Goal: Task Accomplishment & Management: Manage account settings

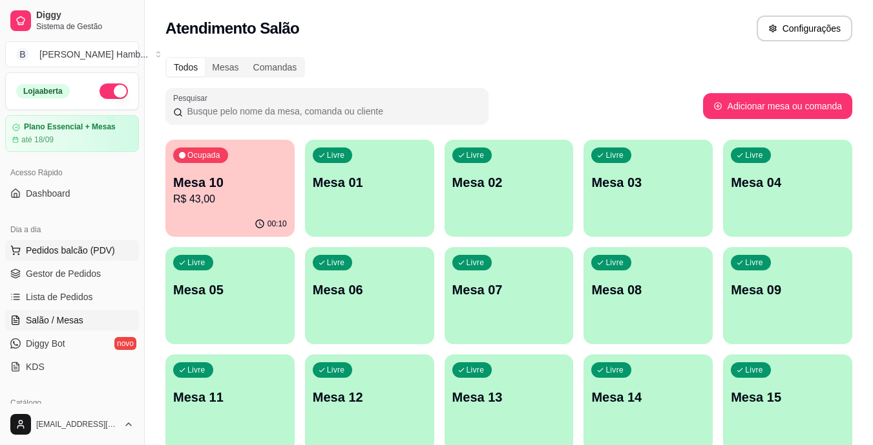
click at [58, 245] on span "Pedidos balcão (PDV)" at bounding box center [70, 250] width 89 height 13
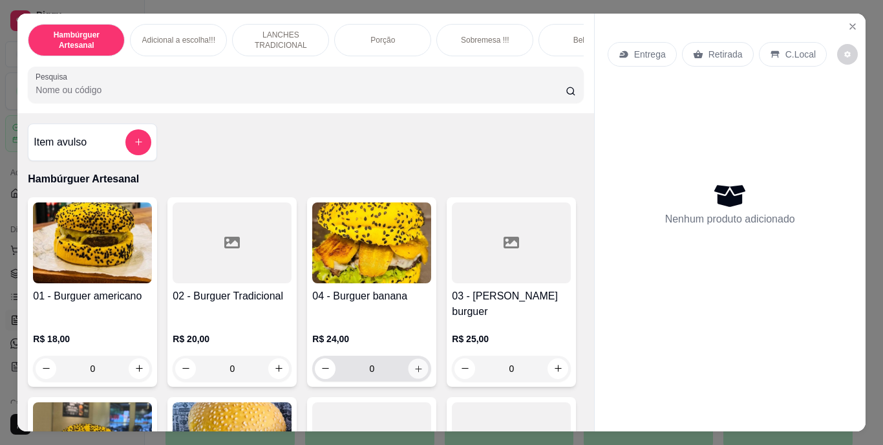
click at [408, 358] on button "increase-product-quantity" at bounding box center [418, 368] width 20 height 20
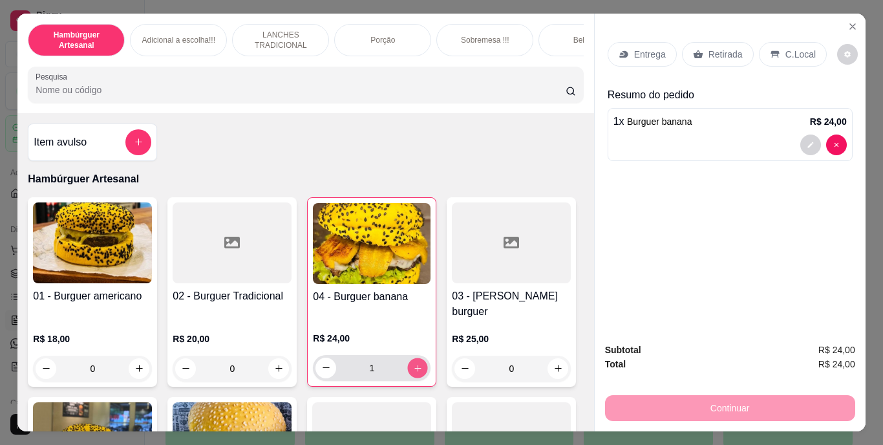
click at [408, 357] on button "increase-product-quantity" at bounding box center [418, 367] width 20 height 20
click at [826, 127] on div "2 x Burguer banana R$ 48,00" at bounding box center [729, 134] width 245 height 53
type input "0"
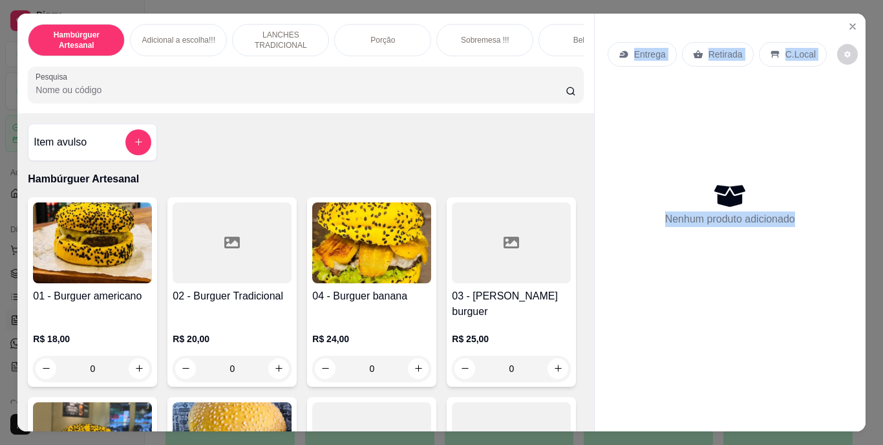
click at [830, 132] on div "Nenhum produto adicionado" at bounding box center [729, 203] width 245 height 253
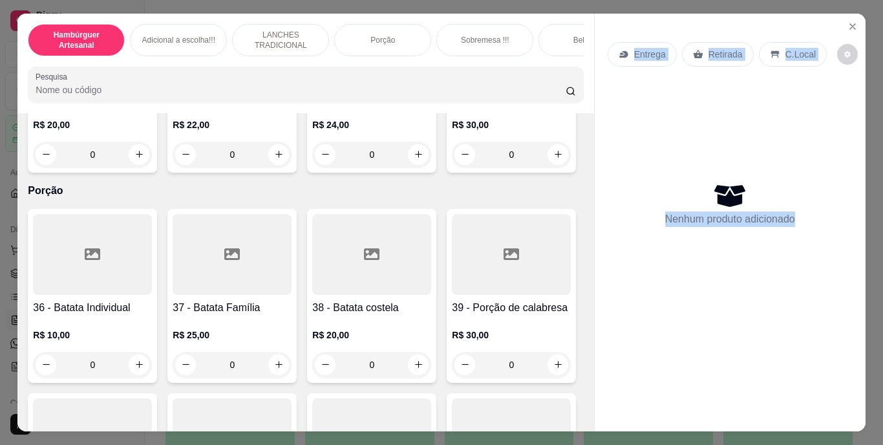
scroll to position [2361, 0]
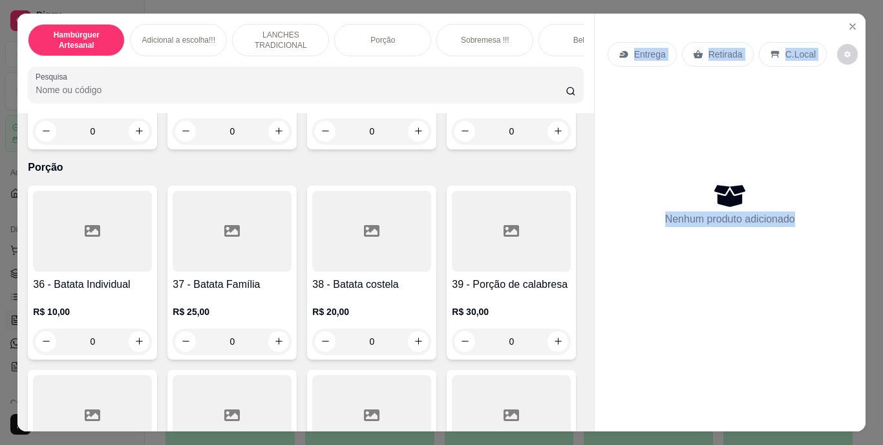
type input "2"
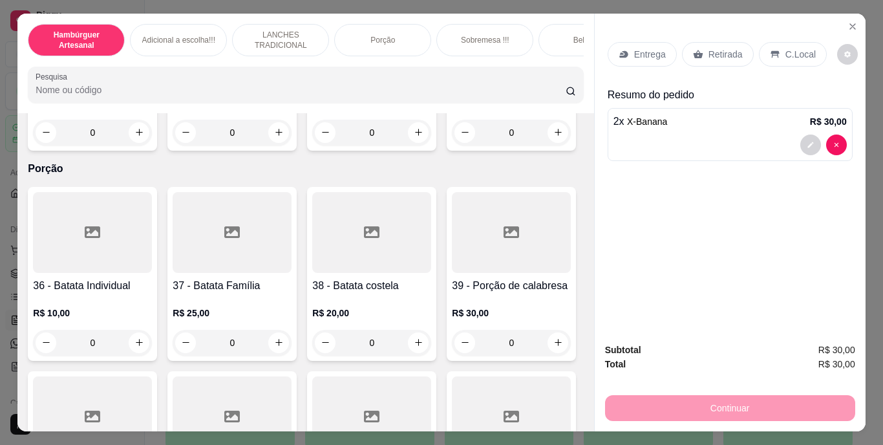
click at [638, 56] on div "Entrega" at bounding box center [641, 54] width 69 height 25
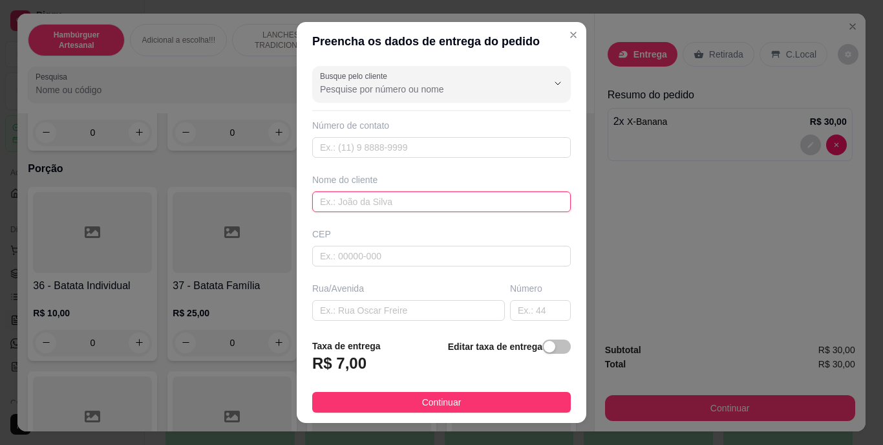
click at [446, 204] on input "text" at bounding box center [441, 201] width 258 height 21
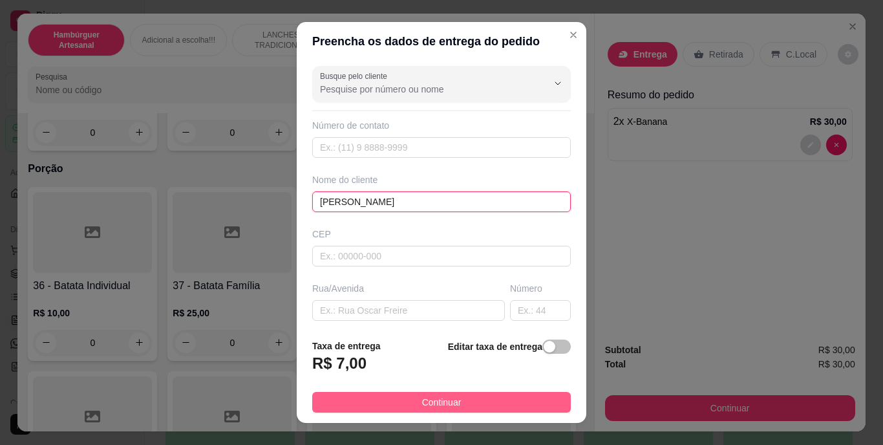
type input "[PERSON_NAME]"
click at [423, 403] on span "Continuar" at bounding box center [441, 402] width 39 height 14
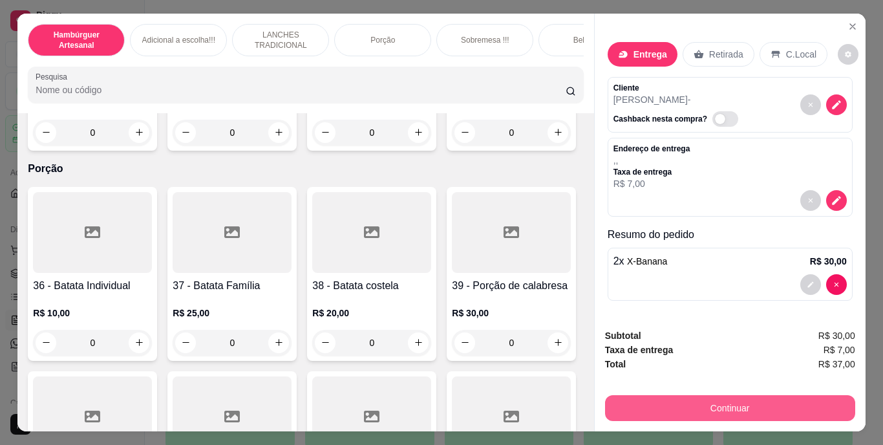
click at [624, 404] on button "Continuar" at bounding box center [730, 408] width 250 height 26
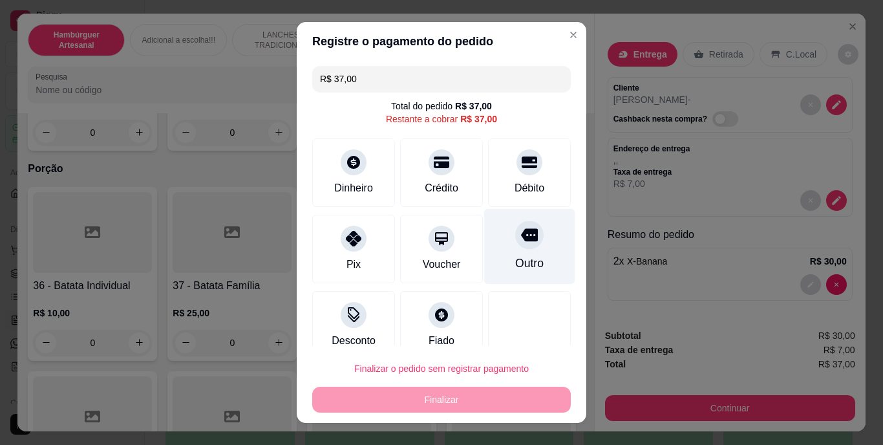
click at [513, 250] on div "Outro" at bounding box center [529, 247] width 91 height 76
type input "R$ 0,00"
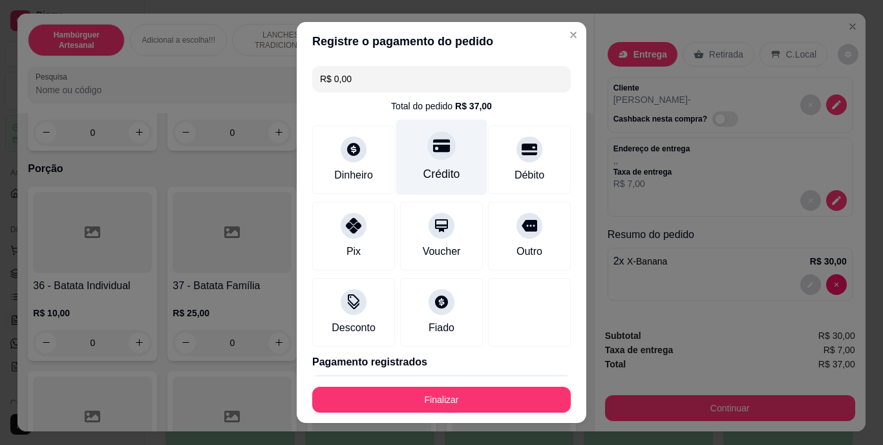
click at [454, 154] on div "Crédito" at bounding box center [441, 158] width 91 height 76
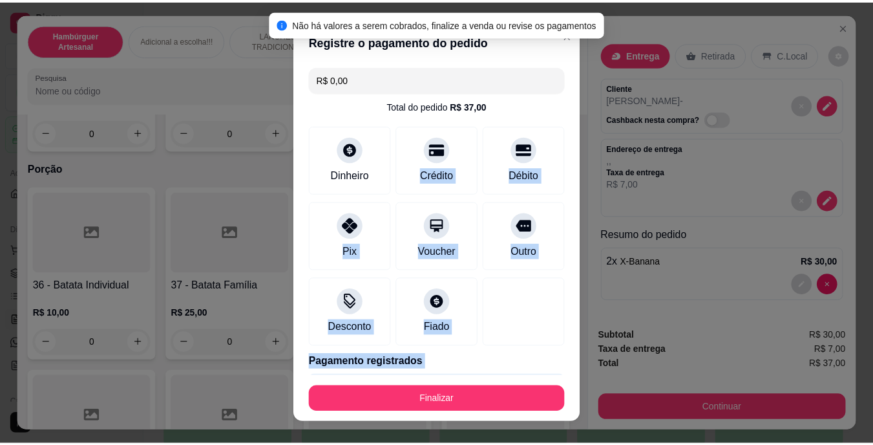
scroll to position [43, 0]
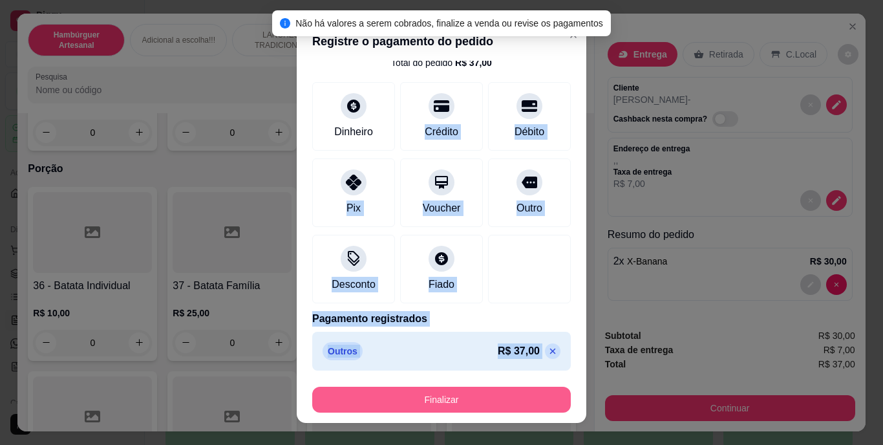
drag, startPoint x: 454, startPoint y: 154, endPoint x: 406, endPoint y: 396, distance: 246.3
click at [406, 396] on section "Registre o pagamento do pedido R$ 0,00 Total do pedido R$ 37,00 Dinheiro Crédit…" at bounding box center [441, 222] width 289 height 400
click at [406, 396] on button "Finalizar" at bounding box center [441, 398] width 251 height 25
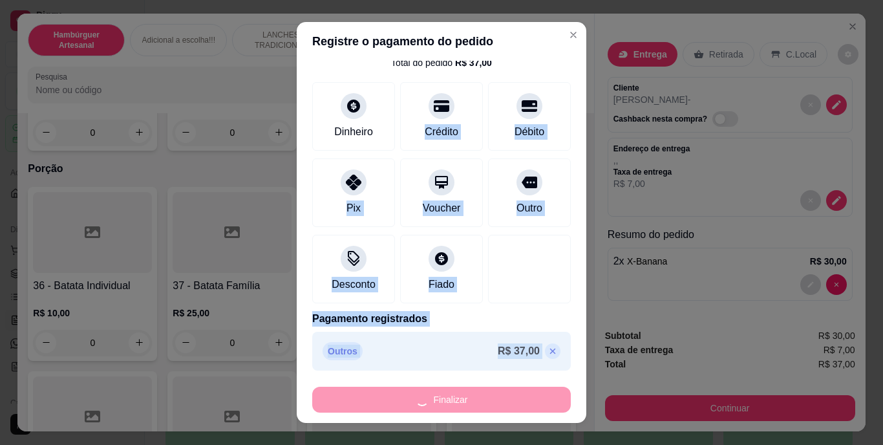
type input "0"
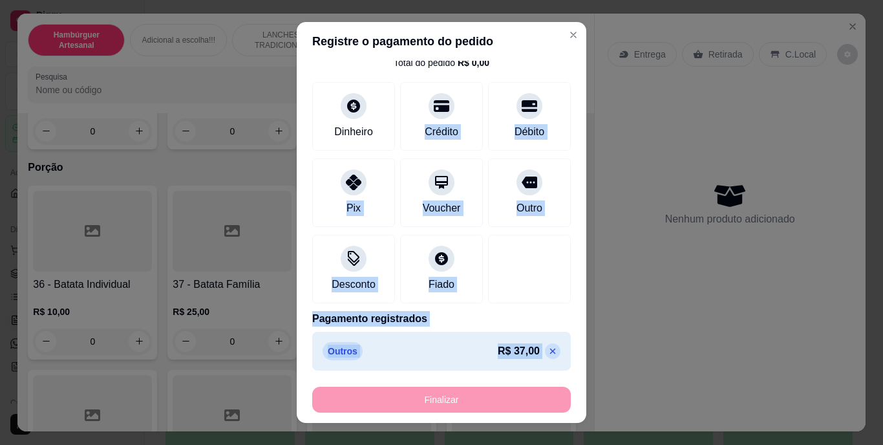
type input "-R$ 37,00"
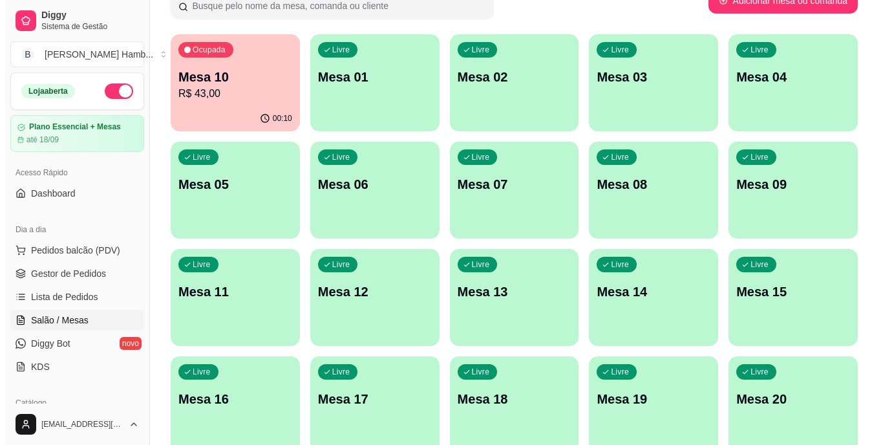
scroll to position [126, 0]
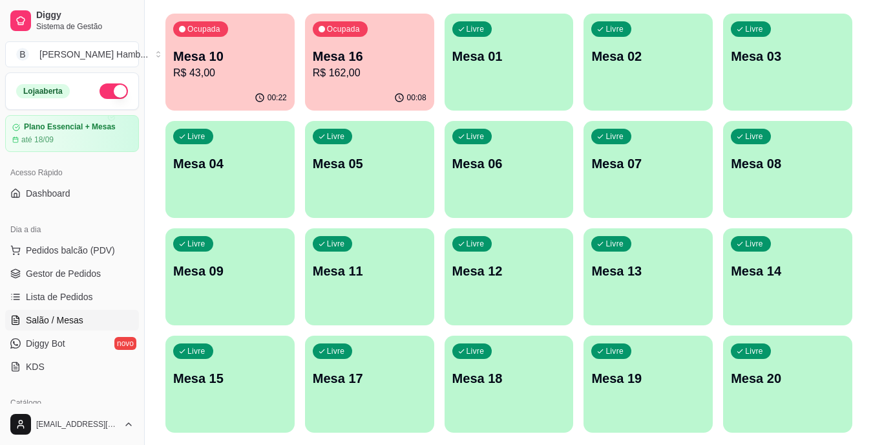
click at [493, 279] on p "Mesa 12" at bounding box center [509, 271] width 114 height 18
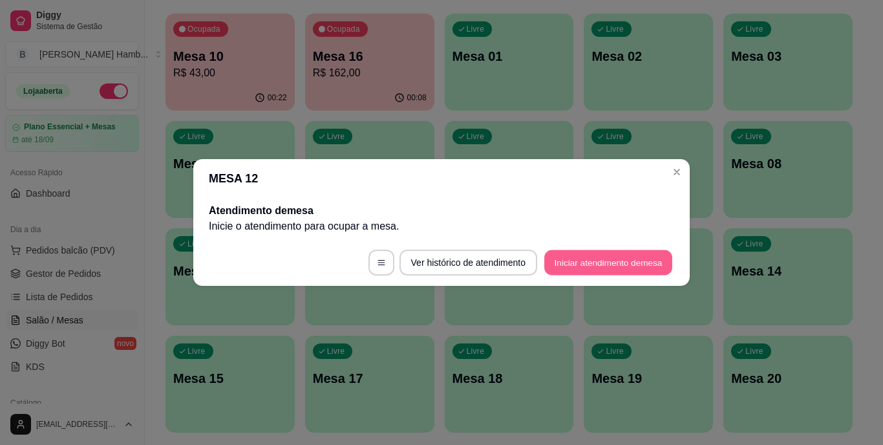
click at [557, 256] on button "Iniciar atendimento de mesa" at bounding box center [608, 262] width 128 height 25
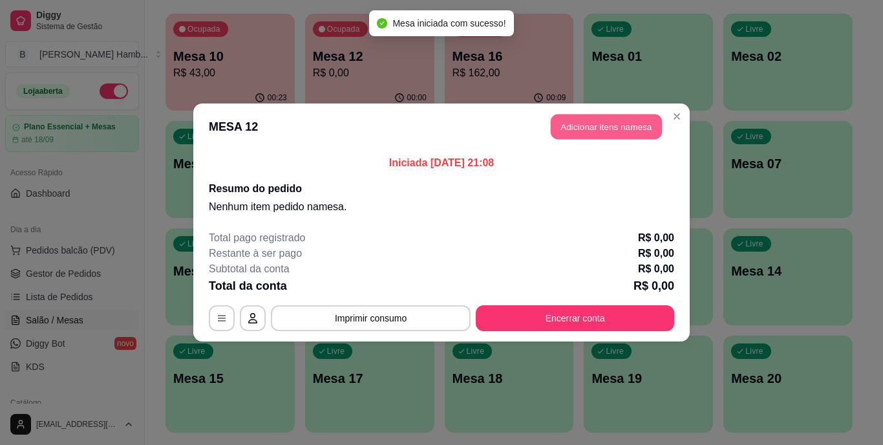
click at [575, 122] on button "Adicionar itens na mesa" at bounding box center [605, 126] width 111 height 25
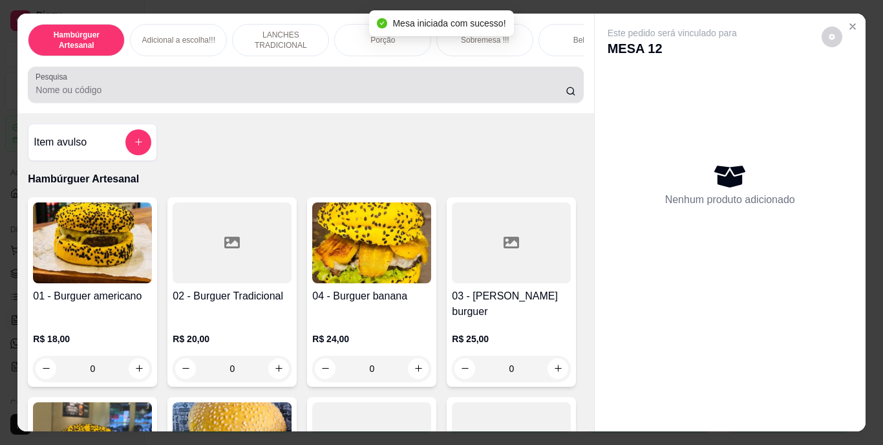
click at [485, 77] on div at bounding box center [305, 85] width 539 height 26
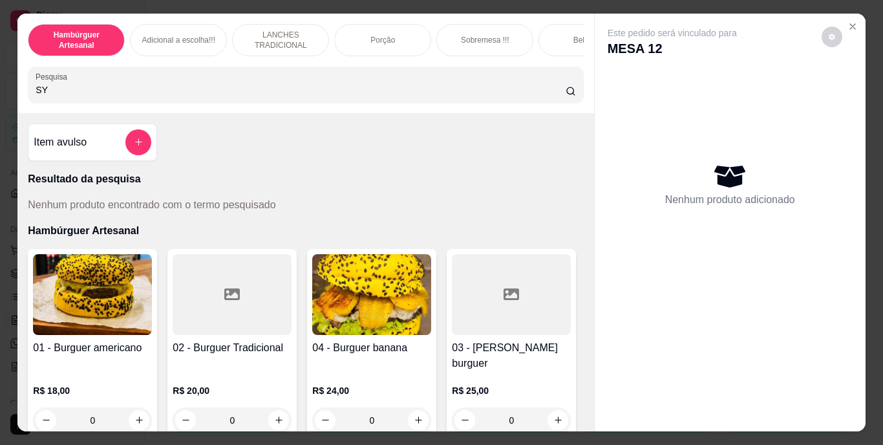
type input "S"
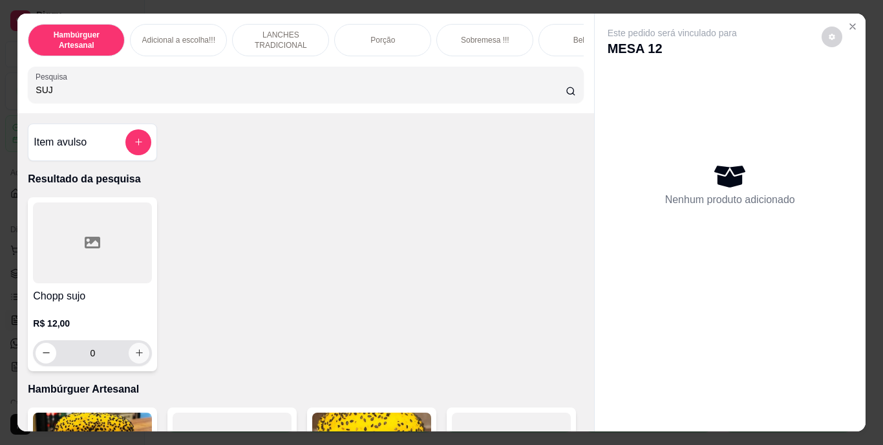
type input "SUJ"
click at [137, 353] on icon "increase-product-quantity" at bounding box center [139, 353] width 10 height 10
type input "1"
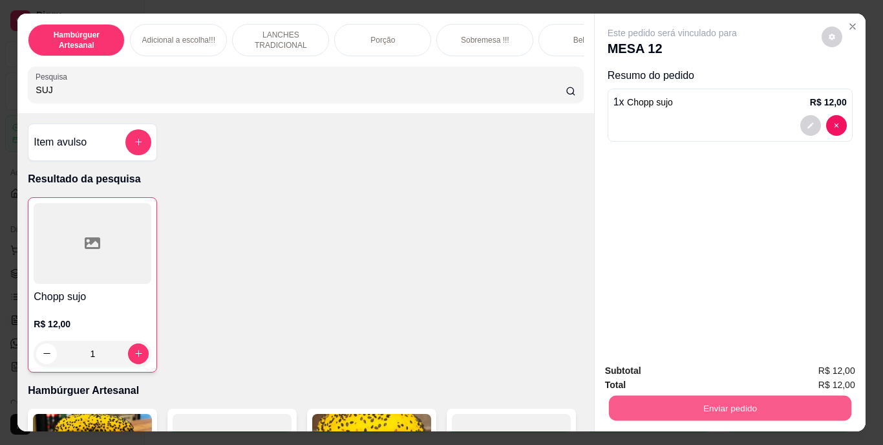
click at [633, 415] on button "Enviar pedido" at bounding box center [729, 407] width 242 height 25
click at [640, 372] on button "Não registrar e enviar pedido" at bounding box center [687, 371] width 131 height 24
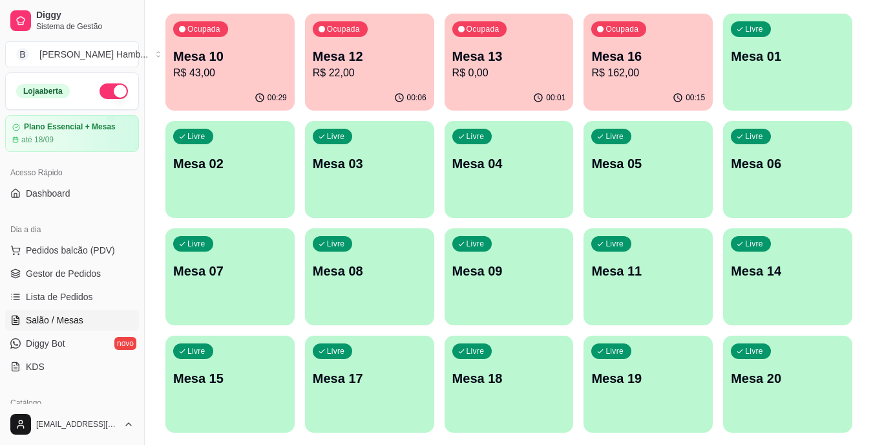
click at [78, 246] on span "Pedidos balcão (PDV)" at bounding box center [70, 250] width 89 height 13
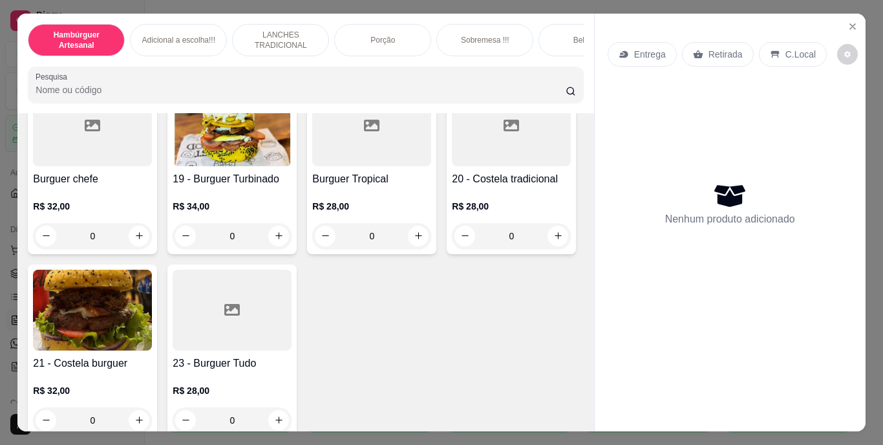
scroll to position [1083, 0]
click at [149, 62] on button "increase-product-quantity" at bounding box center [139, 52] width 20 height 20
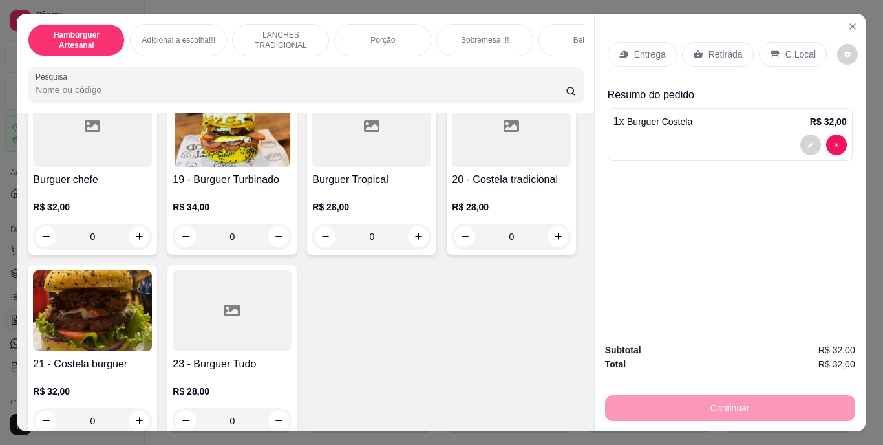
click at [143, 56] on icon "increase-product-quantity" at bounding box center [139, 52] width 10 height 10
type input "3"
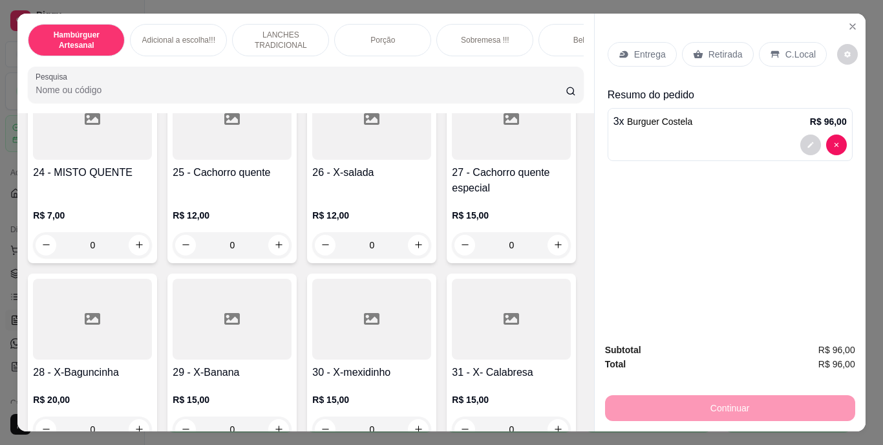
scroll to position [1878, 0]
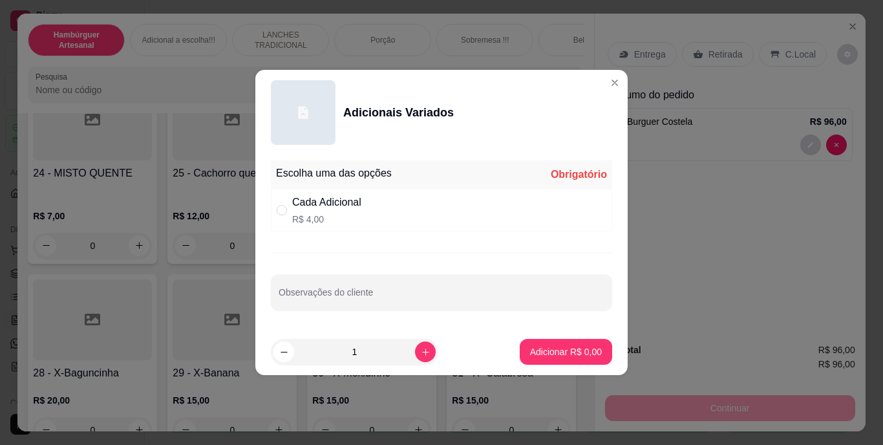
click at [289, 210] on div "" at bounding box center [285, 210] width 16 height 14
radio input "true"
click at [421, 349] on icon "increase-product-quantity" at bounding box center [426, 352] width 10 height 10
type input "3"
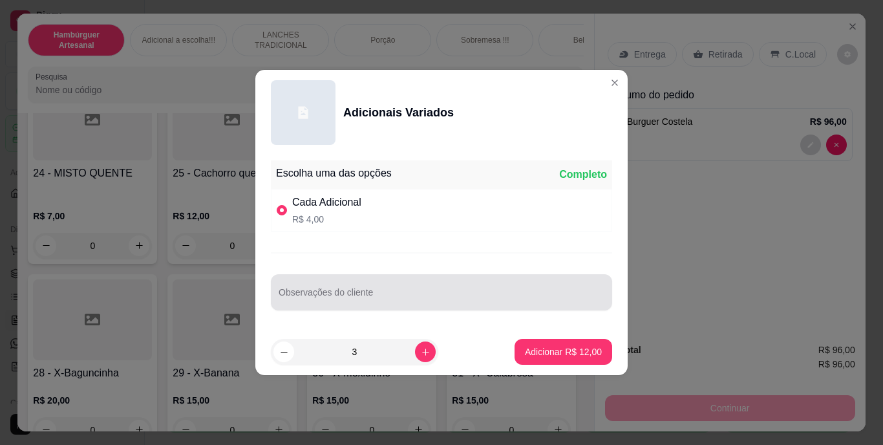
click at [388, 286] on div at bounding box center [441, 292] width 326 height 26
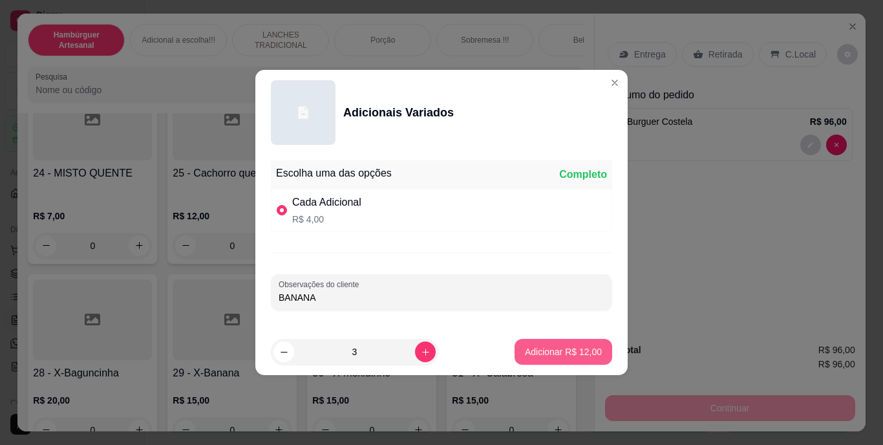
type input "BANANA"
click at [533, 348] on p "Adicionar R$ 12,00" at bounding box center [563, 351] width 75 height 12
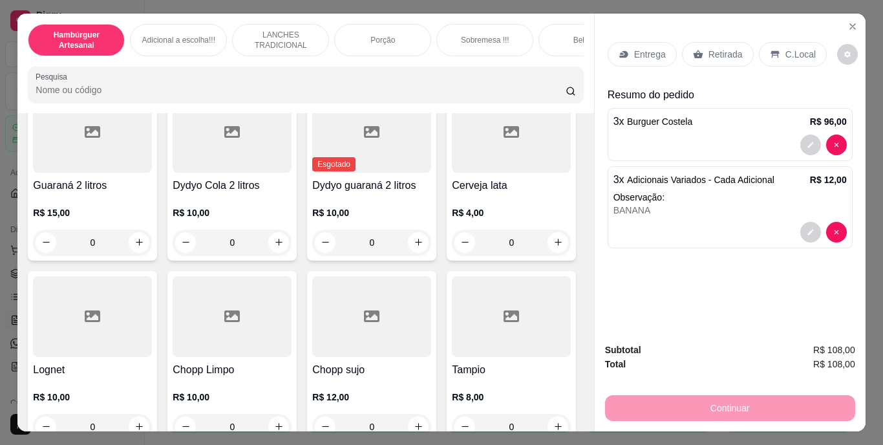
scroll to position [3701, 0]
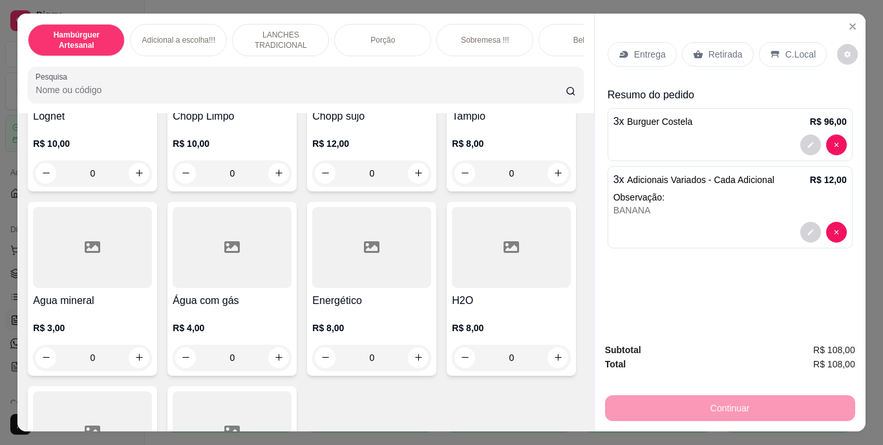
type input "1"
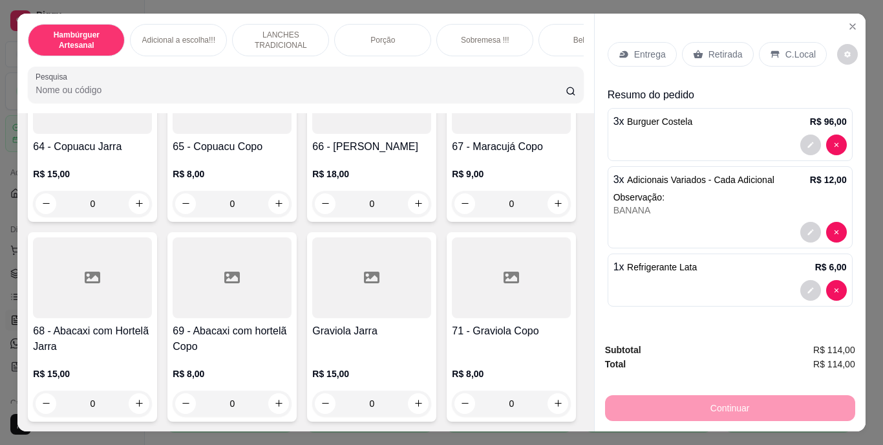
scroll to position [4606, 0]
type input "1"
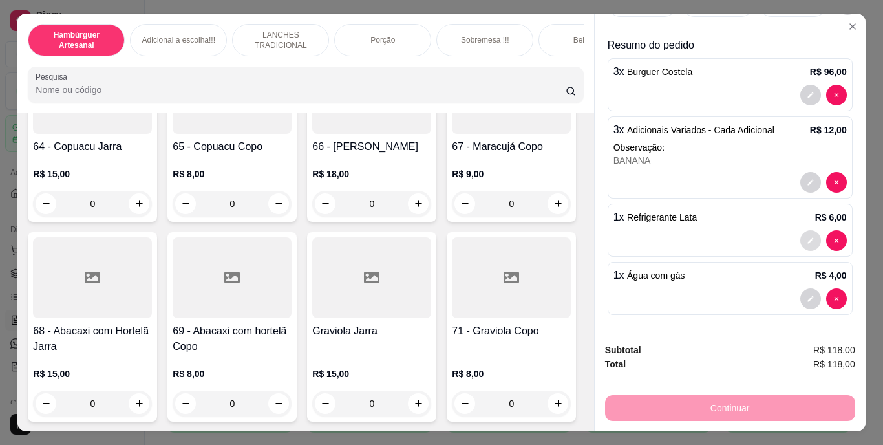
click at [800, 240] on button "decrease-product-quantity" at bounding box center [810, 240] width 21 height 21
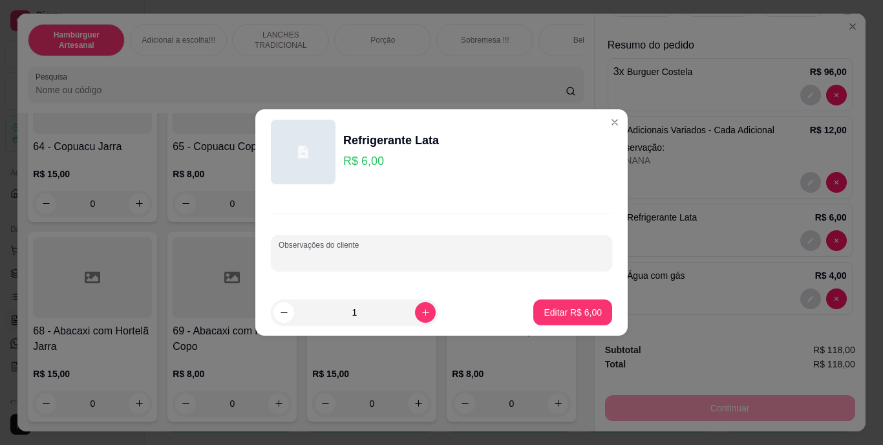
click at [530, 263] on input "Observações do cliente" at bounding box center [441, 257] width 326 height 13
type input "ZERO"
click at [587, 317] on p "Editar R$ 6,00" at bounding box center [573, 312] width 56 height 12
type input "0"
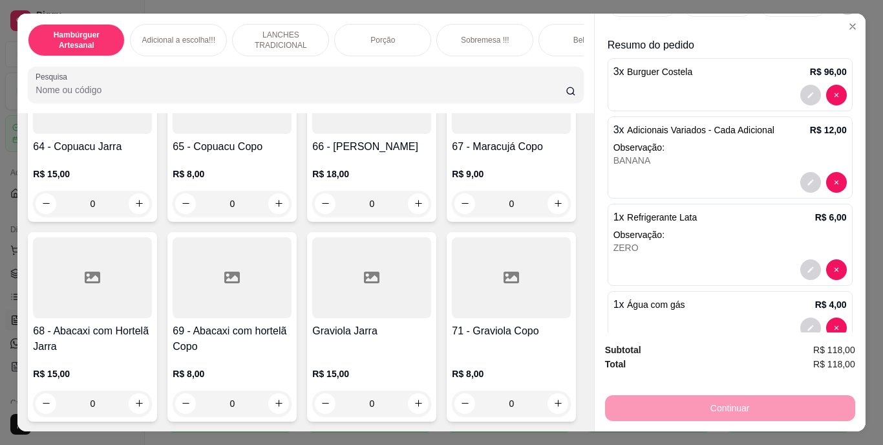
scroll to position [0, 0]
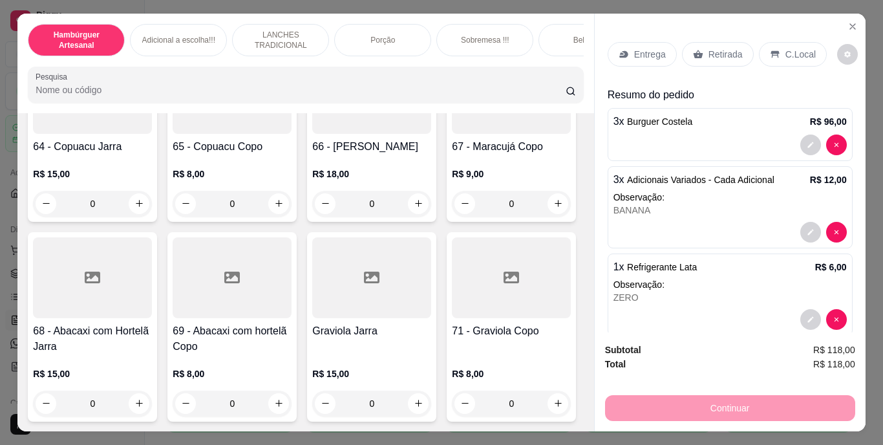
click at [645, 42] on div "Entrega" at bounding box center [641, 54] width 69 height 25
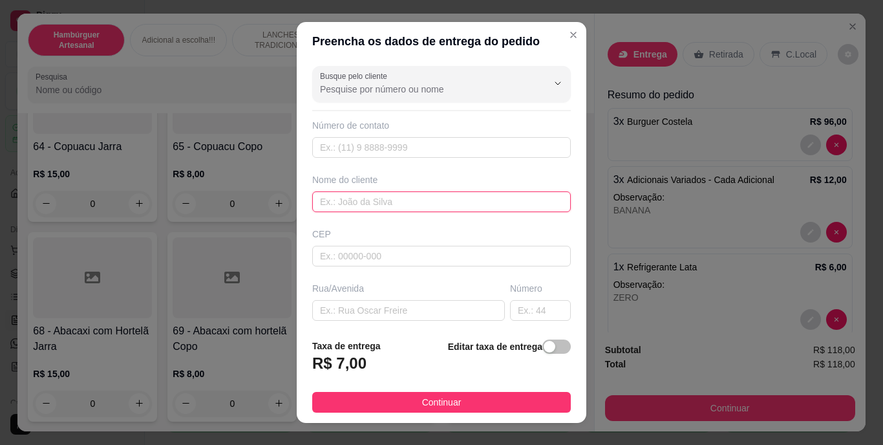
click at [479, 199] on input "text" at bounding box center [441, 201] width 258 height 21
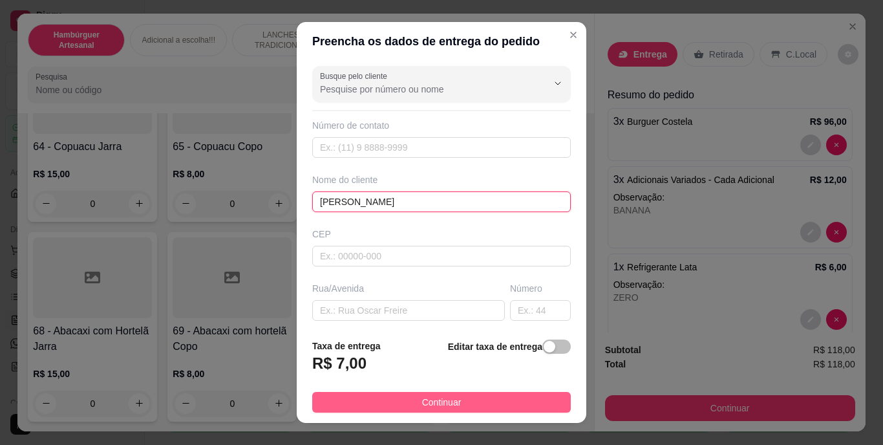
type input "[PERSON_NAME]"
click at [480, 392] on button "Continuar" at bounding box center [441, 402] width 258 height 21
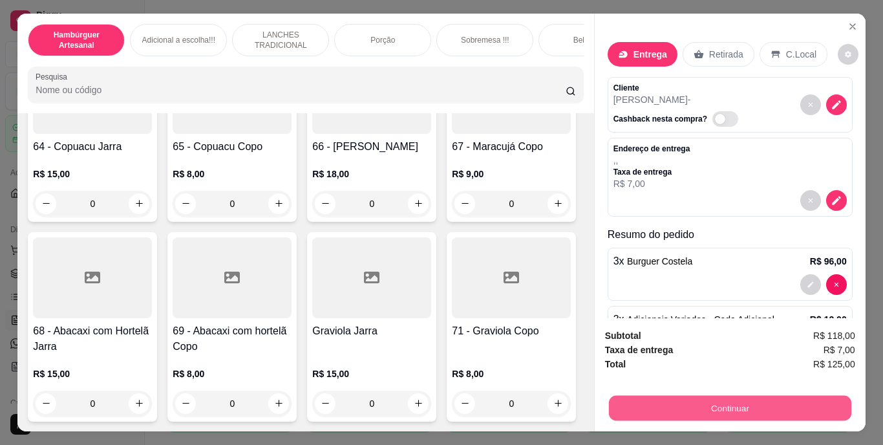
click at [664, 405] on button "Continuar" at bounding box center [729, 407] width 242 height 25
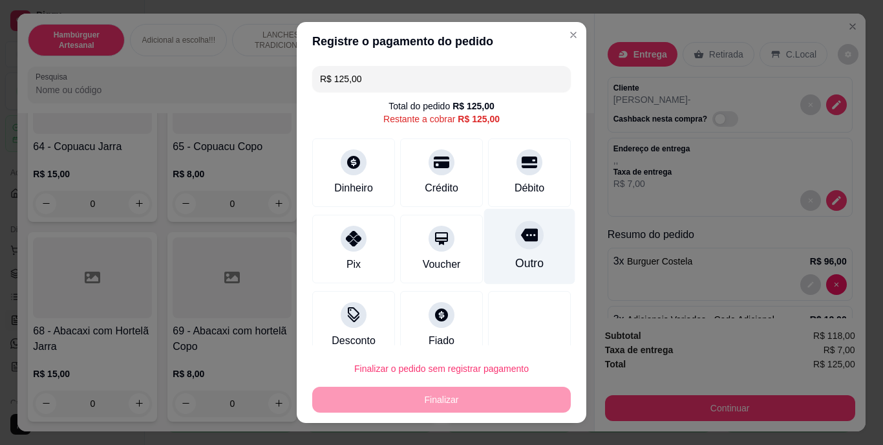
click at [515, 260] on div "Outro" at bounding box center [529, 263] width 28 height 17
type input "R$ 0,00"
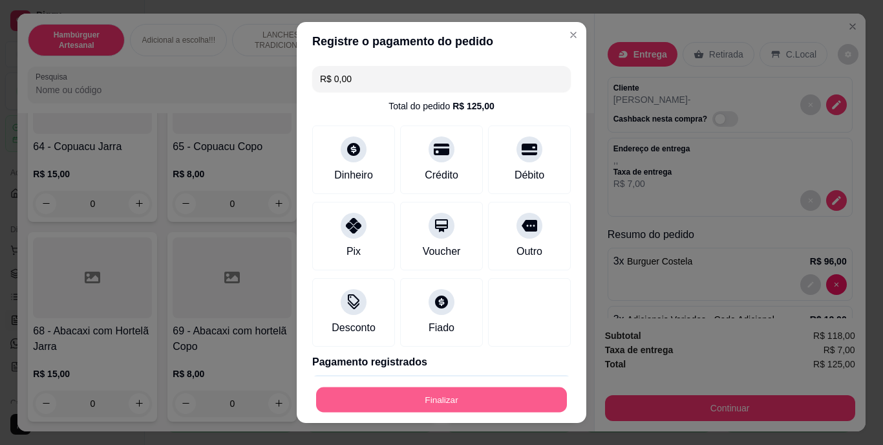
click at [450, 399] on button "Finalizar" at bounding box center [441, 398] width 251 height 25
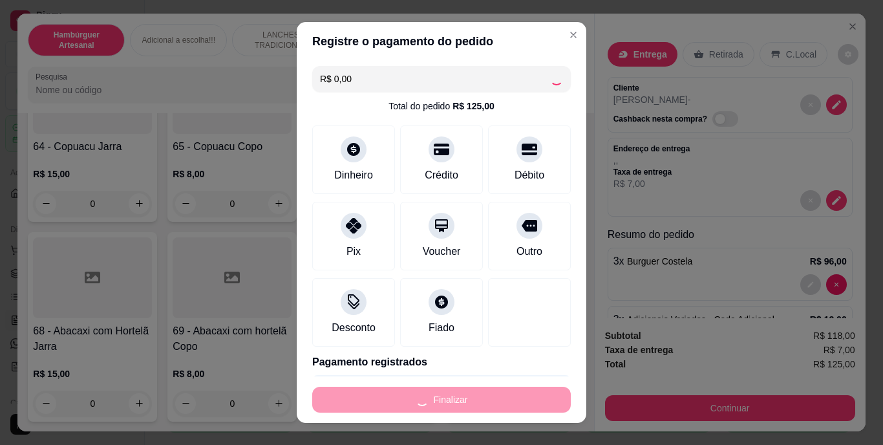
type input "0"
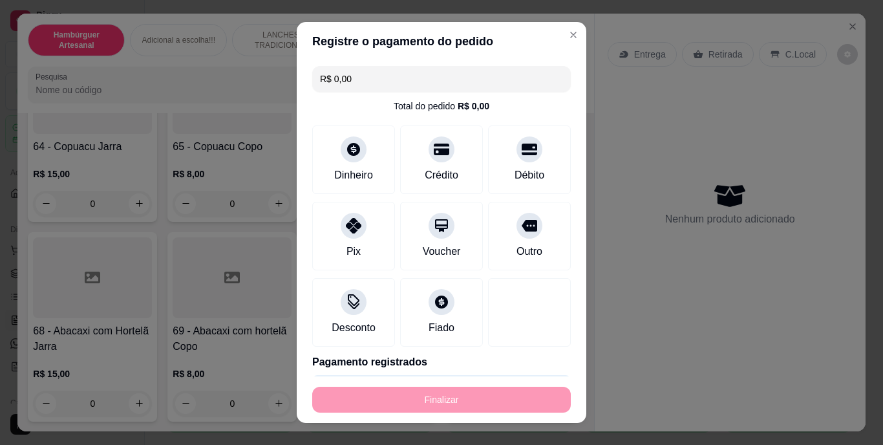
type input "-R$ 125,00"
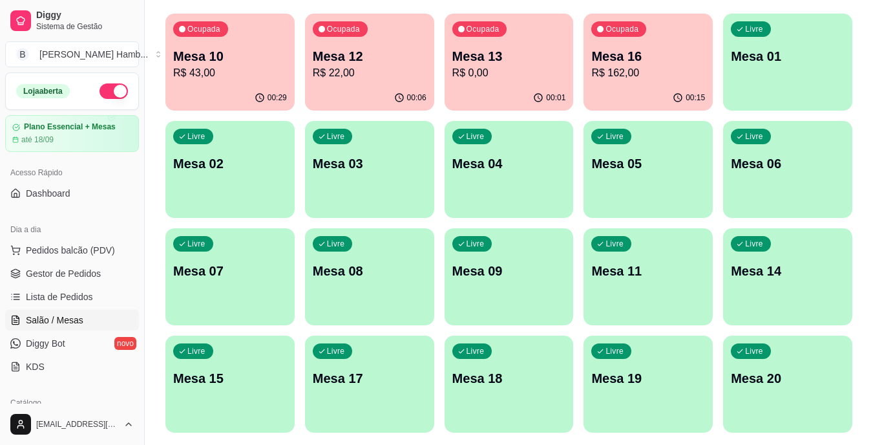
click at [238, 72] on p "R$ 43,00" at bounding box center [230, 73] width 114 height 16
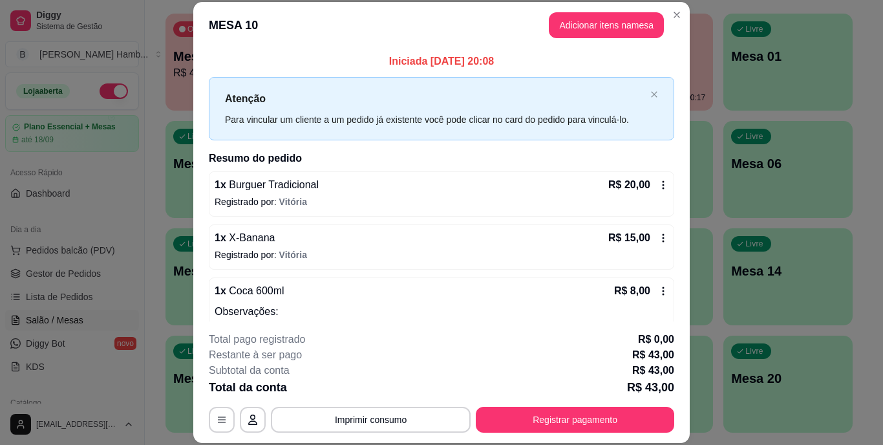
scroll to position [43, 0]
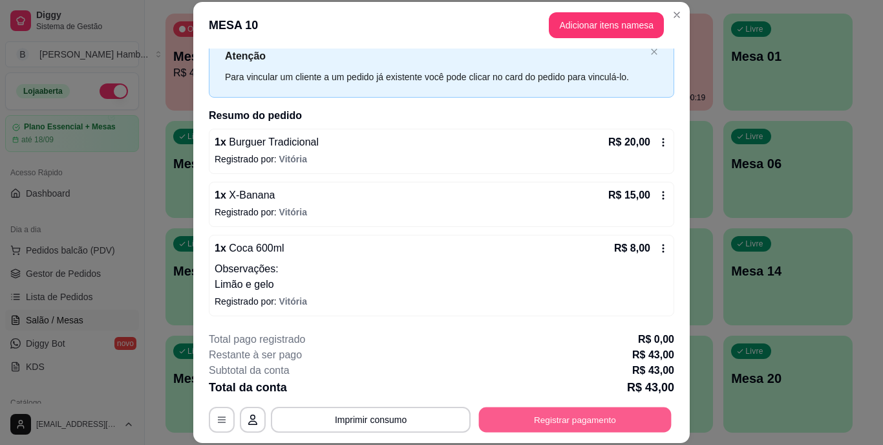
click at [538, 417] on button "Registrar pagamento" at bounding box center [575, 418] width 193 height 25
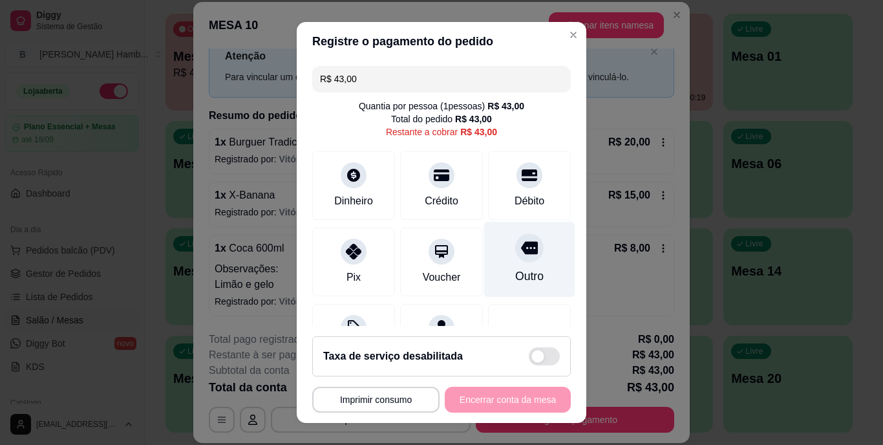
click at [494, 258] on div "Outro" at bounding box center [529, 260] width 91 height 76
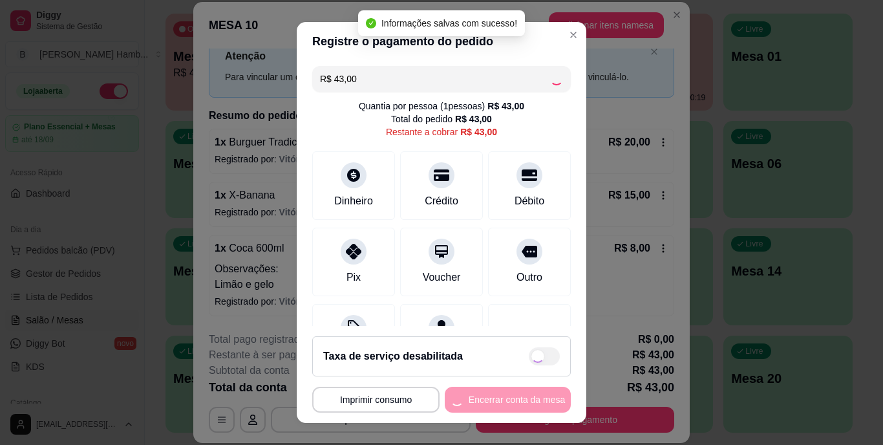
type input "R$ 0,00"
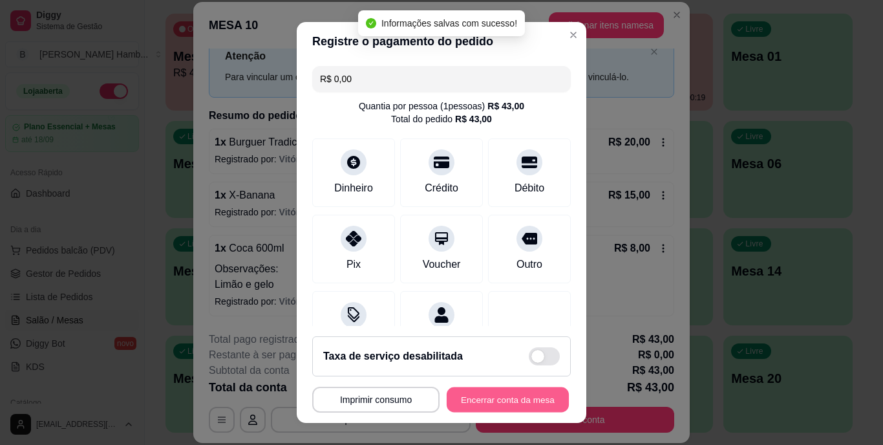
click at [479, 402] on button "Encerrar conta da mesa" at bounding box center [507, 398] width 122 height 25
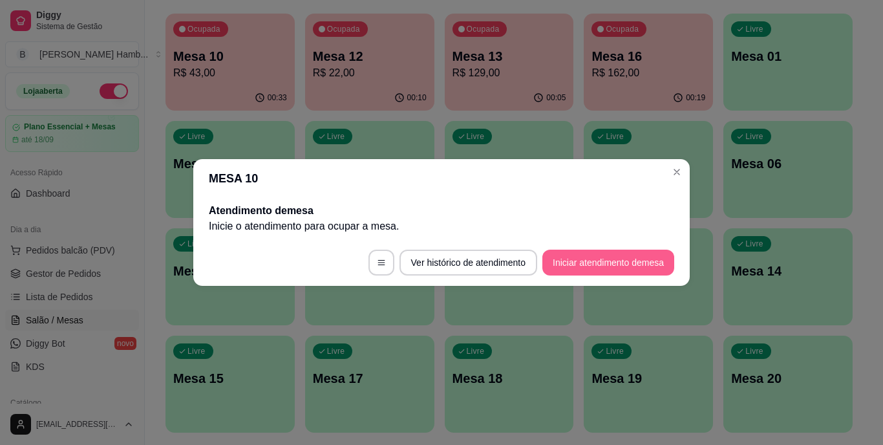
scroll to position [0, 0]
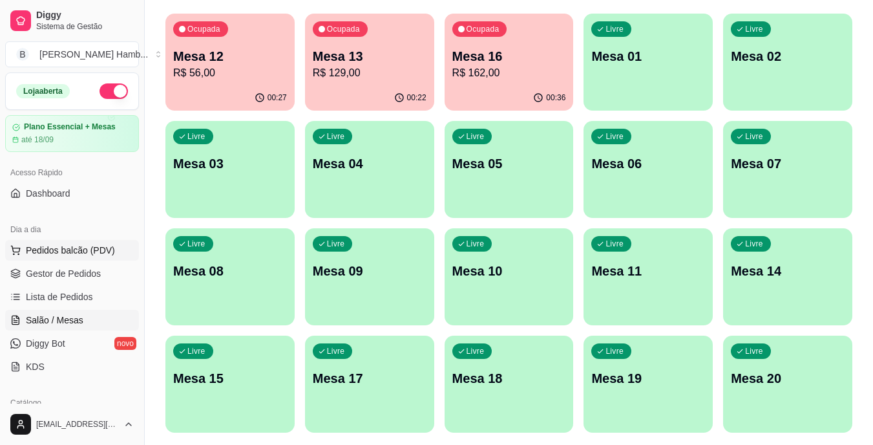
click at [37, 248] on span "Pedidos balcão (PDV)" at bounding box center [70, 250] width 89 height 13
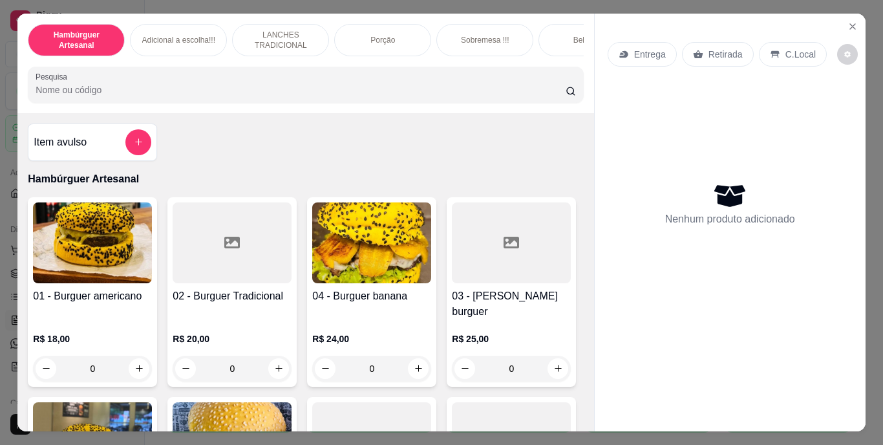
click at [253, 92] on input "Pesquisa" at bounding box center [301, 89] width 530 height 13
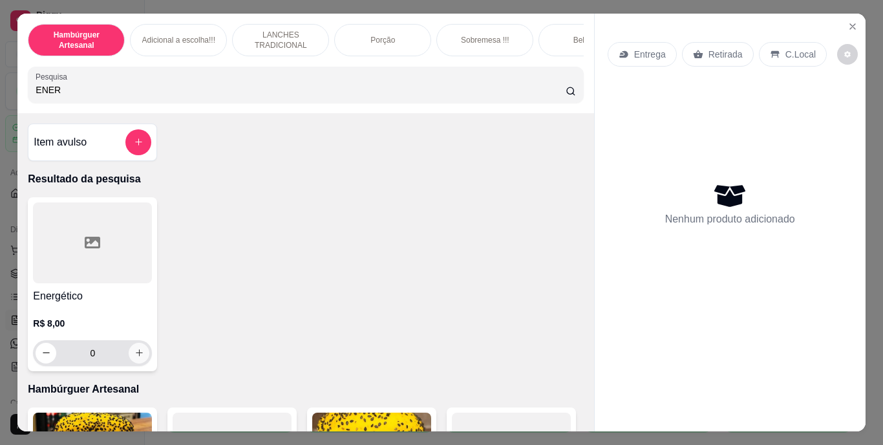
type input "ENER"
click at [136, 356] on icon "increase-product-quantity" at bounding box center [139, 353] width 6 height 6
type input "1"
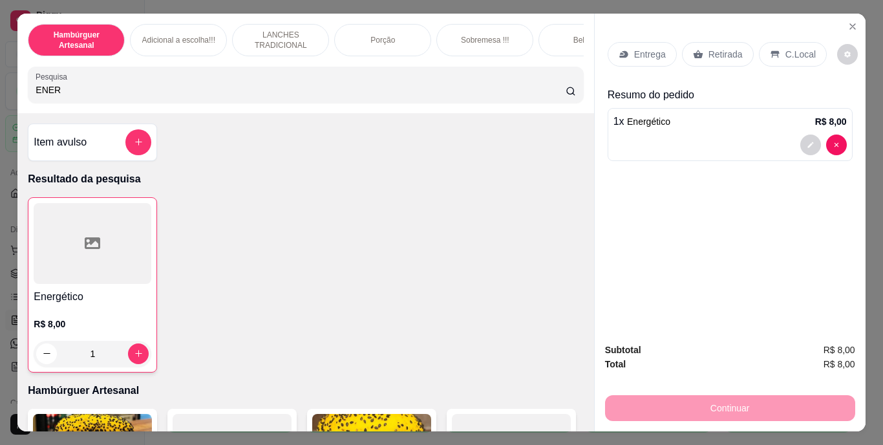
click at [717, 48] on p "Retirada" at bounding box center [725, 54] width 34 height 13
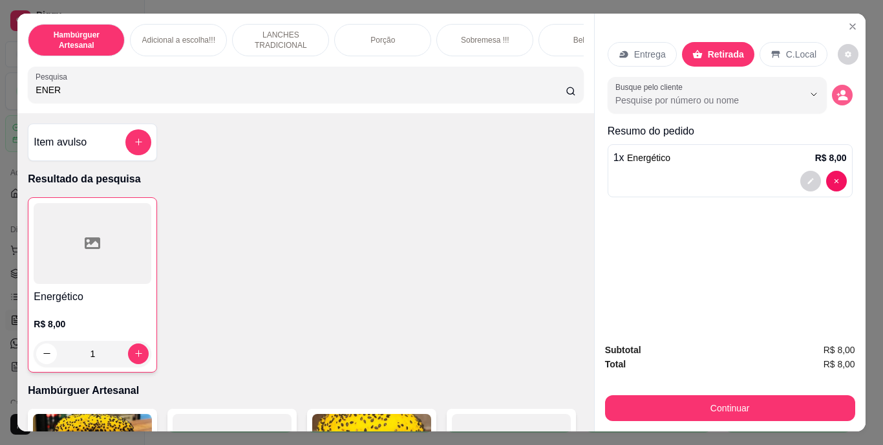
click at [832, 88] on button "decrease-product-quantity" at bounding box center [842, 95] width 21 height 21
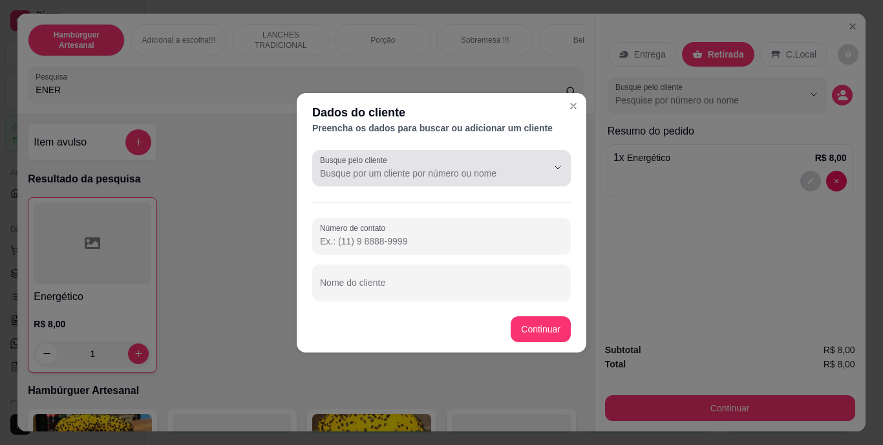
click at [532, 174] on button "Show suggestions" at bounding box center [539, 167] width 20 height 20
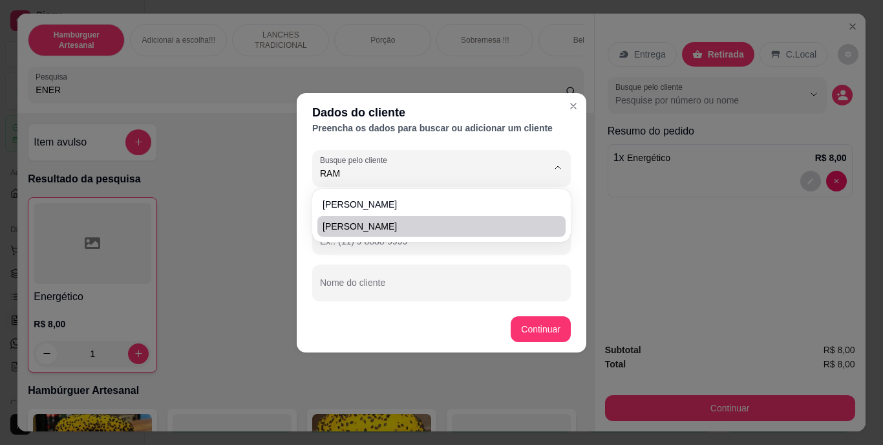
click at [490, 227] on span "[PERSON_NAME]" at bounding box center [434, 226] width 225 height 13
type input "[PERSON_NAME]"
type input "[PHONE_NUMBER]"
type input "[PERSON_NAME]"
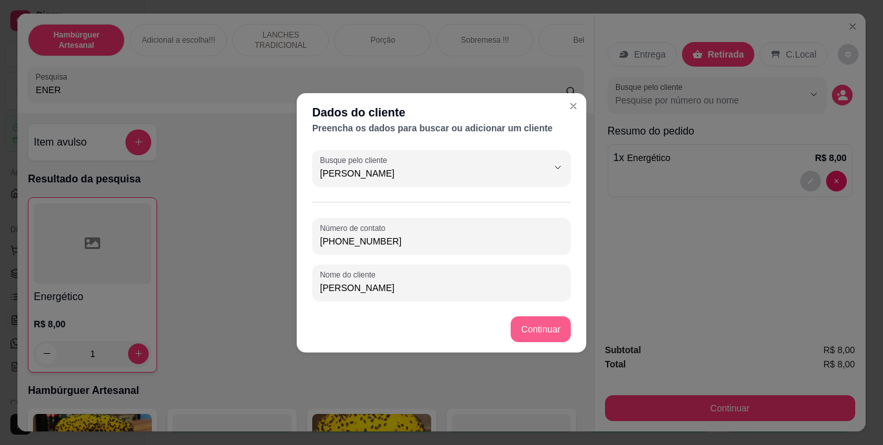
type input "[PERSON_NAME]"
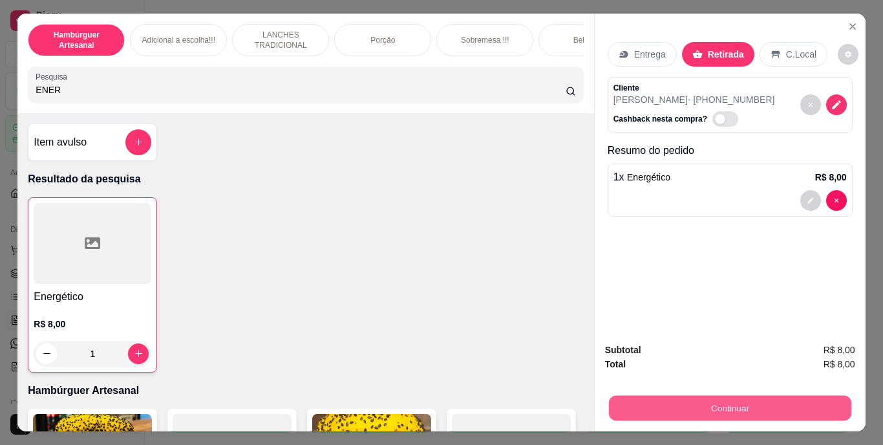
click at [619, 395] on button "Continuar" at bounding box center [729, 407] width 242 height 25
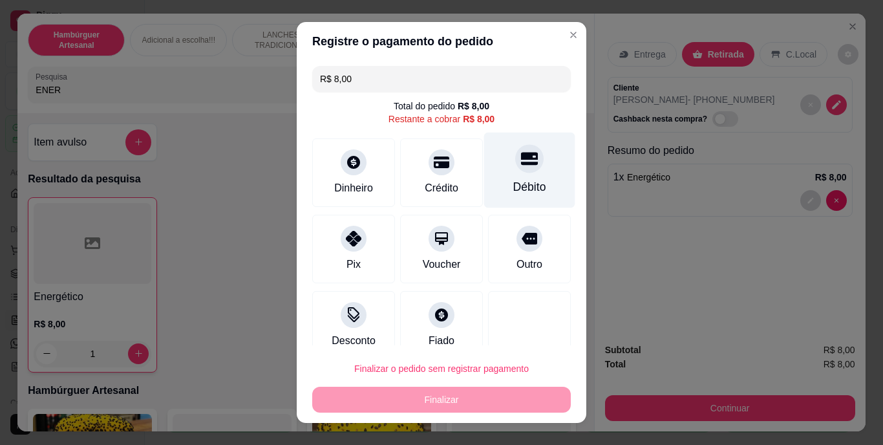
click at [504, 178] on div "Débito" at bounding box center [529, 170] width 91 height 76
type input "R$ 0,00"
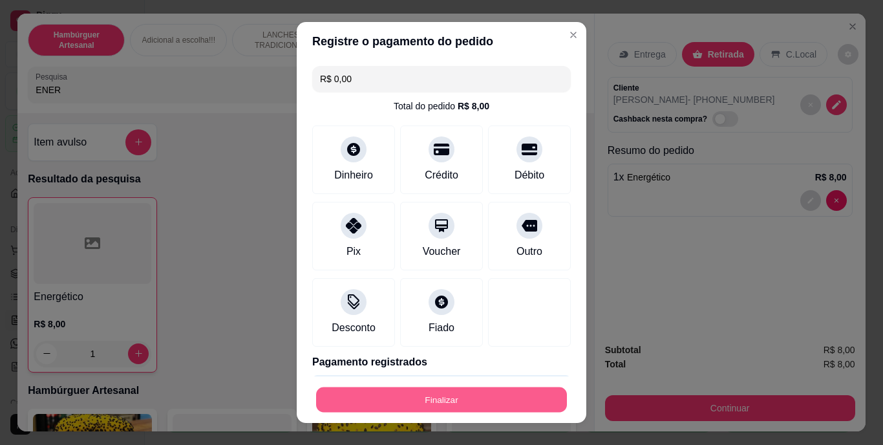
click at [454, 390] on button "Finalizar" at bounding box center [441, 398] width 251 height 25
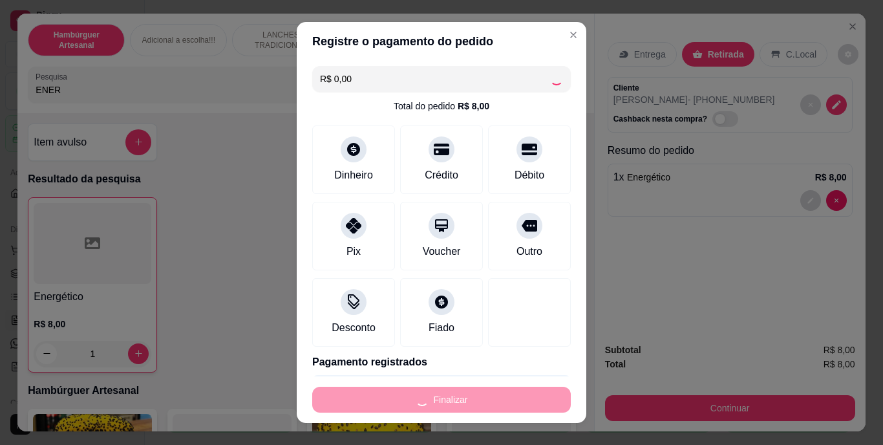
type input "0"
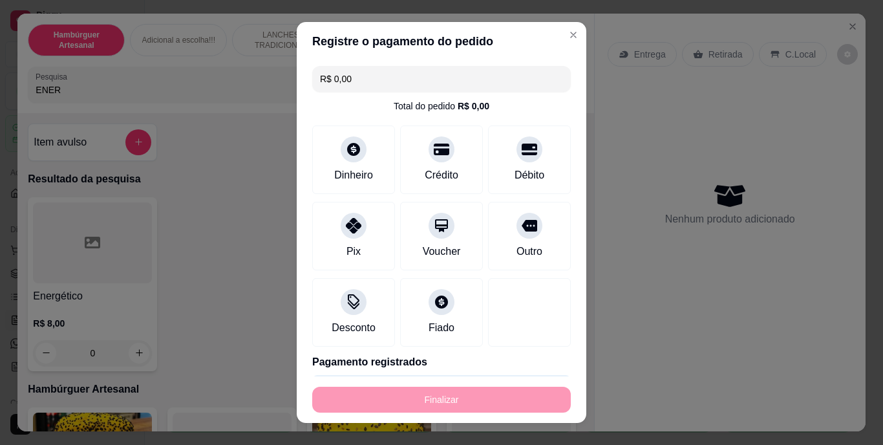
type input "-R$ 8,00"
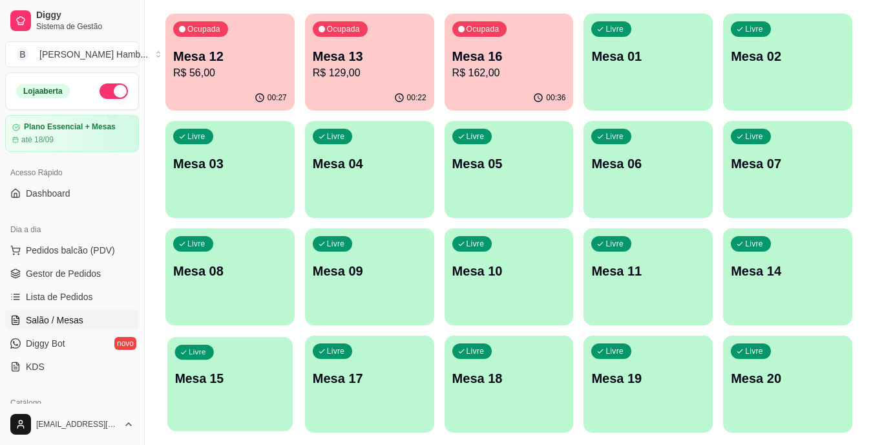
click at [228, 359] on div "Livre Mesa 15" at bounding box center [229, 376] width 125 height 79
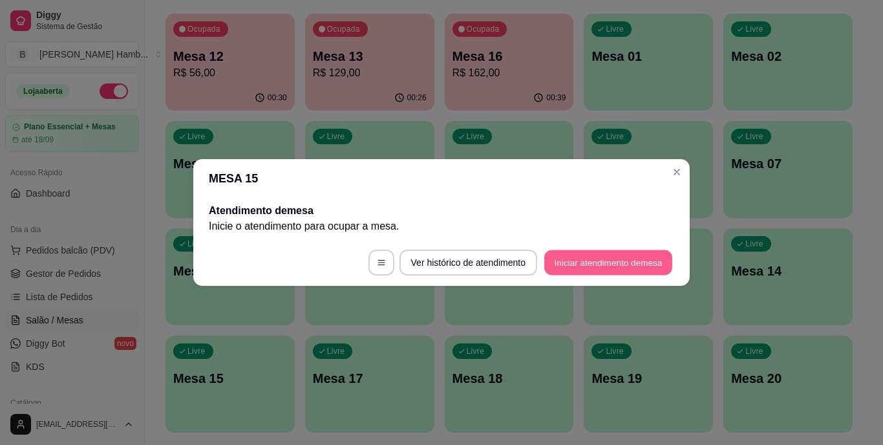
click at [610, 261] on button "Iniciar atendimento de mesa" at bounding box center [608, 262] width 128 height 25
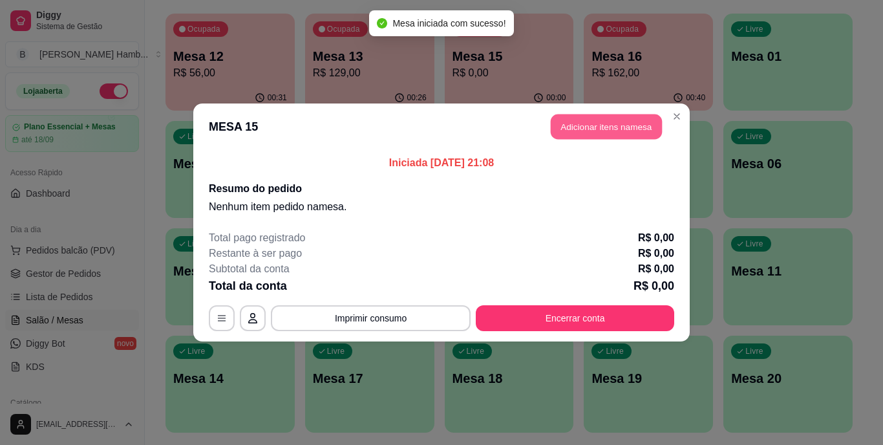
click at [596, 130] on button "Adicionar itens na mesa" at bounding box center [605, 126] width 111 height 25
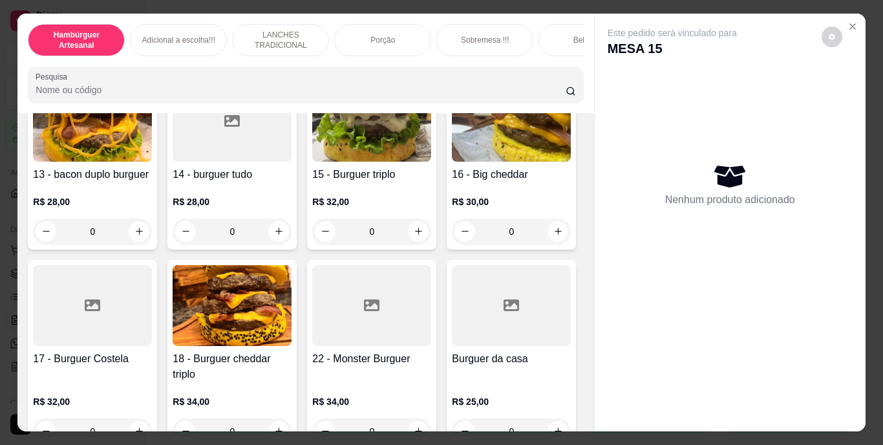
scroll to position [770, 0]
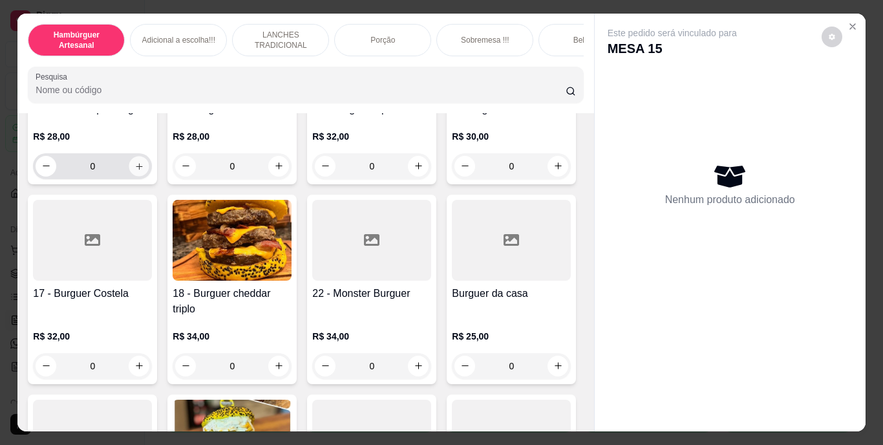
click at [137, 176] on button "increase-product-quantity" at bounding box center [139, 166] width 20 height 20
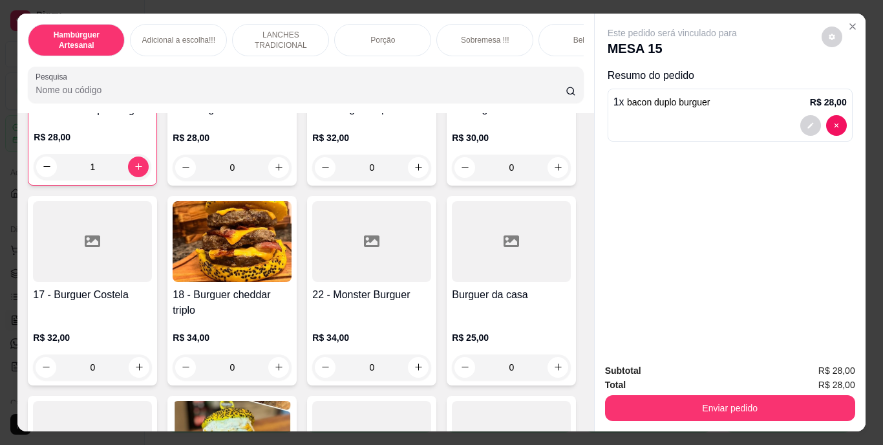
click at [137, 180] on div "R$ 28,00 1" at bounding box center [93, 155] width 118 height 49
click at [129, 176] on button "increase-product-quantity" at bounding box center [139, 166] width 20 height 20
type input "2"
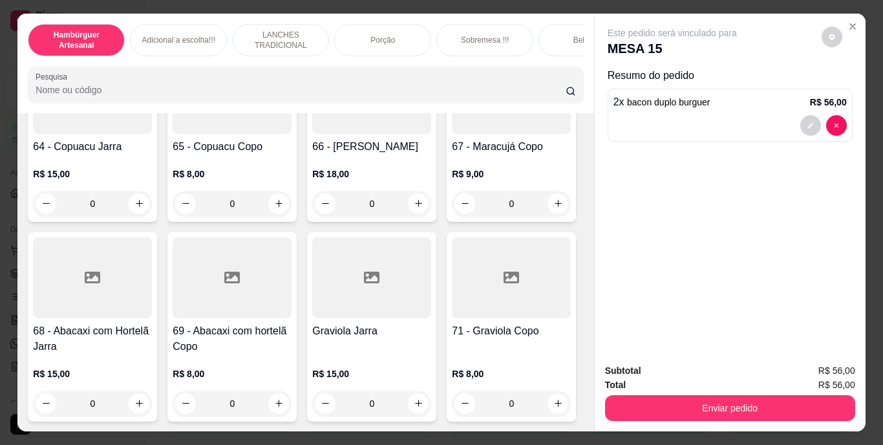
scroll to position [4579, 0]
type input "2"
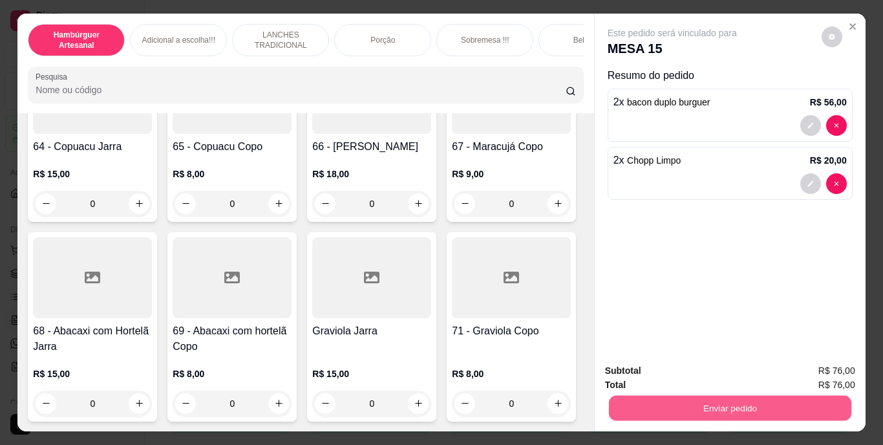
click at [618, 395] on button "Enviar pedido" at bounding box center [729, 407] width 242 height 25
click at [636, 369] on button "Não registrar e enviar pedido" at bounding box center [687, 371] width 131 height 24
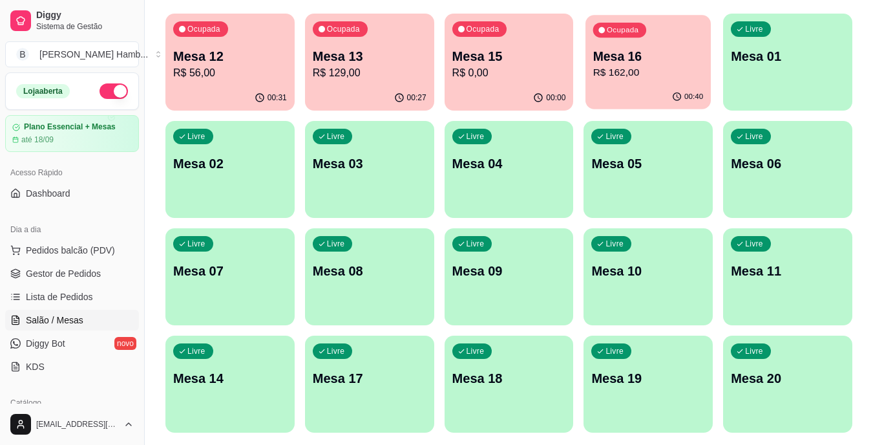
click at [614, 52] on p "Mesa 16" at bounding box center [648, 56] width 110 height 17
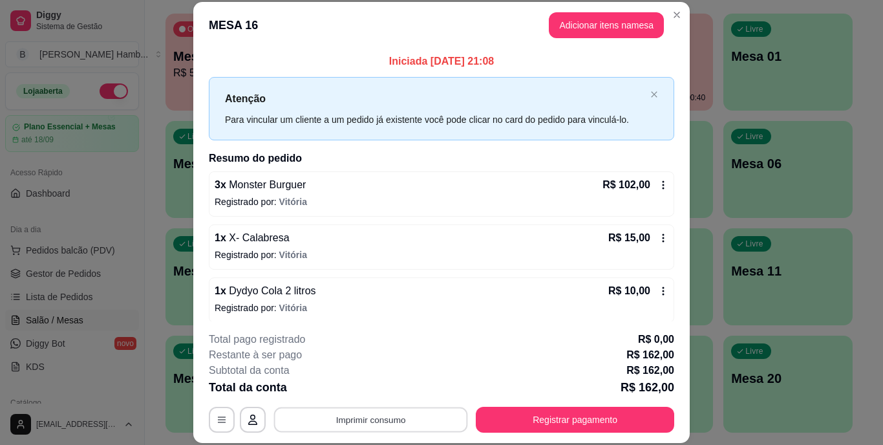
click at [352, 419] on button "Imprimir consumo" at bounding box center [371, 418] width 194 height 25
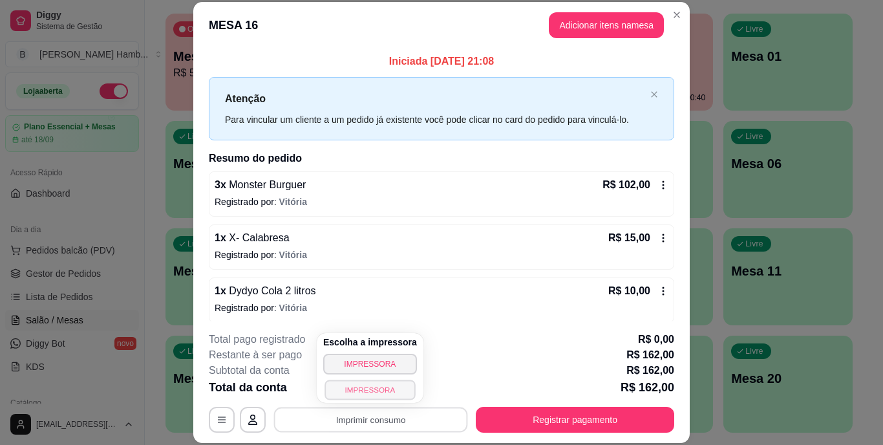
click at [372, 392] on button "IMPRESSORA" at bounding box center [369, 389] width 90 height 20
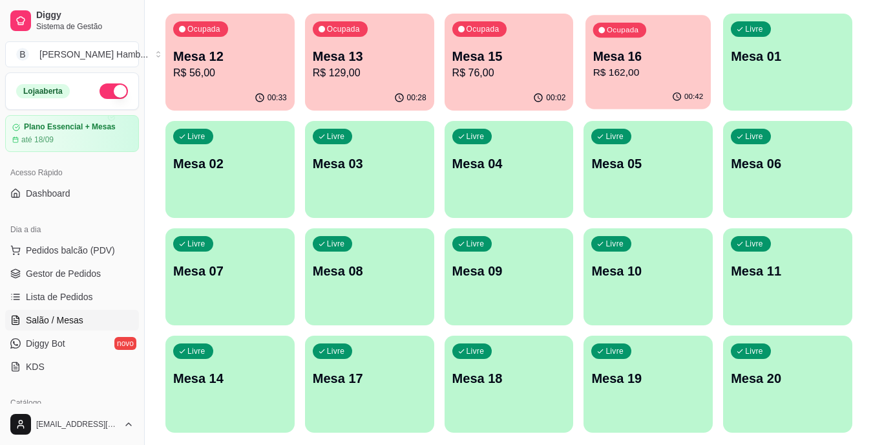
click at [618, 83] on div "Ocupada Mesa 16 R$ 162,00" at bounding box center [647, 50] width 125 height 70
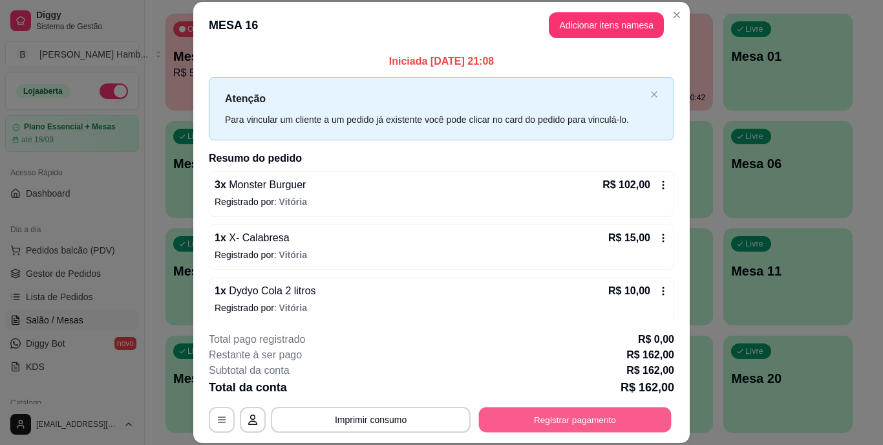
click at [529, 415] on button "Registrar pagamento" at bounding box center [575, 418] width 193 height 25
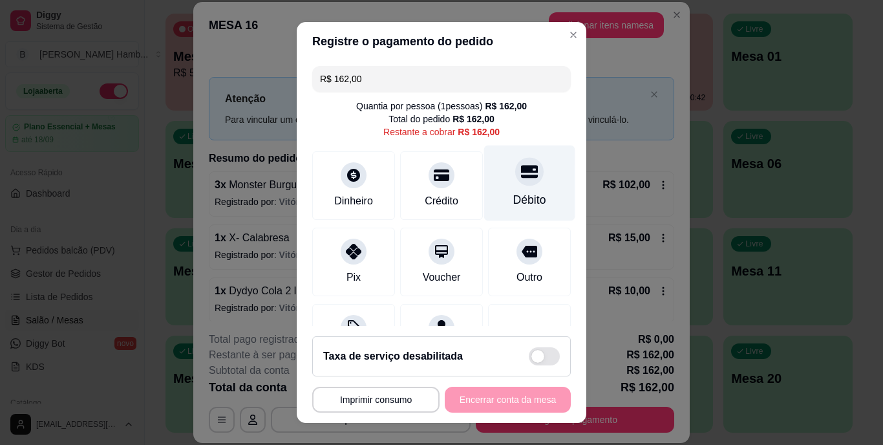
click at [513, 207] on div "Débito" at bounding box center [529, 200] width 33 height 17
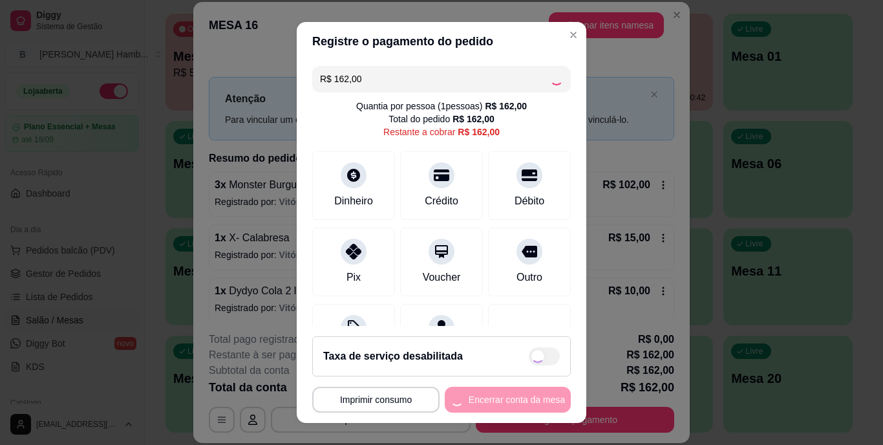
click at [454, 398] on div "**********" at bounding box center [441, 399] width 258 height 26
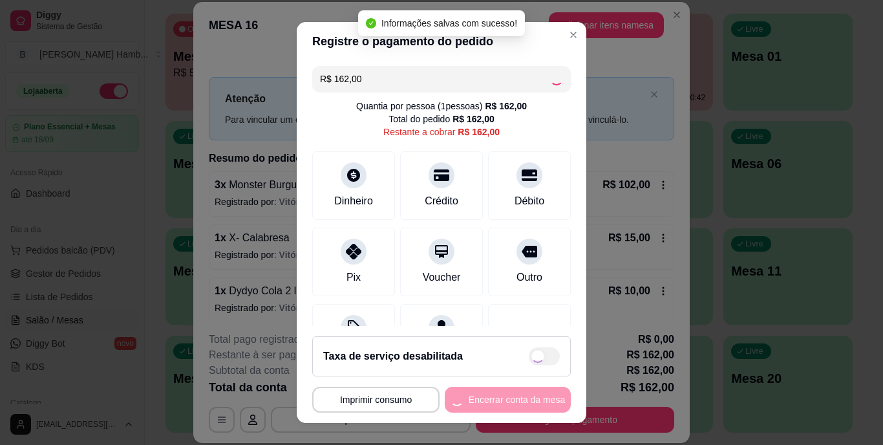
type input "R$ 0,00"
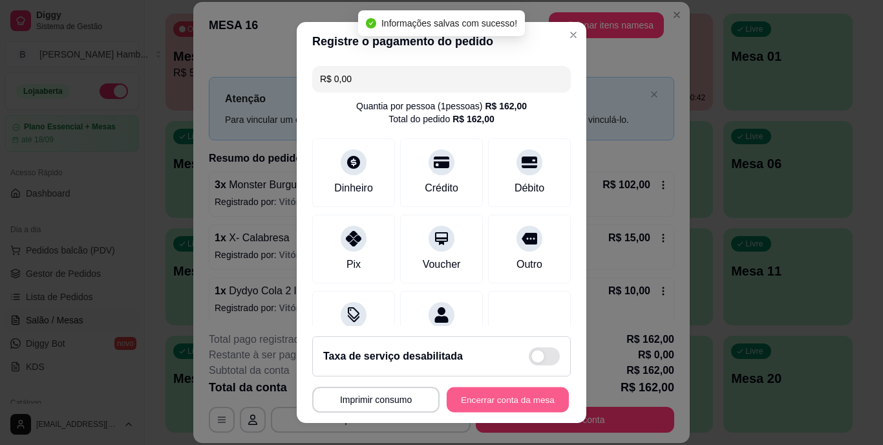
click at [454, 398] on button "Encerrar conta da mesa" at bounding box center [507, 398] width 122 height 25
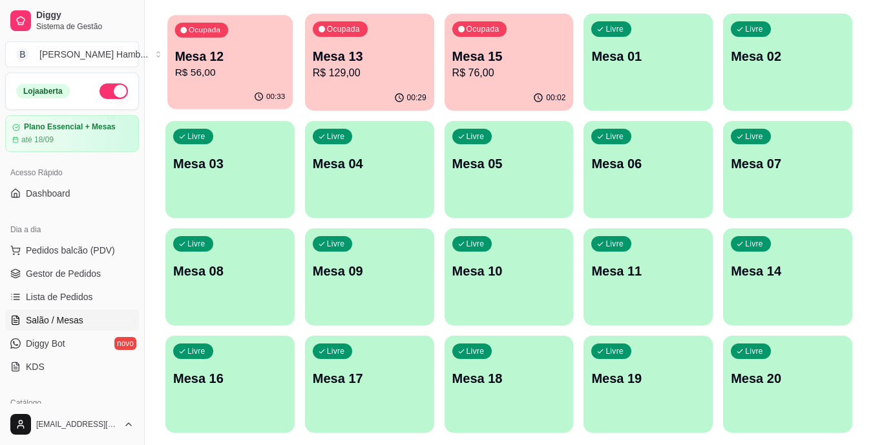
click at [227, 84] on div "Ocupada Mesa 12 R$ 56,00" at bounding box center [229, 50] width 125 height 70
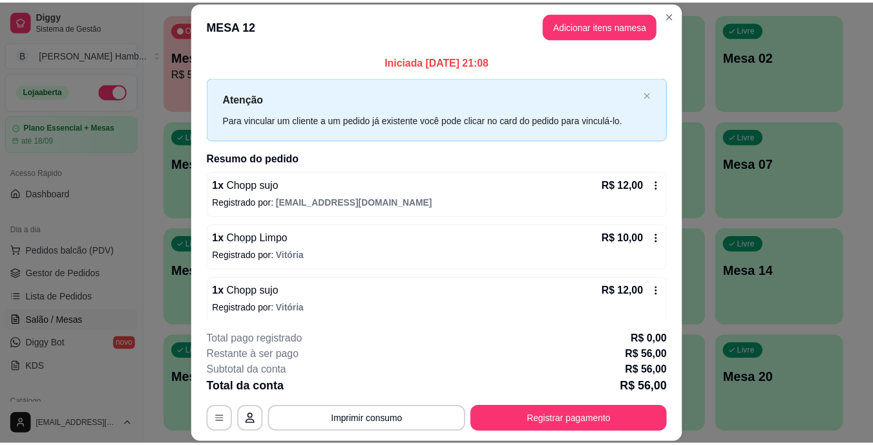
scroll to position [112, 0]
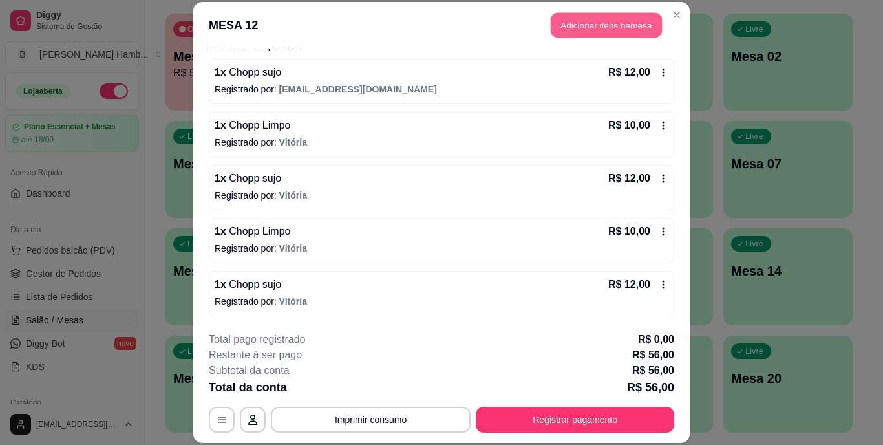
click at [580, 22] on button "Adicionar itens na mesa" at bounding box center [605, 25] width 111 height 25
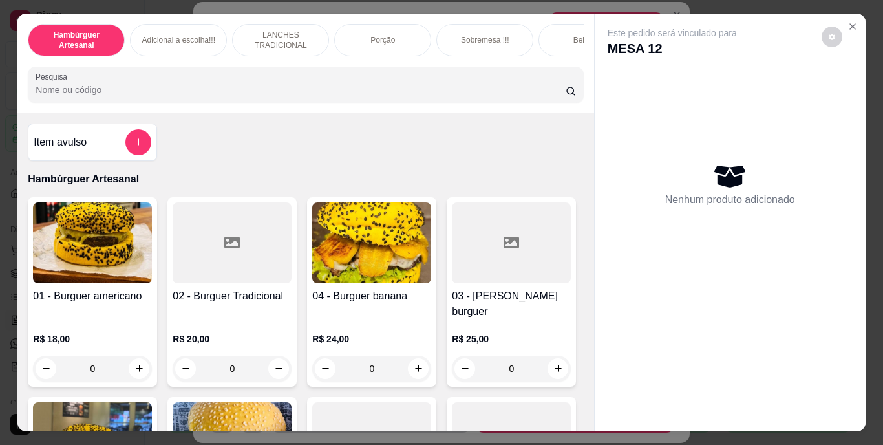
click at [483, 92] on input "Pesquisa" at bounding box center [301, 89] width 530 height 13
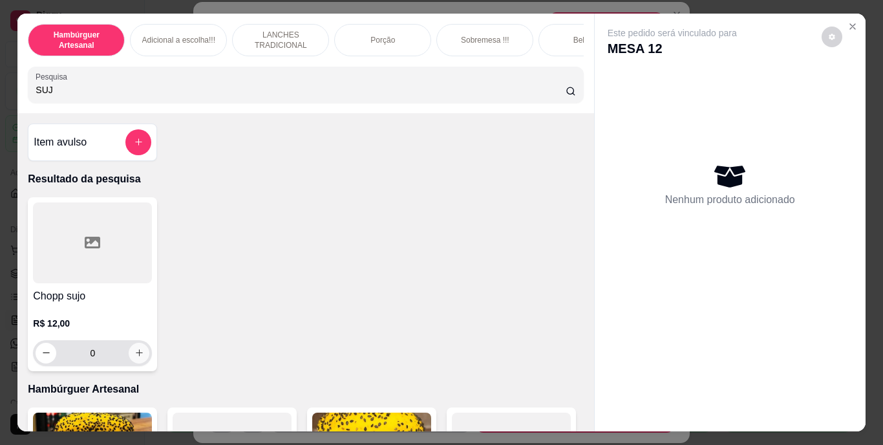
type input "SUJ"
click at [136, 356] on icon "increase-product-quantity" at bounding box center [139, 353] width 6 height 6
type input "1"
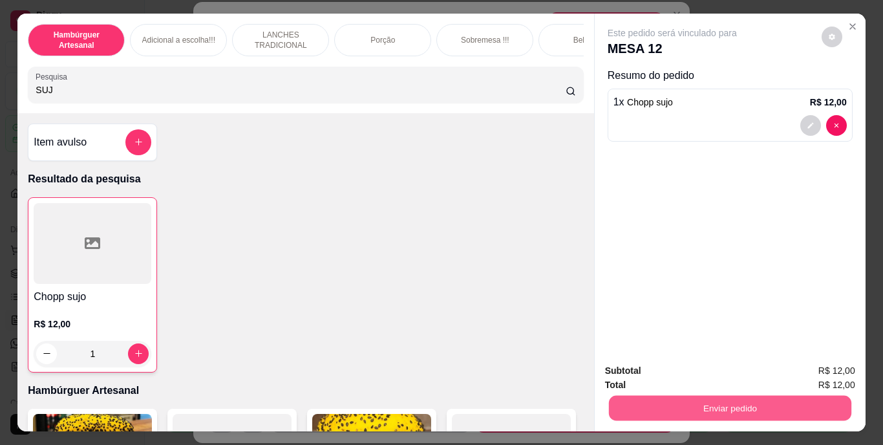
click at [632, 410] on button "Enviar pedido" at bounding box center [729, 407] width 242 height 25
click at [638, 370] on button "Não registrar e enviar pedido" at bounding box center [687, 371] width 131 height 24
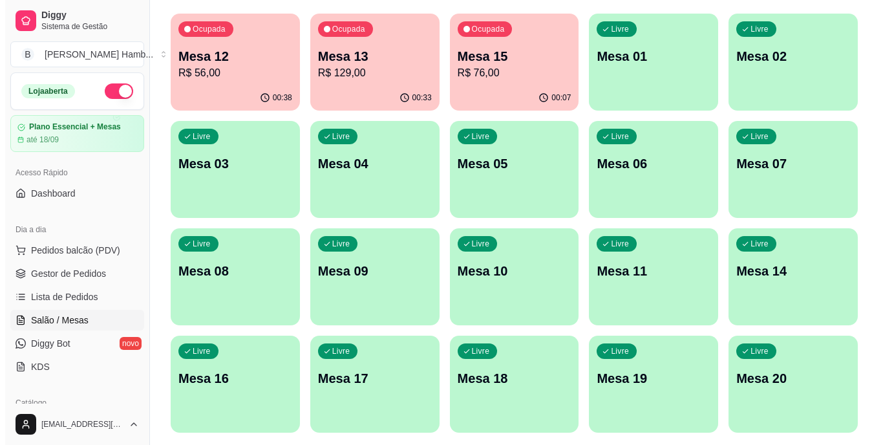
scroll to position [166, 0]
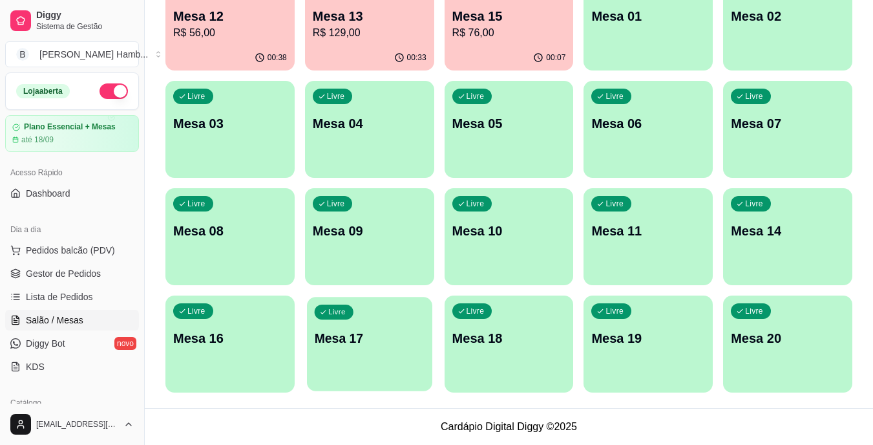
click at [357, 346] on p "Mesa 17" at bounding box center [369, 338] width 110 height 17
click at [358, 326] on div "Livre Mesa 17" at bounding box center [369, 336] width 125 height 79
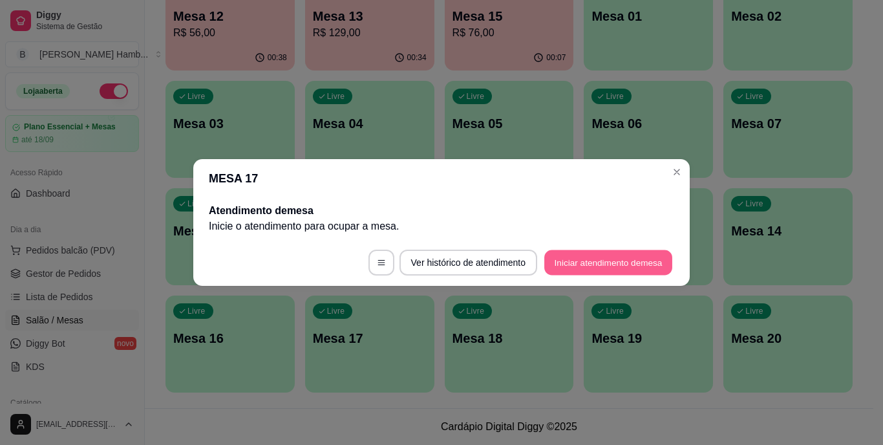
click at [570, 255] on button "Iniciar atendimento de mesa" at bounding box center [608, 262] width 128 height 25
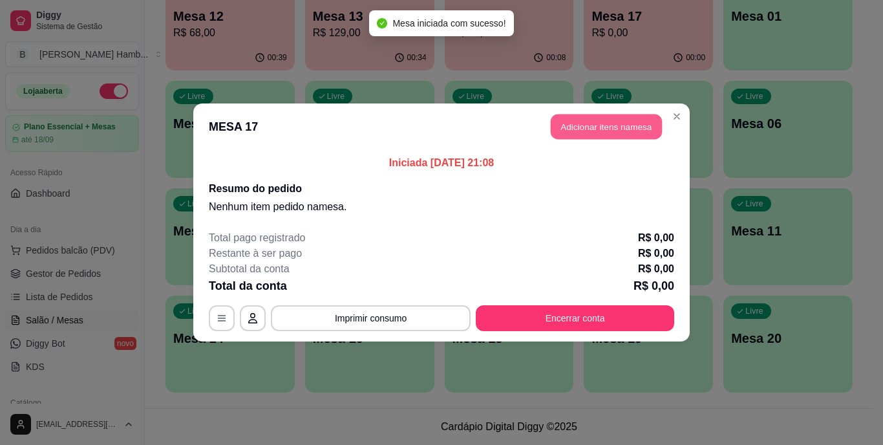
click at [624, 124] on button "Adicionar itens na mesa" at bounding box center [605, 126] width 111 height 25
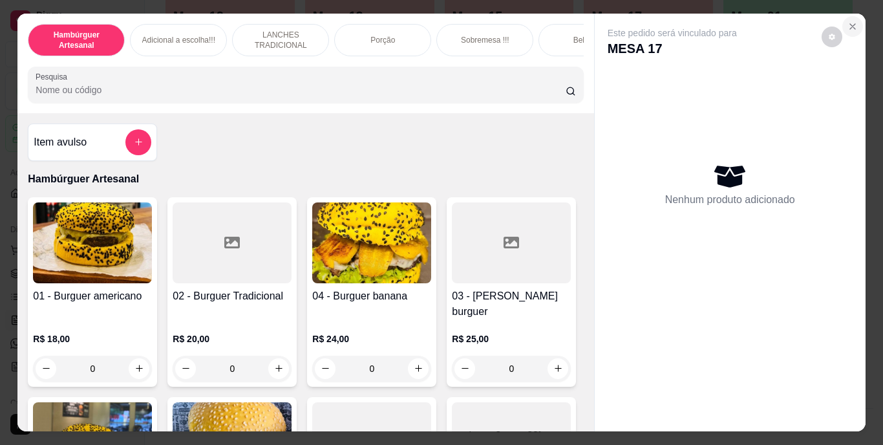
click at [847, 21] on icon "Close" at bounding box center [852, 26] width 10 height 10
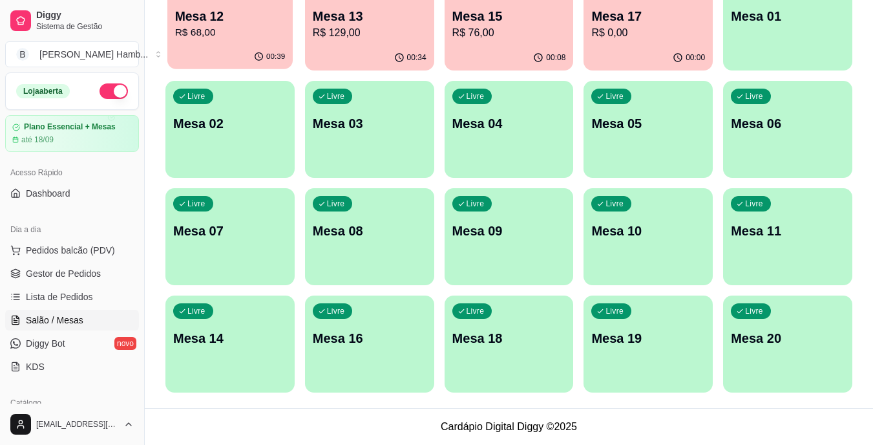
click at [233, 28] on p "R$ 68,00" at bounding box center [230, 32] width 110 height 15
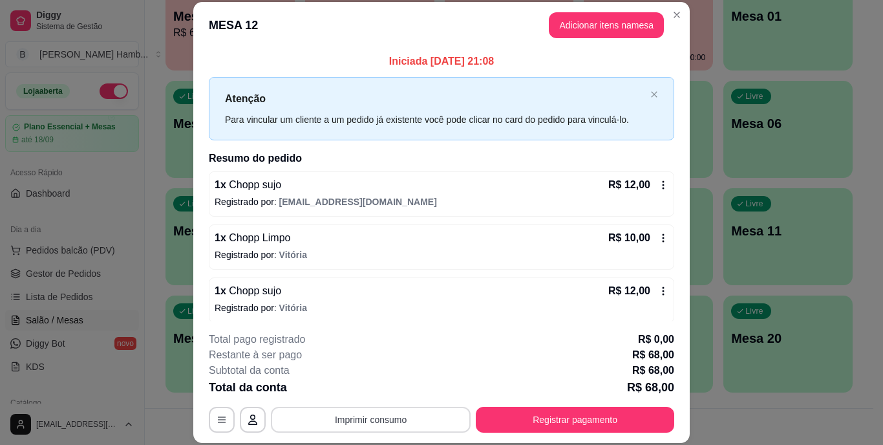
click at [324, 421] on button "Imprimir consumo" at bounding box center [371, 419] width 200 height 26
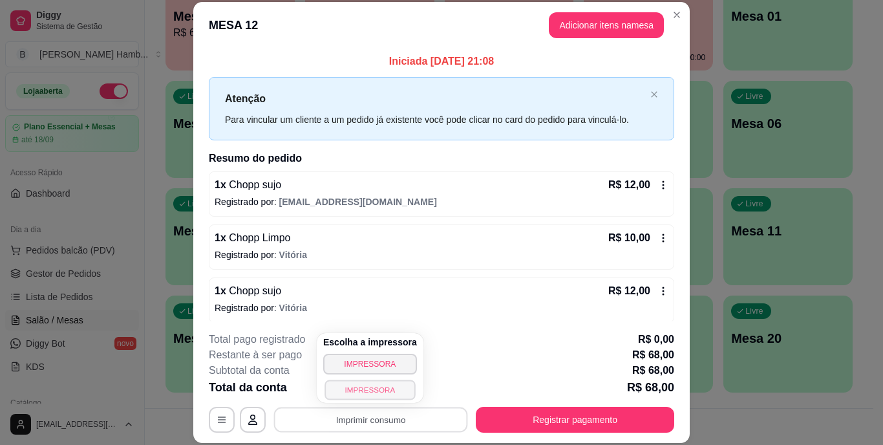
click at [354, 388] on button "IMPRESSORA" at bounding box center [369, 389] width 90 height 20
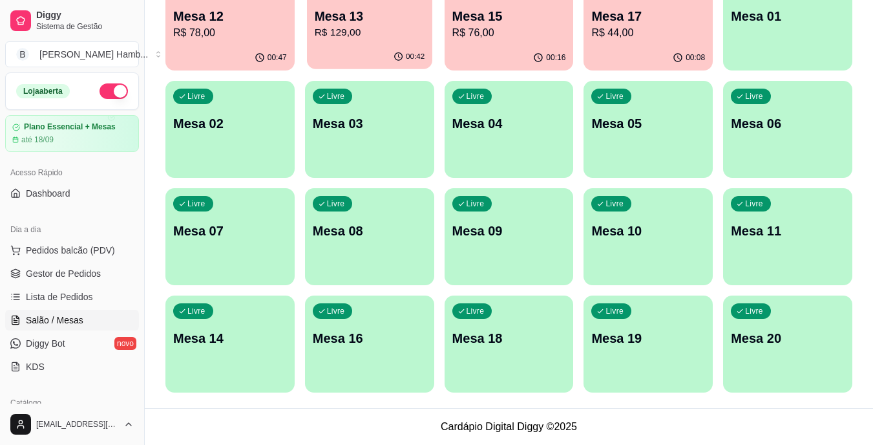
click at [399, 49] on div "00:42" at bounding box center [369, 57] width 125 height 25
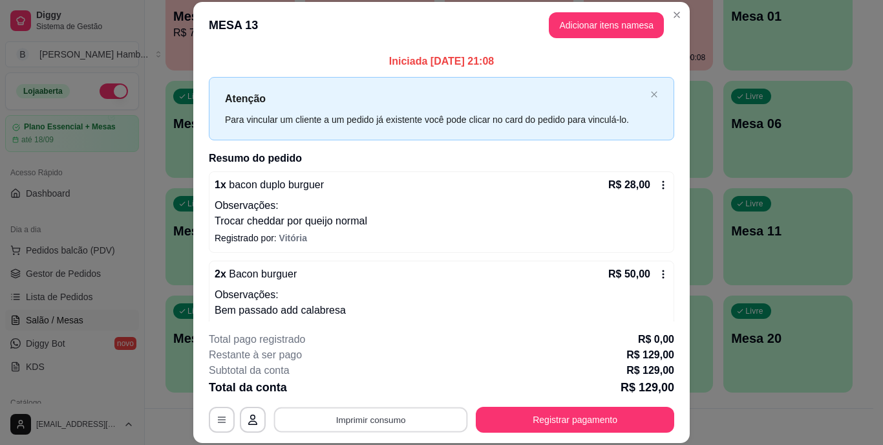
click at [366, 421] on button "Imprimir consumo" at bounding box center [371, 418] width 194 height 25
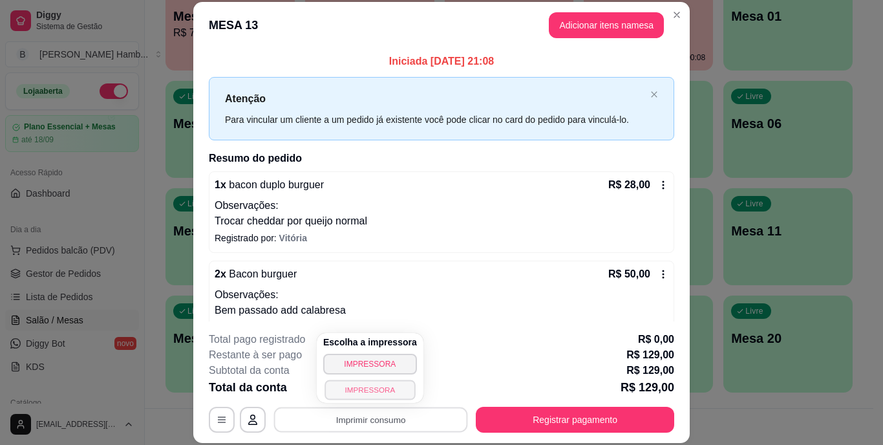
click at [361, 384] on button "IMPRESSORA" at bounding box center [369, 389] width 90 height 20
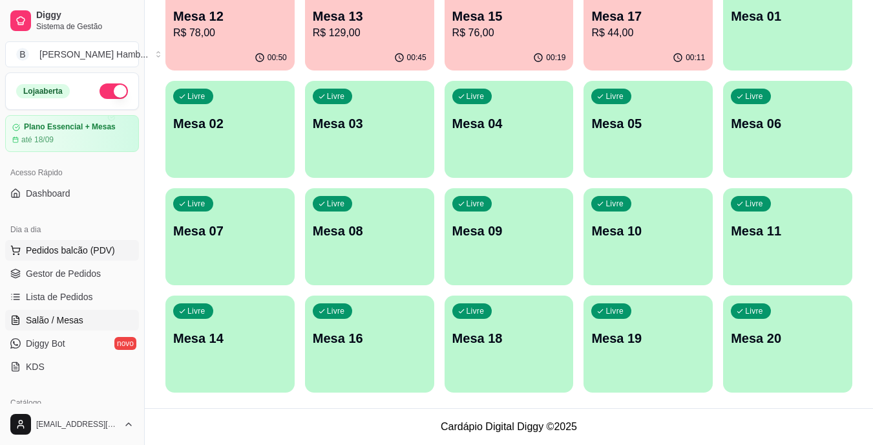
click at [109, 246] on span "Pedidos balcão (PDV)" at bounding box center [70, 250] width 89 height 13
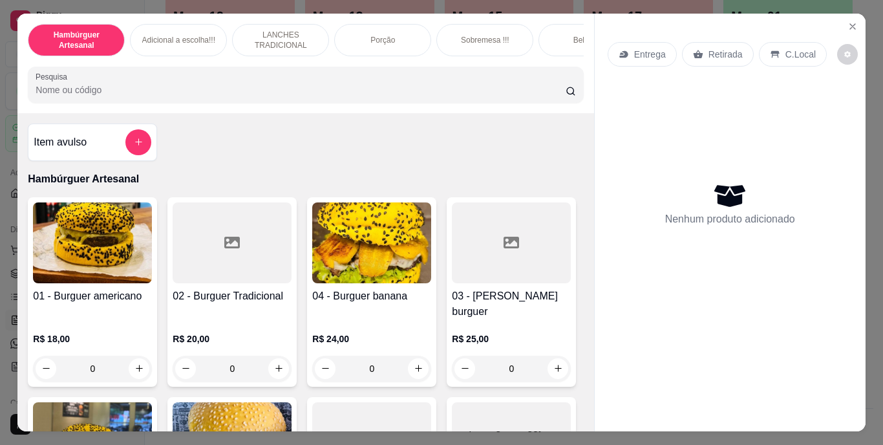
click at [125, 90] on input "Pesquisa" at bounding box center [301, 89] width 530 height 13
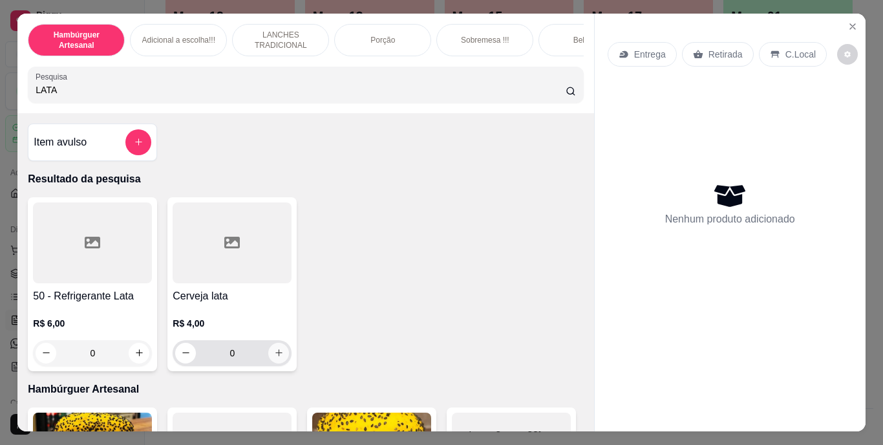
type input "LATA"
click at [277, 357] on icon "increase-product-quantity" at bounding box center [279, 353] width 10 height 10
type input "2"
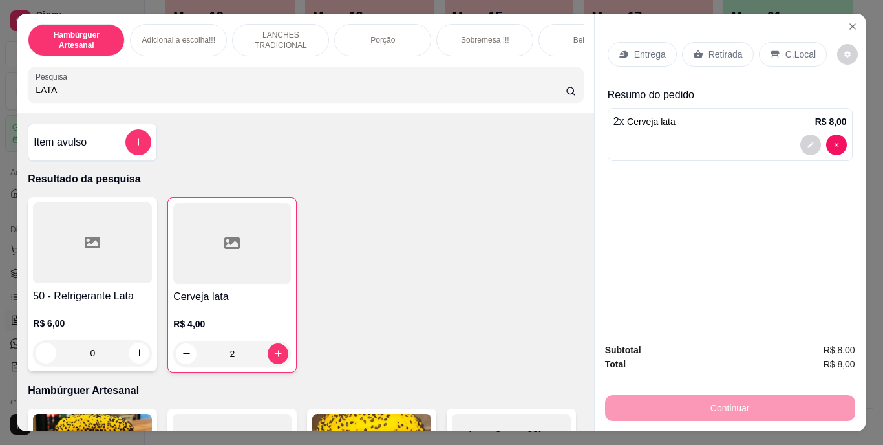
click at [708, 48] on p "Retirada" at bounding box center [725, 54] width 34 height 13
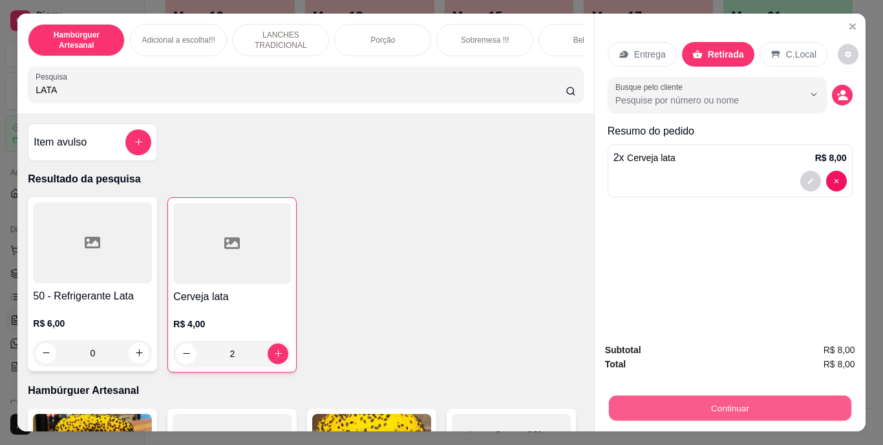
click at [664, 395] on button "Continuar" at bounding box center [729, 407] width 242 height 25
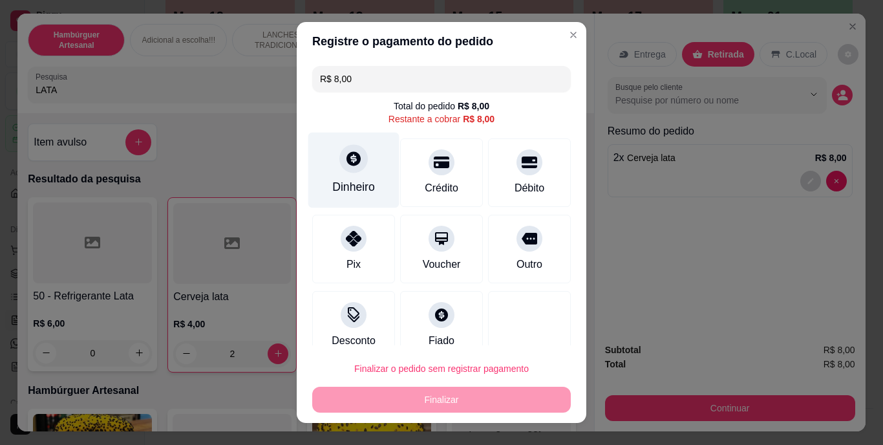
click at [357, 182] on div "Dinheiro" at bounding box center [353, 187] width 43 height 17
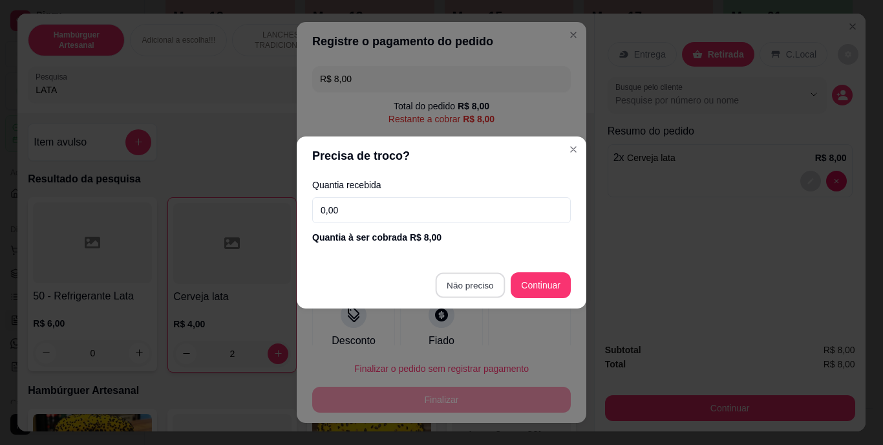
type input "R$ 0,00"
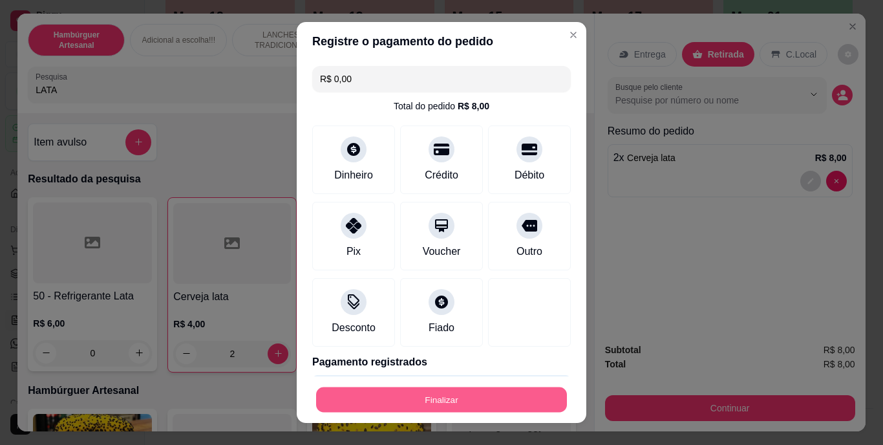
click at [403, 399] on button "Finalizar" at bounding box center [441, 398] width 251 height 25
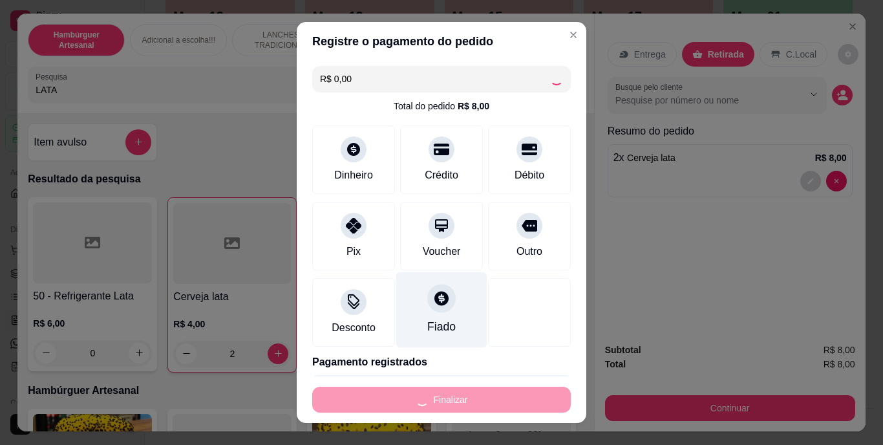
type input "0"
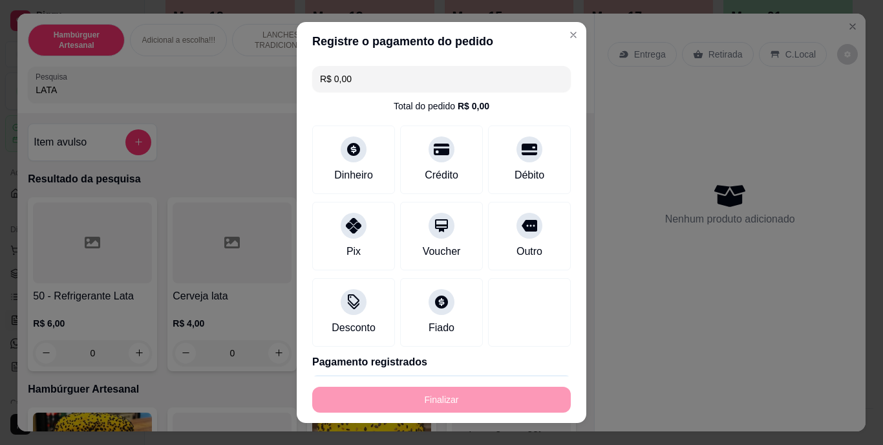
type input "-R$ 8,00"
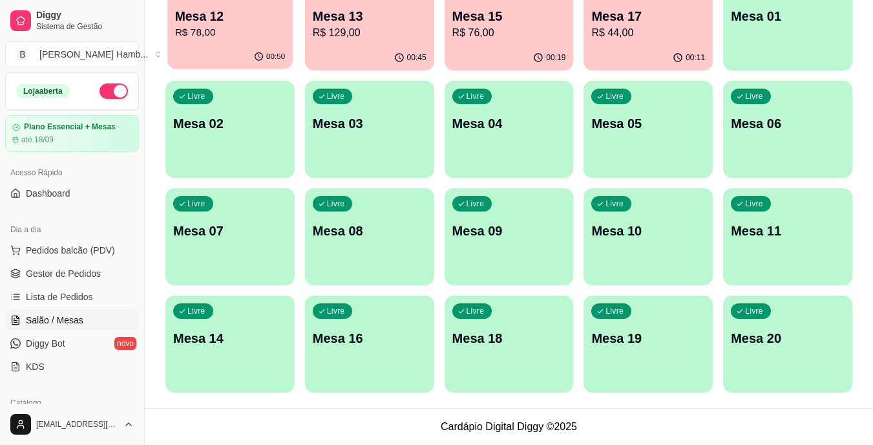
click at [246, 16] on p "Mesa 12" at bounding box center [230, 16] width 110 height 17
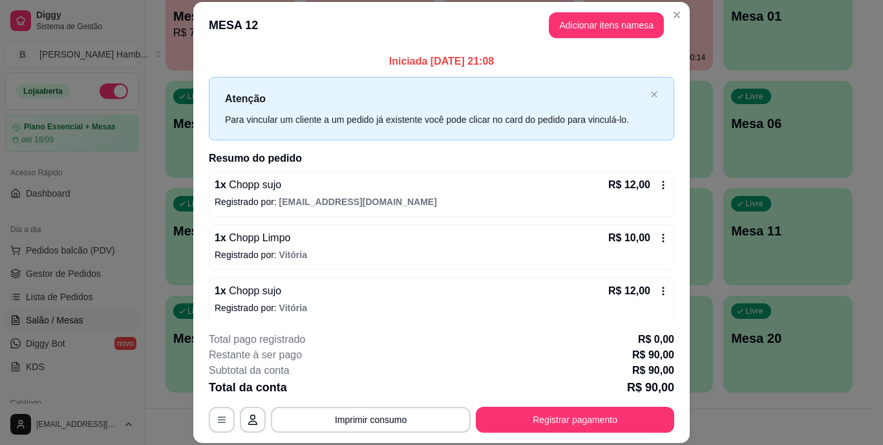
scroll to position [39, 0]
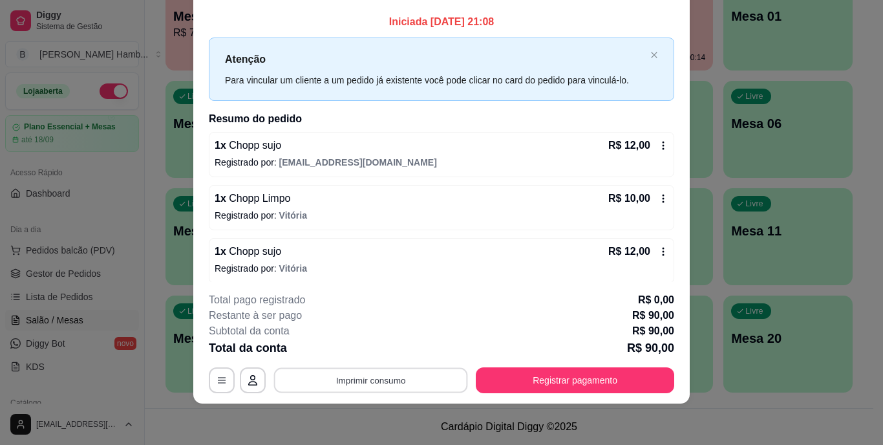
click at [410, 381] on button "Imprimir consumo" at bounding box center [371, 379] width 194 height 25
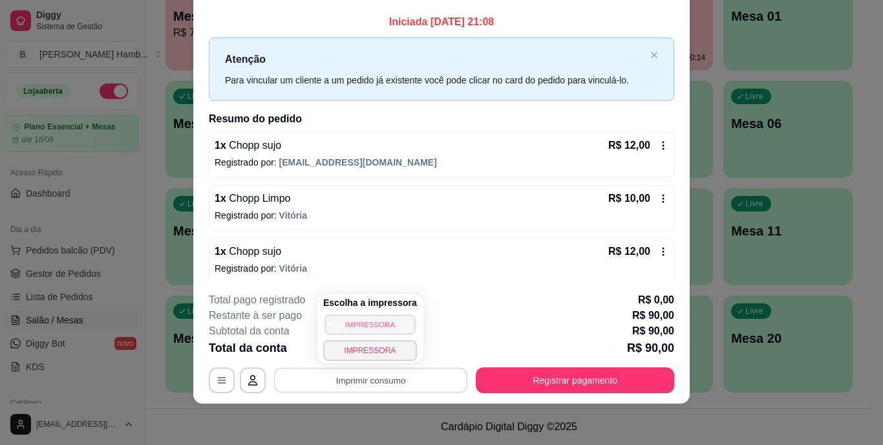
click at [380, 322] on button "IMPRESSORA" at bounding box center [369, 324] width 90 height 20
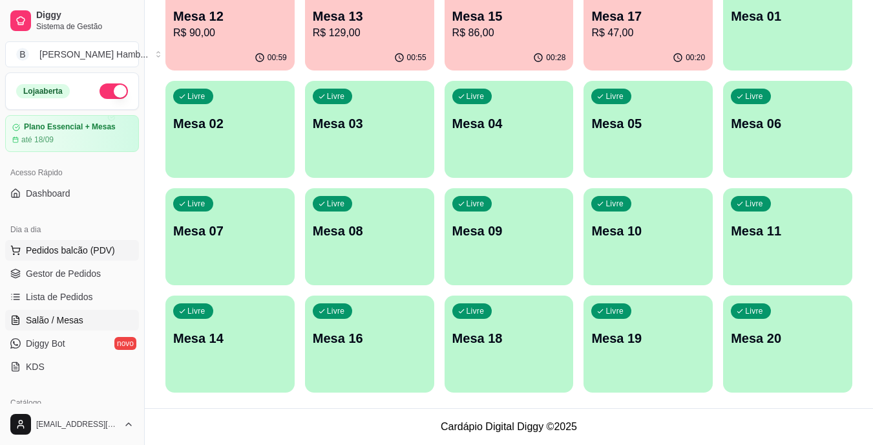
click at [77, 245] on span "Pedidos balcão (PDV)" at bounding box center [70, 250] width 89 height 13
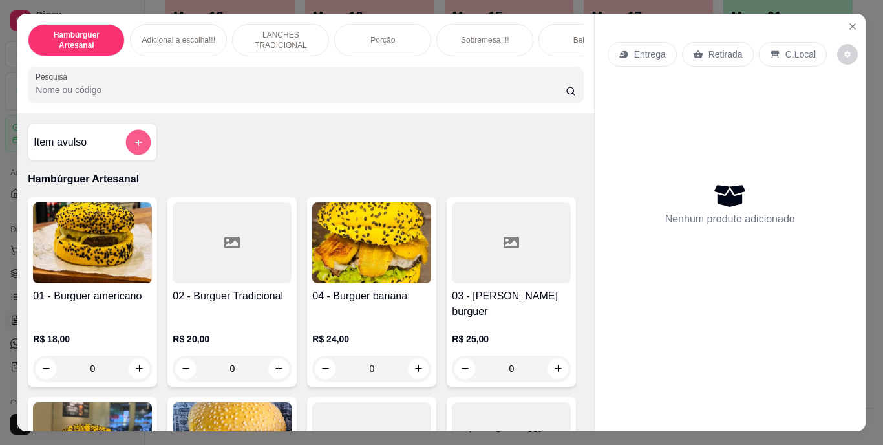
click at [139, 148] on button "add-separate-item" at bounding box center [138, 141] width 25 height 25
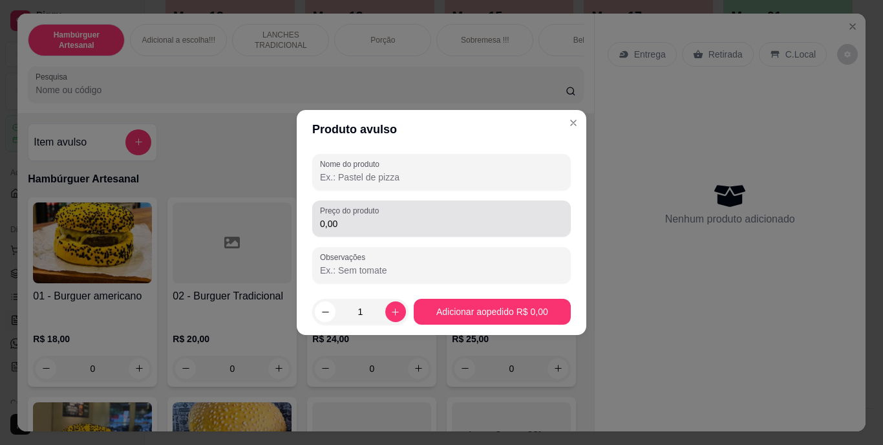
click at [373, 230] on div "0,00" at bounding box center [441, 218] width 243 height 26
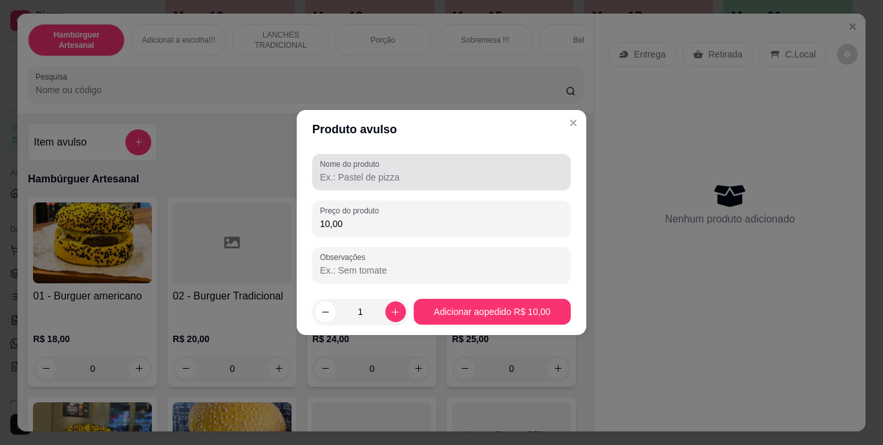
type input "10,00"
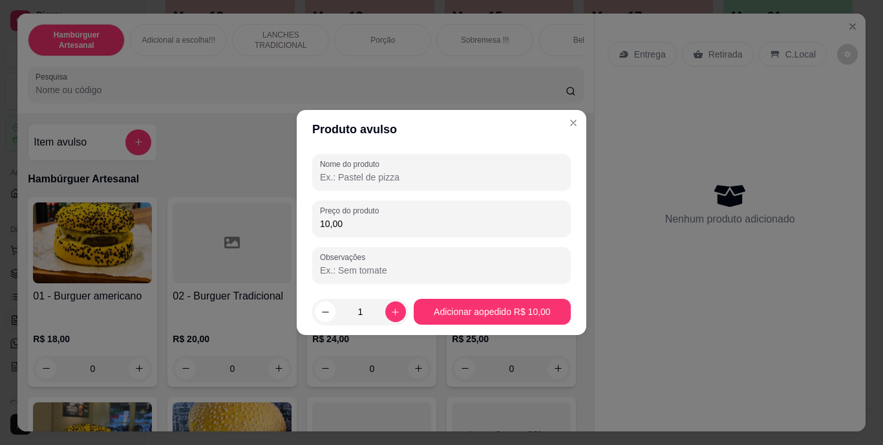
click at [412, 174] on input "Nome do produto" at bounding box center [441, 177] width 243 height 13
type input "COPO DE CHOOP"
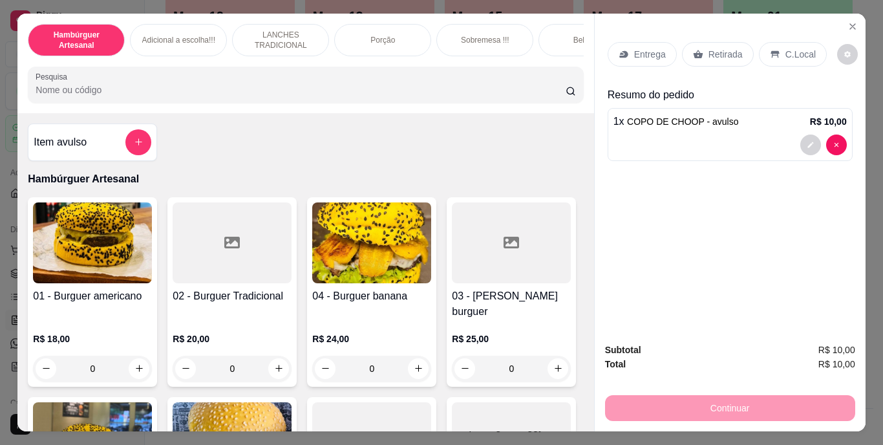
click at [689, 42] on div "Retirada" at bounding box center [718, 54] width 72 height 25
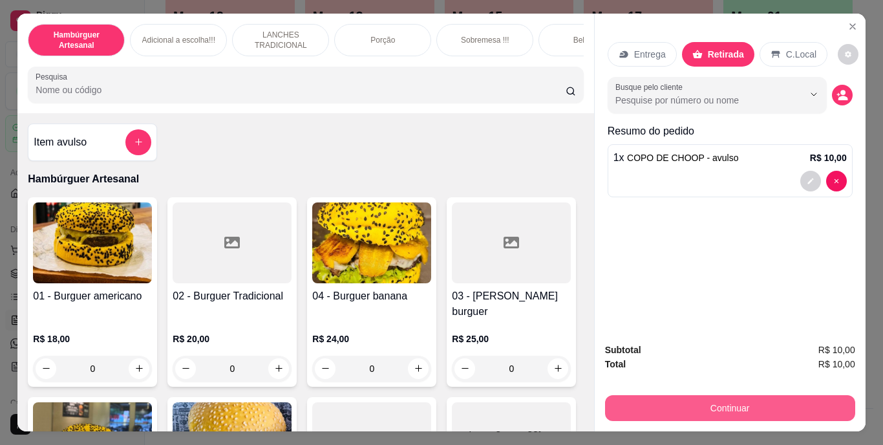
click at [775, 404] on button "Continuar" at bounding box center [730, 408] width 250 height 26
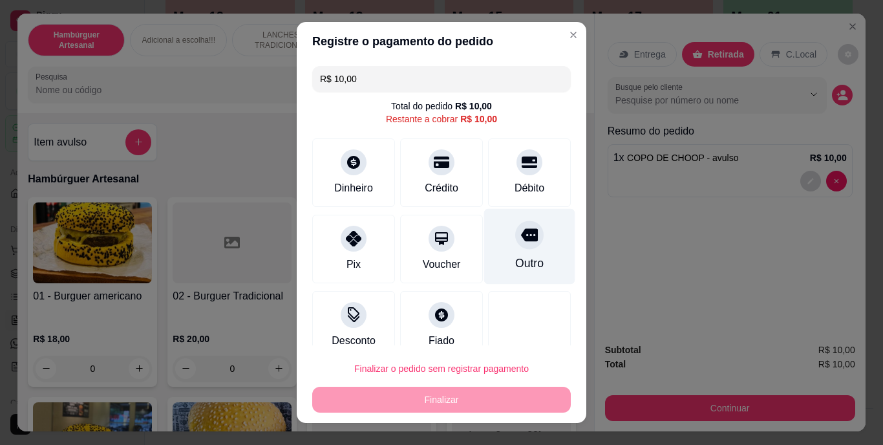
click at [500, 253] on div "Outro" at bounding box center [529, 247] width 91 height 76
type input "R$ 0,00"
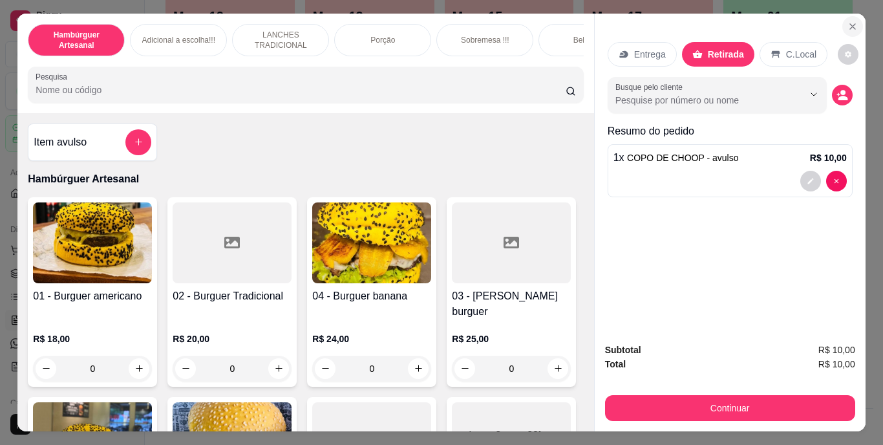
click at [847, 21] on icon "Close" at bounding box center [852, 26] width 10 height 10
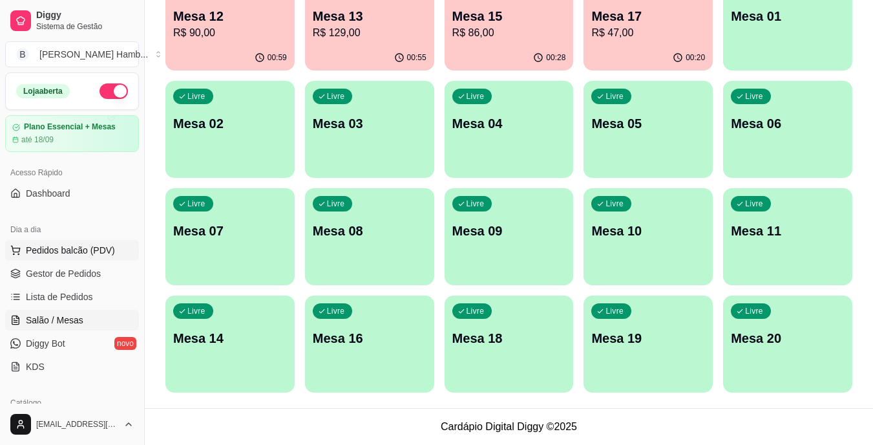
click at [69, 250] on span "Pedidos balcão (PDV)" at bounding box center [70, 250] width 89 height 13
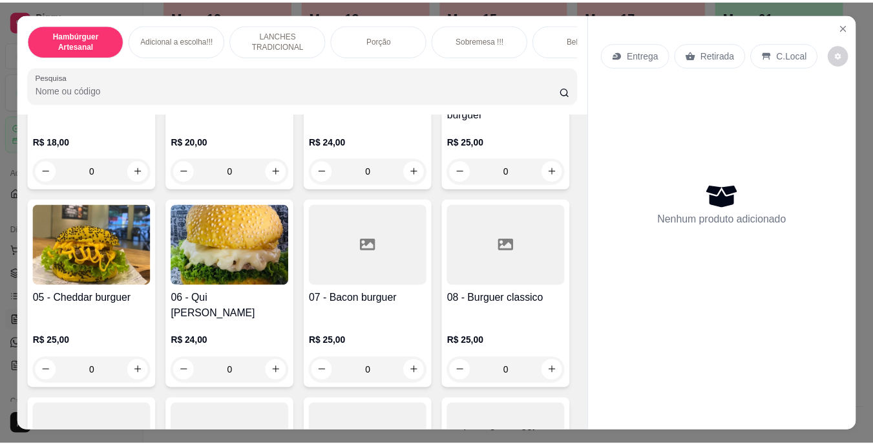
scroll to position [199, 0]
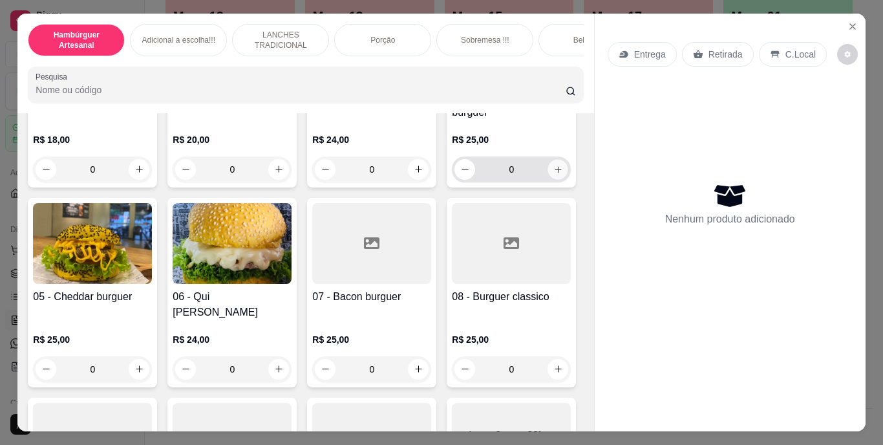
click at [553, 174] on icon "increase-product-quantity" at bounding box center [558, 169] width 10 height 10
type input "1"
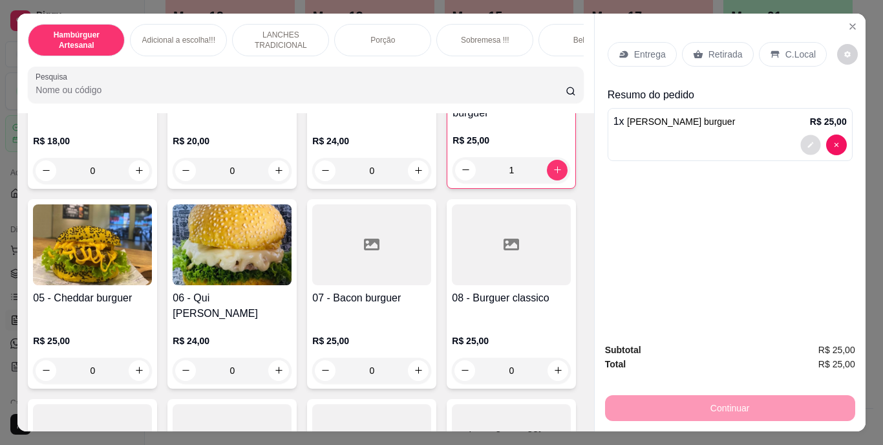
click at [808, 141] on icon "decrease-product-quantity" at bounding box center [810, 145] width 8 height 8
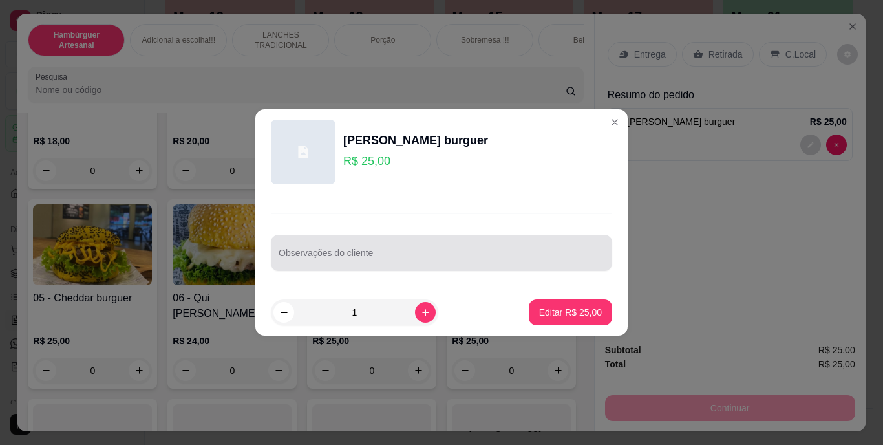
click at [493, 236] on div "Observações do cliente" at bounding box center [441, 253] width 341 height 36
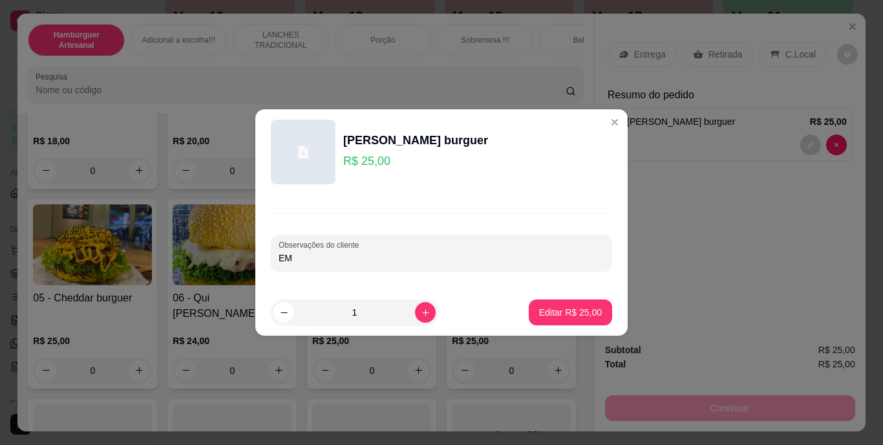
type input "E"
type input "SEM CEBOLA"
click at [541, 307] on p "Editar R$ 25,00" at bounding box center [569, 312] width 61 height 12
type input "0"
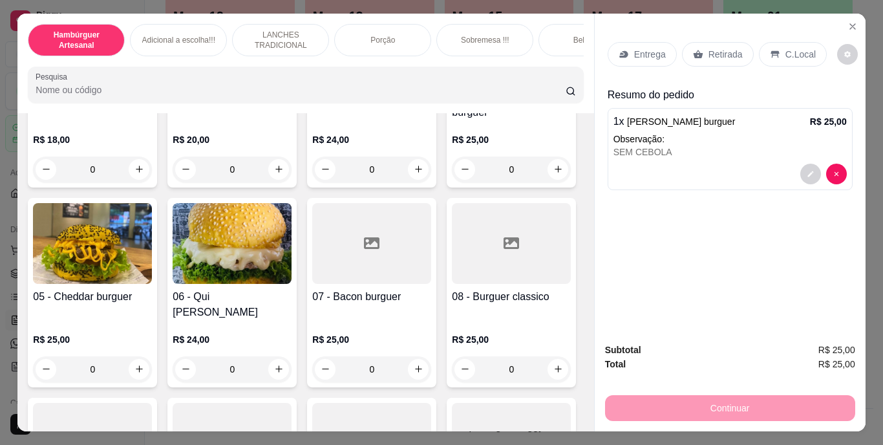
click at [711, 53] on p "Retirada" at bounding box center [725, 54] width 34 height 13
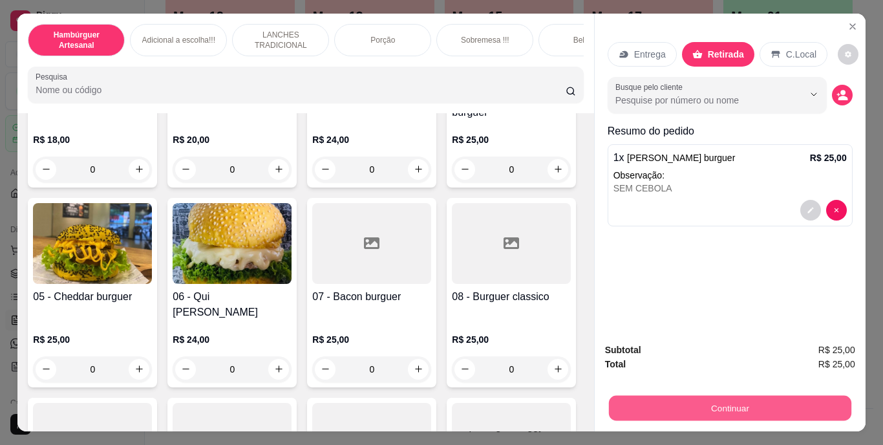
click at [684, 403] on button "Continuar" at bounding box center [729, 407] width 242 height 25
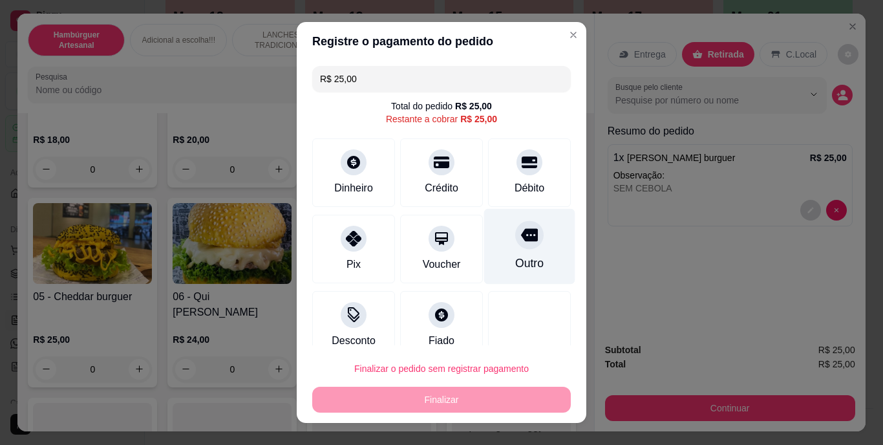
click at [522, 263] on div "Outro" at bounding box center [529, 263] width 28 height 17
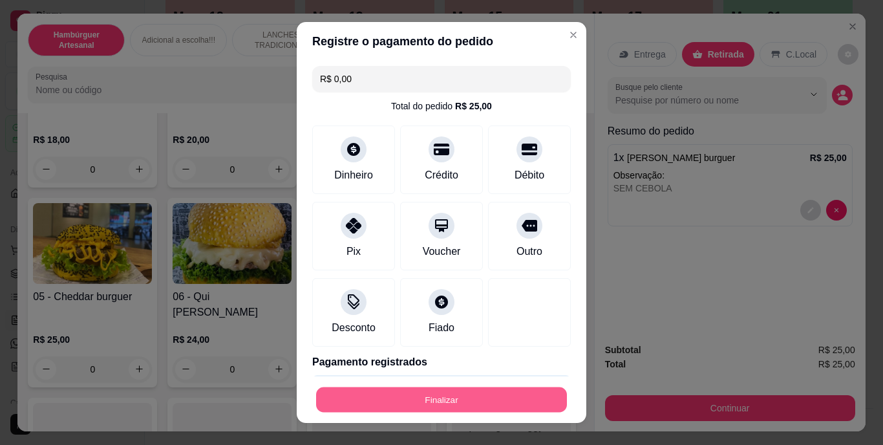
click at [483, 393] on button "Finalizar" at bounding box center [441, 398] width 251 height 25
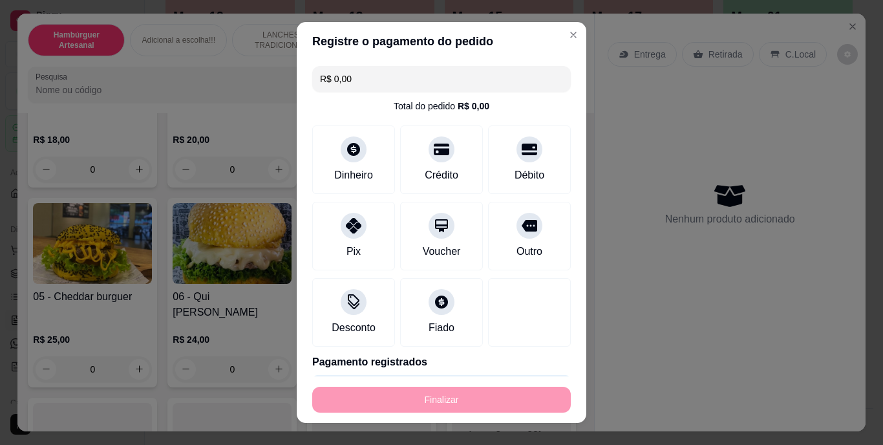
type input "-R$ 25,00"
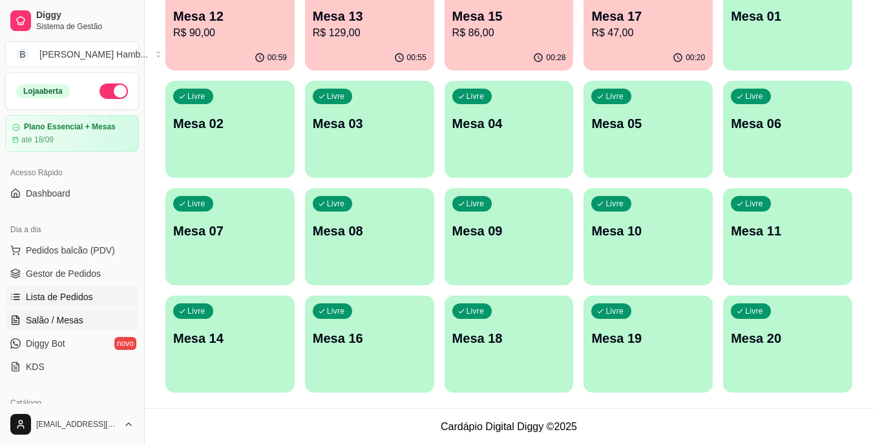
click at [63, 297] on span "Lista de Pedidos" at bounding box center [59, 296] width 67 height 13
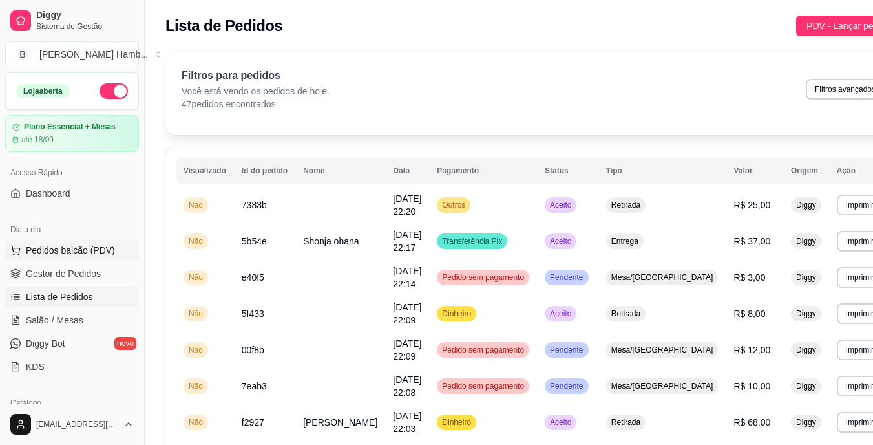
click at [103, 249] on span "Pedidos balcão (PDV)" at bounding box center [70, 250] width 89 height 13
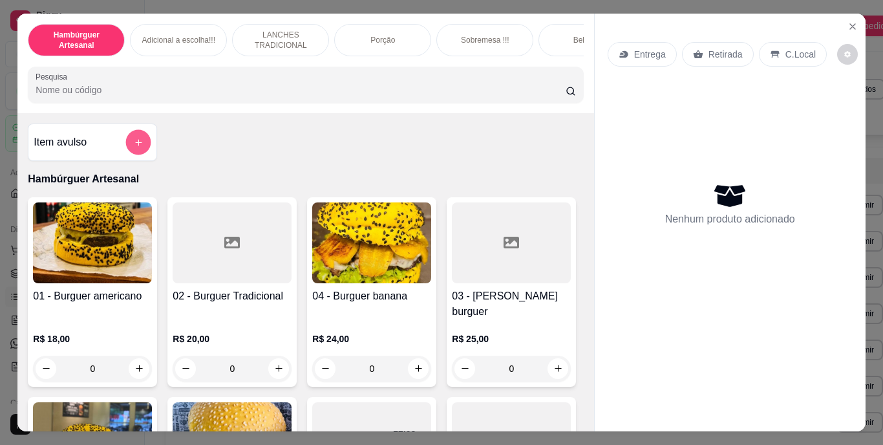
click at [127, 143] on button "add-separate-item" at bounding box center [138, 141] width 25 height 25
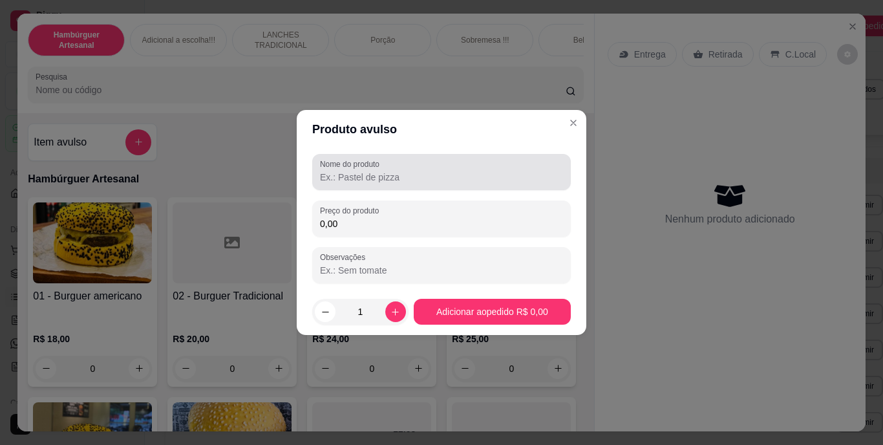
click at [373, 169] on label "Nome do produto" at bounding box center [352, 163] width 64 height 11
click at [373, 171] on input "Nome do produto" at bounding box center [441, 177] width 243 height 13
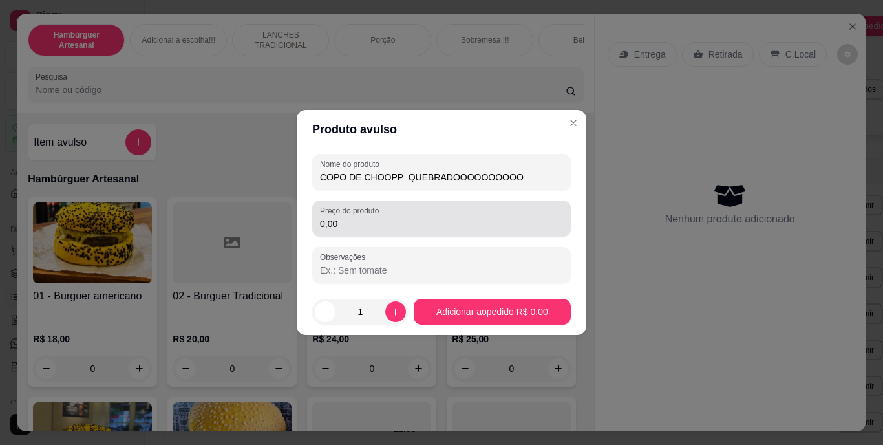
type input "COPO DE CHOOPP QUEBRADOOOOOOOOOO"
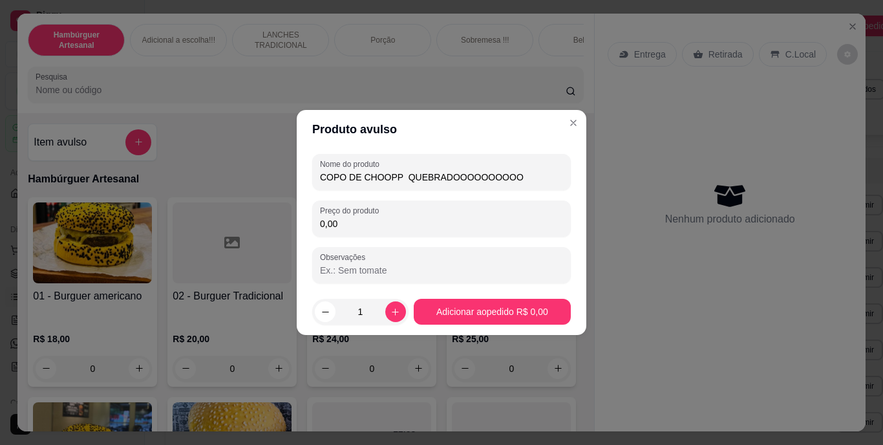
click at [397, 229] on input "0,00" at bounding box center [441, 223] width 243 height 13
type input "10,00"
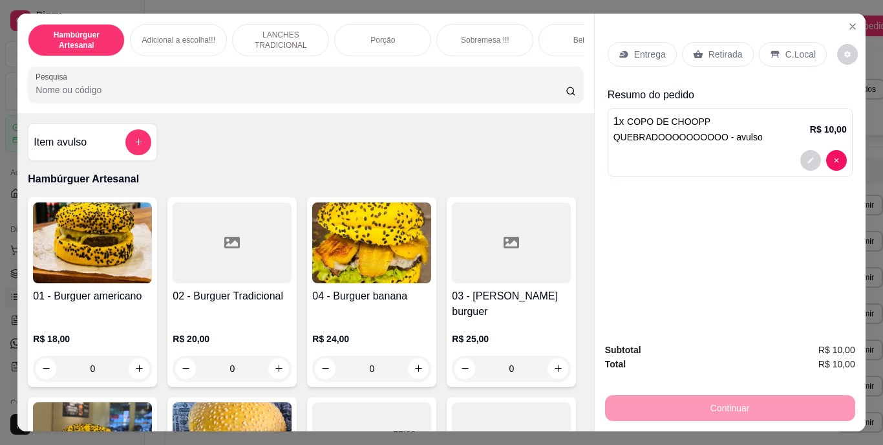
click at [722, 50] on p "Retirada" at bounding box center [725, 54] width 34 height 13
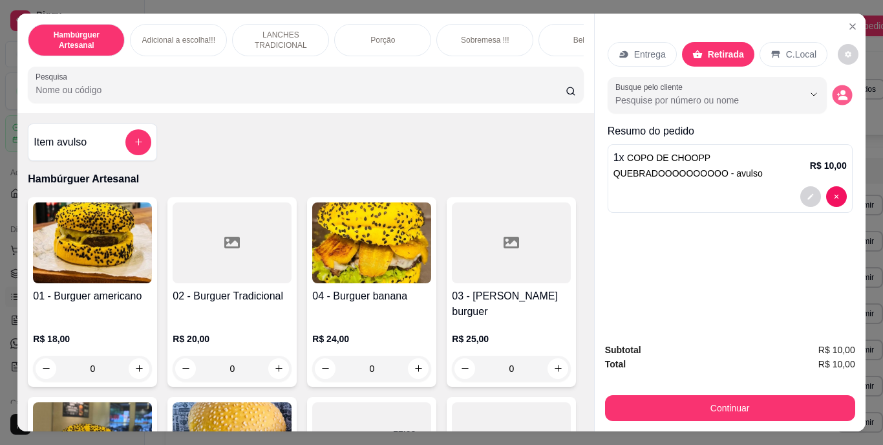
click at [836, 91] on icon "decrease-product-quantity" at bounding box center [841, 94] width 11 height 11
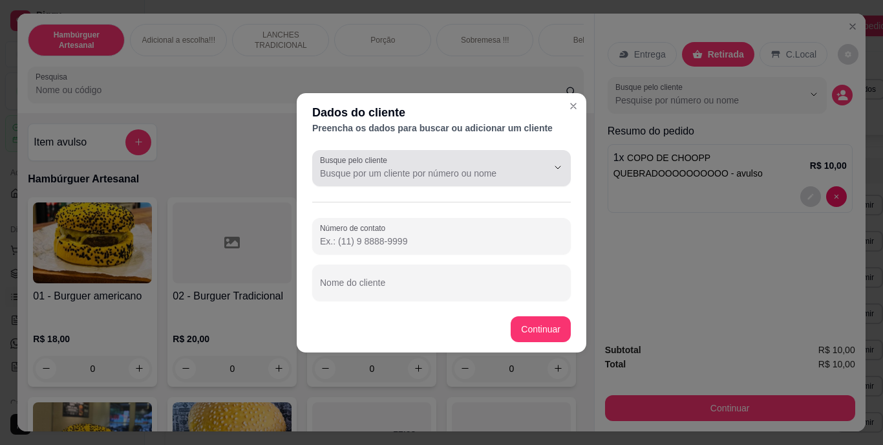
click at [555, 155] on div at bounding box center [547, 167] width 41 height 25
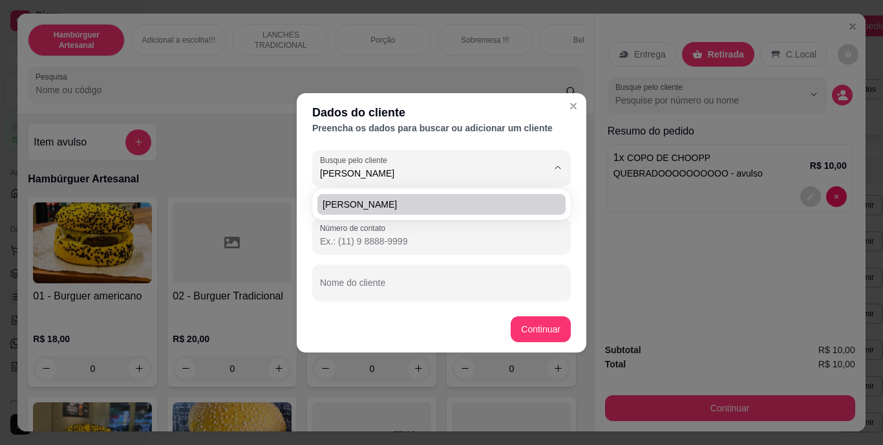
click at [478, 202] on span "[PERSON_NAME]" at bounding box center [434, 204] width 225 height 13
type input "[PERSON_NAME]"
type input "[PHONE_NUMBER]"
type input "[PERSON_NAME]"
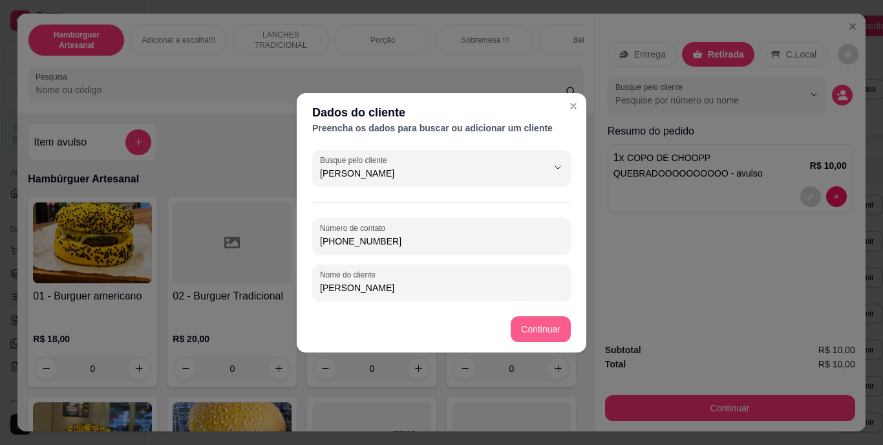
type input "[PERSON_NAME]"
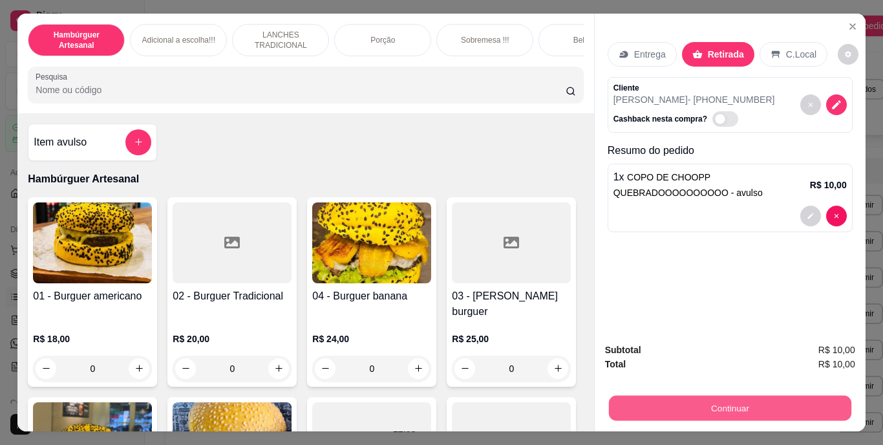
click at [636, 398] on button "Continuar" at bounding box center [729, 407] width 242 height 25
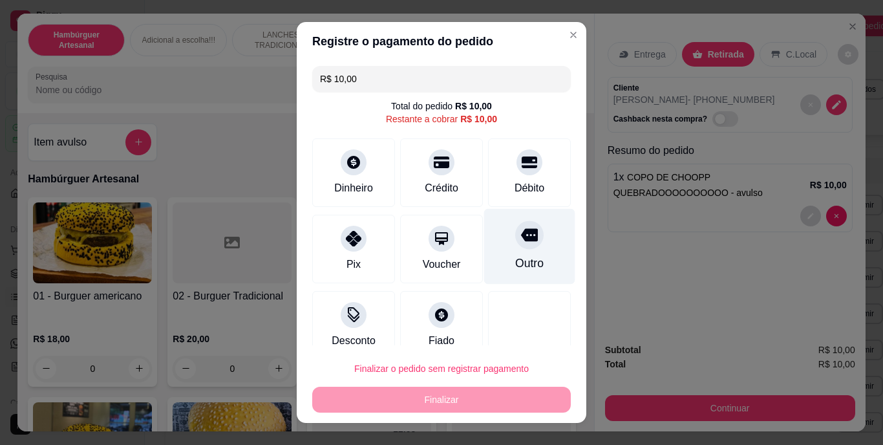
click at [515, 262] on div "Outro" at bounding box center [529, 263] width 28 height 17
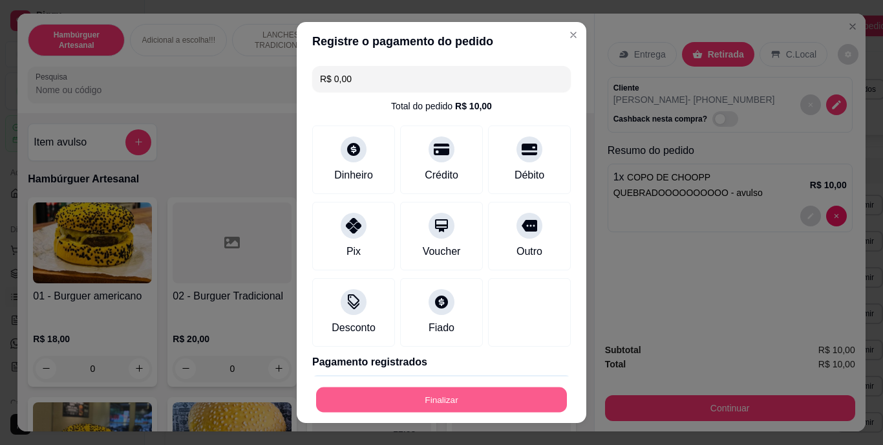
click at [467, 392] on button "Finalizar" at bounding box center [441, 398] width 251 height 25
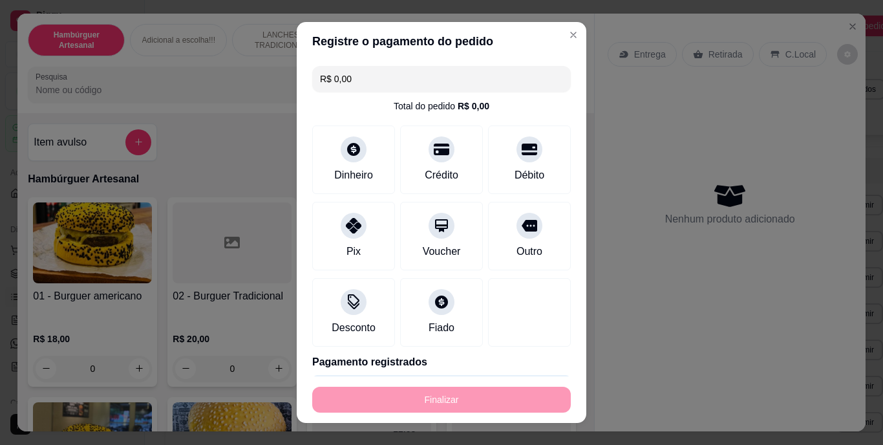
type input "-R$ 10,00"
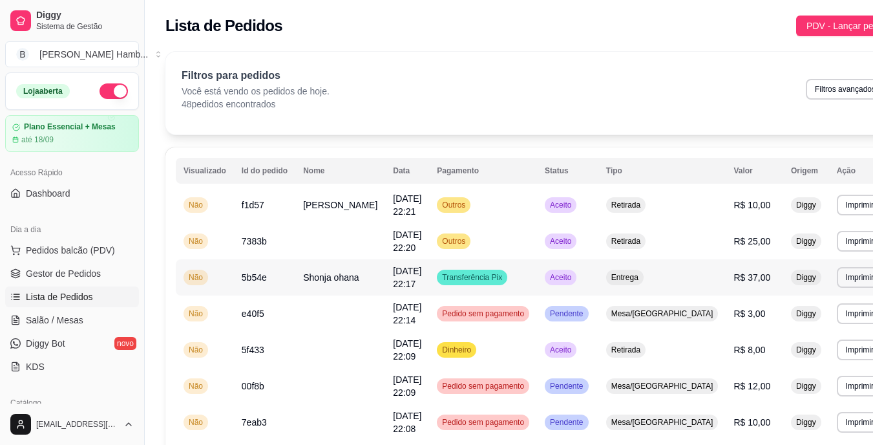
click at [409, 274] on span "[DATE] 22:17" at bounding box center [407, 277] width 28 height 23
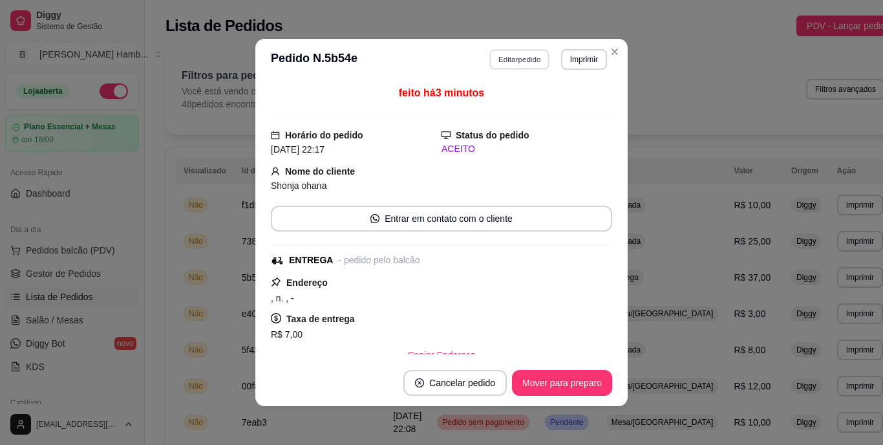
click at [513, 50] on button "Editar pedido" at bounding box center [520, 59] width 60 height 20
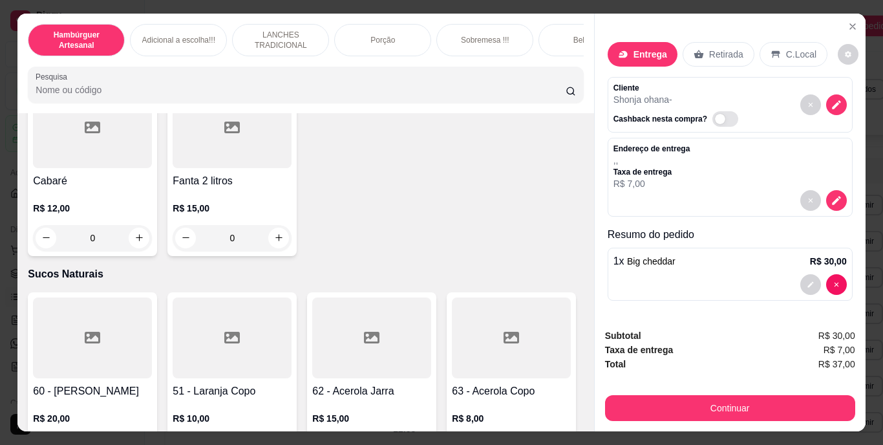
scroll to position [4006, 0]
type input "1"
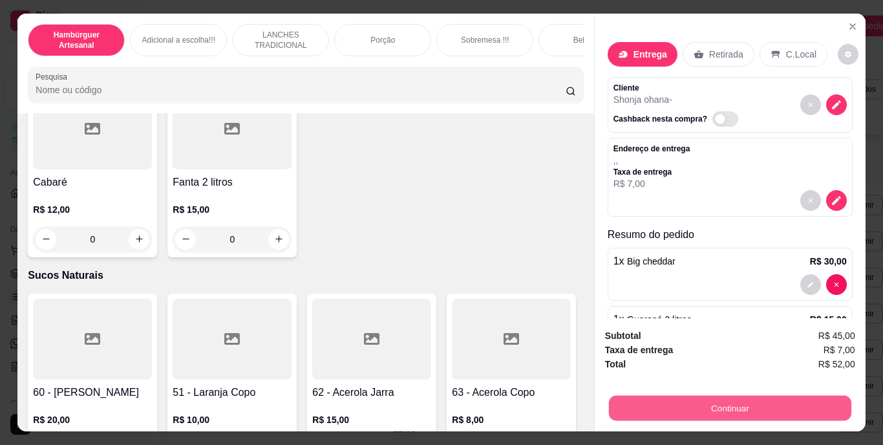
click at [673, 403] on button "Continuar" at bounding box center [729, 407] width 242 height 25
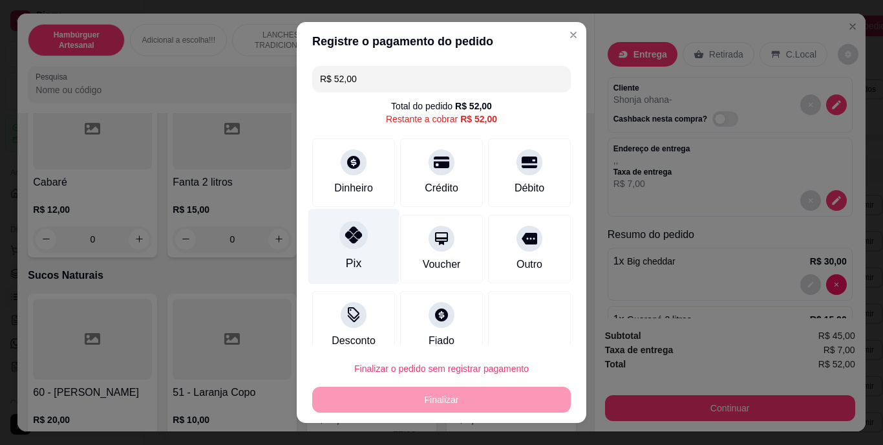
click at [345, 240] on icon at bounding box center [353, 235] width 17 height 17
type input "R$ 0,00"
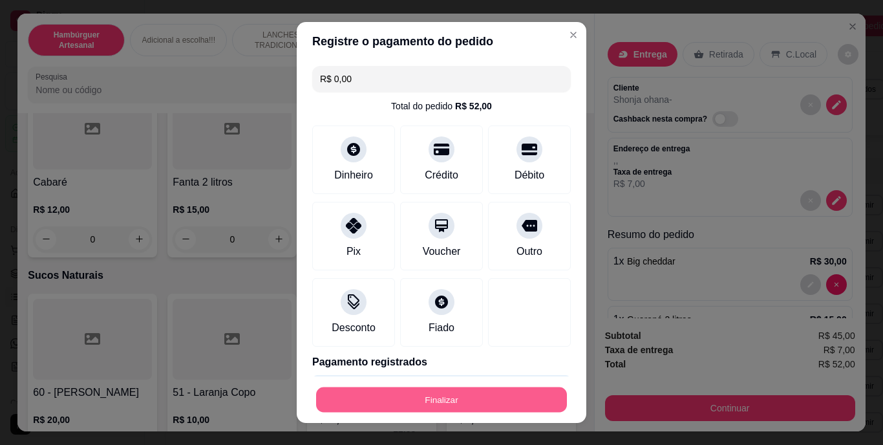
click at [423, 403] on button "Finalizar" at bounding box center [441, 398] width 251 height 25
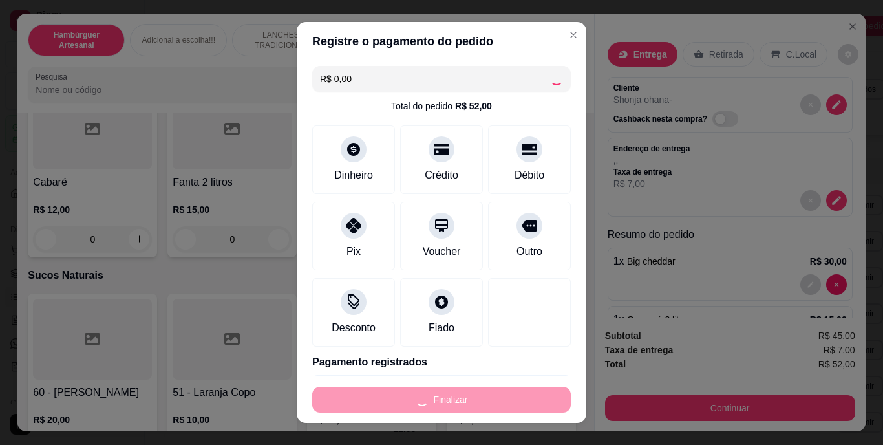
type input "0"
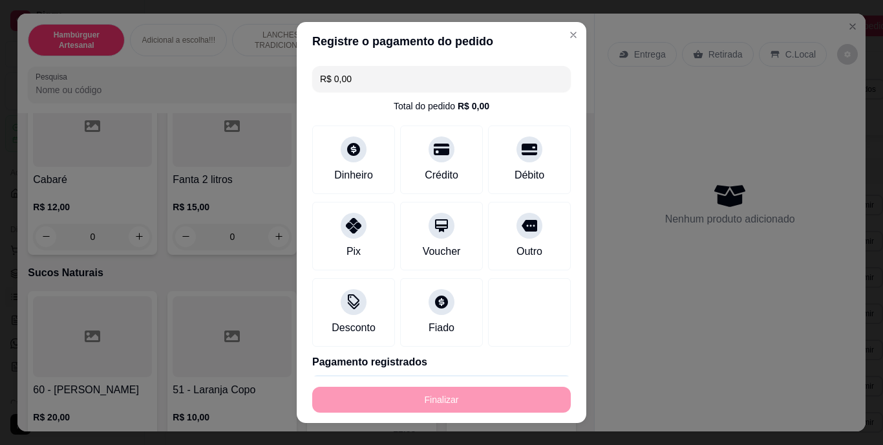
type input "-R$ 52,00"
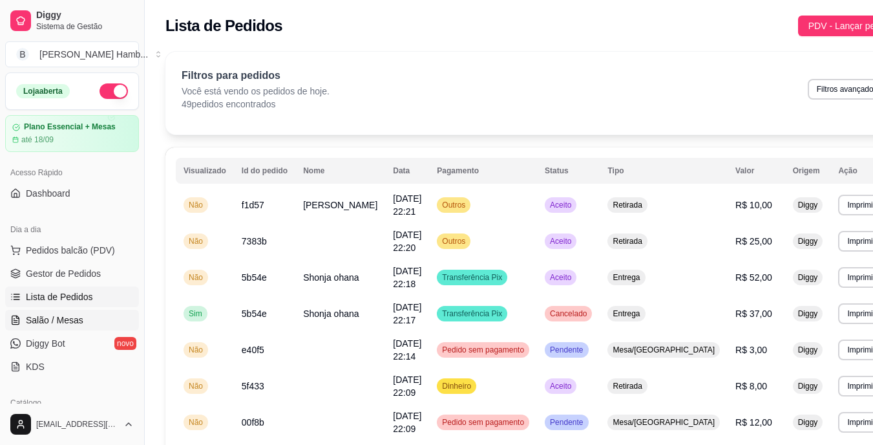
click at [62, 317] on span "Salão / Mesas" at bounding box center [55, 319] width 58 height 13
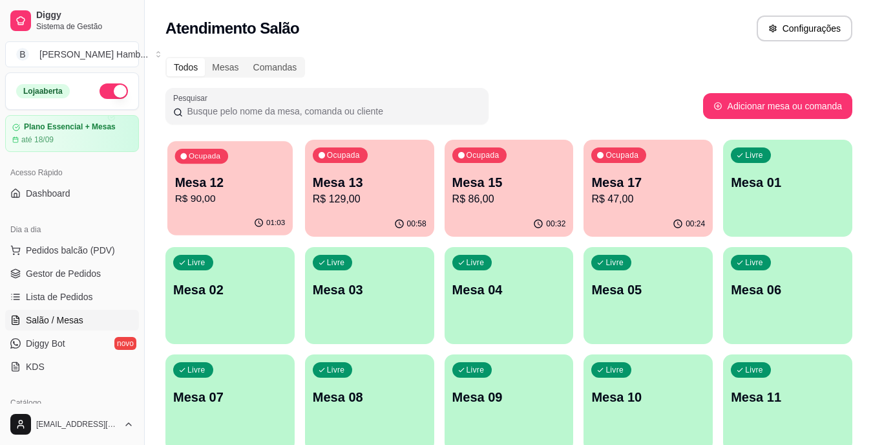
click at [207, 200] on p "R$ 90,00" at bounding box center [230, 198] width 110 height 15
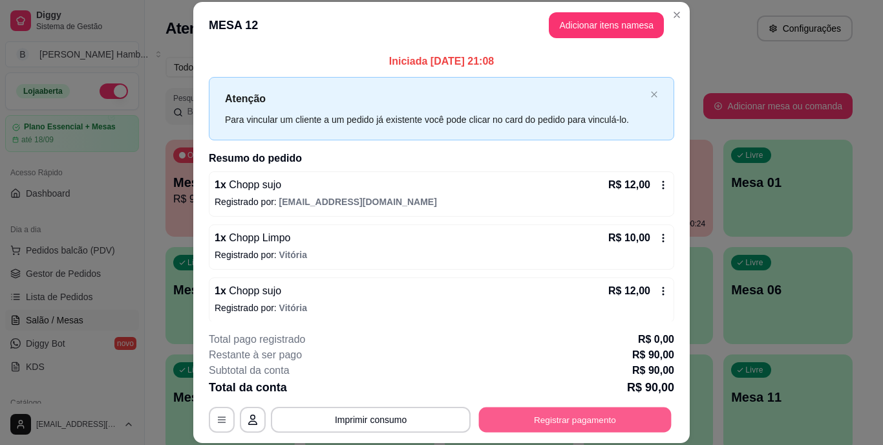
click at [510, 419] on button "Registrar pagamento" at bounding box center [575, 418] width 193 height 25
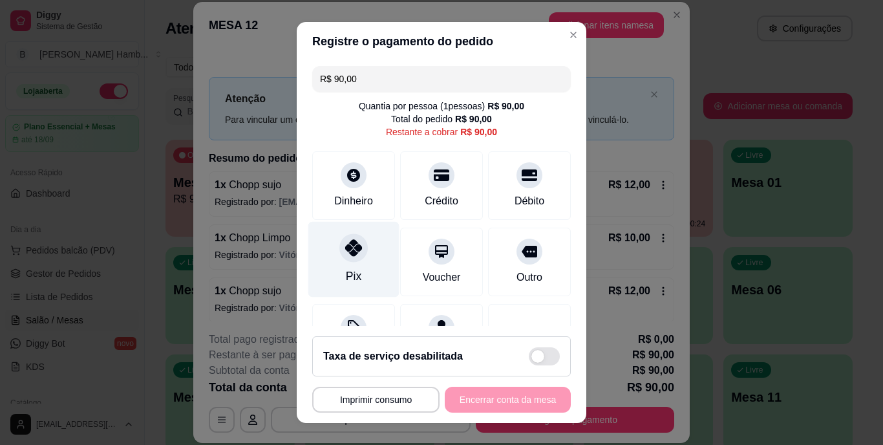
click at [333, 260] on div "Pix" at bounding box center [353, 260] width 91 height 76
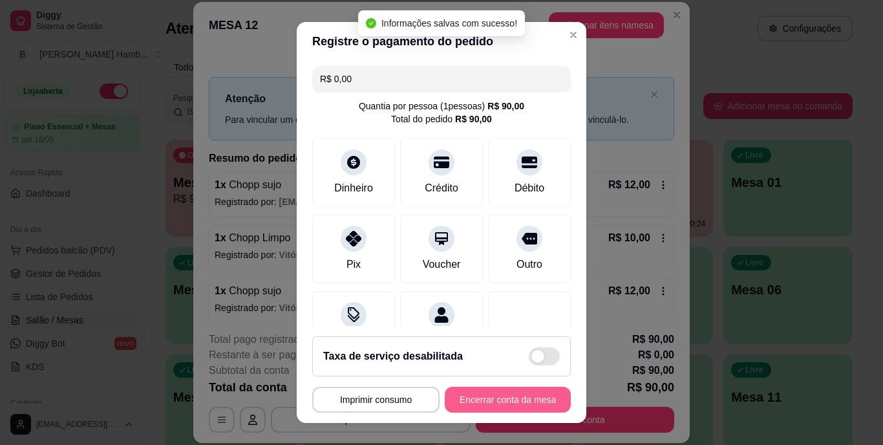
type input "R$ 0,00"
click at [466, 396] on button "Encerrar conta da mesa" at bounding box center [507, 398] width 122 height 25
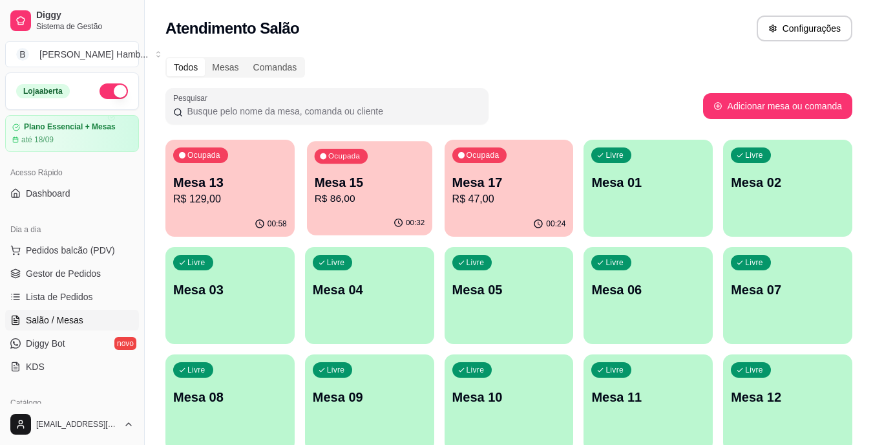
click at [361, 170] on div "Ocupada Mesa 15 R$ 86,00" at bounding box center [369, 176] width 125 height 70
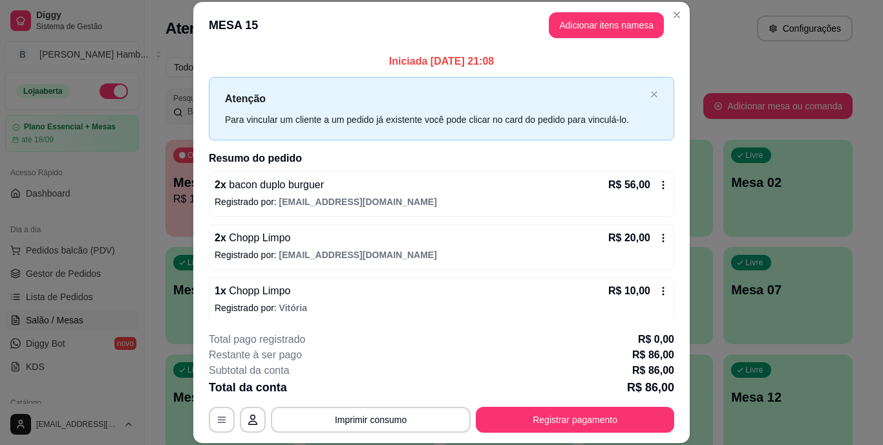
scroll to position [6, 0]
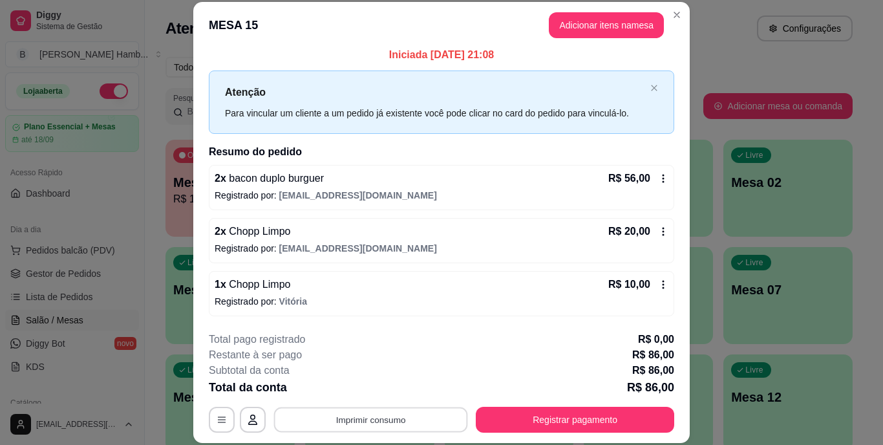
click at [314, 419] on button "Imprimir consumo" at bounding box center [371, 418] width 194 height 25
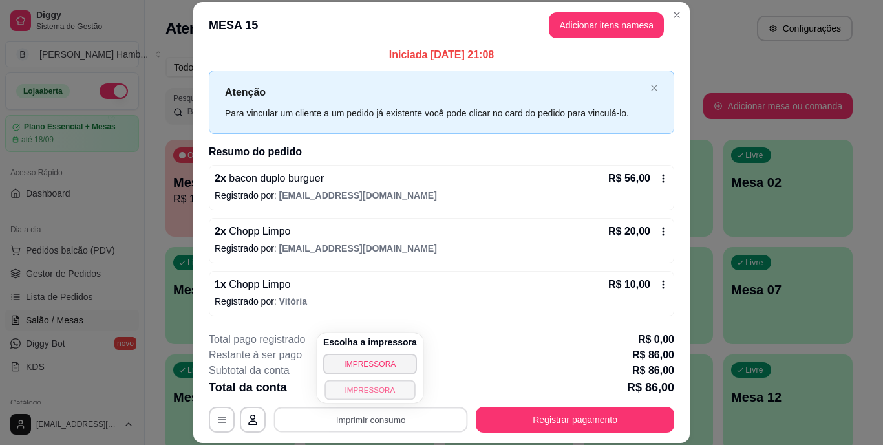
click at [344, 392] on button "IMPRESSORA" at bounding box center [369, 389] width 90 height 20
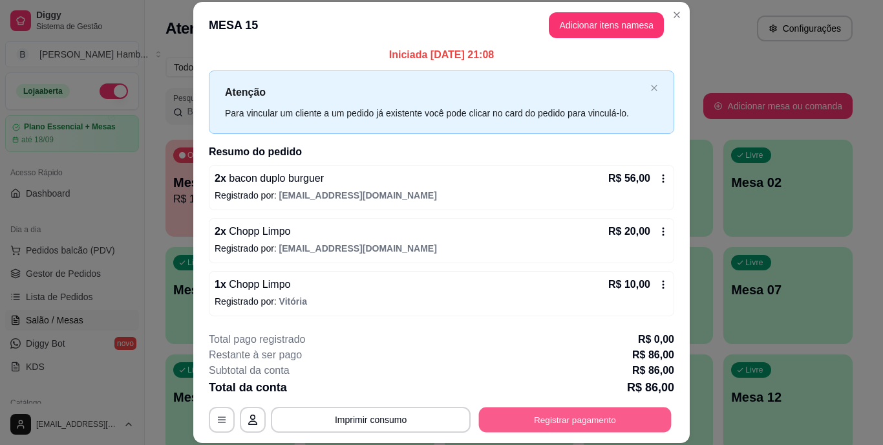
click at [556, 413] on button "Registrar pagamento" at bounding box center [575, 418] width 193 height 25
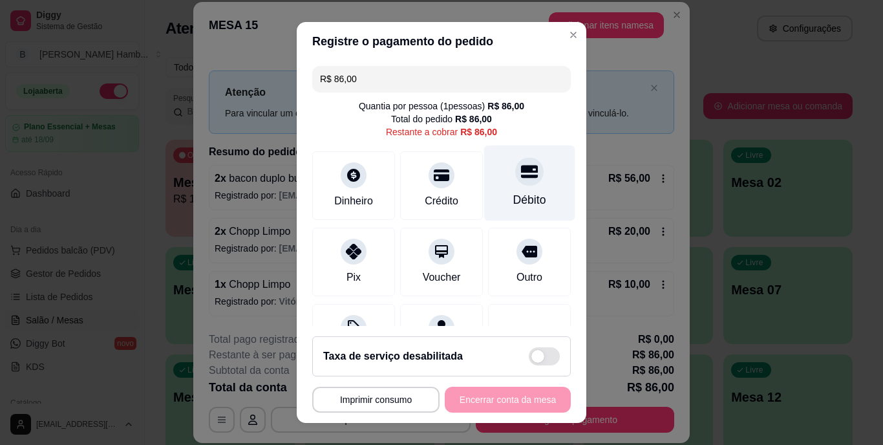
click at [521, 174] on icon at bounding box center [529, 171] width 17 height 17
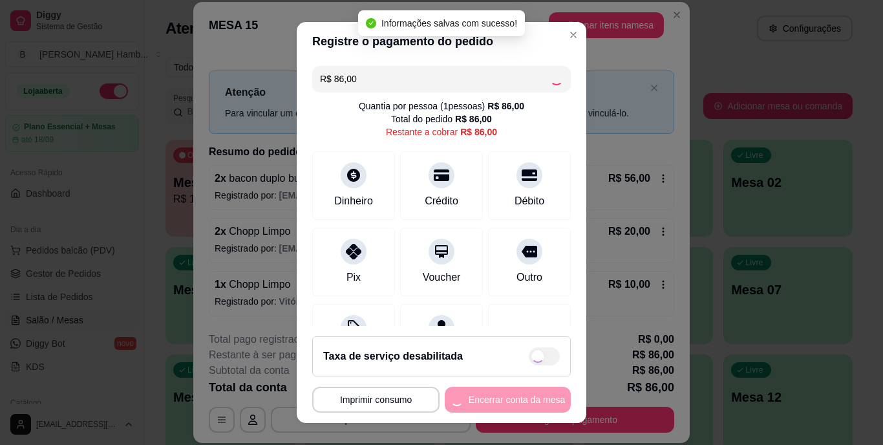
type input "R$ 0,00"
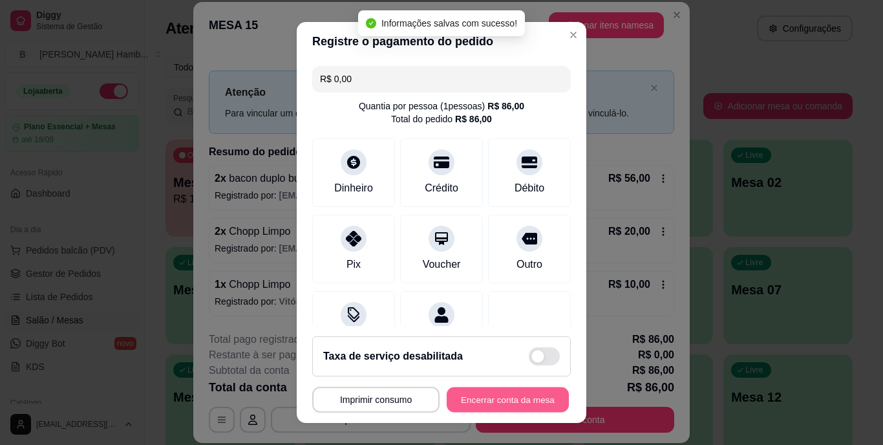
click at [470, 394] on button "Encerrar conta da mesa" at bounding box center [507, 398] width 122 height 25
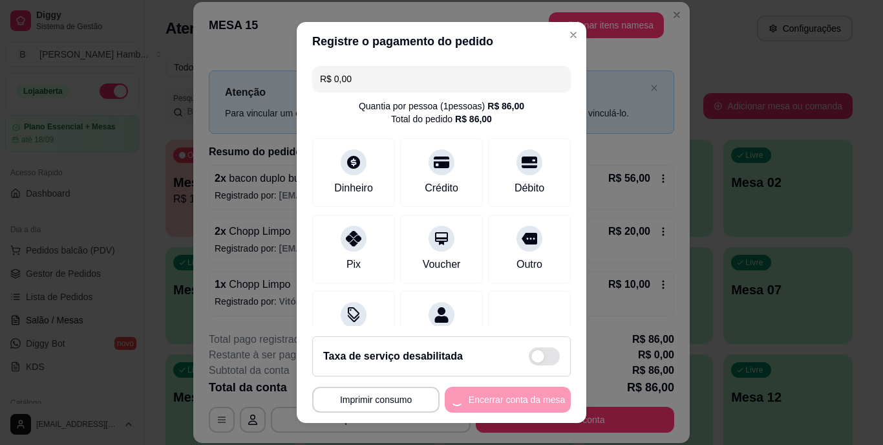
scroll to position [0, 0]
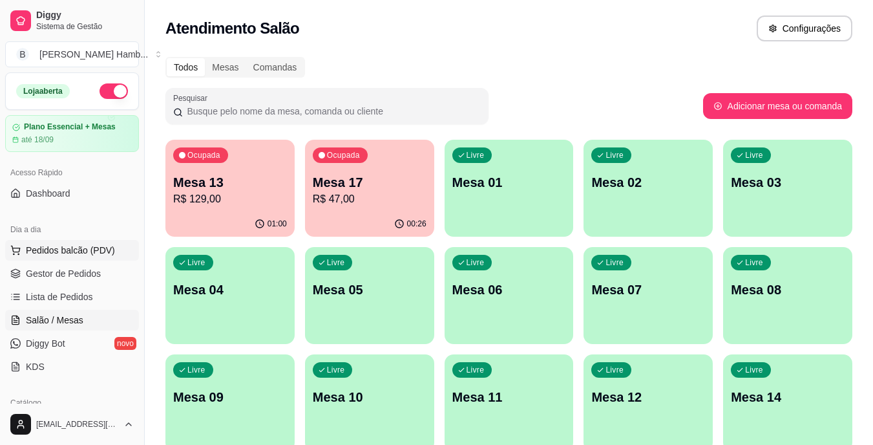
click at [31, 248] on span "Pedidos balcão (PDV)" at bounding box center [70, 250] width 89 height 13
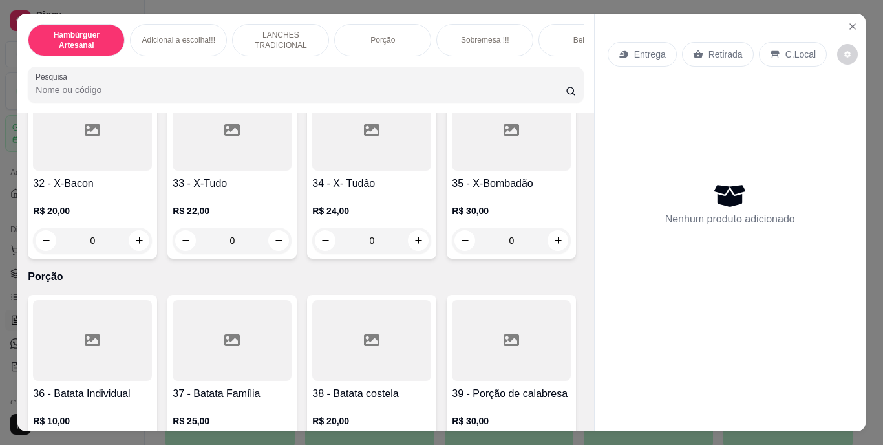
scroll to position [2213, 0]
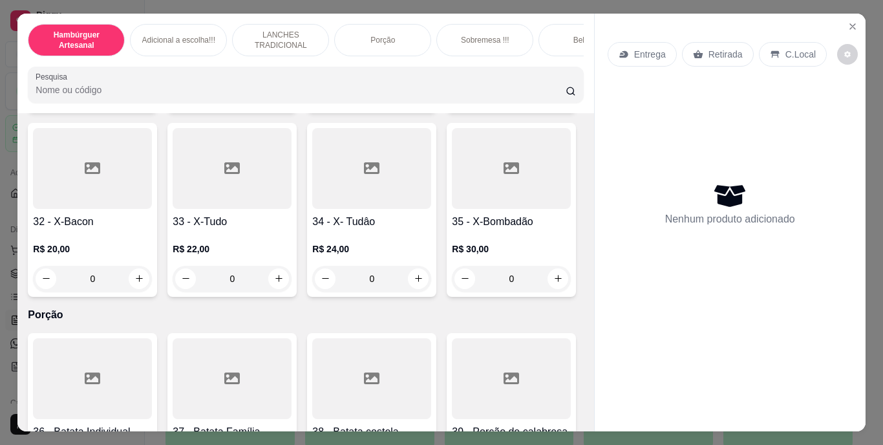
type input "1"
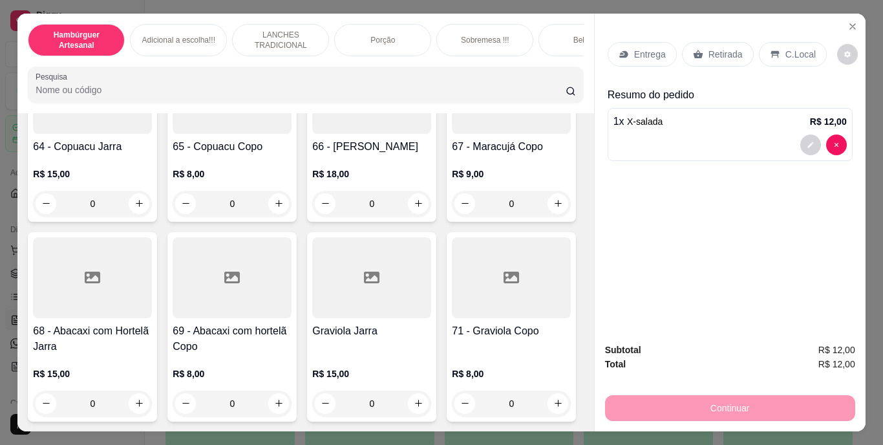
scroll to position [5507, 0]
click at [149, 213] on button "increase-product-quantity" at bounding box center [139, 203] width 20 height 20
type input "1"
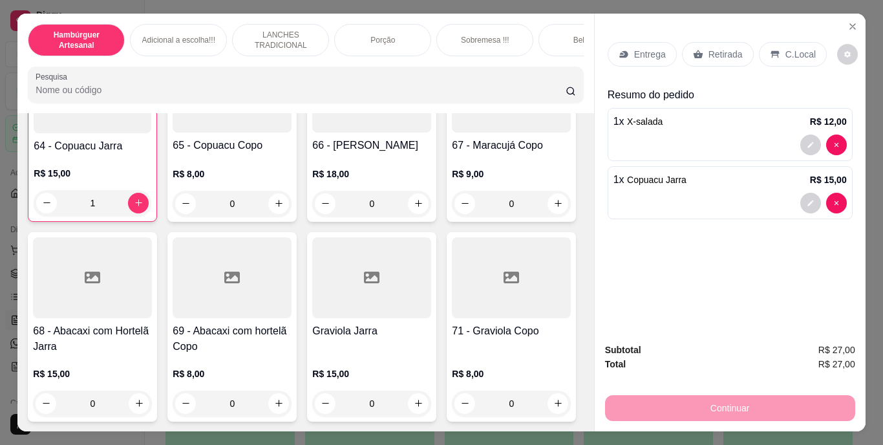
click at [710, 58] on div "Retirada" at bounding box center [718, 54] width 72 height 25
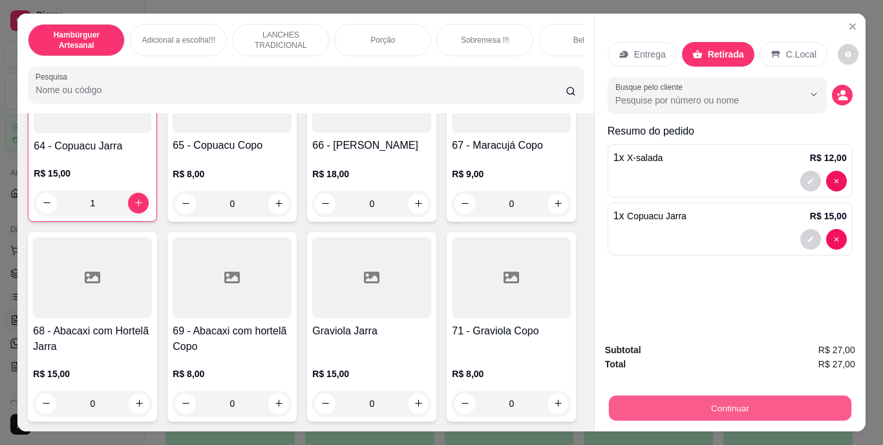
click at [674, 403] on button "Continuar" at bounding box center [729, 407] width 242 height 25
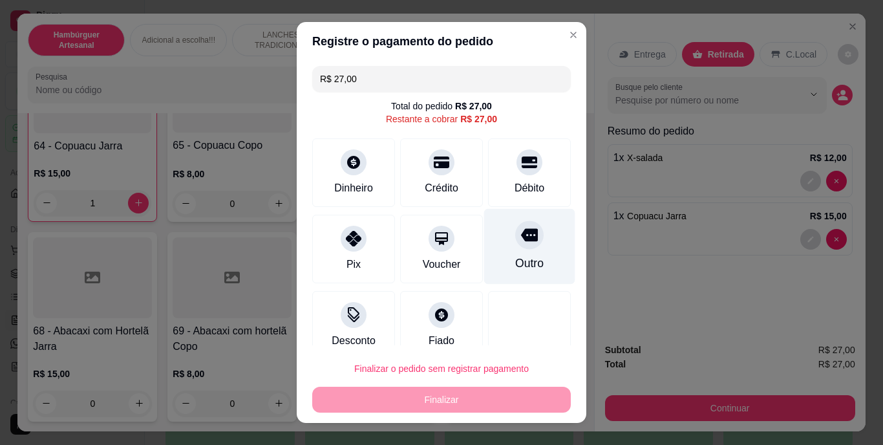
click at [516, 271] on div "Outro" at bounding box center [529, 263] width 28 height 17
type input "R$ 0,00"
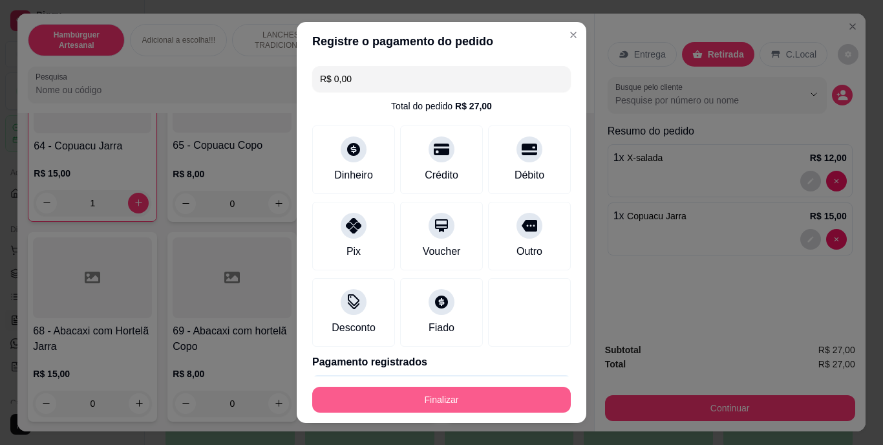
click at [468, 397] on button "Finalizar" at bounding box center [441, 399] width 258 height 26
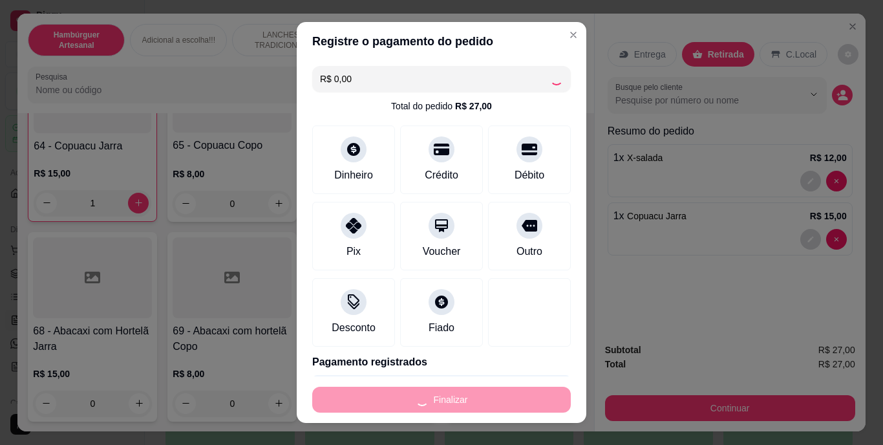
type input "0"
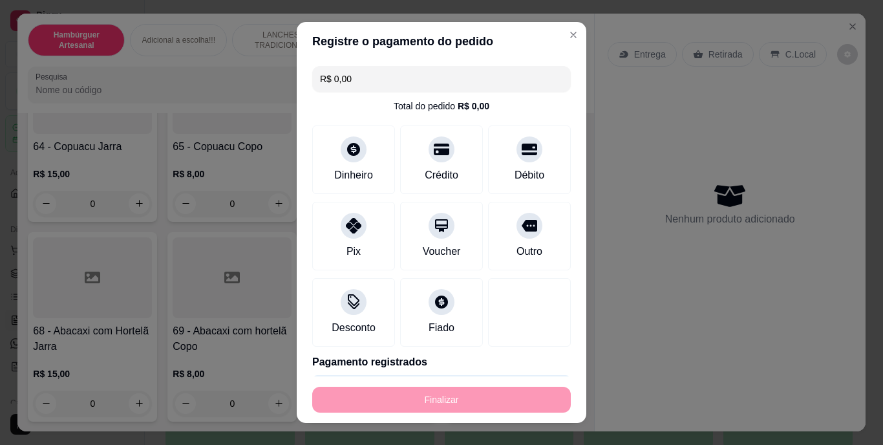
type input "-R$ 27,00"
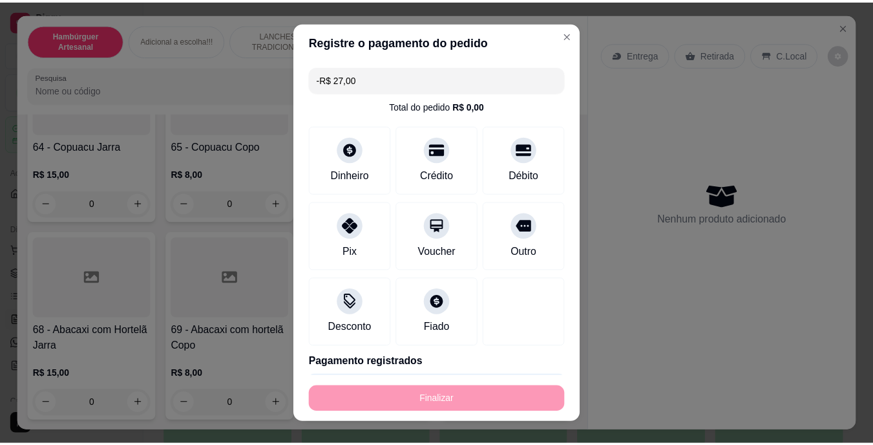
scroll to position [5505, 0]
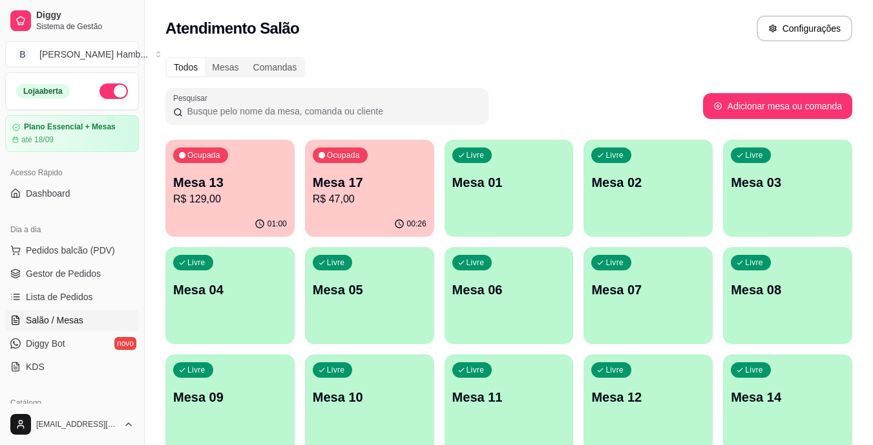
click at [364, 184] on p "Mesa 17" at bounding box center [370, 182] width 114 height 18
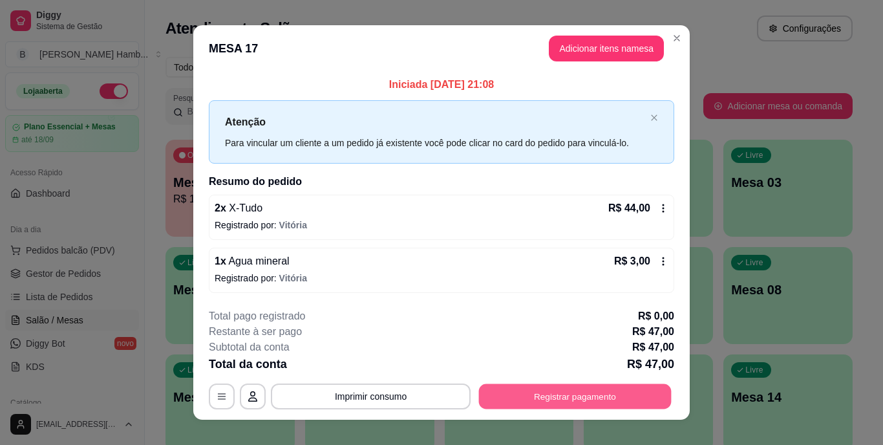
click at [532, 390] on button "Registrar pagamento" at bounding box center [575, 395] width 193 height 25
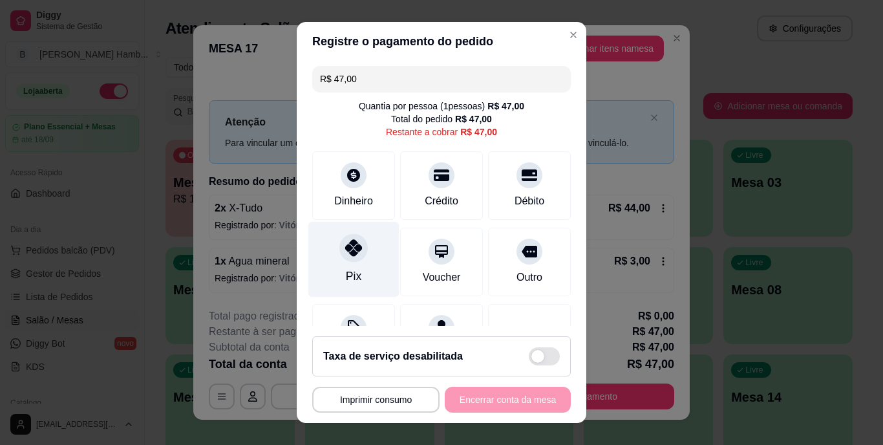
click at [350, 262] on div "Pix" at bounding box center [353, 260] width 91 height 76
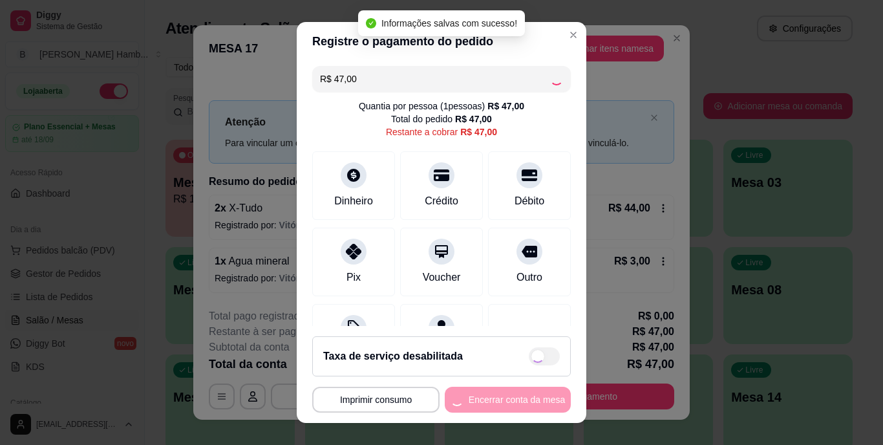
type input "R$ 0,00"
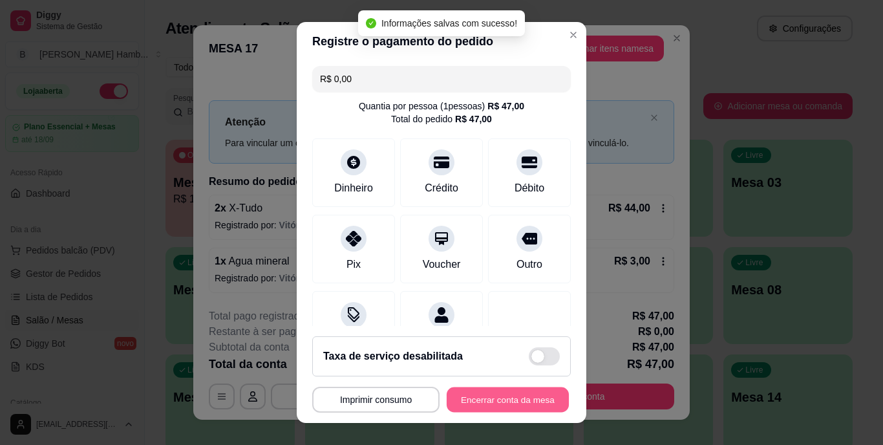
click at [483, 399] on button "Encerrar conta da mesa" at bounding box center [507, 398] width 122 height 25
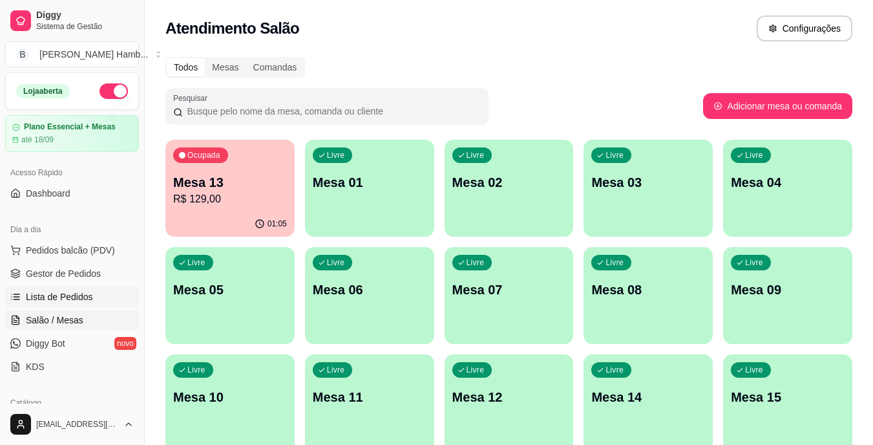
click at [68, 297] on span "Lista de Pedidos" at bounding box center [59, 296] width 67 height 13
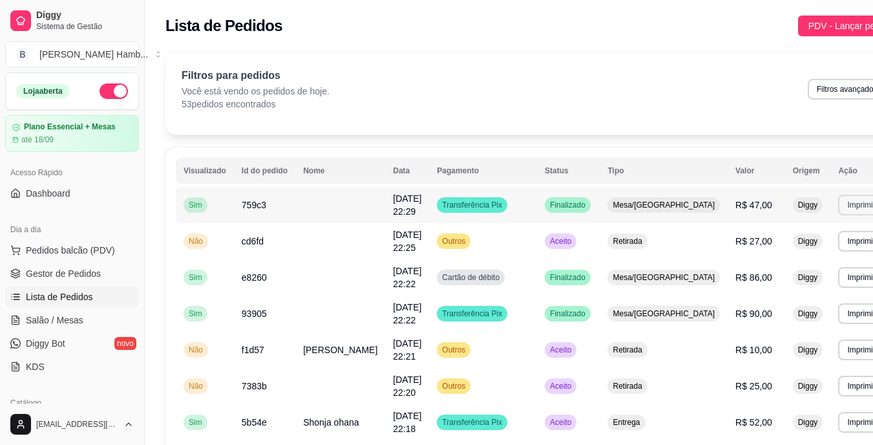
click at [838, 209] on button "Imprimir" at bounding box center [861, 204] width 46 height 21
click at [762, 272] on button "IMPRESSORA" at bounding box center [788, 276] width 90 height 20
click at [107, 280] on link "Gestor de Pedidos" at bounding box center [72, 273] width 134 height 21
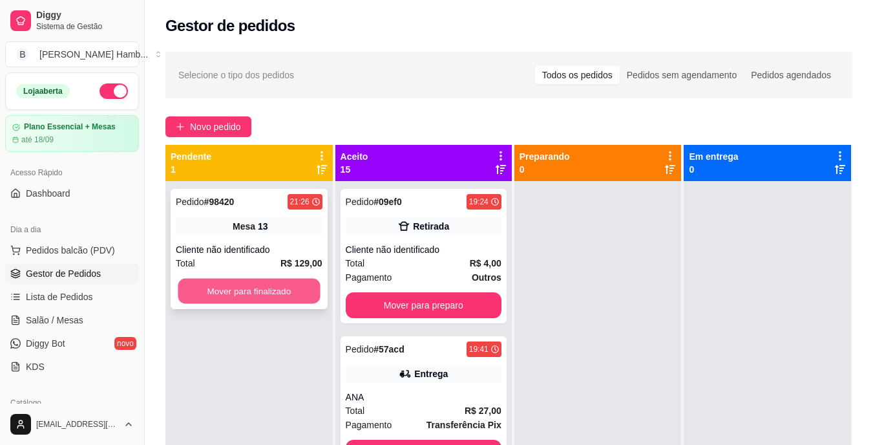
click at [282, 297] on button "Mover para finalizado" at bounding box center [249, 290] width 142 height 25
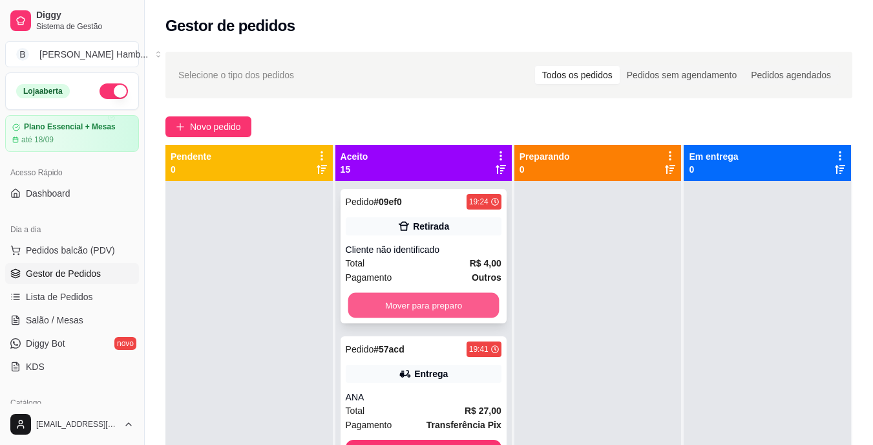
click at [395, 299] on button "Mover para preparo" at bounding box center [423, 305] width 151 height 25
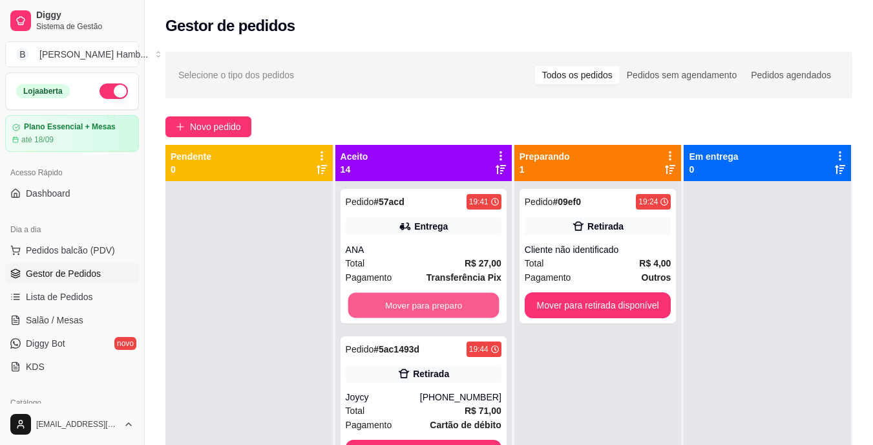
click at [395, 299] on button "Mover para preparo" at bounding box center [423, 305] width 151 height 25
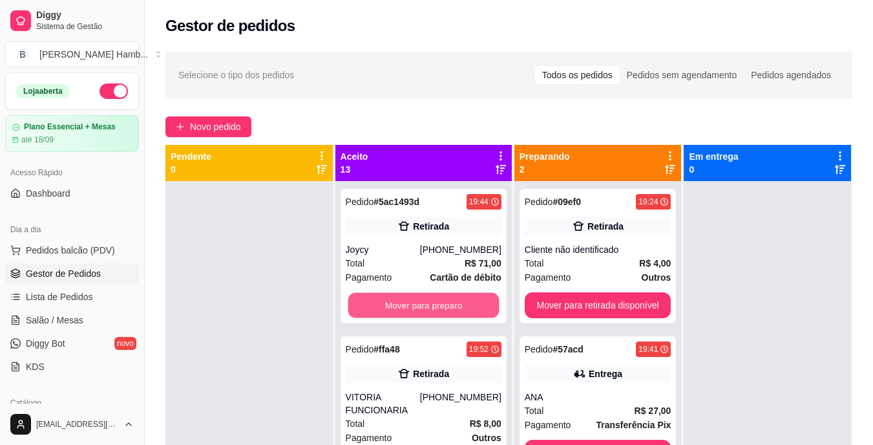
click at [395, 299] on button "Mover para preparo" at bounding box center [423, 305] width 151 height 25
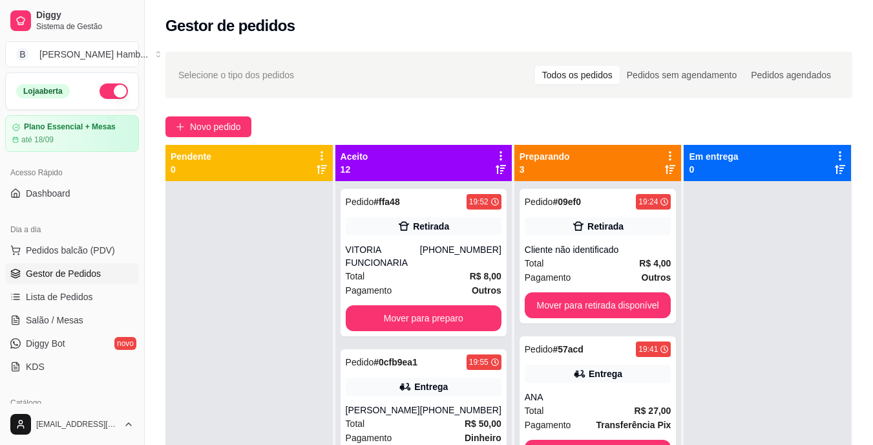
click at [395, 299] on div "Pedido # ffa48 19:52 Retirada VITORIA FUNCIONARIA [PHONE_NUMBER] Total R$ 8,00 …" at bounding box center [423, 262] width 166 height 147
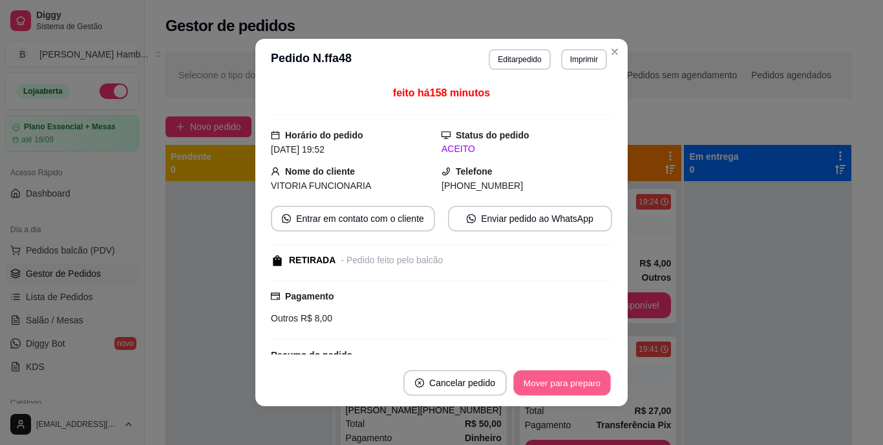
click at [541, 377] on button "Mover para preparo" at bounding box center [561, 382] width 97 height 25
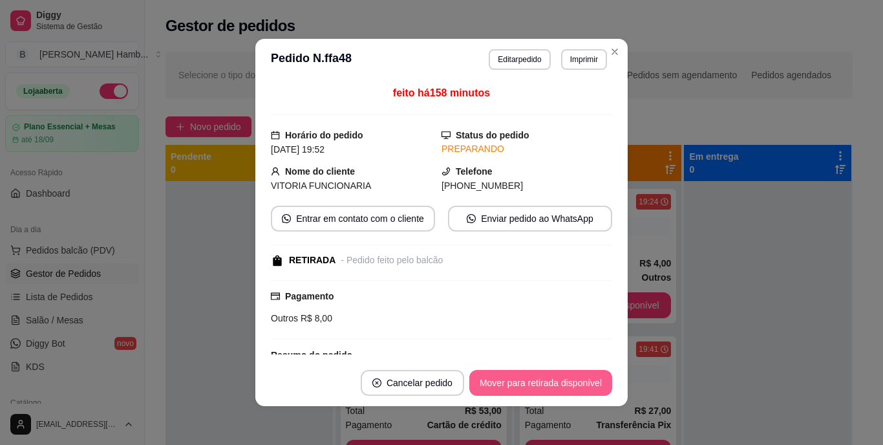
click at [541, 377] on button "Mover para retirada disponível" at bounding box center [540, 383] width 143 height 26
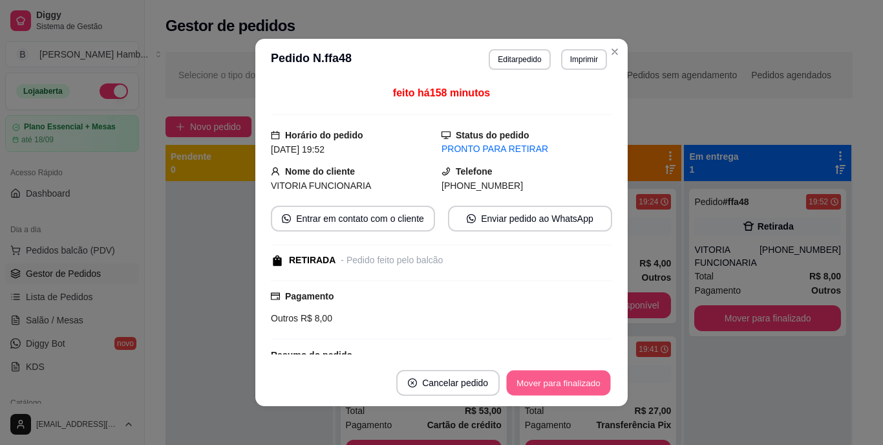
click at [541, 377] on button "Mover para finalizado" at bounding box center [559, 382] width 104 height 25
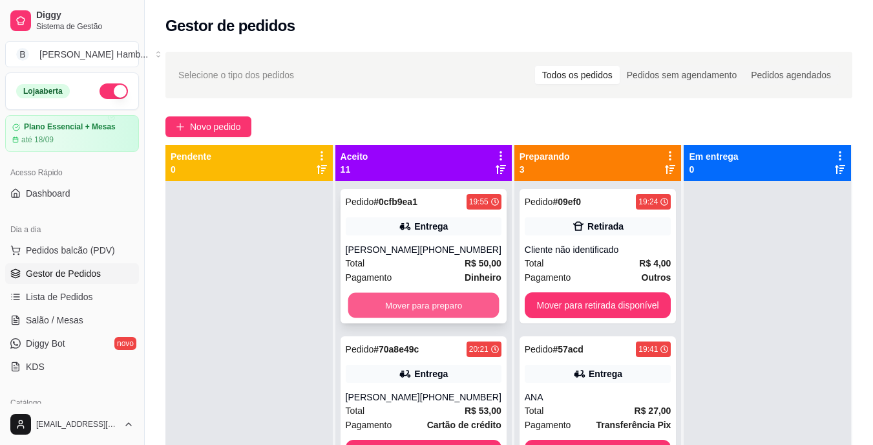
click at [443, 318] on button "Mover para preparo" at bounding box center [423, 305] width 151 height 25
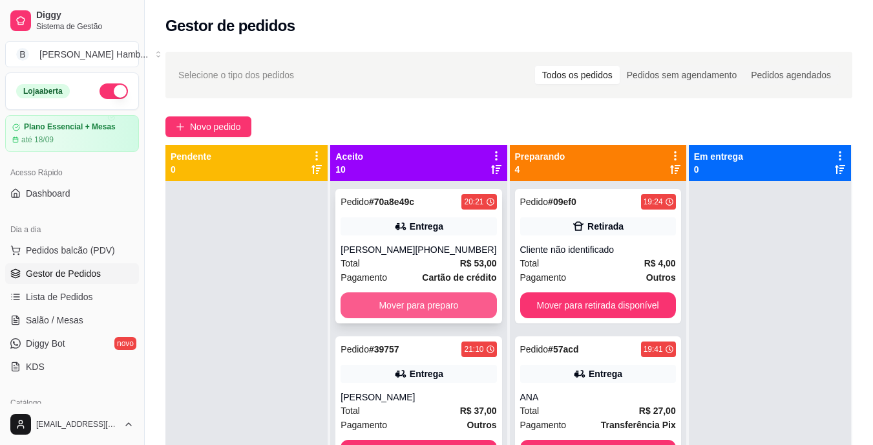
click at [454, 304] on button "Mover para preparo" at bounding box center [418, 305] width 156 height 26
click at [454, 304] on button "Mover para preparo" at bounding box center [418, 305] width 151 height 25
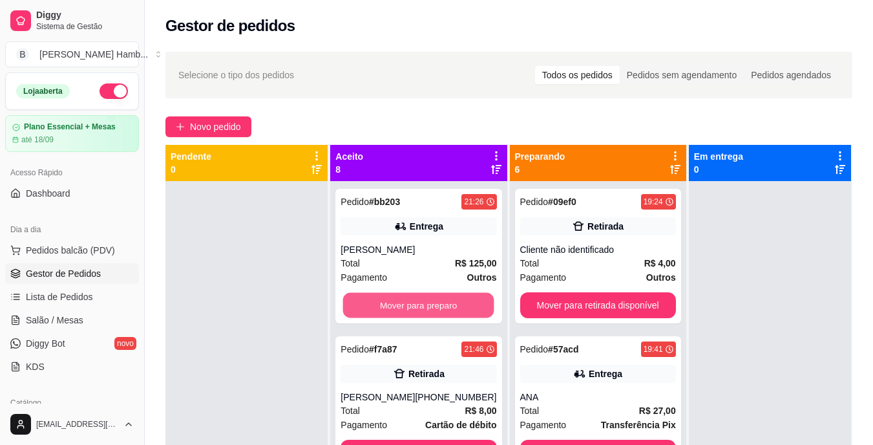
click at [454, 304] on button "Mover para preparo" at bounding box center [418, 305] width 151 height 25
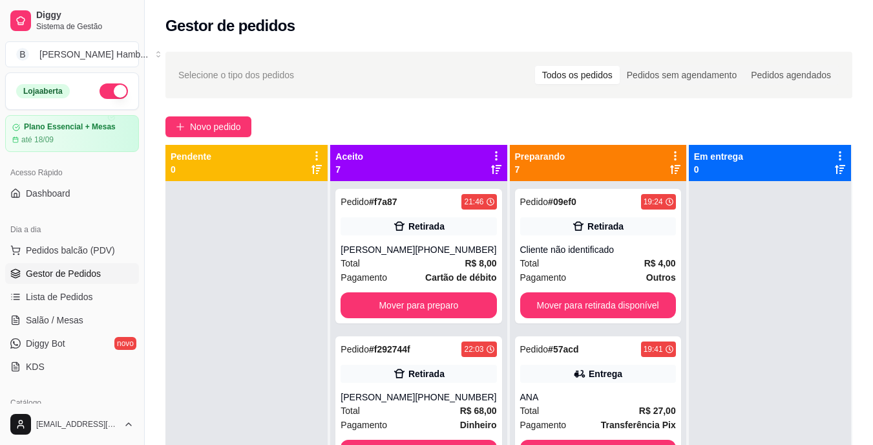
click at [454, 304] on div "Pedido # f7a87 21:46 Retirada [PERSON_NAME] [PHONE_NUMBER] Total R$ 8,00 Pagame…" at bounding box center [418, 256] width 166 height 134
click at [468, 318] on button "Mover para preparo" at bounding box center [418, 305] width 151 height 25
click at [89, 317] on link "Salão / Mesas" at bounding box center [72, 319] width 134 height 21
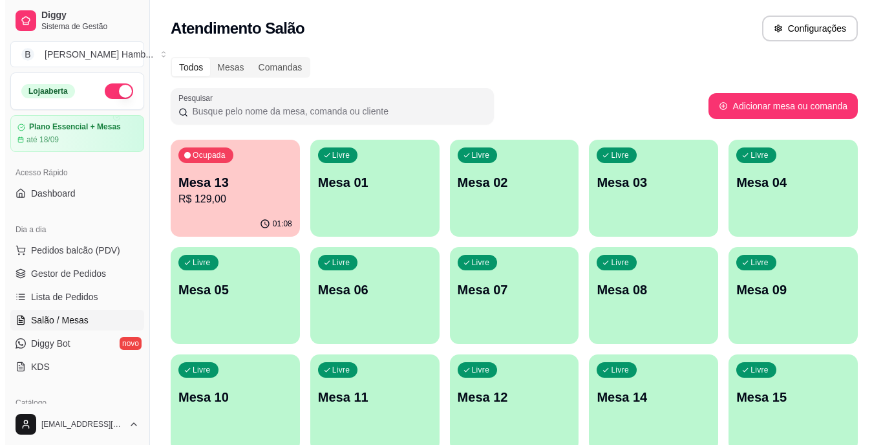
scroll to position [97, 0]
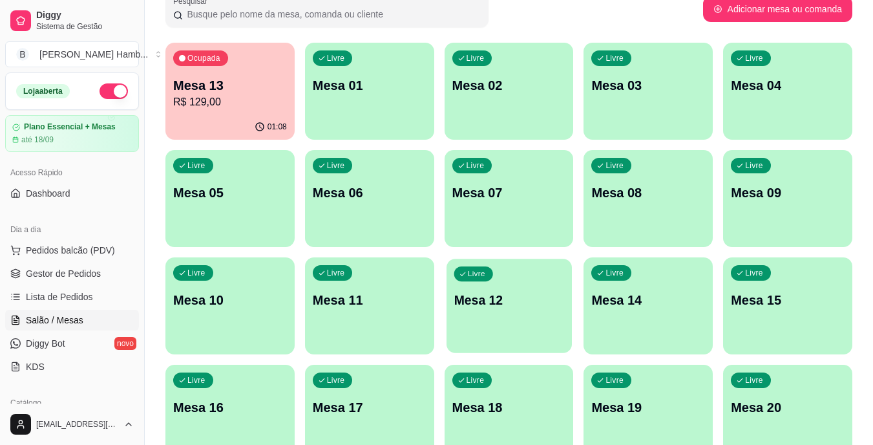
click at [522, 319] on div "Livre Mesa 12" at bounding box center [508, 297] width 125 height 79
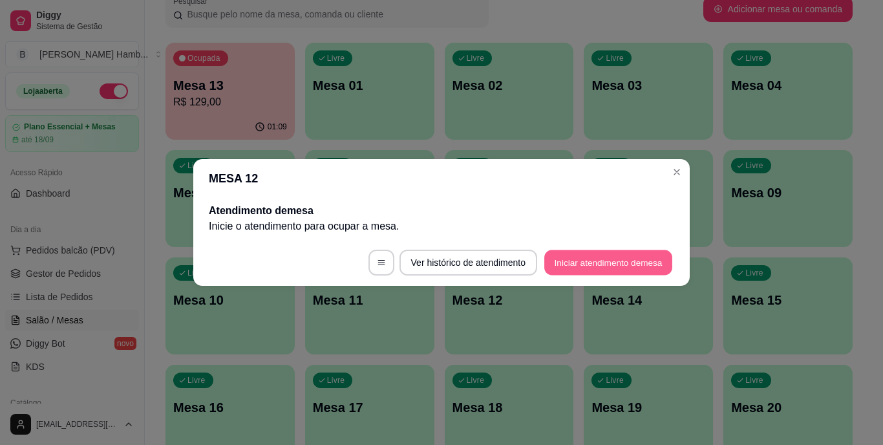
click at [566, 260] on button "Iniciar atendimento de mesa" at bounding box center [608, 262] width 128 height 25
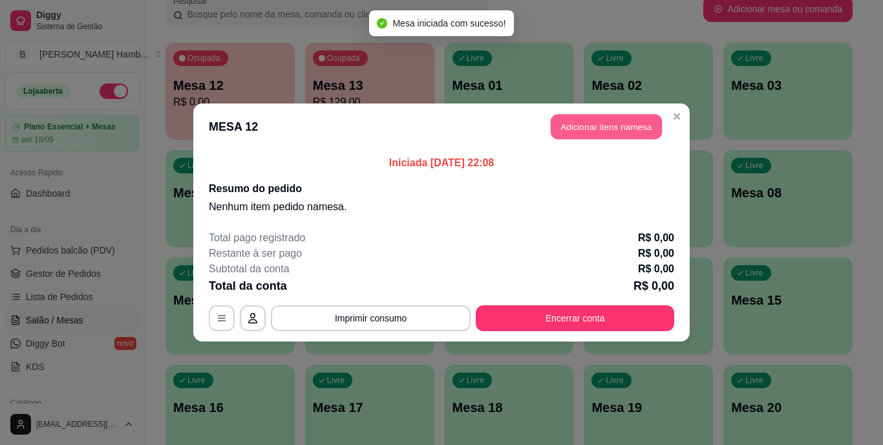
click at [576, 131] on button "Adicionar itens na mesa" at bounding box center [605, 126] width 111 height 25
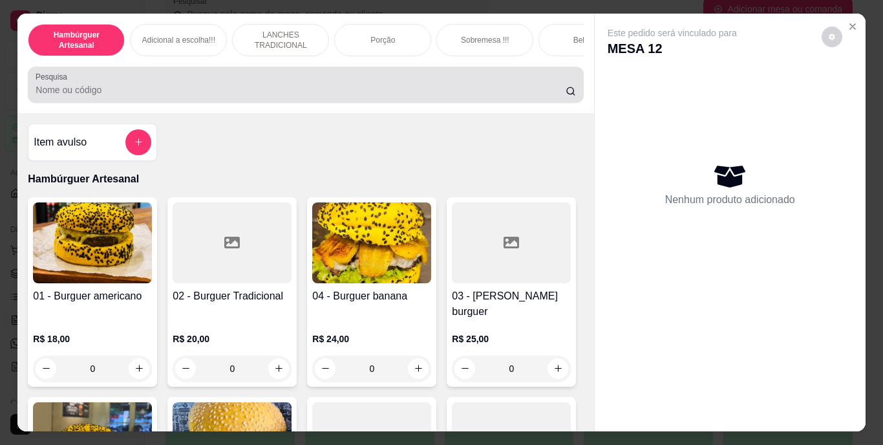
click at [440, 83] on div at bounding box center [305, 85] width 539 height 26
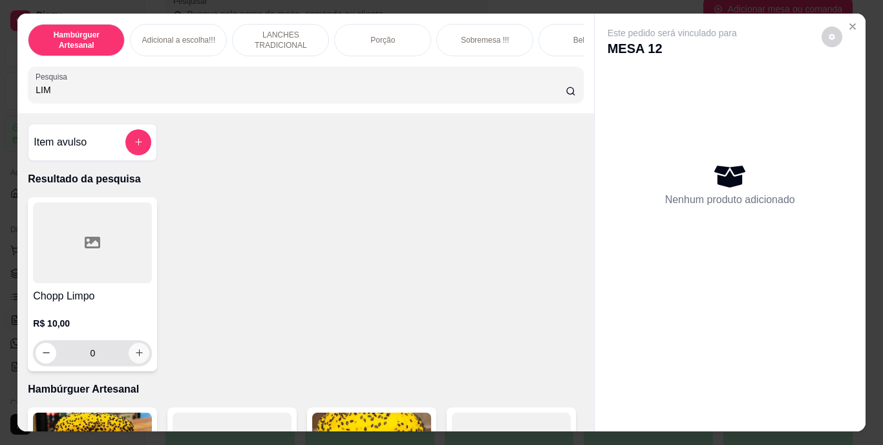
type input "LIM"
click at [136, 353] on icon "increase-product-quantity" at bounding box center [139, 353] width 10 height 10
type input "1"
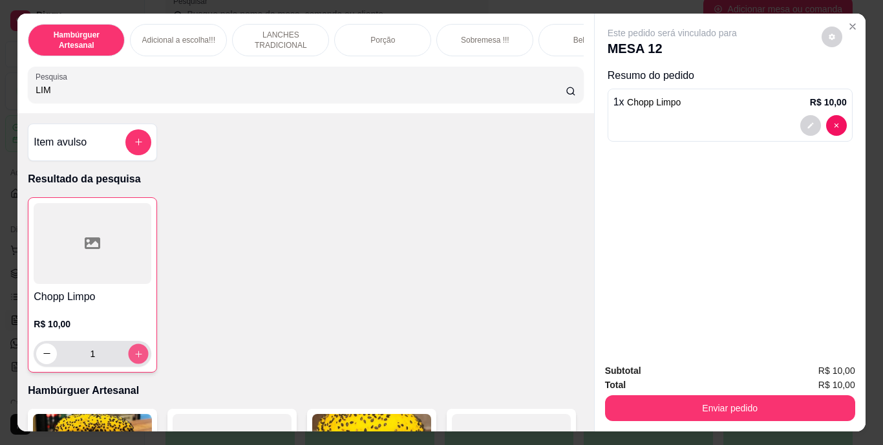
click at [136, 353] on icon "increase-product-quantity" at bounding box center [139, 353] width 10 height 10
type input "2"
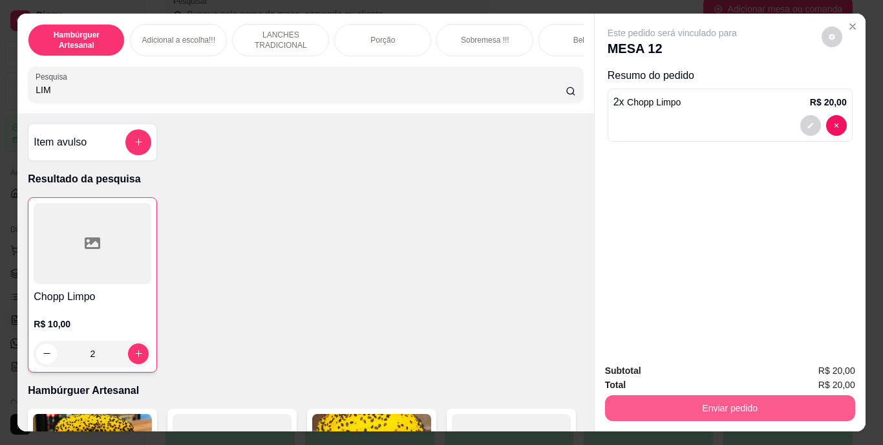
click at [760, 407] on button "Enviar pedido" at bounding box center [730, 408] width 250 height 26
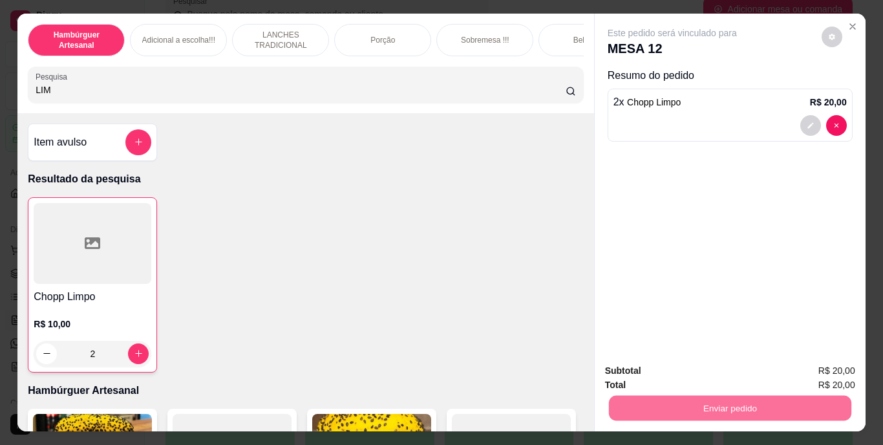
click at [722, 379] on button "Não registrar e enviar pedido" at bounding box center [687, 371] width 131 height 24
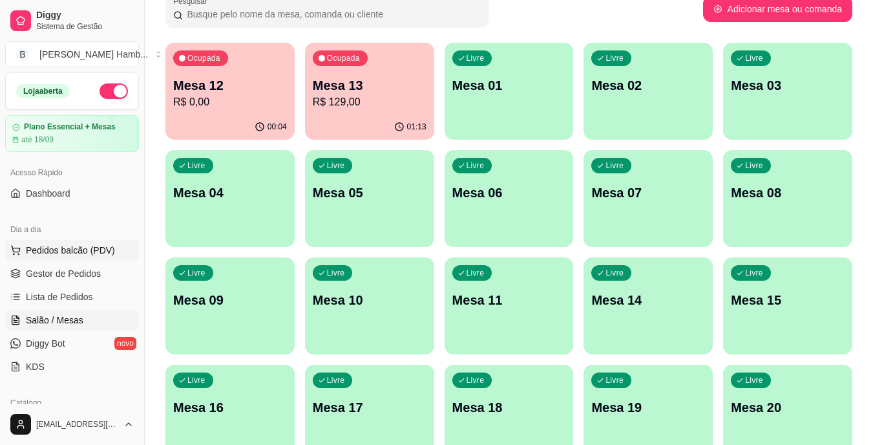
click at [114, 251] on button "Pedidos balcão (PDV)" at bounding box center [72, 250] width 134 height 21
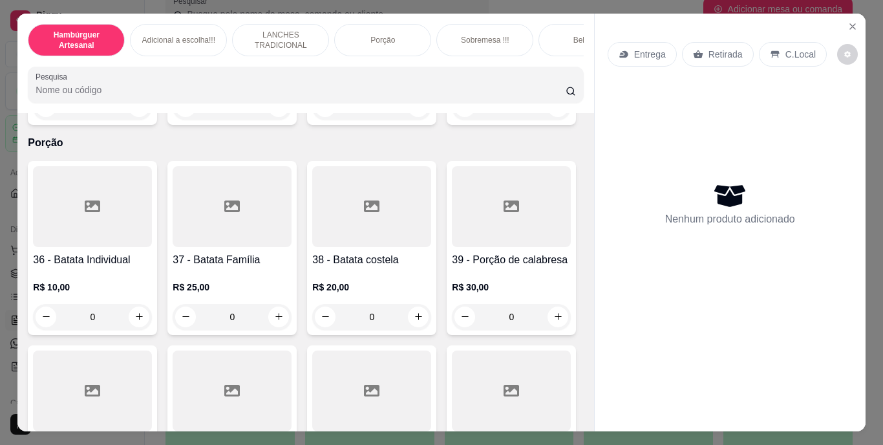
scroll to position [2385, 0]
type input "1"
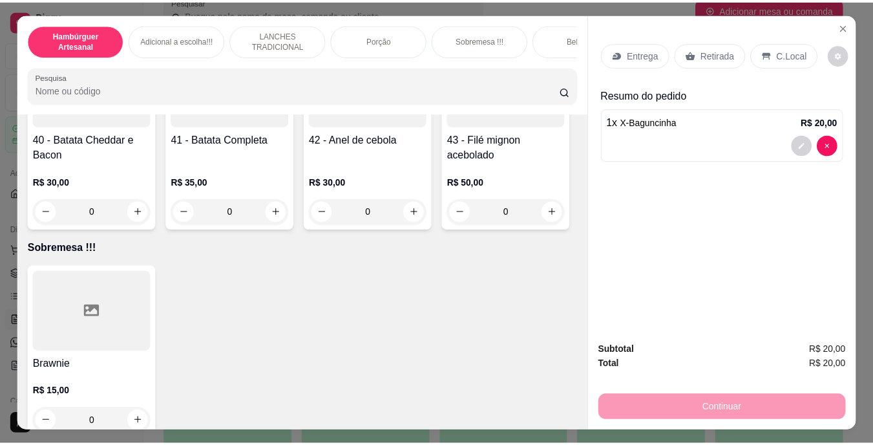
scroll to position [2692, 0]
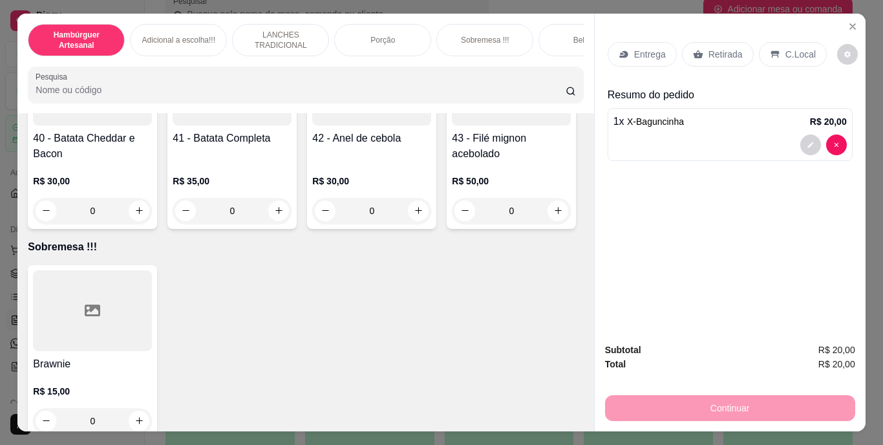
type input "1"
click at [725, 48] on p "Retirada" at bounding box center [725, 54] width 34 height 13
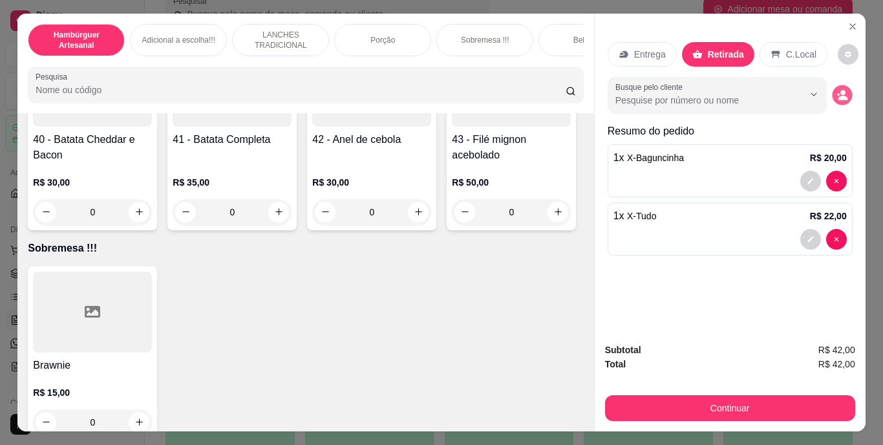
click at [837, 90] on icon "decrease-product-quantity" at bounding box center [841, 94] width 11 height 11
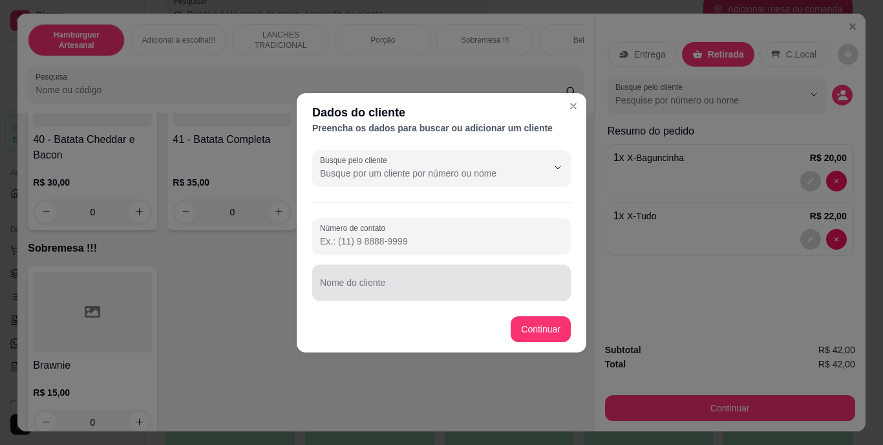
click at [490, 279] on div at bounding box center [441, 282] width 243 height 26
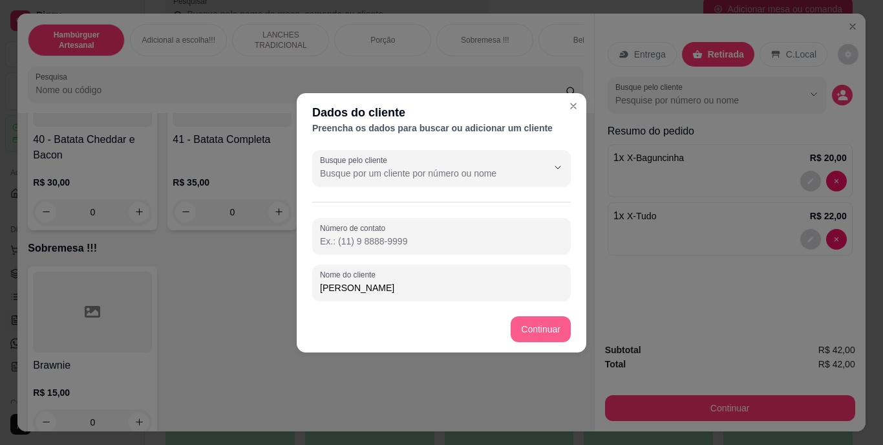
type input "[PERSON_NAME]"
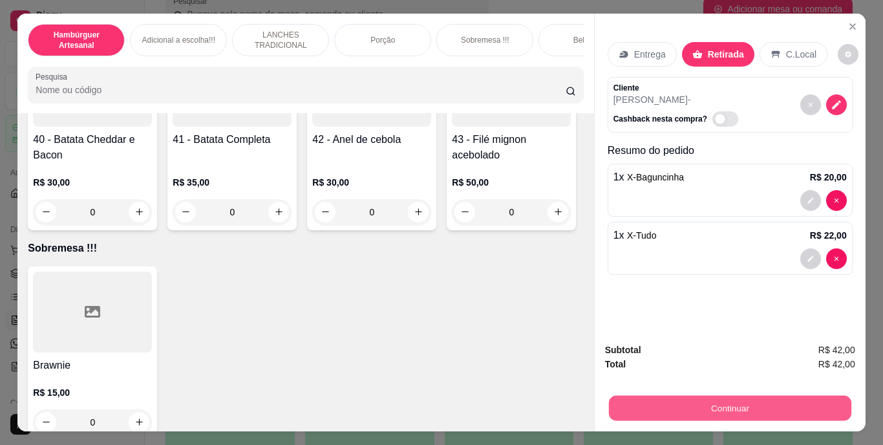
click at [652, 403] on button "Continuar" at bounding box center [729, 407] width 242 height 25
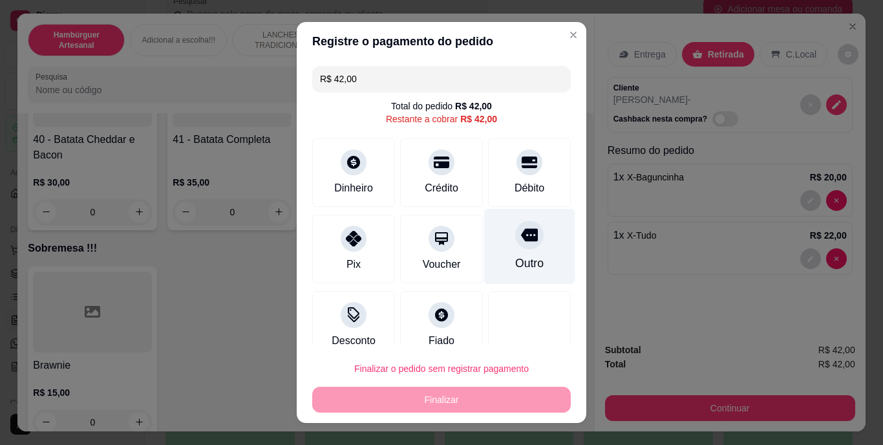
click at [515, 266] on div "Outro" at bounding box center [529, 263] width 28 height 17
type input "R$ 0,00"
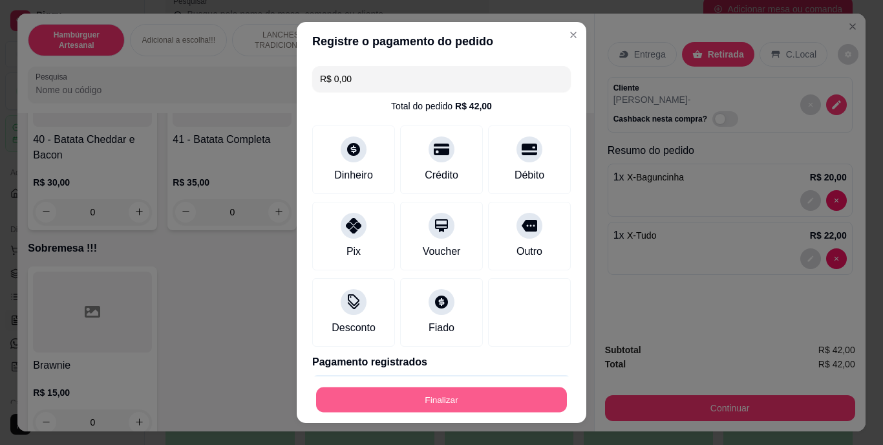
click at [473, 401] on button "Finalizar" at bounding box center [441, 398] width 251 height 25
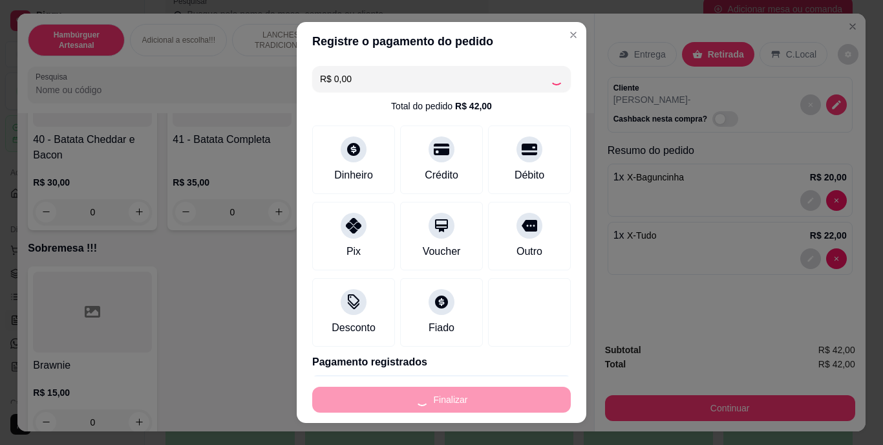
type input "0"
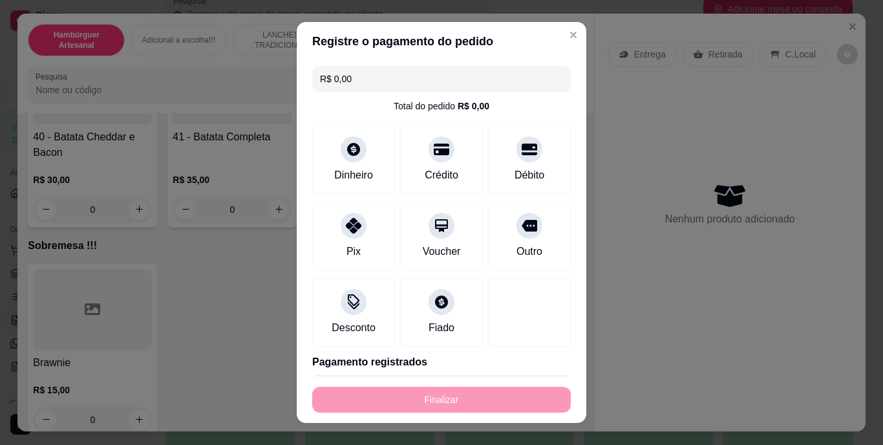
type input "-R$ 42,00"
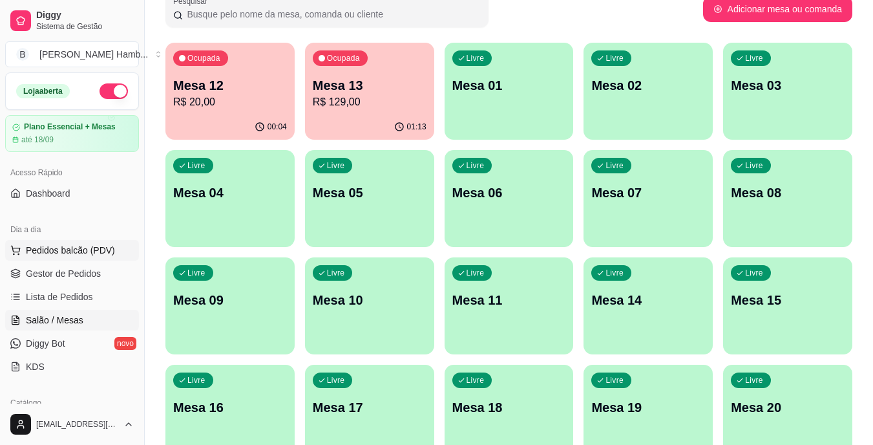
click at [118, 254] on button "Pedidos balcão (PDV)" at bounding box center [72, 250] width 134 height 21
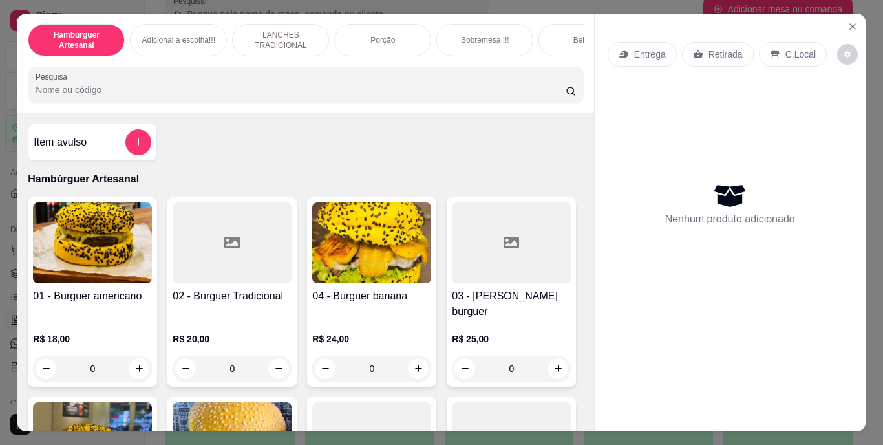
click at [308, 91] on input "Pesquisa" at bounding box center [301, 89] width 530 height 13
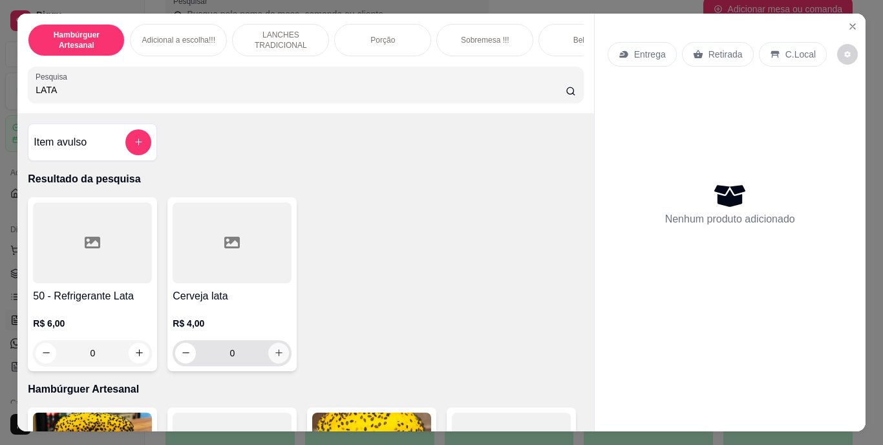
type input "LATA"
click at [274, 353] on icon "increase-product-quantity" at bounding box center [279, 353] width 10 height 10
type input "1"
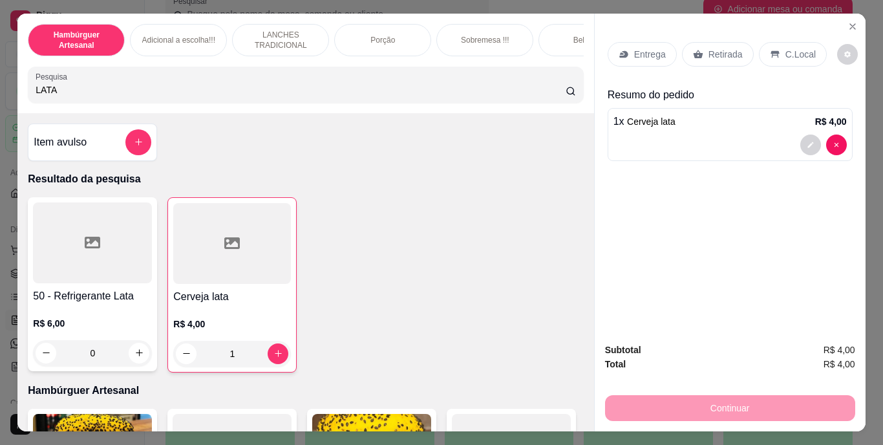
click at [708, 55] on p "Retirada" at bounding box center [725, 54] width 34 height 13
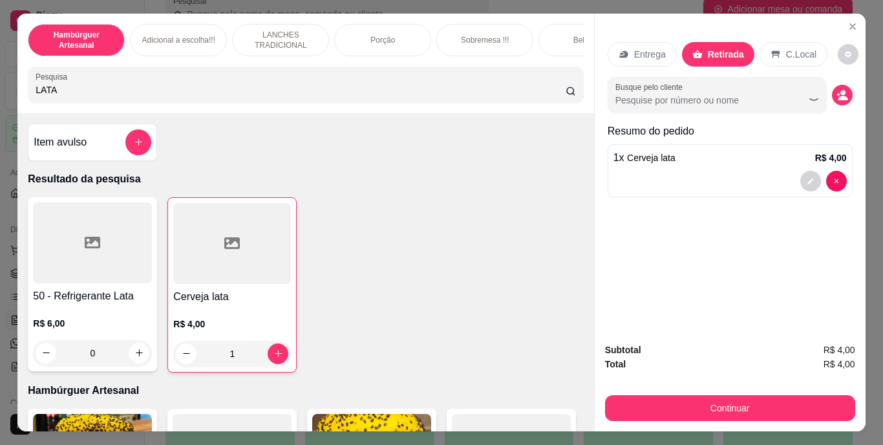
click at [625, 392] on div "Continuar" at bounding box center [730, 406] width 250 height 29
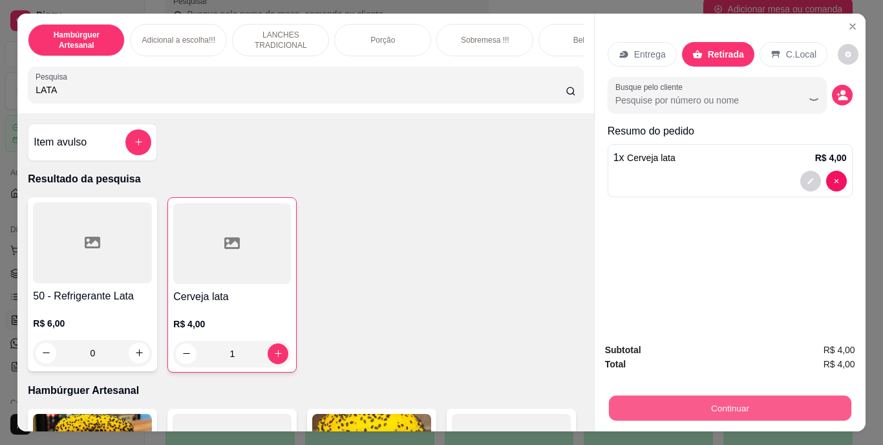
click at [621, 399] on button "Continuar" at bounding box center [729, 407] width 242 height 25
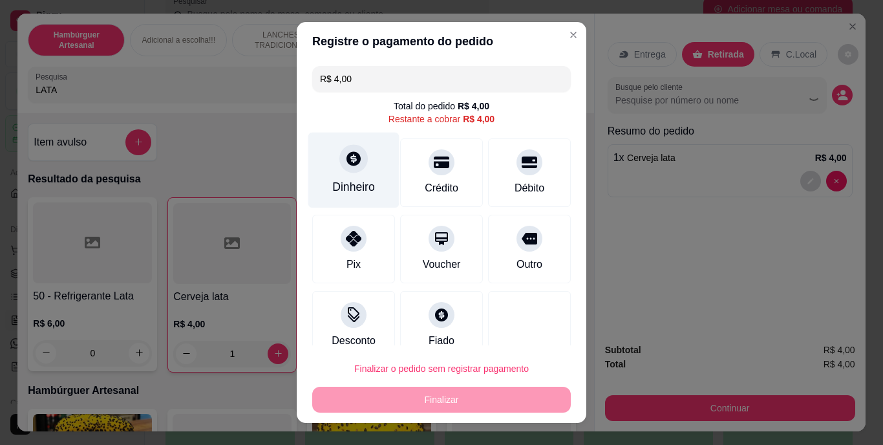
click at [344, 182] on div "Dinheiro" at bounding box center [353, 187] width 43 height 17
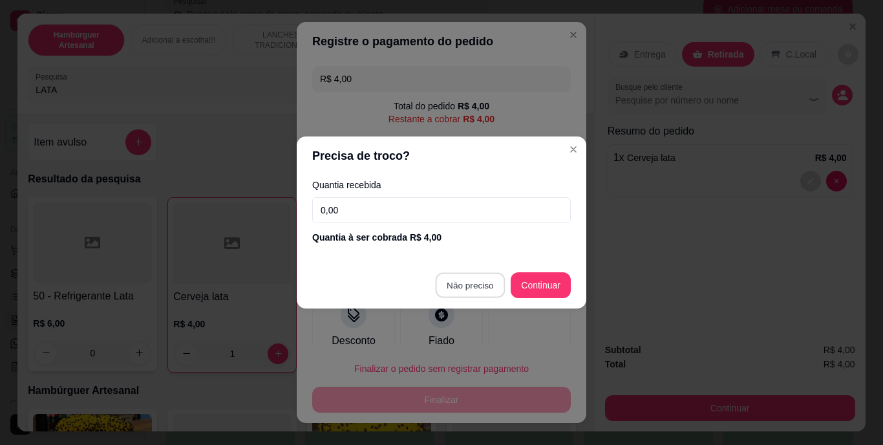
type input "R$ 0,00"
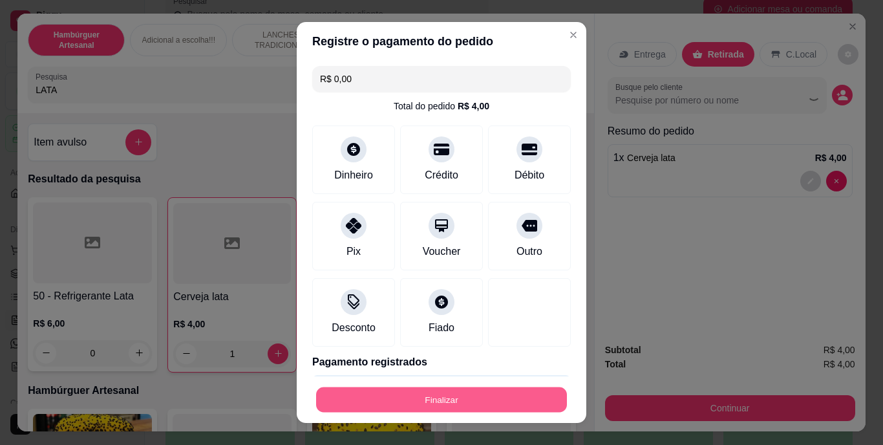
click at [426, 402] on button "Finalizar" at bounding box center [441, 398] width 251 height 25
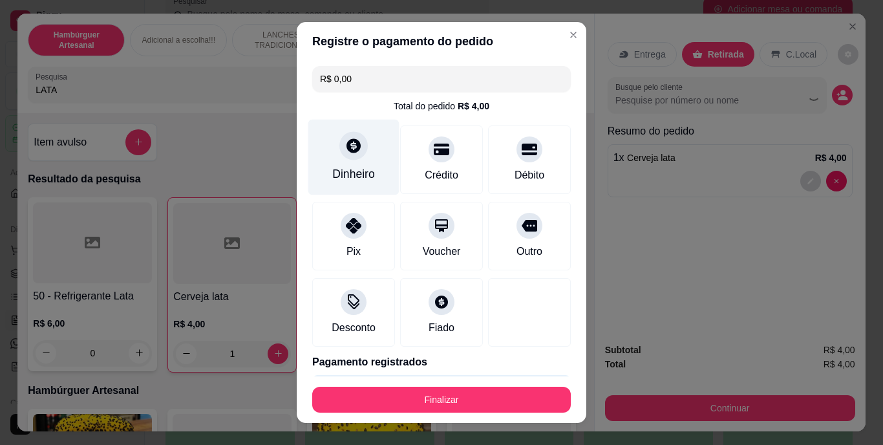
click at [335, 169] on div "Dinheiro" at bounding box center [353, 174] width 43 height 17
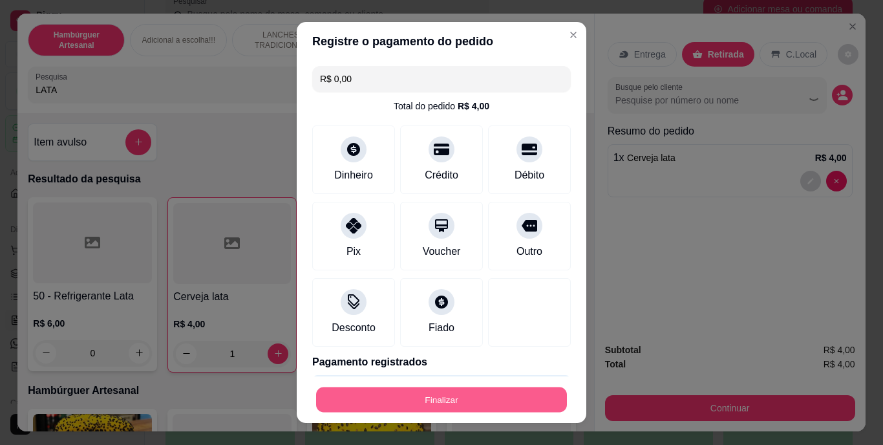
click at [438, 401] on button "Finalizar" at bounding box center [441, 398] width 251 height 25
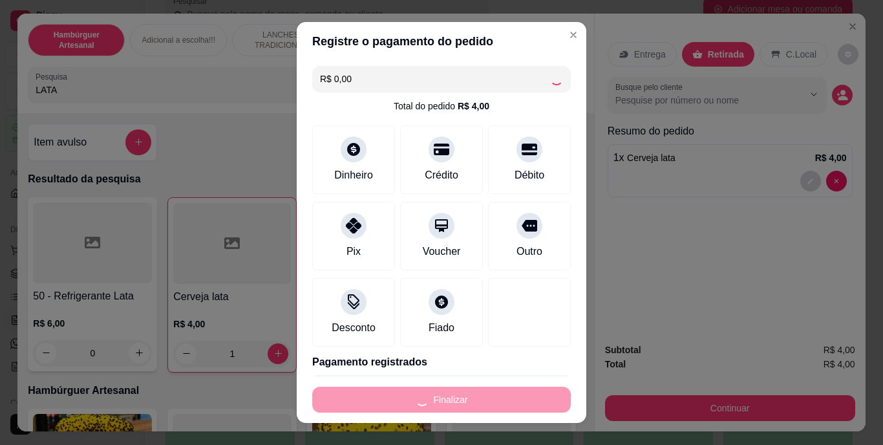
type input "0"
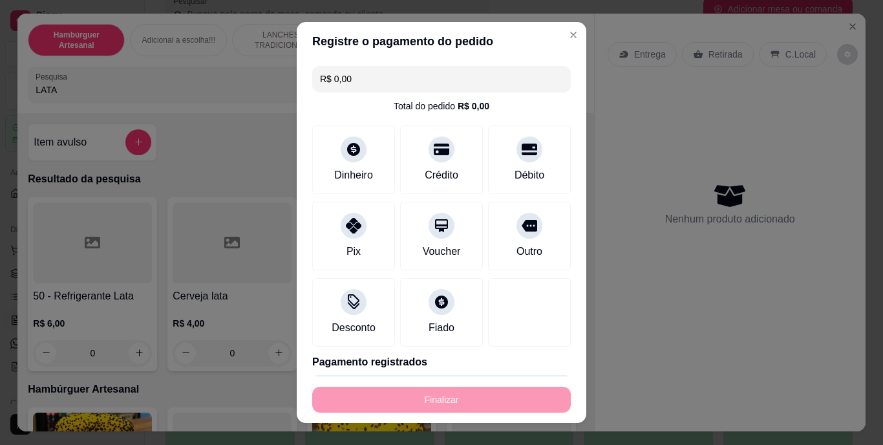
type input "-R$ 4,00"
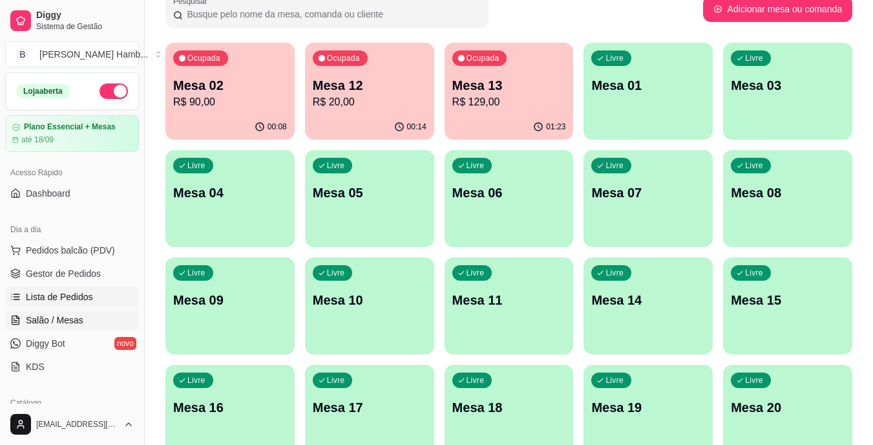
click at [101, 297] on link "Lista de Pedidos" at bounding box center [72, 296] width 134 height 21
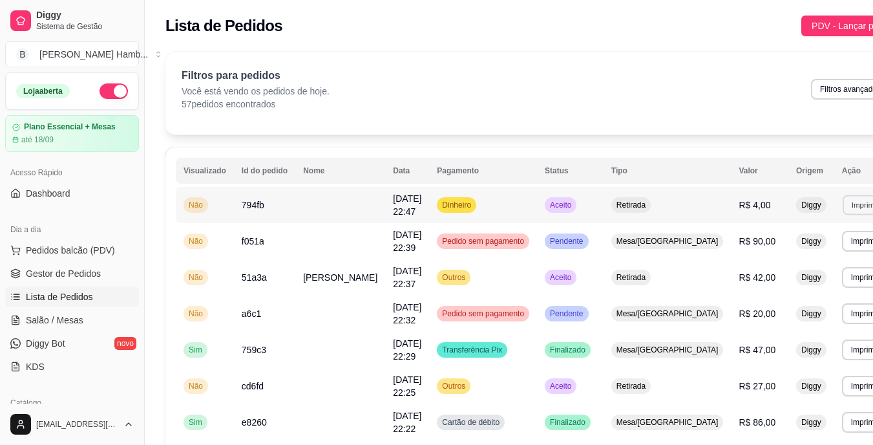
click at [842, 204] on button "Imprimir" at bounding box center [864, 204] width 45 height 20
click at [779, 271] on button "IMPRESSORA" at bounding box center [788, 276] width 90 height 20
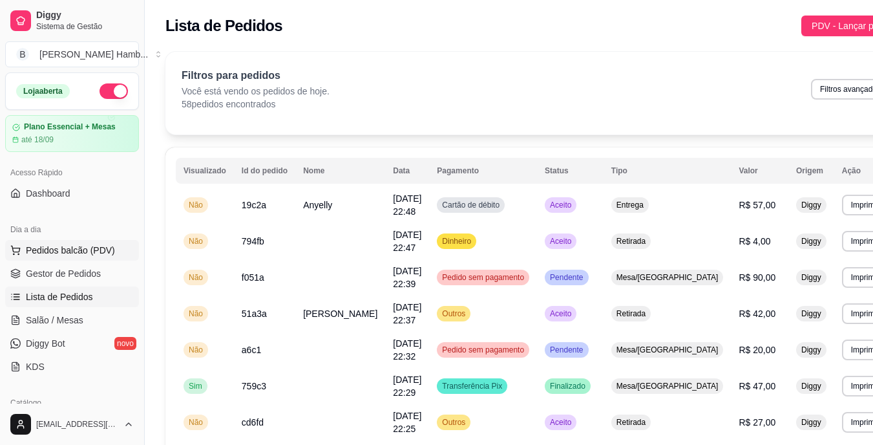
click at [79, 251] on span "Pedidos balcão (PDV)" at bounding box center [70, 250] width 89 height 13
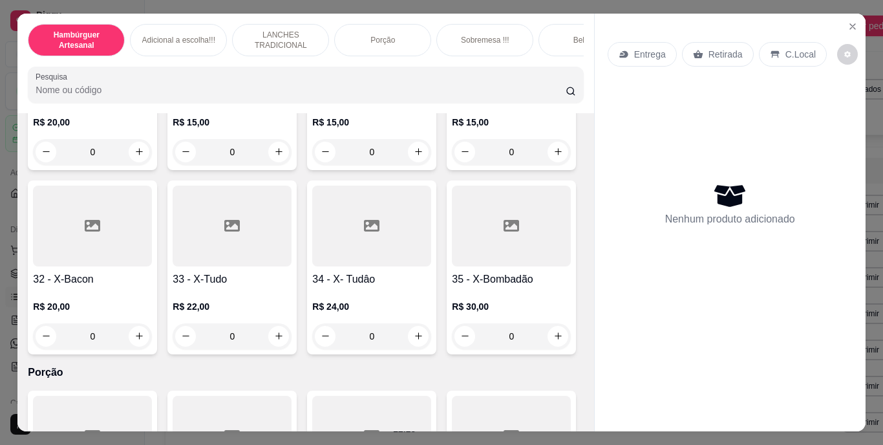
scroll to position [2156, 0]
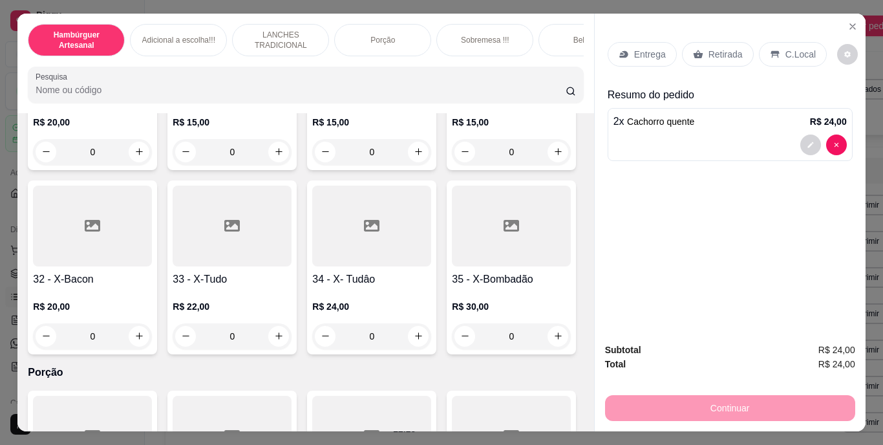
type input "3"
click at [719, 52] on p "Retirada" at bounding box center [725, 54] width 34 height 13
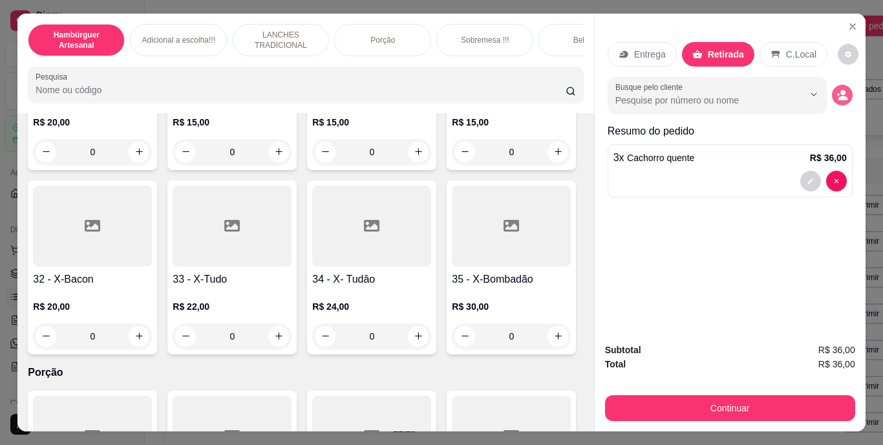
click at [832, 89] on button "decrease-product-quantity" at bounding box center [842, 95] width 21 height 21
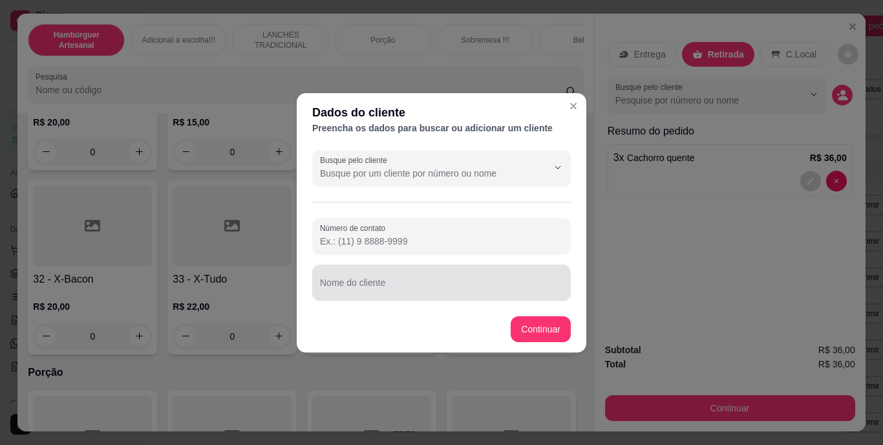
click at [527, 300] on div "Nome do cliente" at bounding box center [441, 282] width 258 height 36
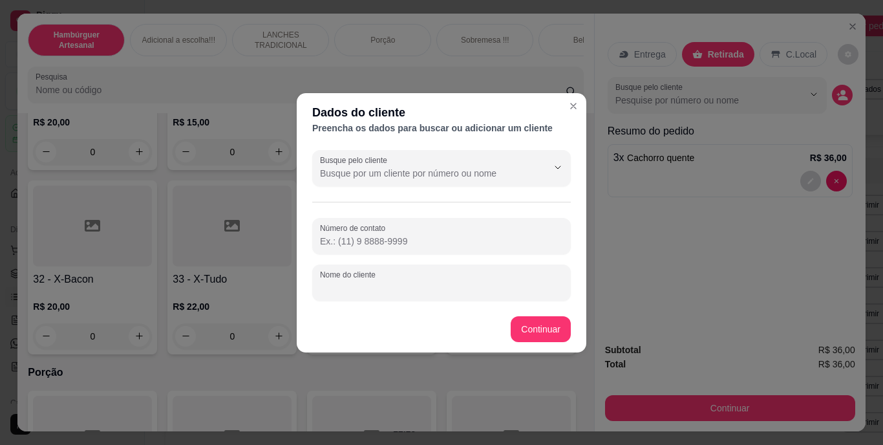
click at [540, 281] on input "Nome do cliente" at bounding box center [441, 287] width 243 height 13
type input "[PERSON_NAME]"
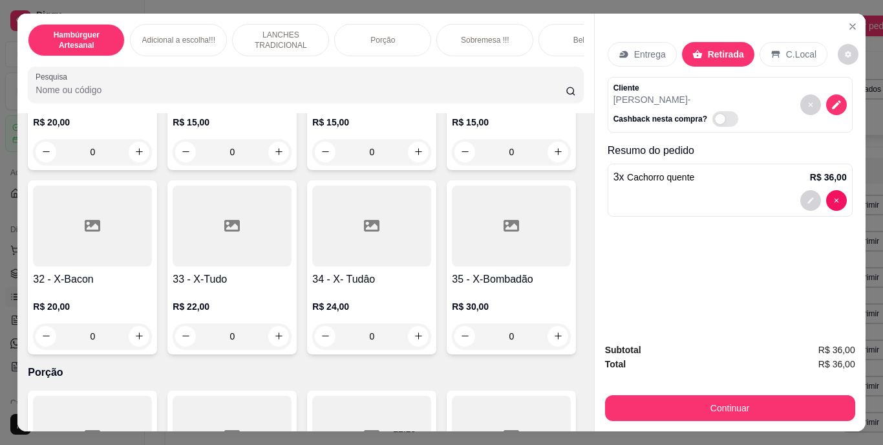
click at [658, 42] on div "Entrega" at bounding box center [641, 54] width 69 height 25
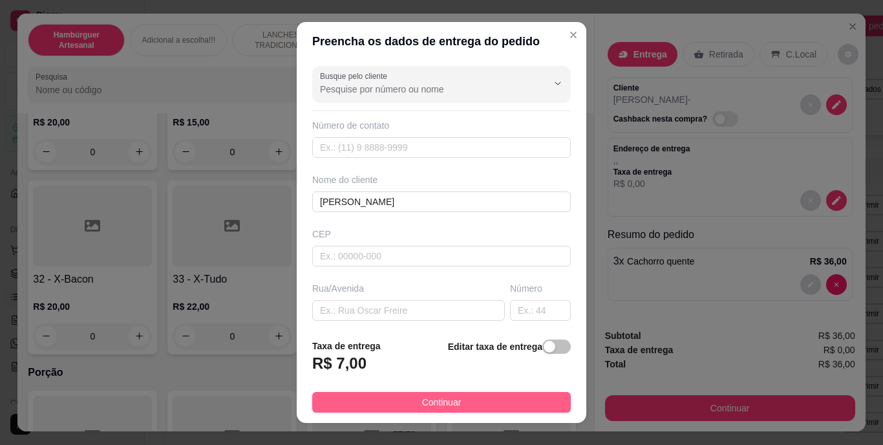
click at [487, 396] on button "Continuar" at bounding box center [441, 402] width 258 height 21
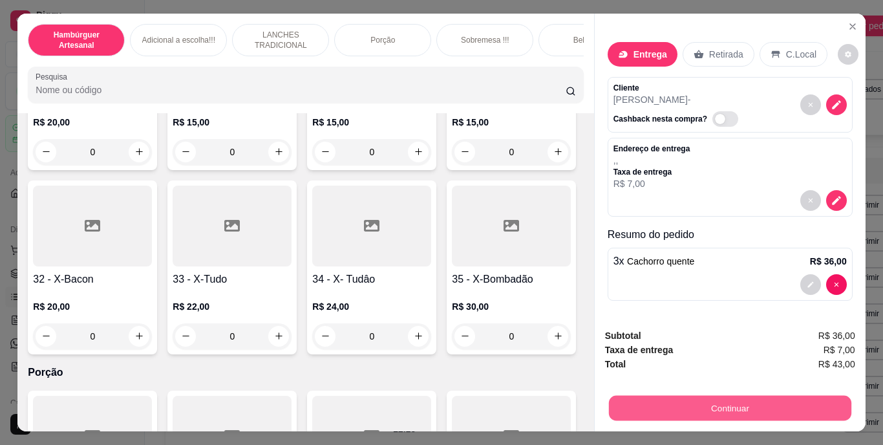
click at [633, 403] on button "Continuar" at bounding box center [729, 407] width 242 height 25
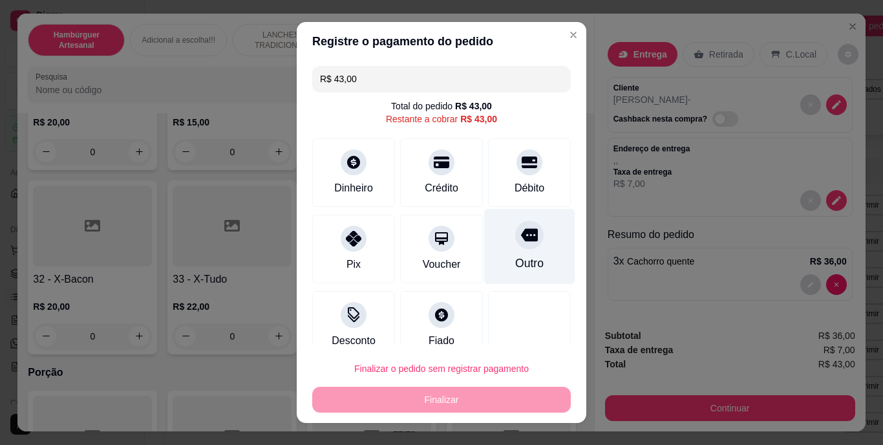
click at [515, 255] on div "Outro" at bounding box center [529, 263] width 28 height 17
type input "R$ 0,00"
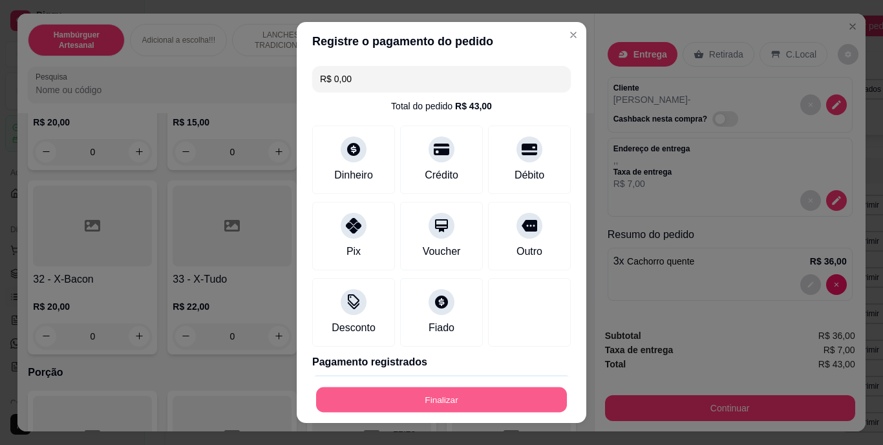
click at [432, 395] on button "Finalizar" at bounding box center [441, 398] width 251 height 25
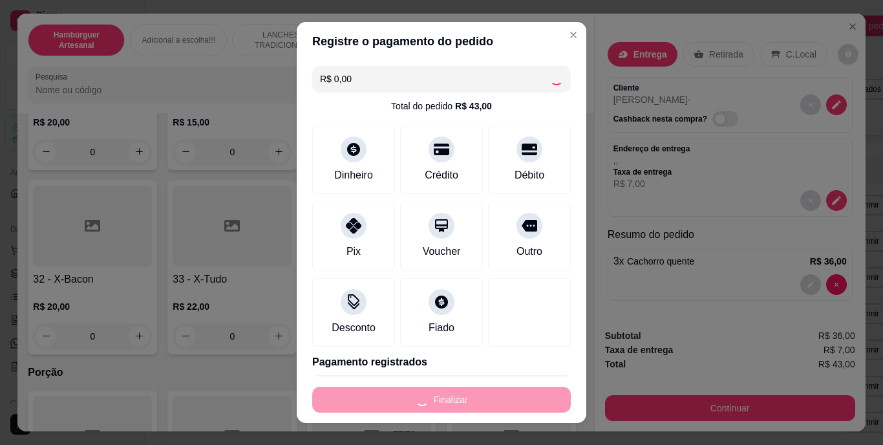
type input "0"
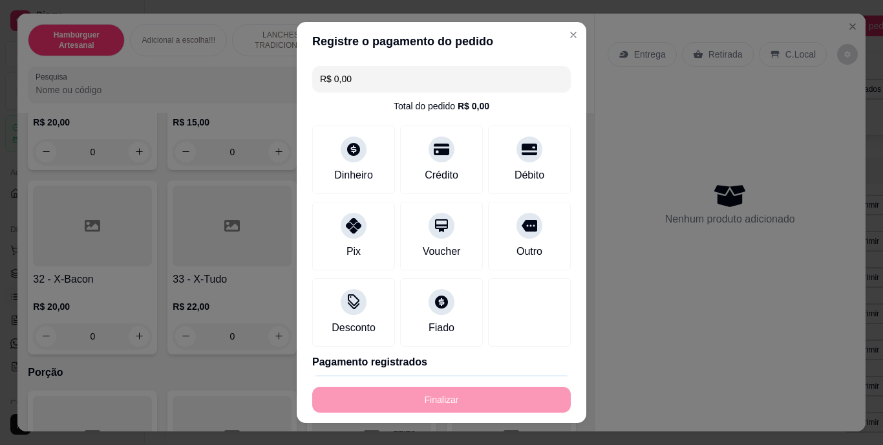
type input "-R$ 43,00"
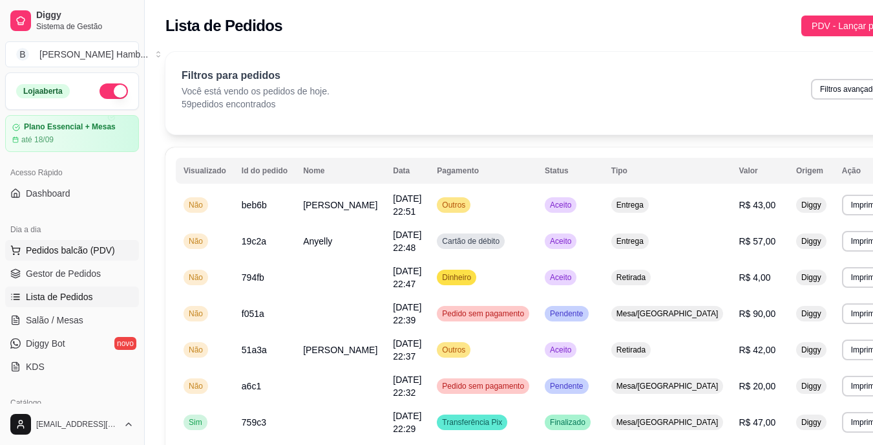
click at [100, 244] on span "Pedidos balcão (PDV)" at bounding box center [70, 250] width 89 height 13
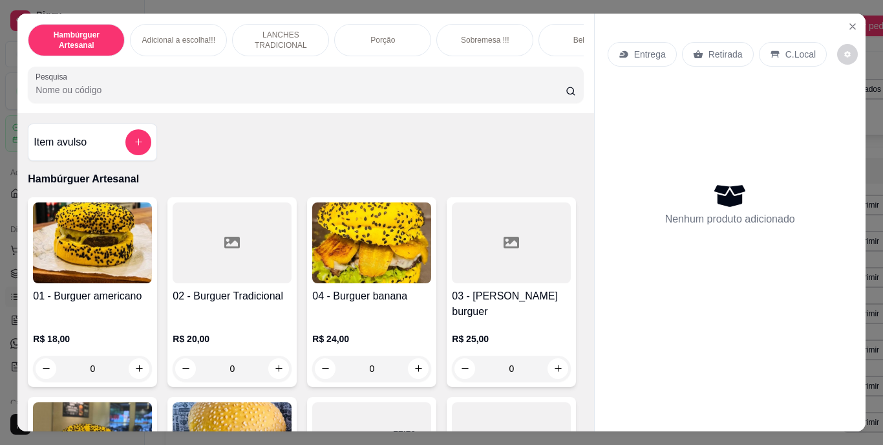
click at [268, 88] on input "Pesquisa" at bounding box center [301, 89] width 530 height 13
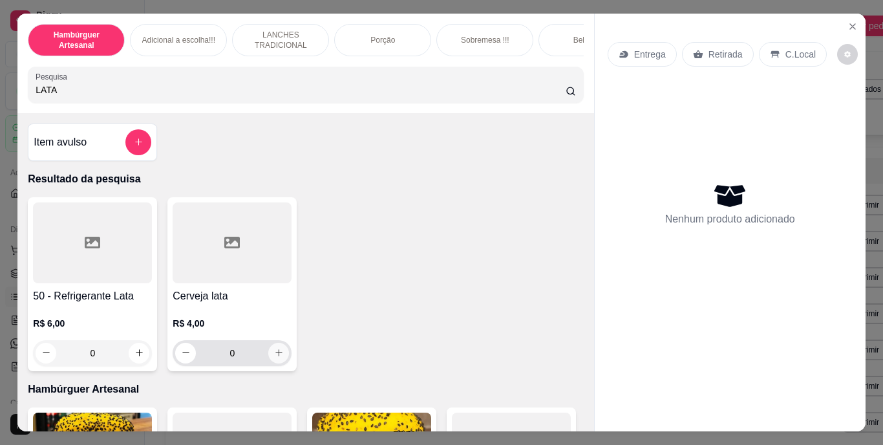
type input "LATA"
click at [274, 356] on icon "increase-product-quantity" at bounding box center [279, 353] width 10 height 10
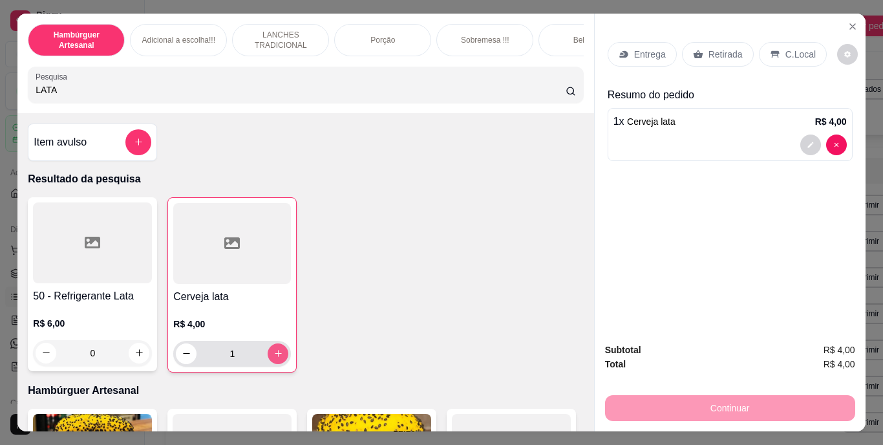
type input "1"
click at [708, 48] on p "Retirada" at bounding box center [725, 54] width 34 height 13
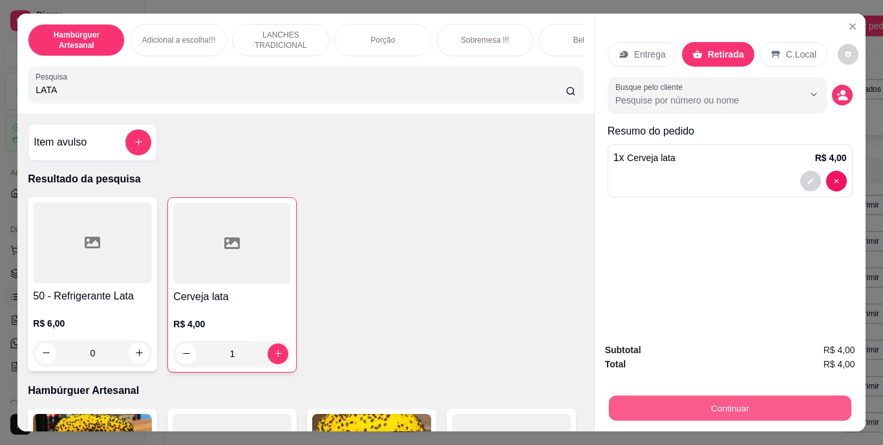
click at [673, 406] on button "Continuar" at bounding box center [729, 407] width 242 height 25
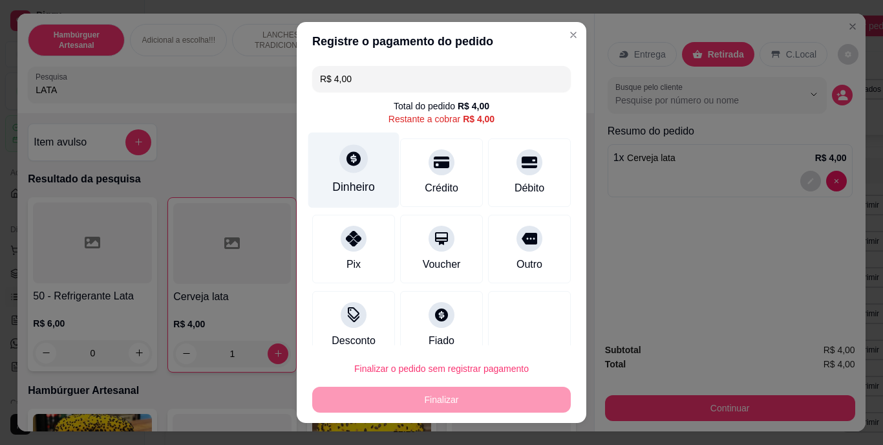
click at [352, 178] on div "Dinheiro" at bounding box center [353, 170] width 91 height 76
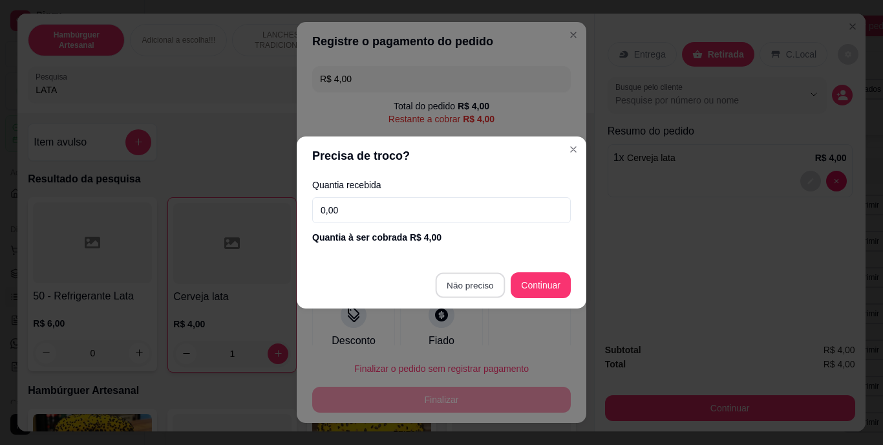
type input "R$ 0,00"
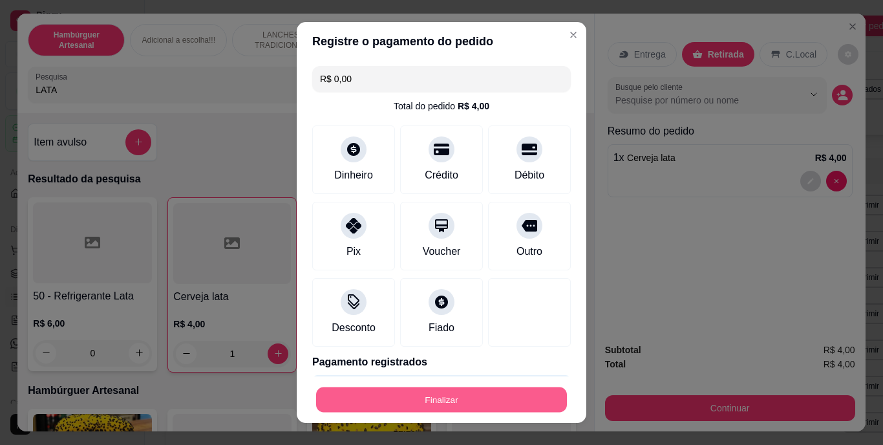
click at [432, 394] on button "Finalizar" at bounding box center [441, 398] width 251 height 25
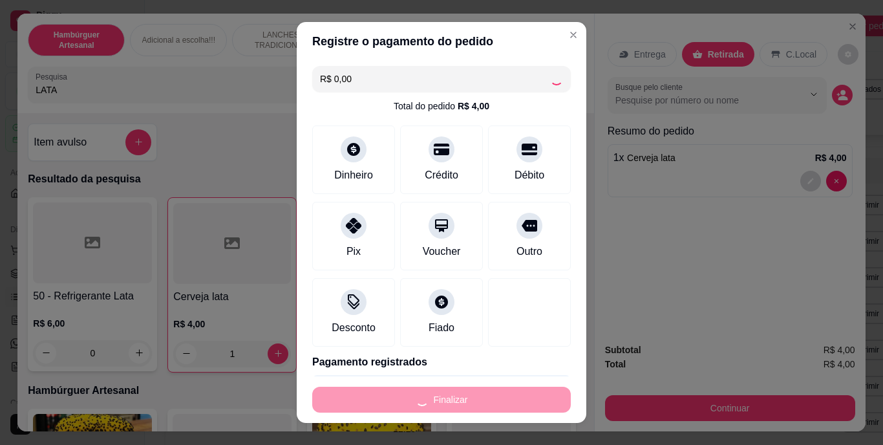
type input "0"
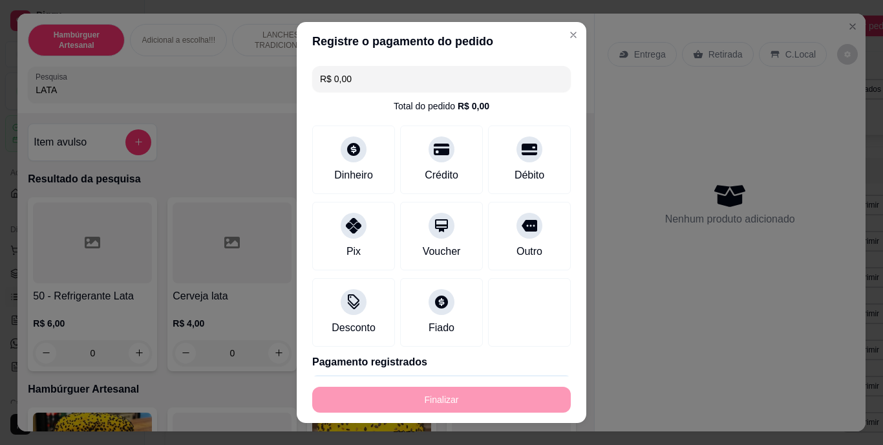
type input "-R$ 4,00"
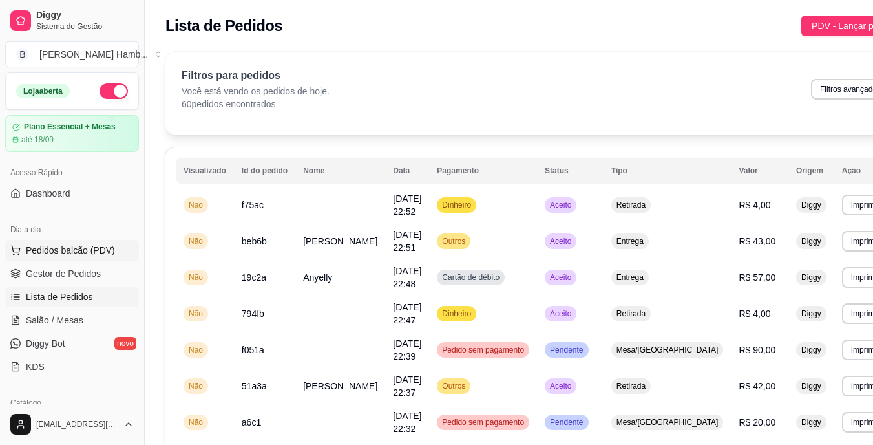
click at [89, 247] on span "Pedidos balcão (PDV)" at bounding box center [70, 250] width 89 height 13
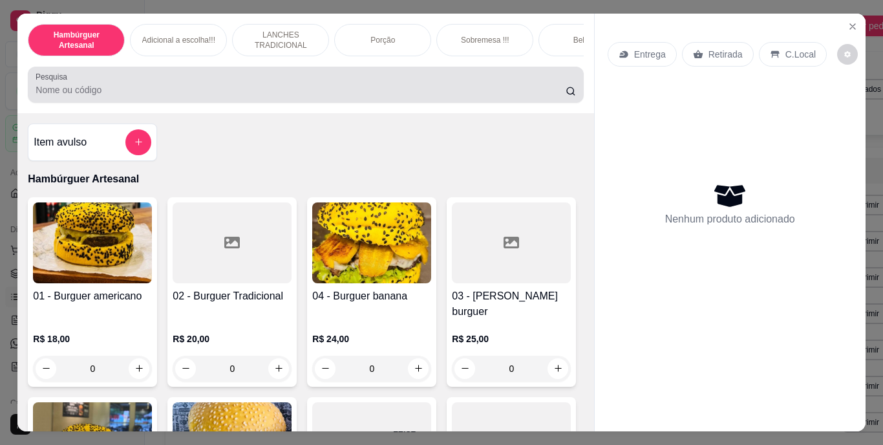
click at [271, 80] on div at bounding box center [305, 85] width 539 height 26
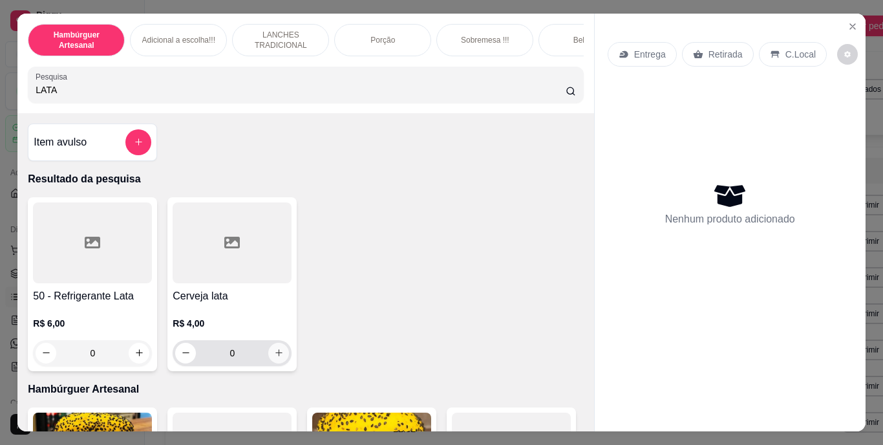
type input "LATA"
click at [275, 357] on icon "increase-product-quantity" at bounding box center [279, 353] width 10 height 10
type input "1"
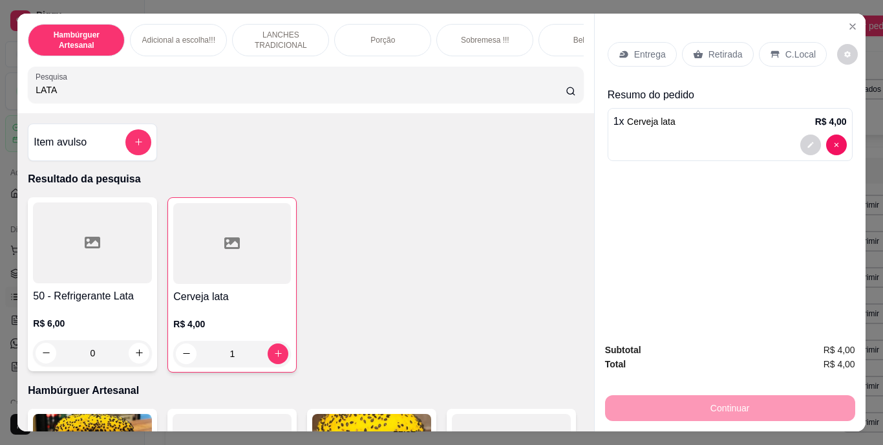
click at [708, 42] on div "Retirada" at bounding box center [718, 54] width 72 height 25
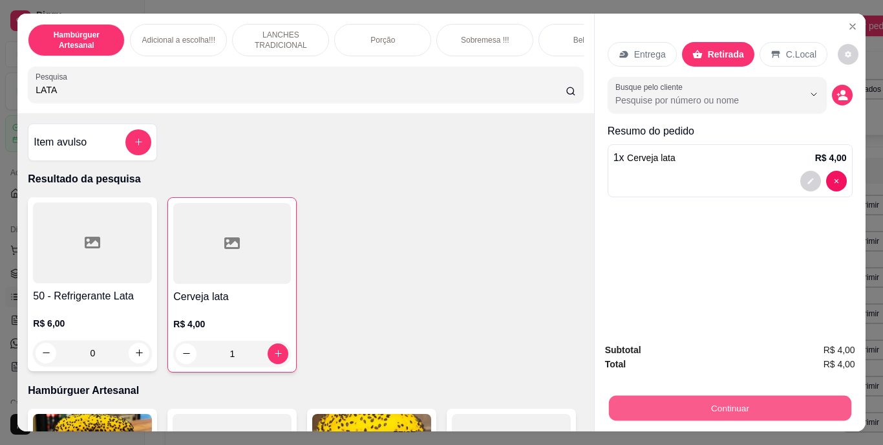
click at [652, 395] on button "Continuar" at bounding box center [729, 407] width 242 height 25
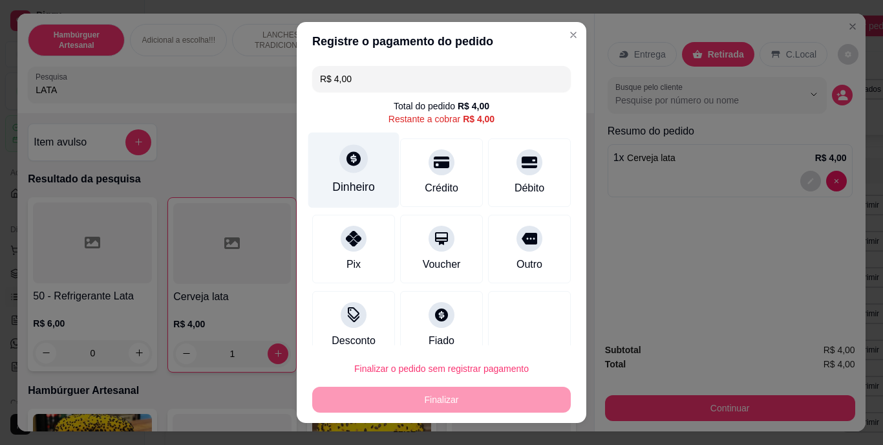
click at [344, 188] on div "Dinheiro" at bounding box center [353, 187] width 43 height 17
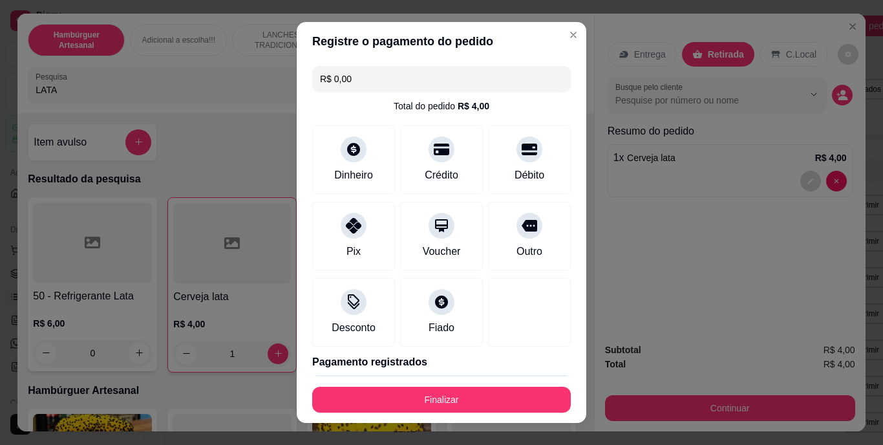
type input "R$ 0,00"
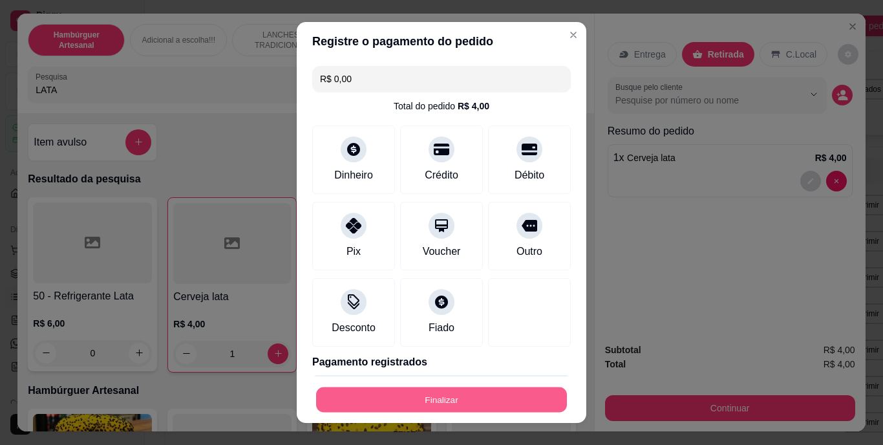
click at [436, 401] on button "Finalizar" at bounding box center [441, 398] width 251 height 25
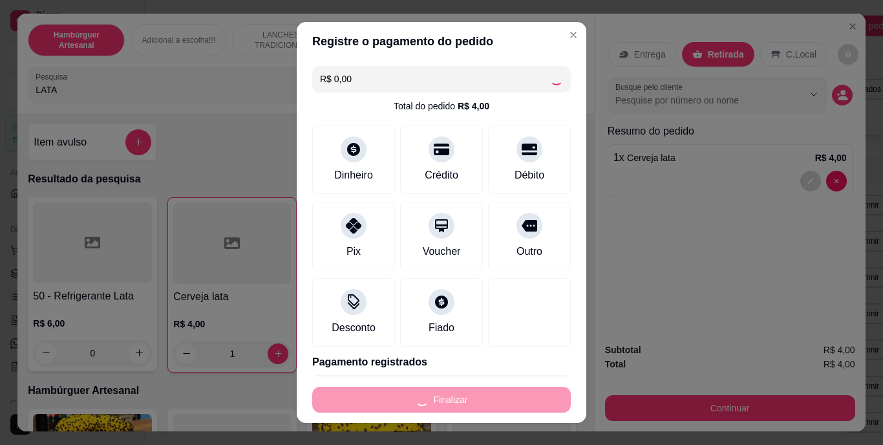
type input "0"
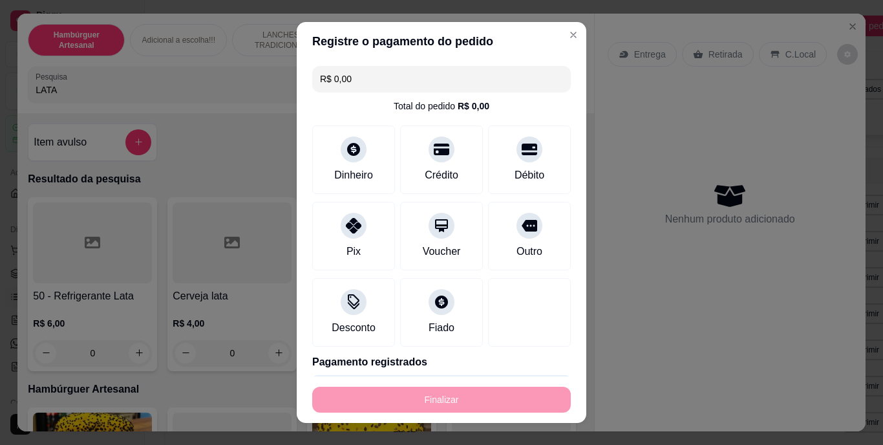
type input "-R$ 4,00"
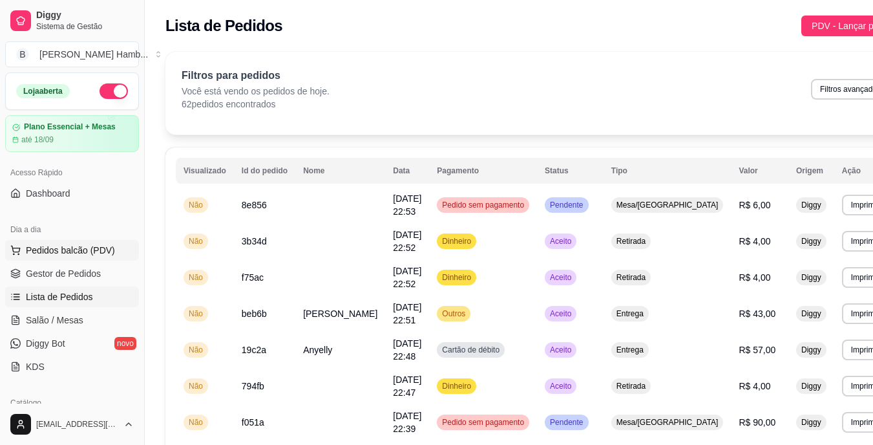
click at [70, 246] on span "Pedidos balcão (PDV)" at bounding box center [70, 250] width 89 height 13
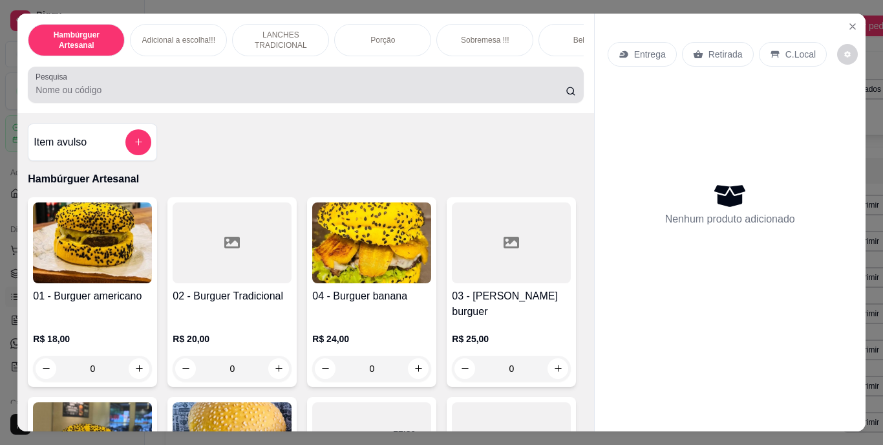
drag, startPoint x: 156, startPoint y: 68, endPoint x: 156, endPoint y: 84, distance: 15.5
click at [156, 84] on div "Hambúrguer Artesanal Adicional a escolha!!! LANCHES TRADICIONAL Porção Sobremes…" at bounding box center [305, 63] width 576 height 99
click at [156, 84] on div at bounding box center [305, 85] width 539 height 26
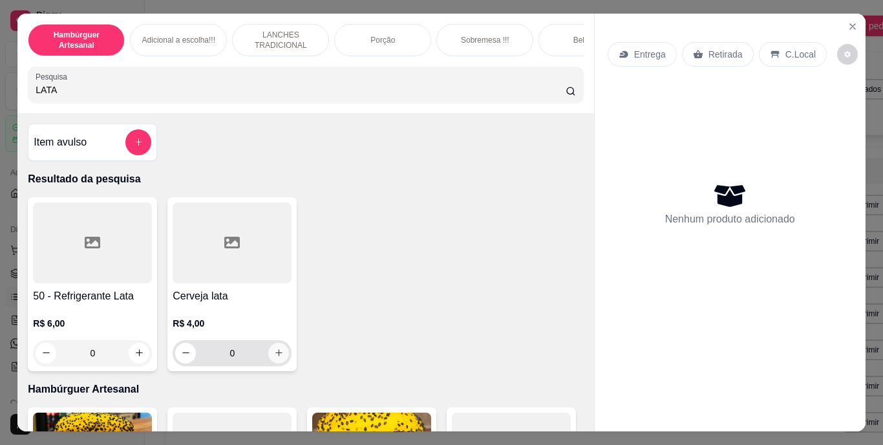
type input "LATA"
click at [277, 357] on icon "increase-product-quantity" at bounding box center [279, 353] width 10 height 10
type input "1"
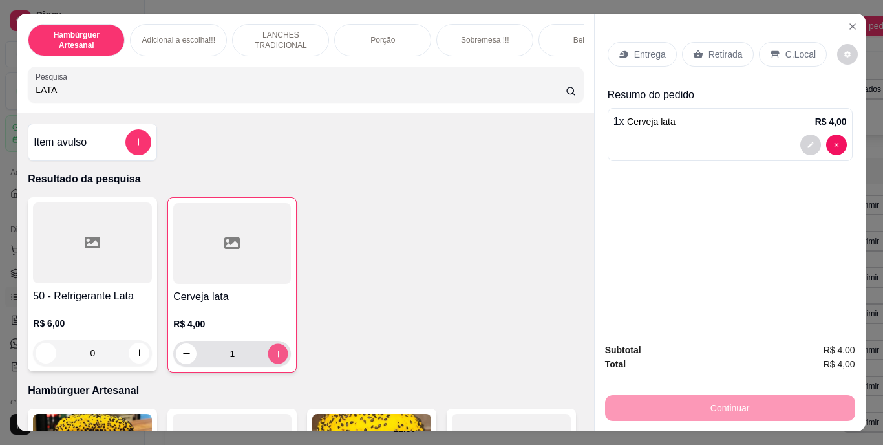
click at [277, 357] on icon "increase-product-quantity" at bounding box center [278, 353] width 10 height 10
type input "2"
click at [715, 50] on p "Retirada" at bounding box center [725, 54] width 34 height 13
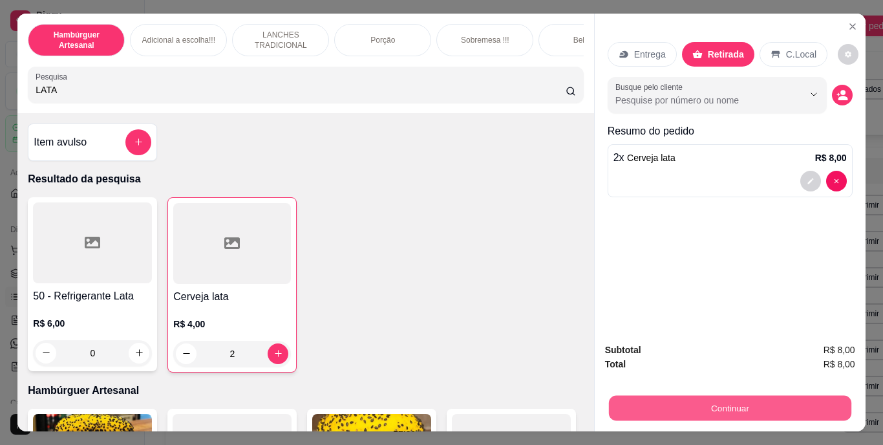
click at [662, 401] on button "Continuar" at bounding box center [729, 407] width 242 height 25
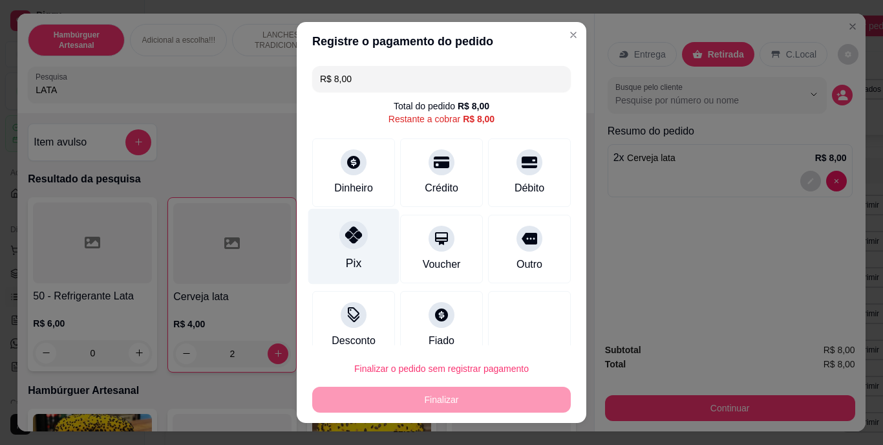
click at [348, 261] on div "Pix" at bounding box center [354, 263] width 16 height 17
type input "R$ 0,00"
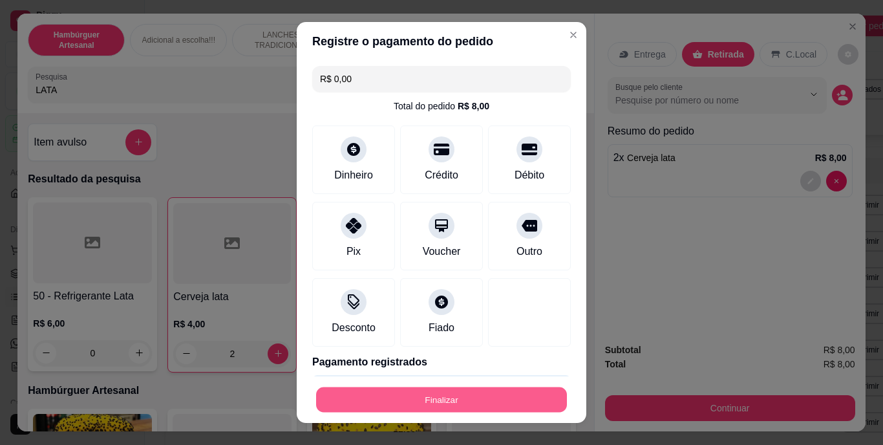
click at [417, 399] on button "Finalizar" at bounding box center [441, 398] width 251 height 25
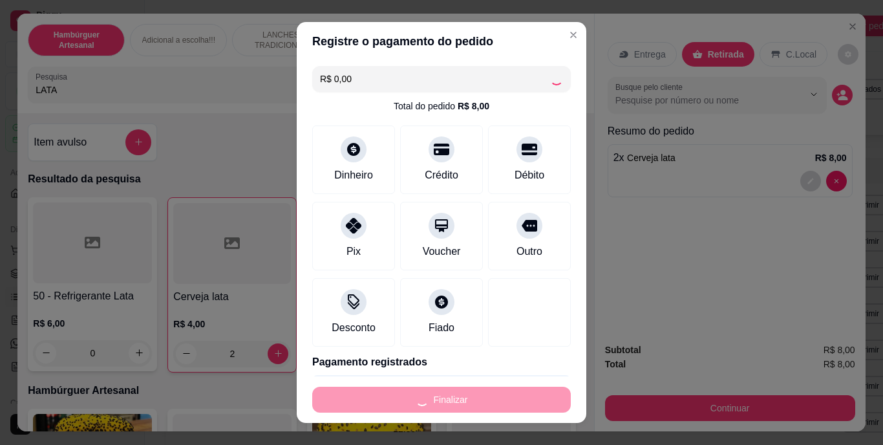
type input "0"
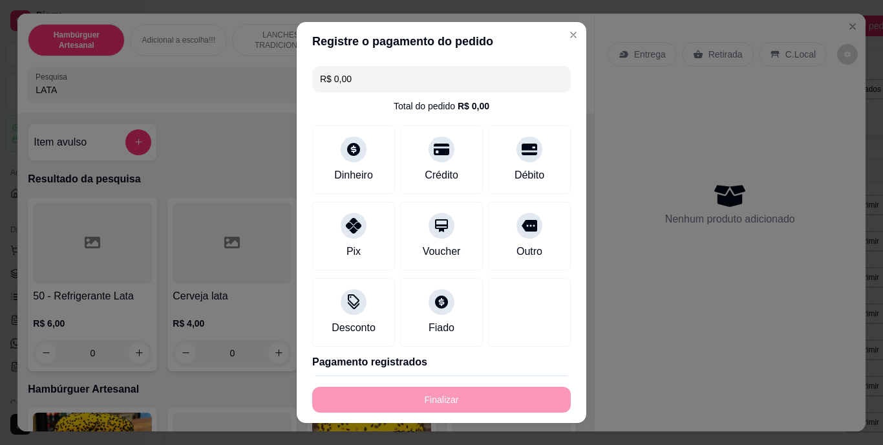
type input "-R$ 8,00"
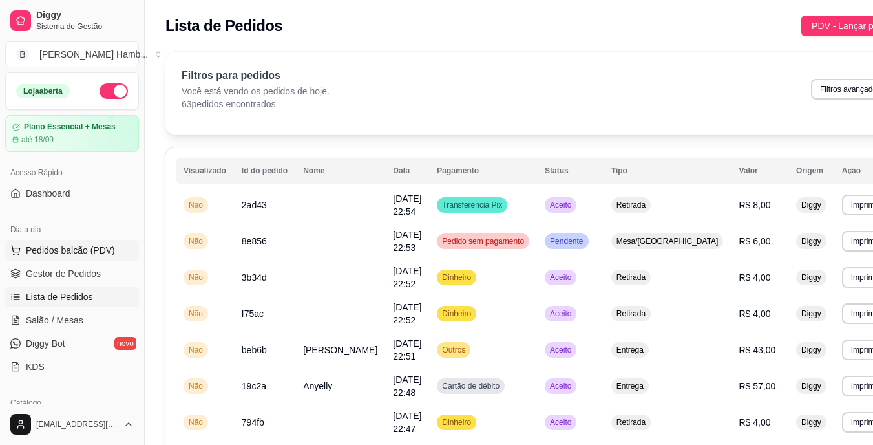
click at [94, 253] on span "Pedidos balcão (PDV)" at bounding box center [70, 250] width 89 height 13
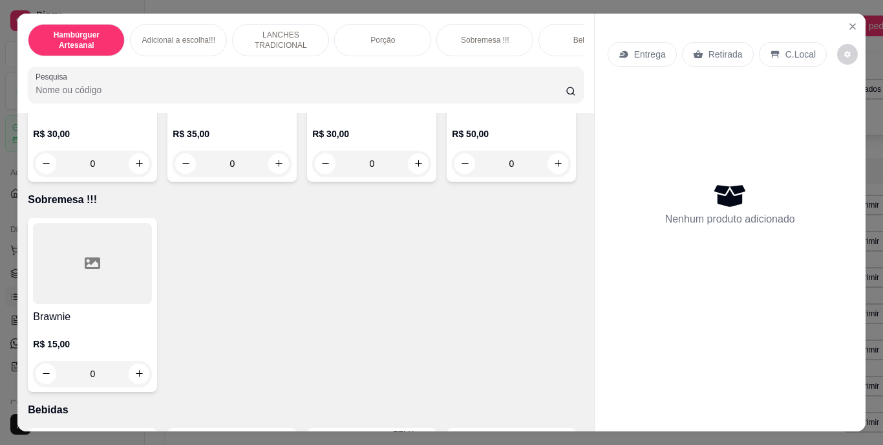
scroll to position [2739, 0]
type input "1"
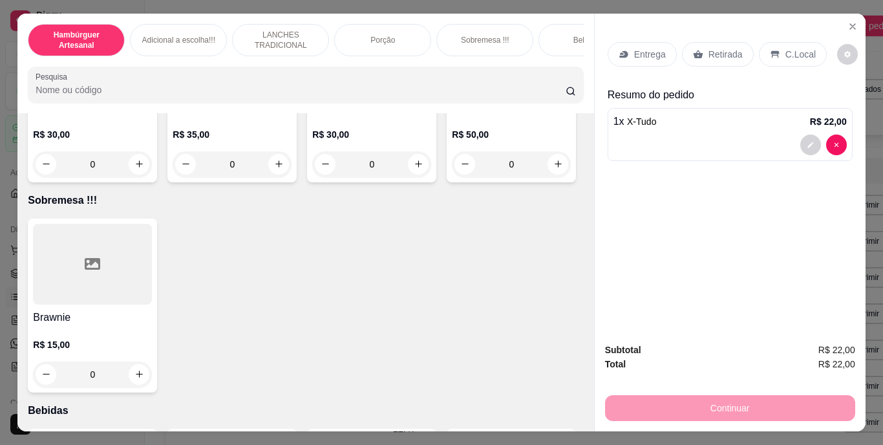
type input "1"
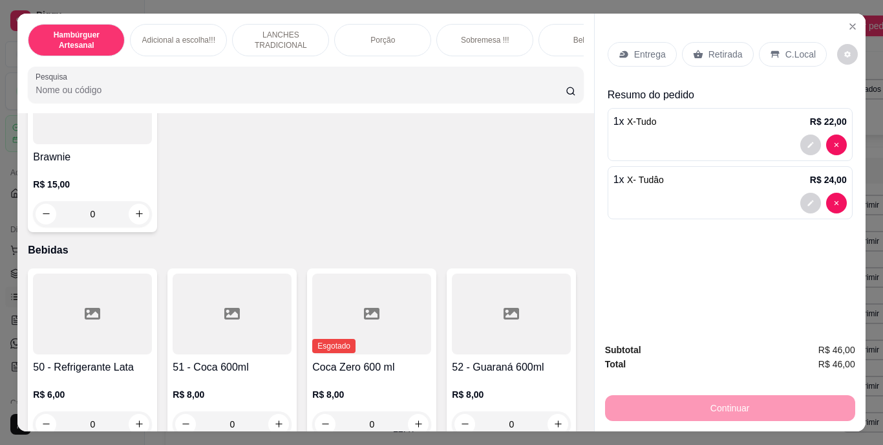
scroll to position [2921, 0]
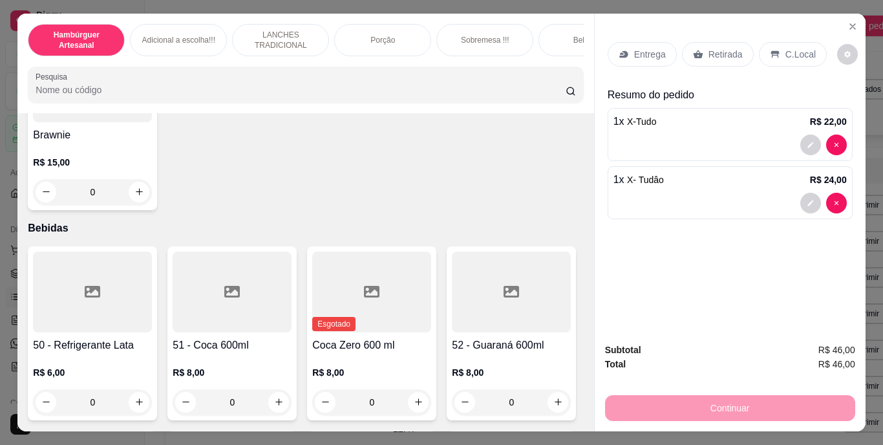
click at [640, 52] on p "Entrega" at bounding box center [650, 54] width 32 height 13
click at [720, 49] on p "Retirada" at bounding box center [725, 54] width 34 height 13
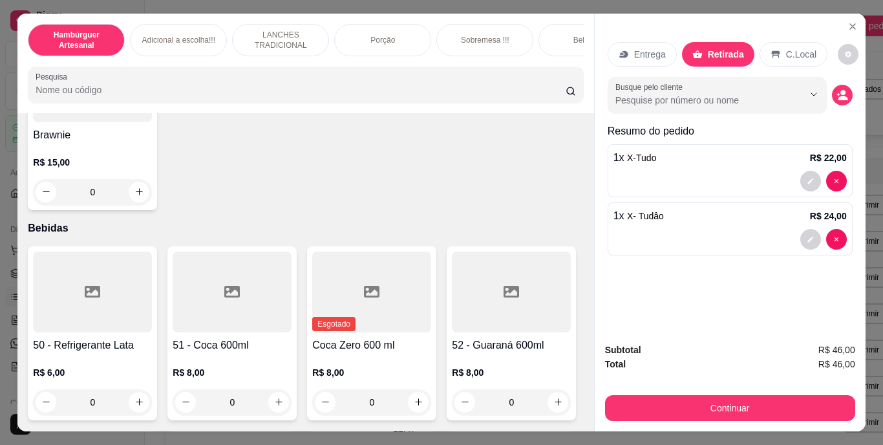
click at [720, 49] on p "Retirada" at bounding box center [725, 54] width 36 height 13
click at [840, 96] on icon "decrease-product-quantity" at bounding box center [842, 98] width 9 height 5
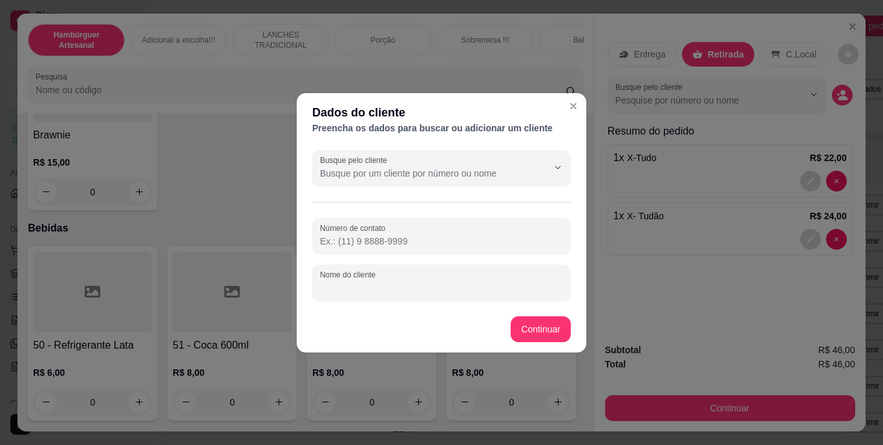
click at [391, 286] on input "Nome do cliente" at bounding box center [441, 287] width 243 height 13
click at [391, 286] on input "[PERSON_NAME]" at bounding box center [441, 287] width 243 height 13
type input "[PERSON_NAME]"
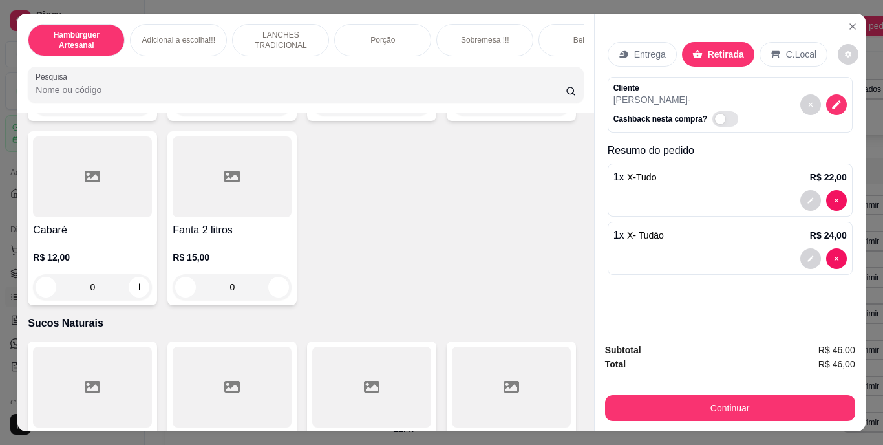
scroll to position [4086, 0]
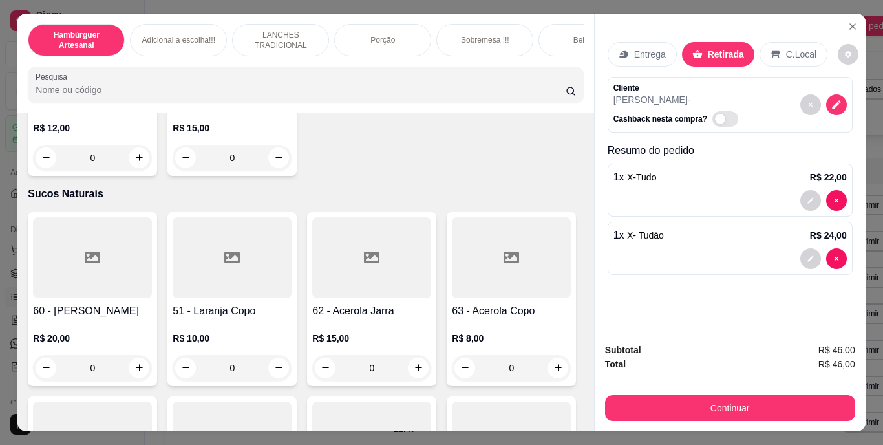
type input "1"
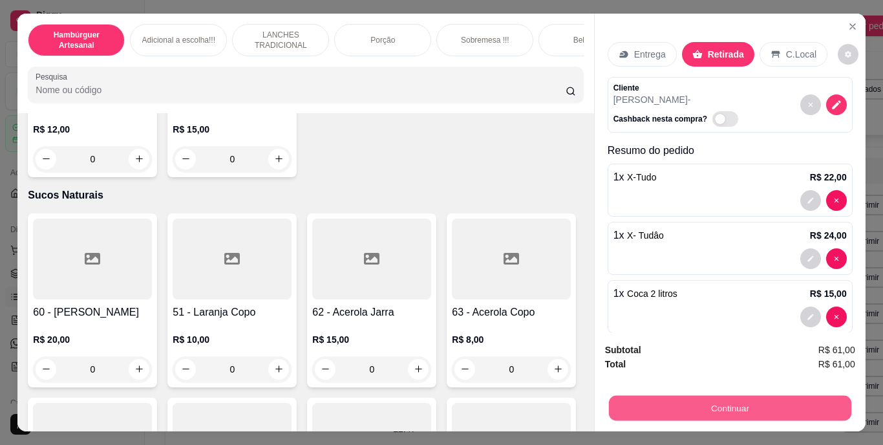
click at [667, 399] on button "Continuar" at bounding box center [729, 407] width 242 height 25
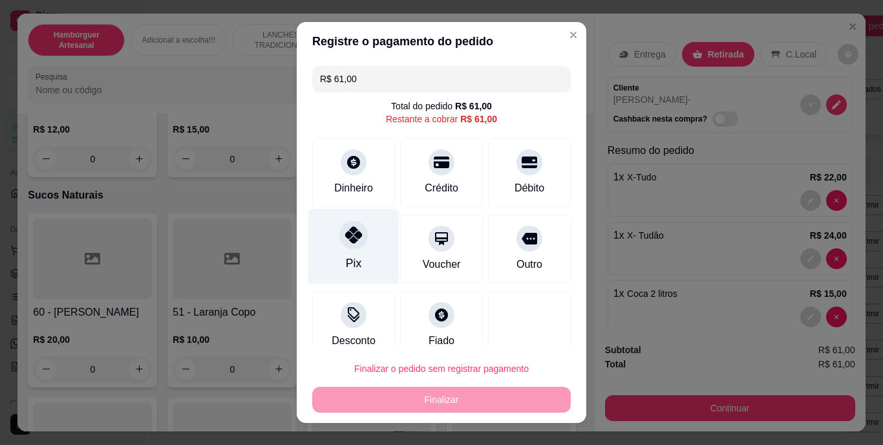
click at [350, 253] on div "Pix" at bounding box center [353, 247] width 91 height 76
type input "R$ 0,00"
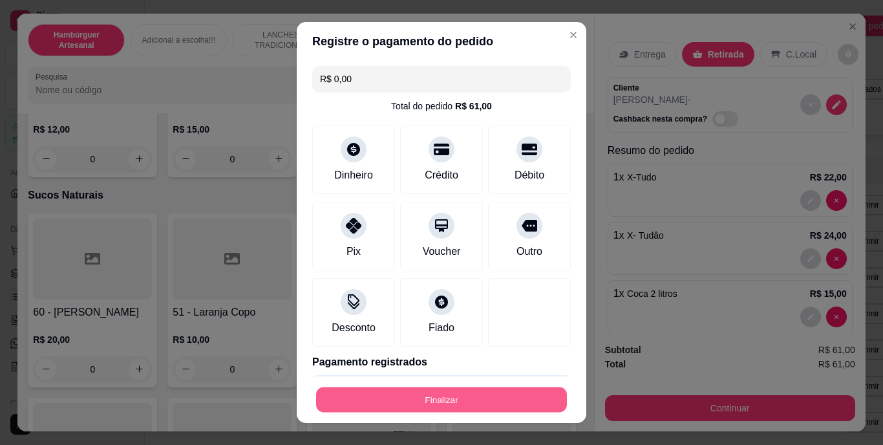
click at [415, 397] on button "Finalizar" at bounding box center [441, 398] width 251 height 25
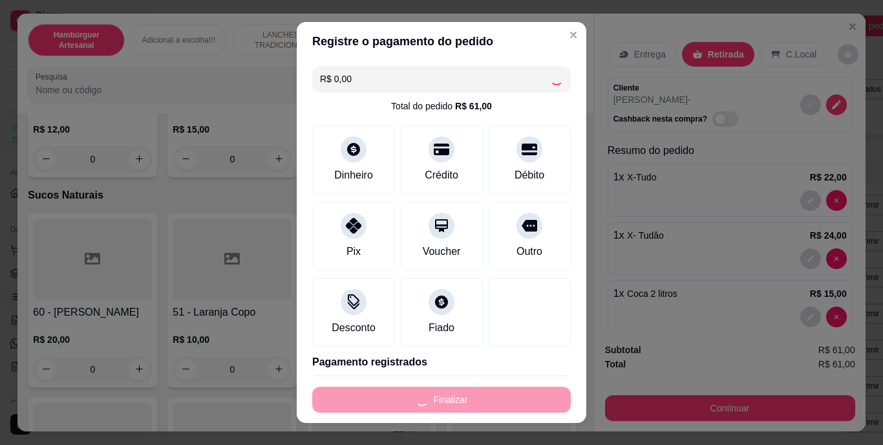
type input "0"
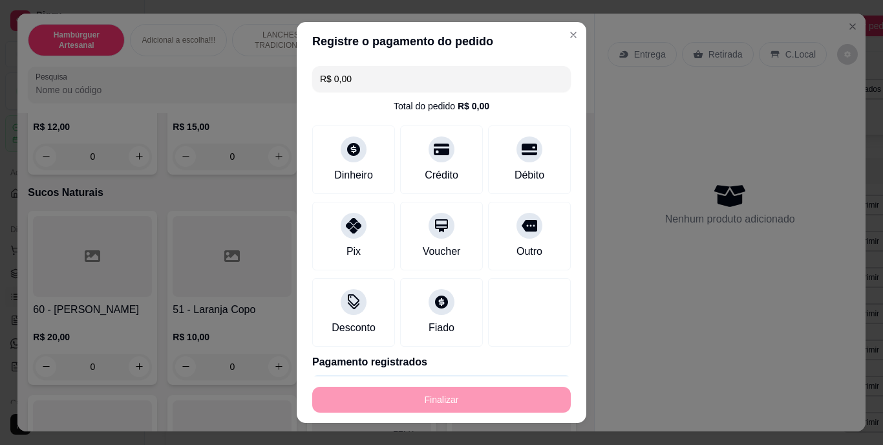
type input "-R$ 61,00"
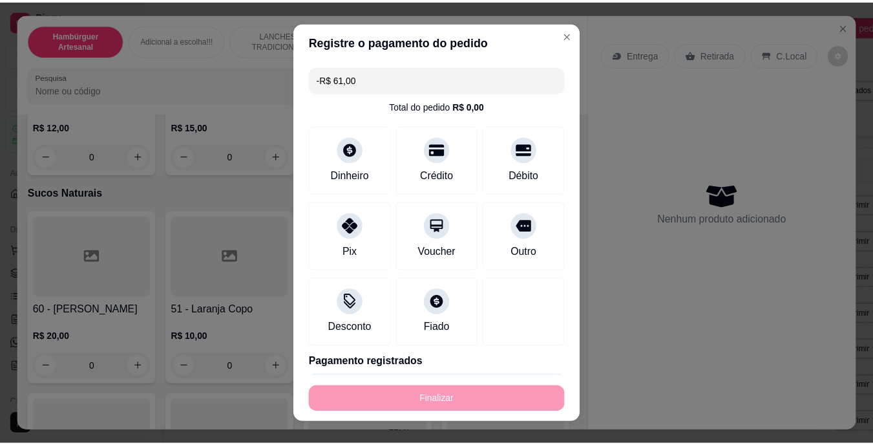
scroll to position [4085, 0]
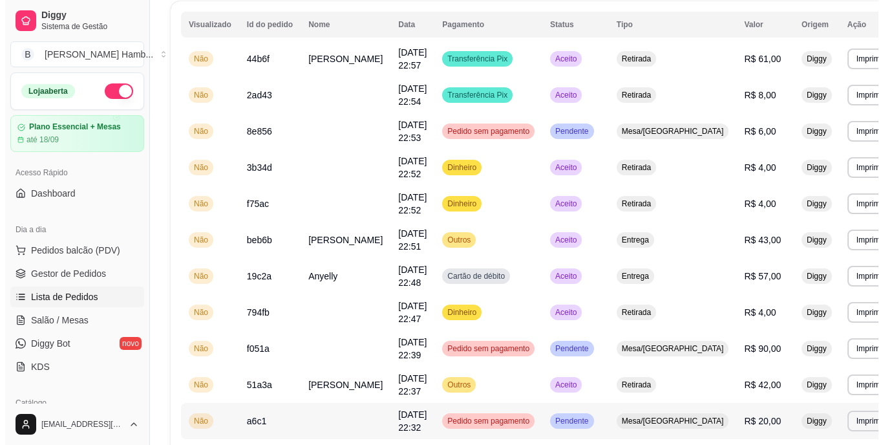
scroll to position [225, 0]
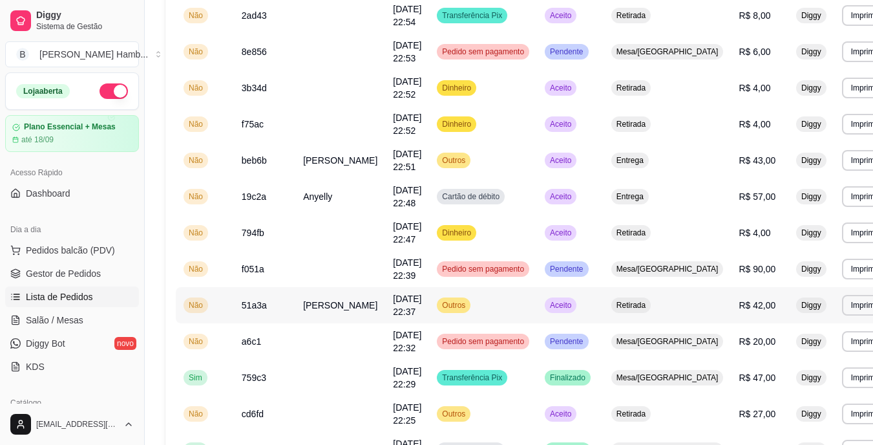
click at [354, 302] on td "[PERSON_NAME]" at bounding box center [340, 305] width 90 height 36
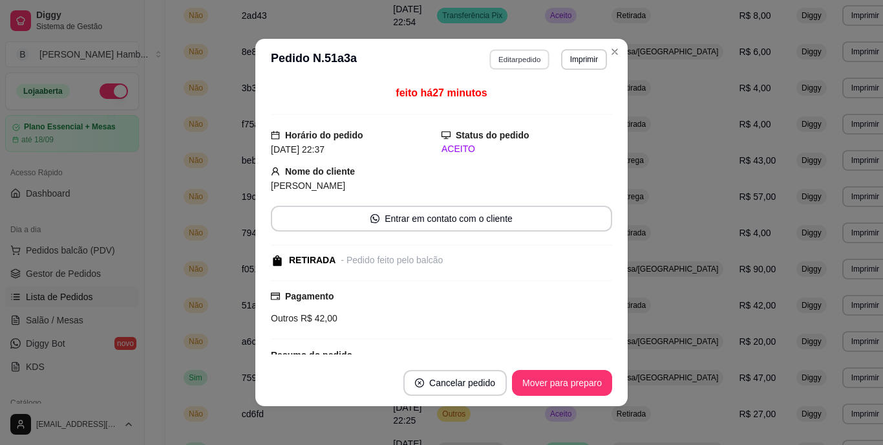
click at [518, 61] on button "Editar pedido" at bounding box center [520, 59] width 60 height 20
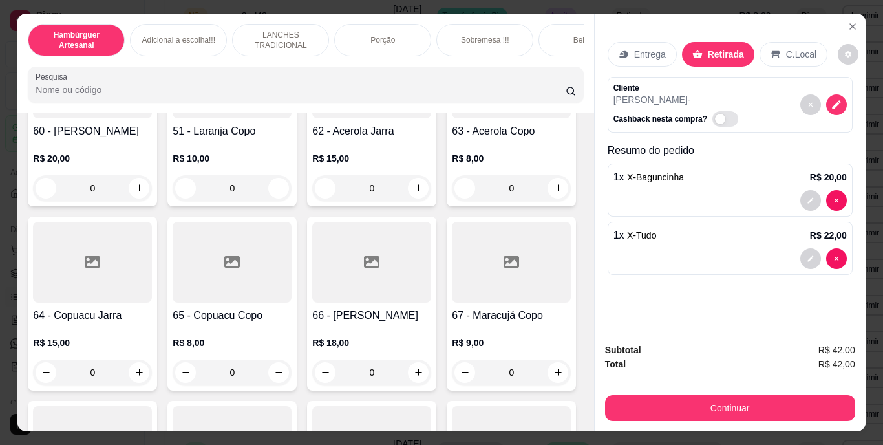
scroll to position [4328, 0]
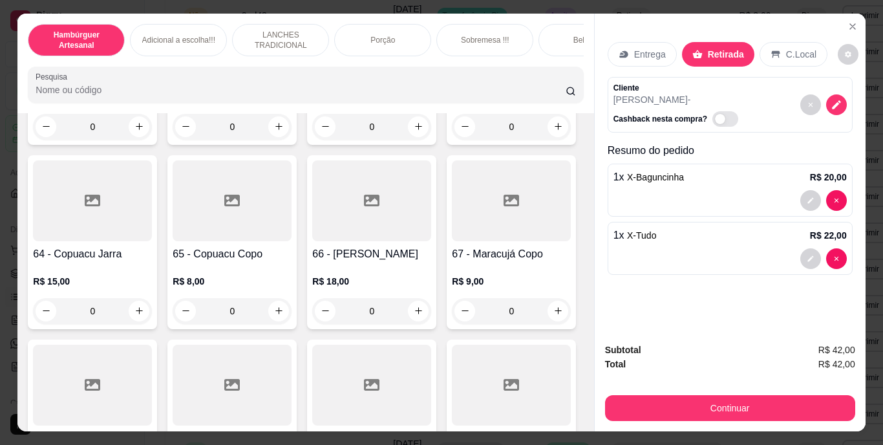
type input "3"
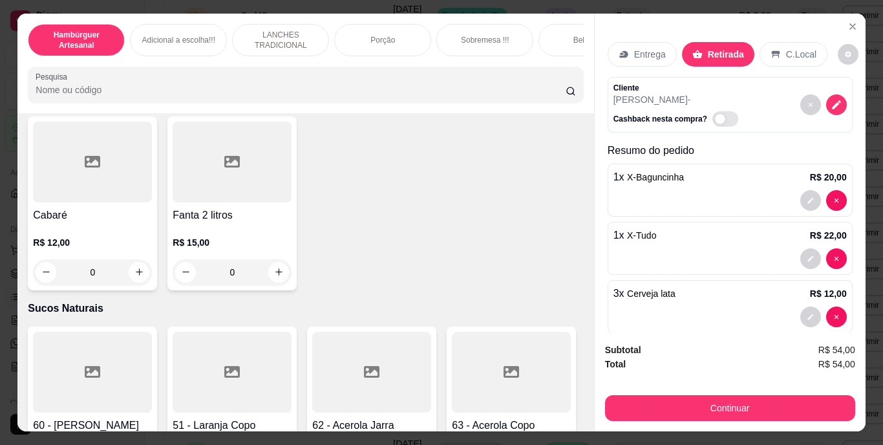
scroll to position [3966, 0]
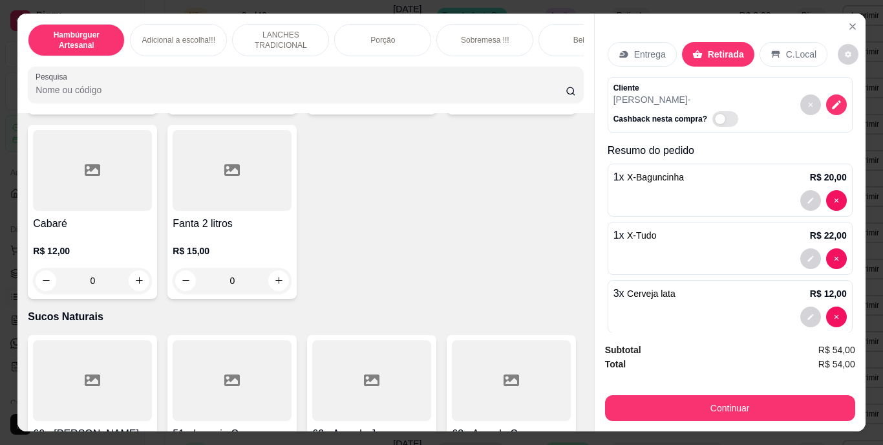
type input "1"
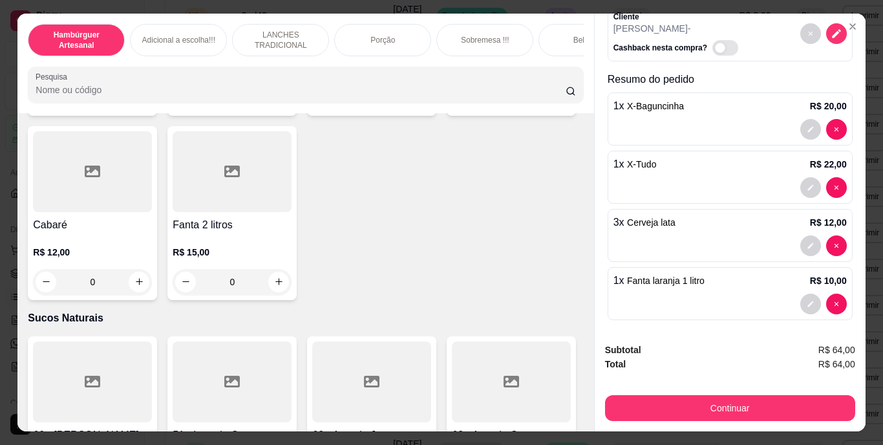
scroll to position [76, 0]
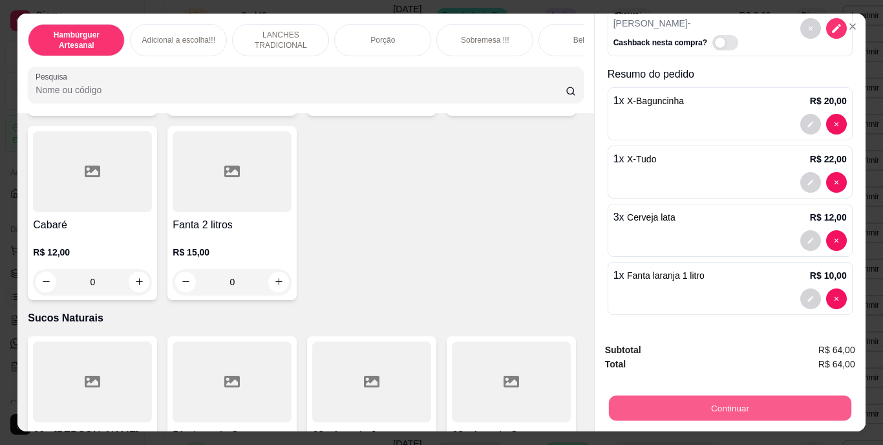
click at [671, 399] on button "Continuar" at bounding box center [729, 407] width 242 height 25
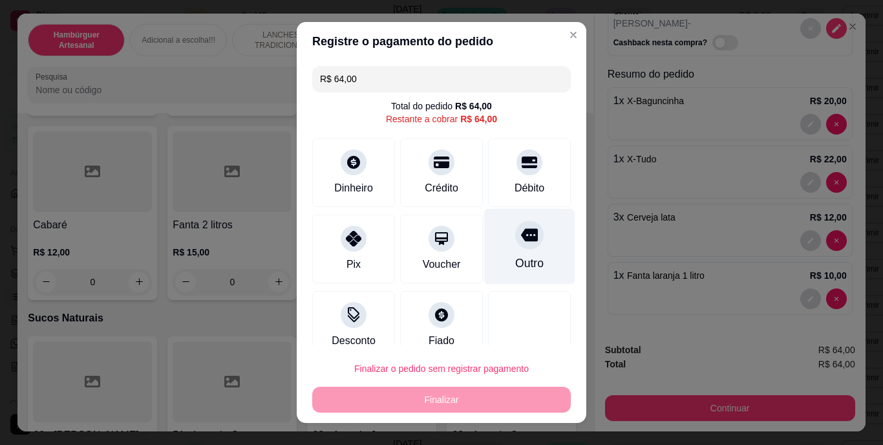
click at [500, 252] on div "Outro" at bounding box center [529, 247] width 91 height 76
type input "R$ 0,00"
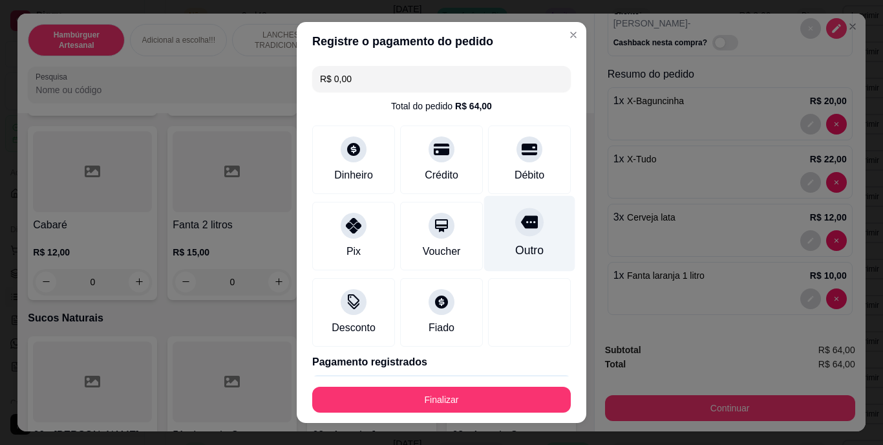
click at [515, 244] on div "Outro" at bounding box center [529, 250] width 28 height 17
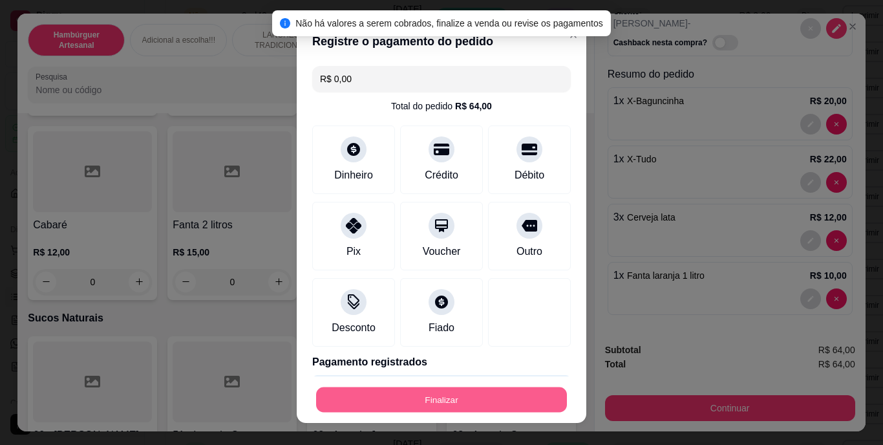
click at [462, 408] on button "Finalizar" at bounding box center [441, 398] width 251 height 25
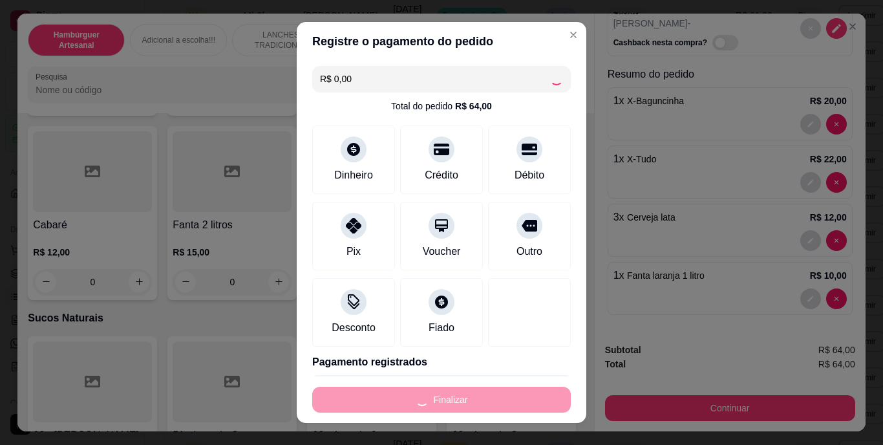
type input "0"
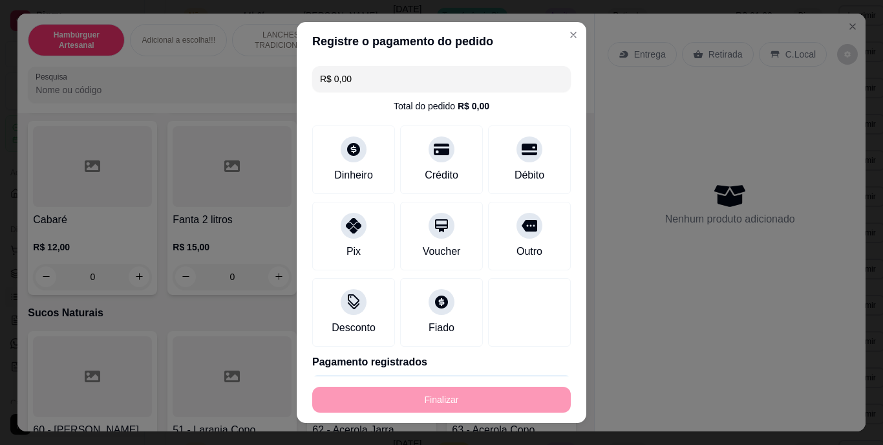
type input "-R$ 64,00"
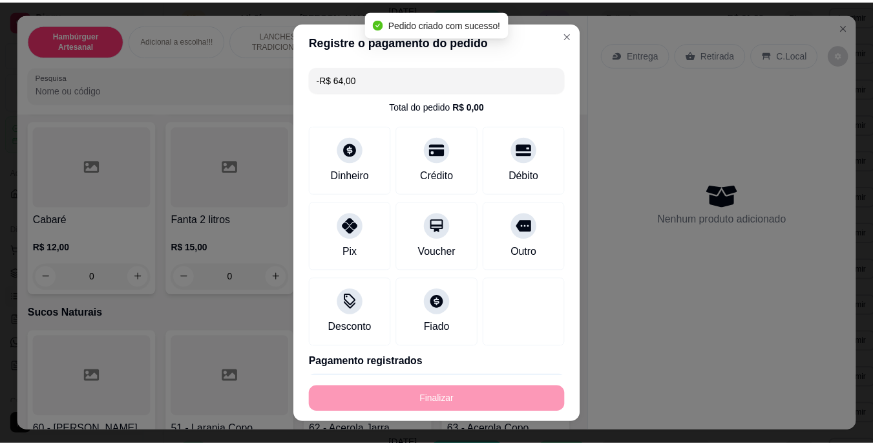
scroll to position [3964, 0]
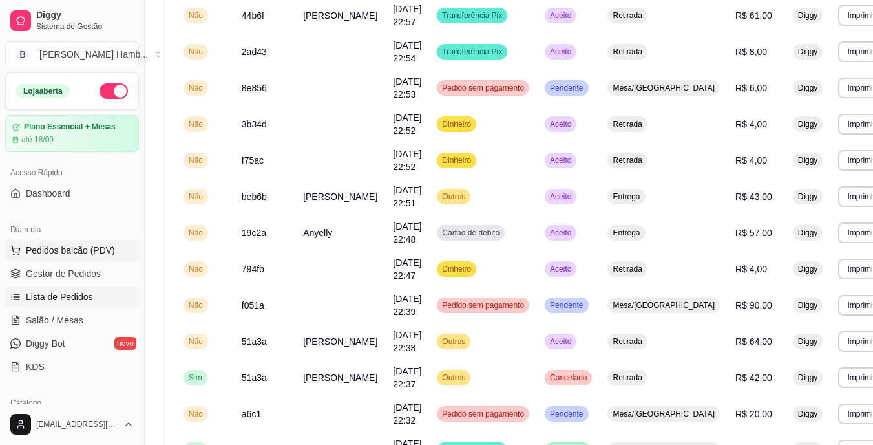
click at [94, 255] on span "Pedidos balcão (PDV)" at bounding box center [70, 250] width 89 height 13
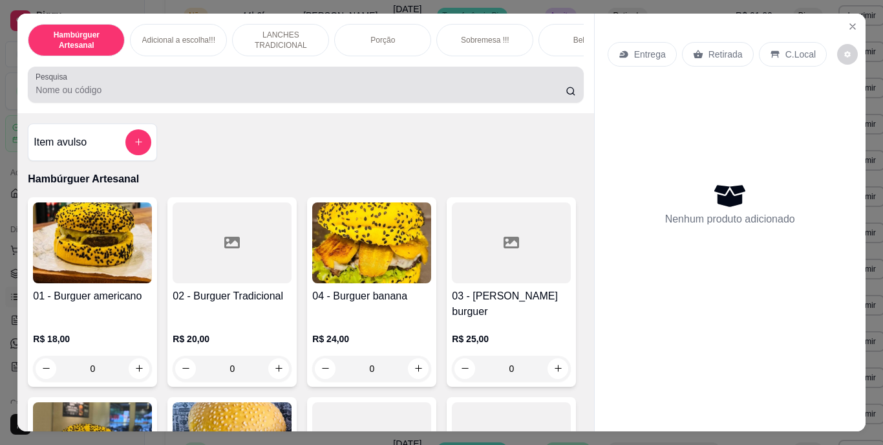
click at [251, 86] on div at bounding box center [305, 85] width 539 height 26
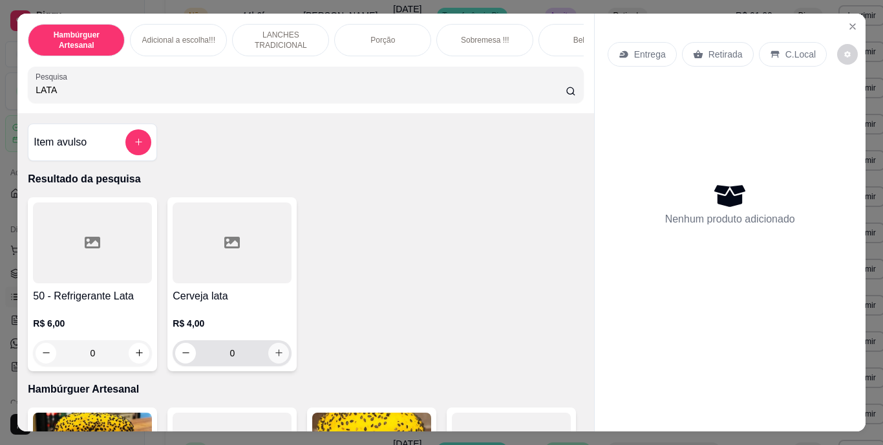
type input "LATA"
click at [274, 356] on icon "increase-product-quantity" at bounding box center [279, 353] width 10 height 10
type input "1"
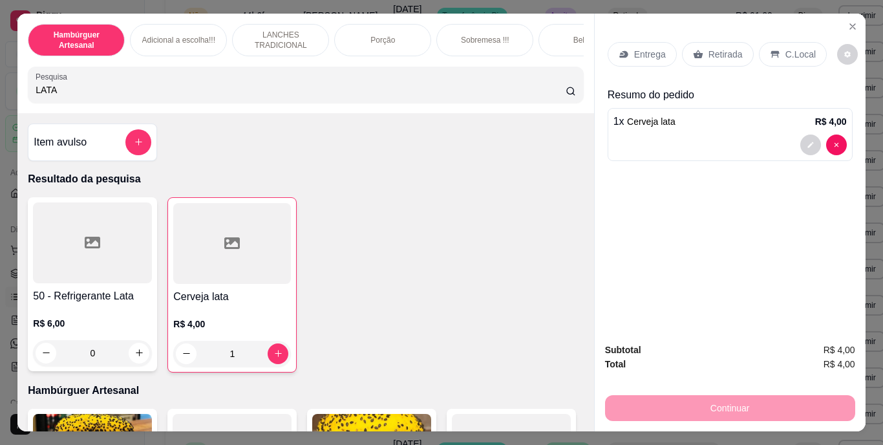
click at [699, 48] on div "Retirada" at bounding box center [718, 54] width 72 height 25
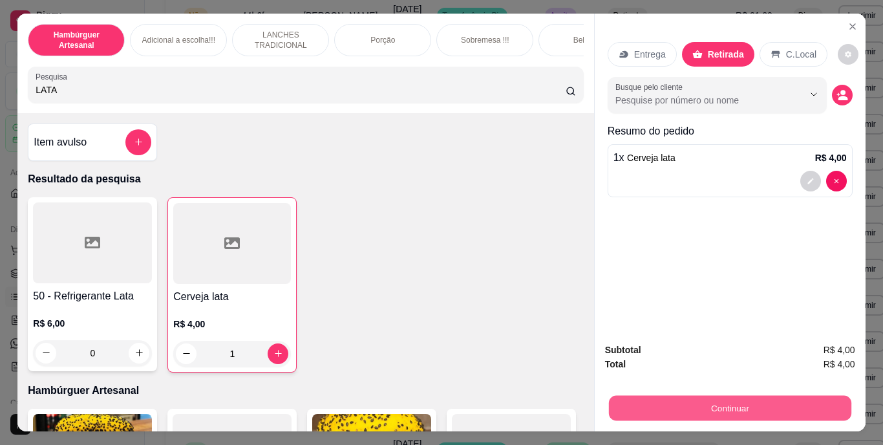
click at [690, 397] on button "Continuar" at bounding box center [729, 407] width 242 height 25
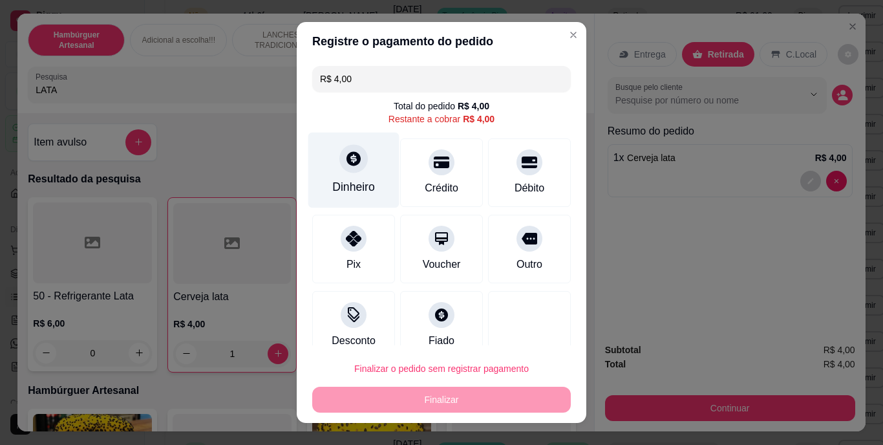
click at [355, 183] on div "Dinheiro" at bounding box center [353, 187] width 43 height 17
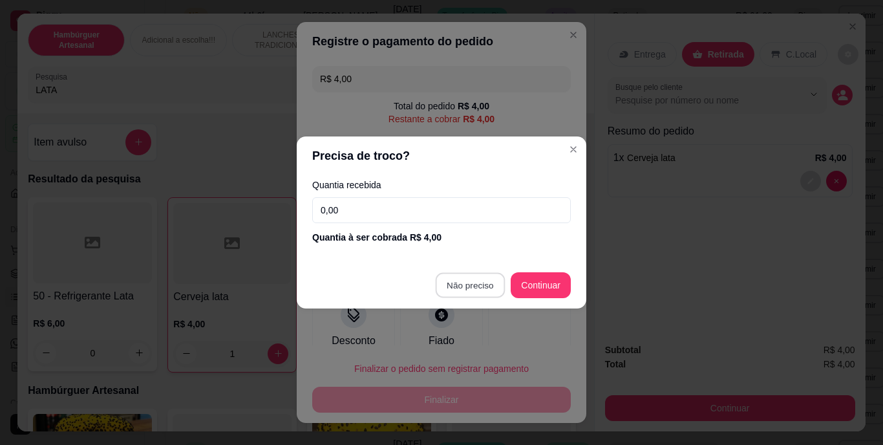
type input "R$ 0,00"
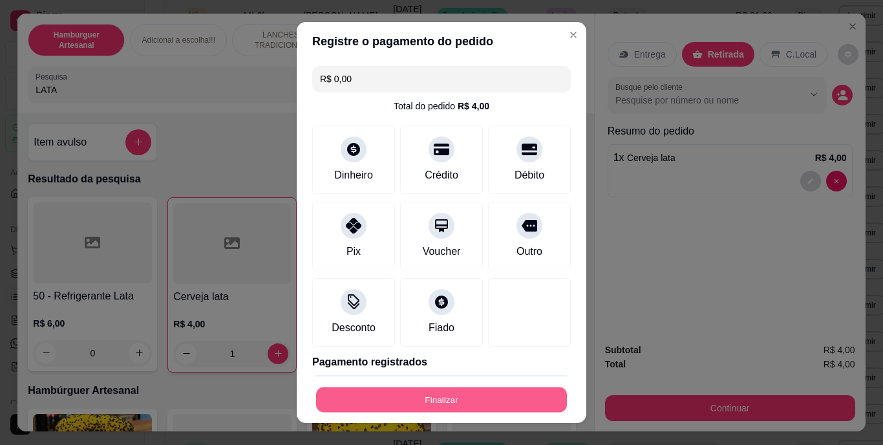
click at [453, 398] on button "Finalizar" at bounding box center [441, 398] width 251 height 25
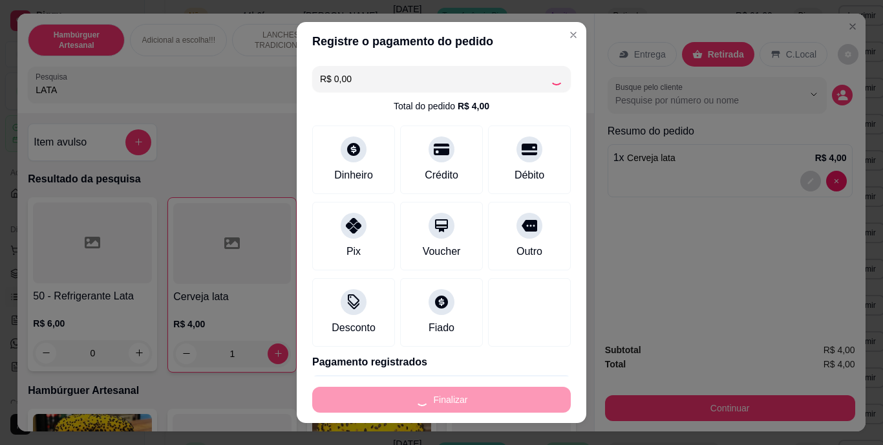
type input "0"
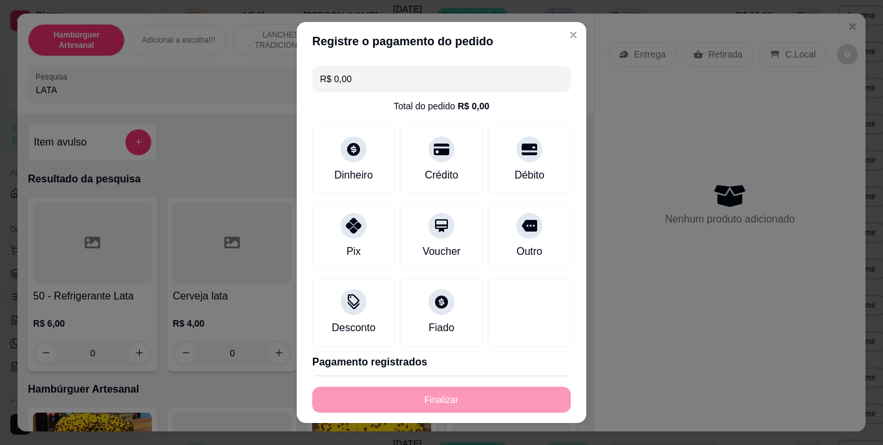
type input "-R$ 4,00"
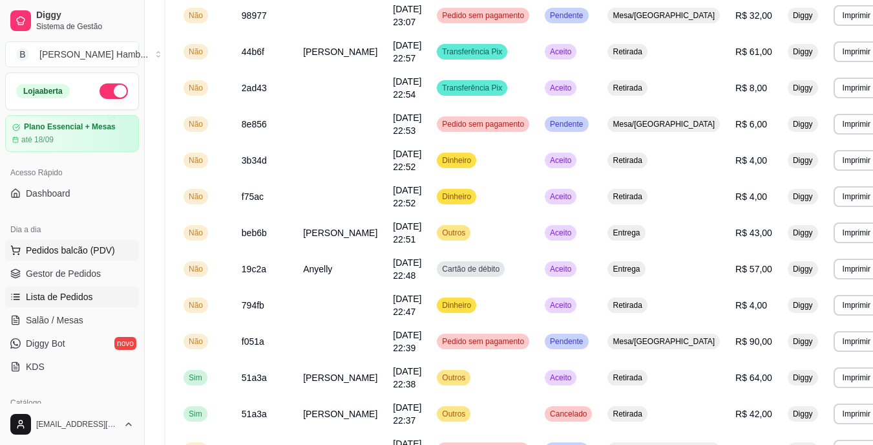
click at [99, 253] on span "Pedidos balcão (PDV)" at bounding box center [70, 250] width 89 height 13
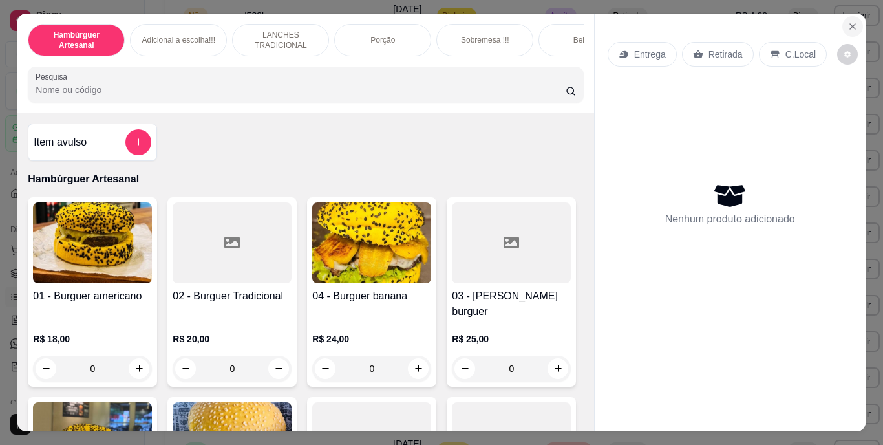
click at [848, 21] on icon "Close" at bounding box center [852, 26] width 10 height 10
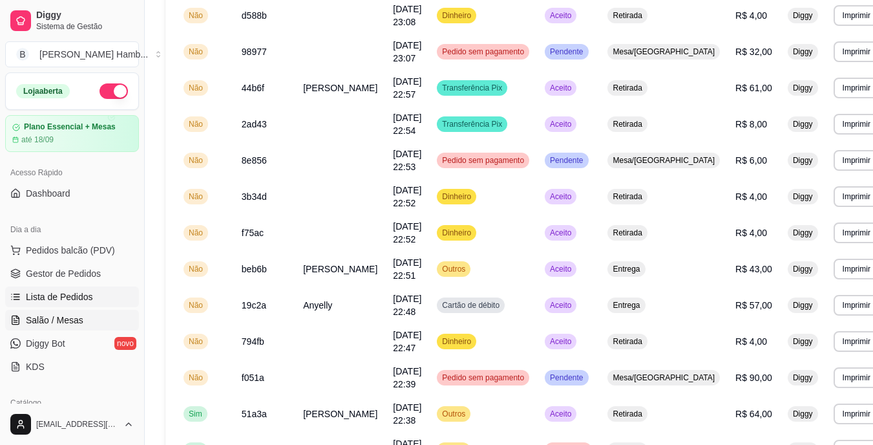
click at [52, 314] on span "Salão / Mesas" at bounding box center [55, 319] width 58 height 13
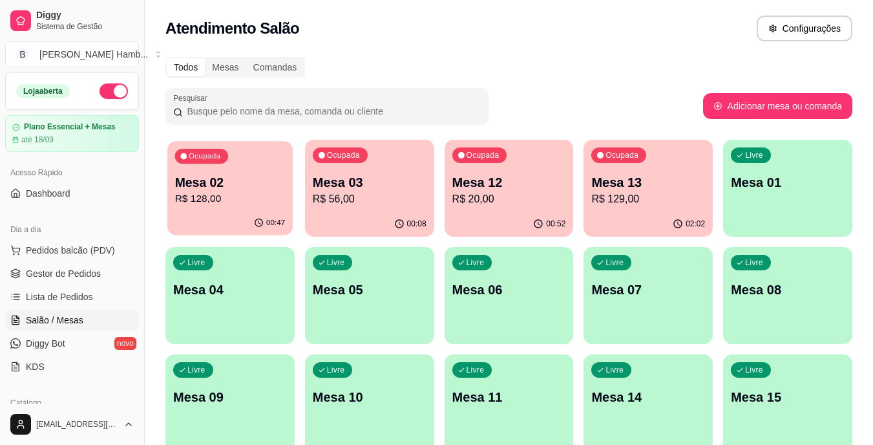
click at [215, 184] on p "Mesa 02" at bounding box center [230, 182] width 110 height 17
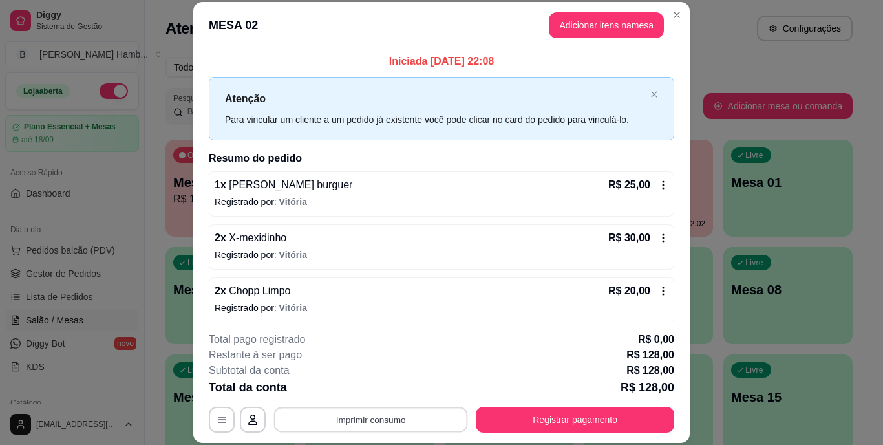
click at [361, 415] on button "Imprimir consumo" at bounding box center [371, 418] width 194 height 25
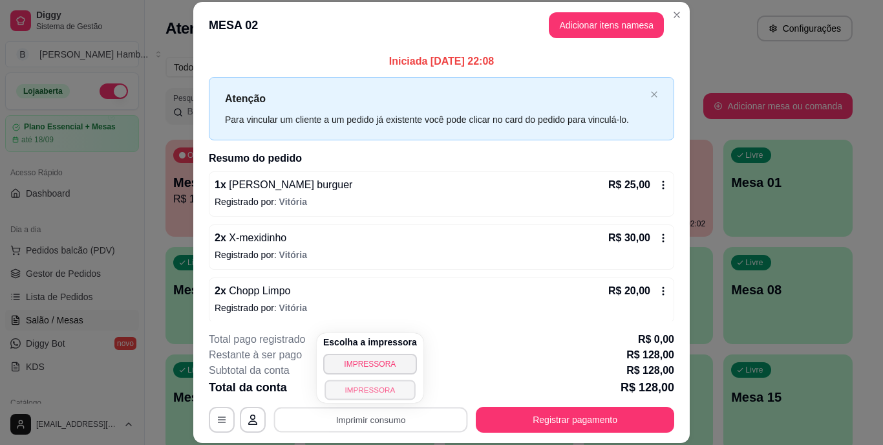
click at [363, 395] on button "IMPRESSORA" at bounding box center [369, 389] width 90 height 20
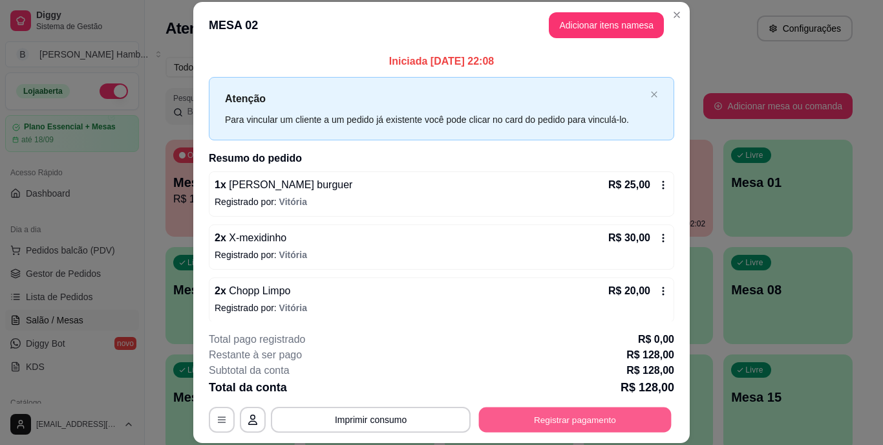
click at [523, 421] on button "Registrar pagamento" at bounding box center [575, 418] width 193 height 25
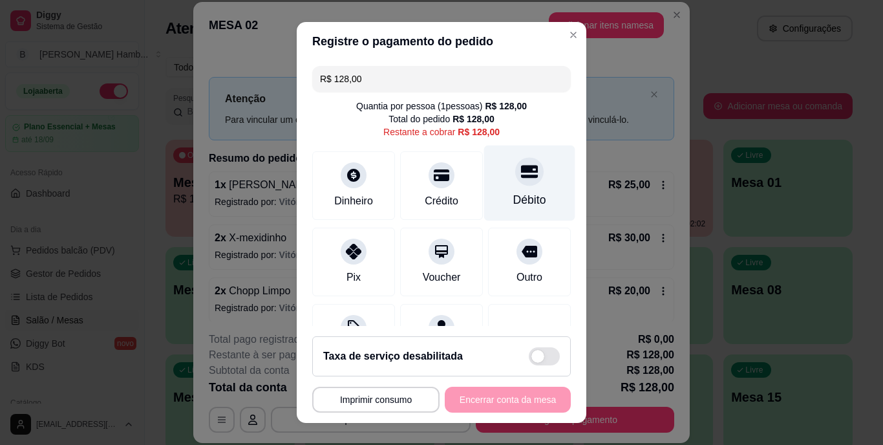
click at [513, 198] on div "Débito" at bounding box center [529, 200] width 33 height 17
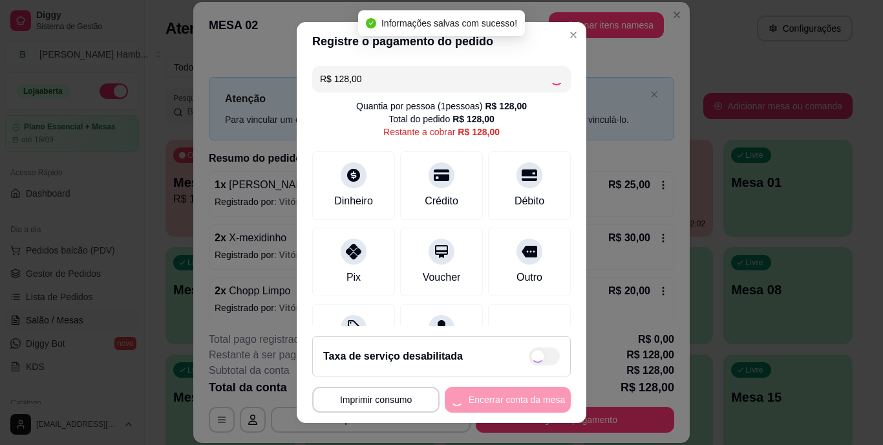
type input "R$ 0,00"
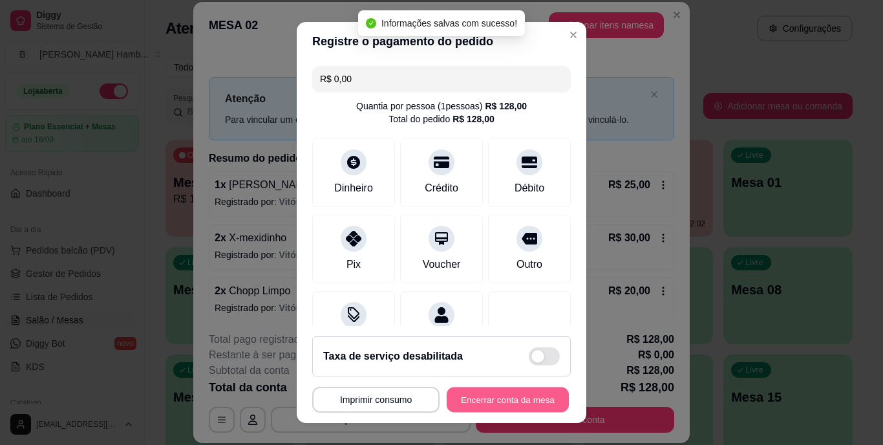
click at [452, 398] on button "Encerrar conta da mesa" at bounding box center [507, 398] width 122 height 25
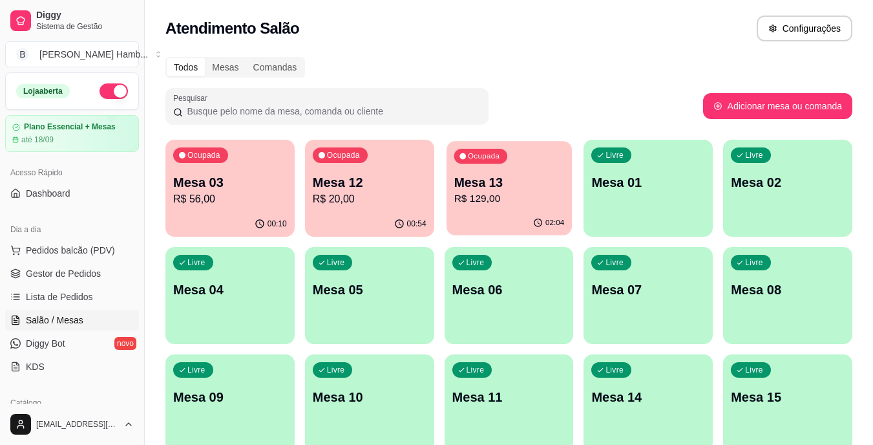
click at [471, 196] on p "R$ 129,00" at bounding box center [509, 198] width 110 height 15
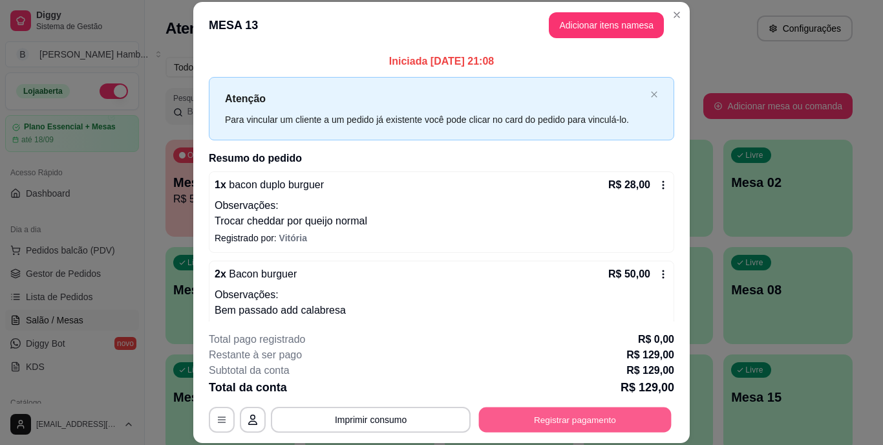
click at [485, 420] on button "Registrar pagamento" at bounding box center [575, 418] width 193 height 25
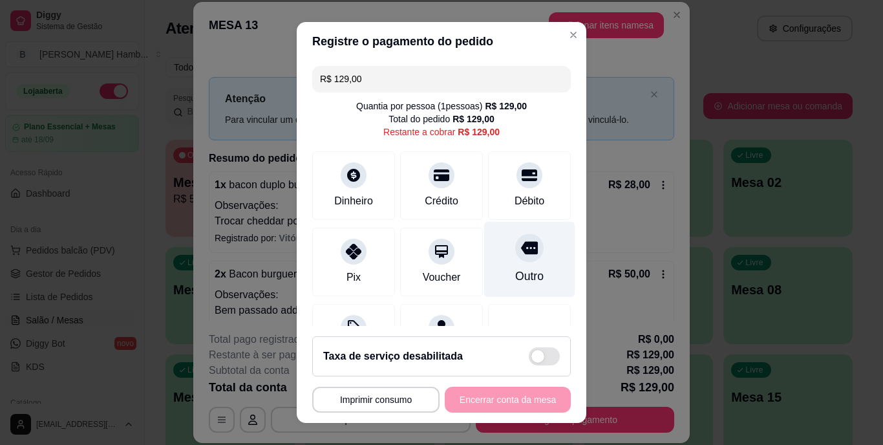
click at [517, 257] on div at bounding box center [529, 248] width 28 height 28
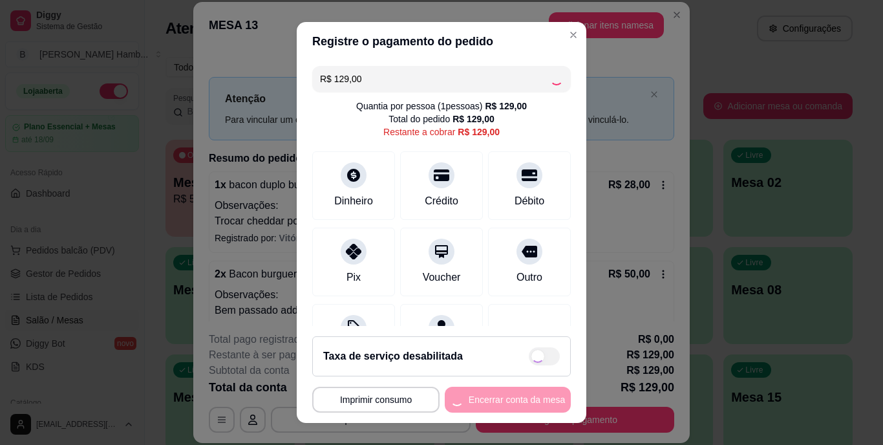
click at [488, 397] on div "**********" at bounding box center [441, 399] width 258 height 26
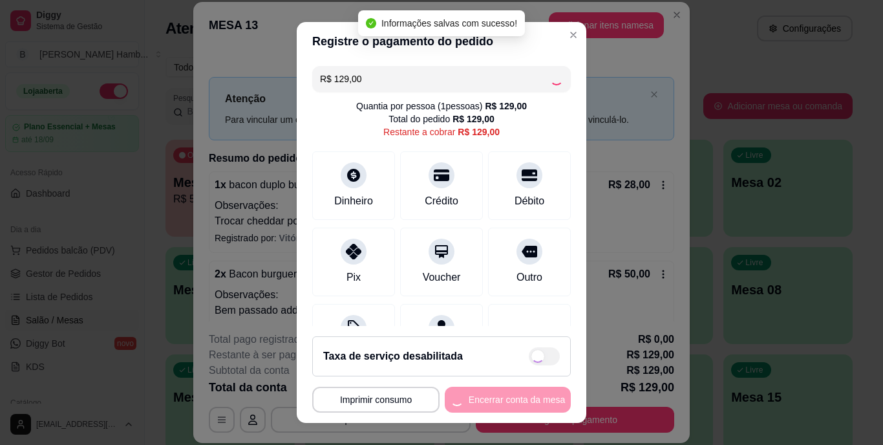
type input "R$ 0,00"
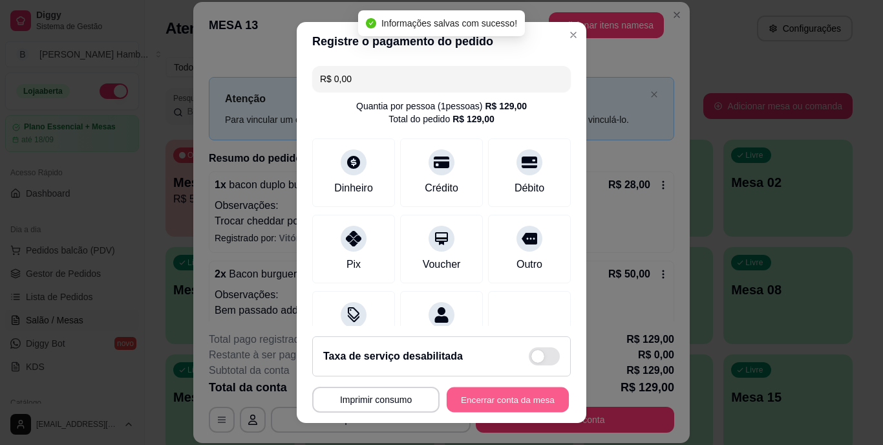
click at [488, 397] on button "Encerrar conta da mesa" at bounding box center [507, 398] width 122 height 25
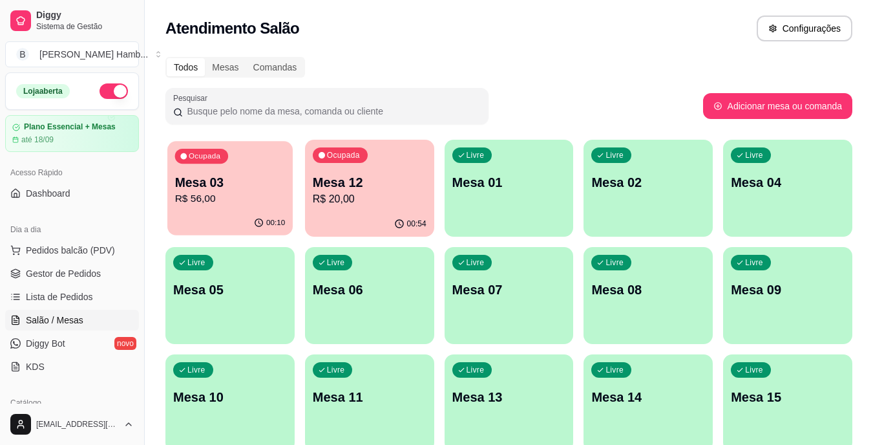
click at [254, 192] on p "R$ 56,00" at bounding box center [230, 198] width 110 height 15
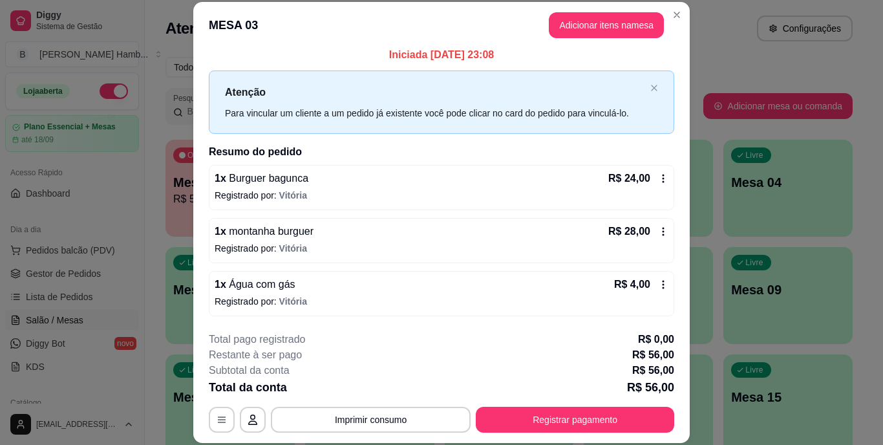
scroll to position [6, 0]
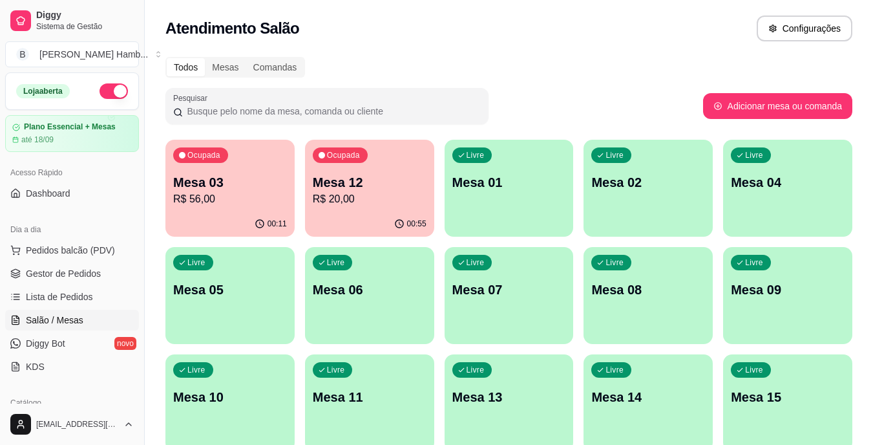
click at [381, 185] on p "Mesa 12" at bounding box center [370, 182] width 114 height 18
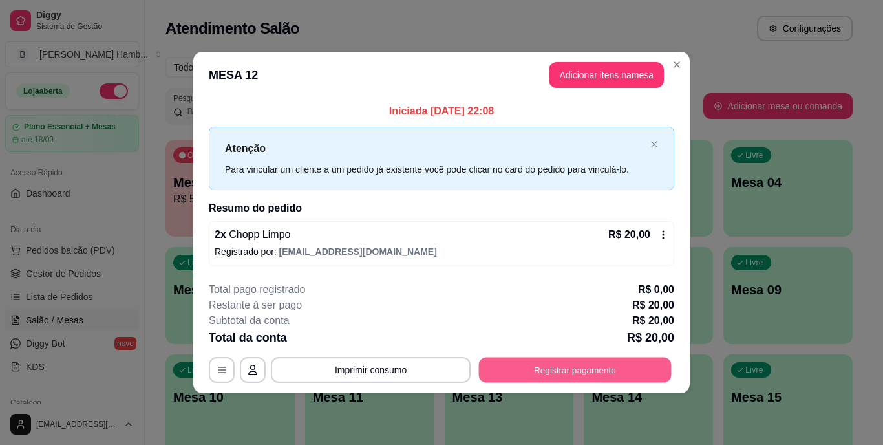
click at [536, 361] on button "Registrar pagamento" at bounding box center [575, 369] width 193 height 25
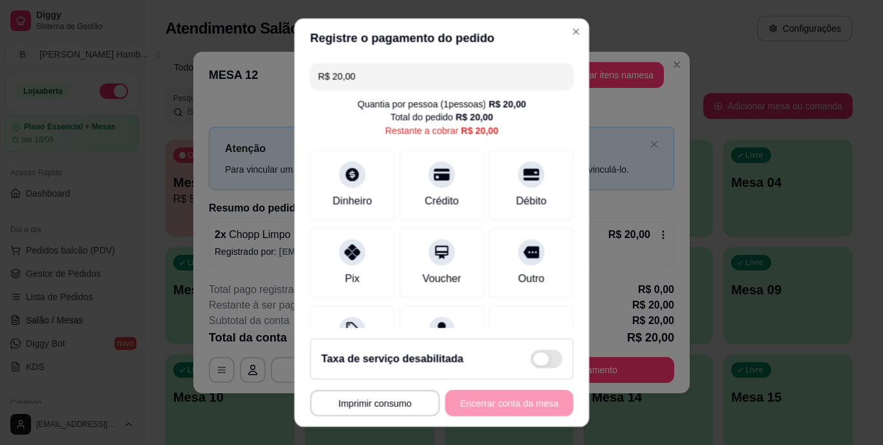
click at [536, 361] on span at bounding box center [546, 358] width 32 height 19
click at [536, 361] on input "checkbox" at bounding box center [533, 365] width 8 height 8
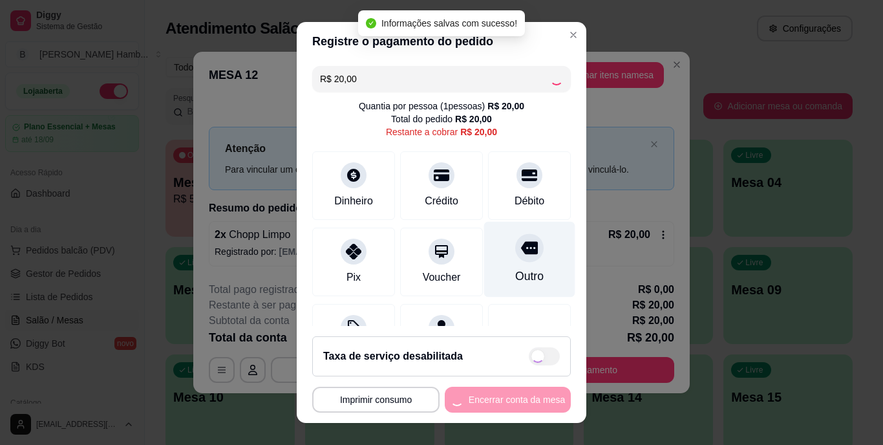
click at [521, 256] on icon at bounding box center [529, 248] width 17 height 17
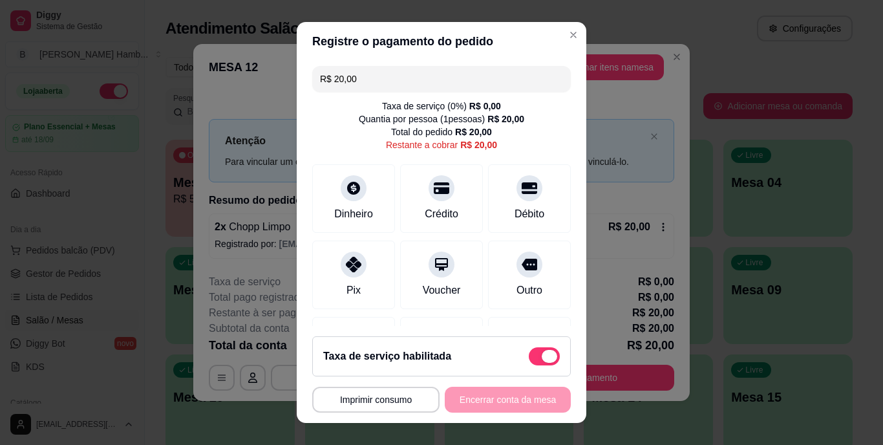
click at [528, 363] on span at bounding box center [543, 356] width 31 height 18
click at [528, 363] on input "checkbox" at bounding box center [532, 362] width 8 height 8
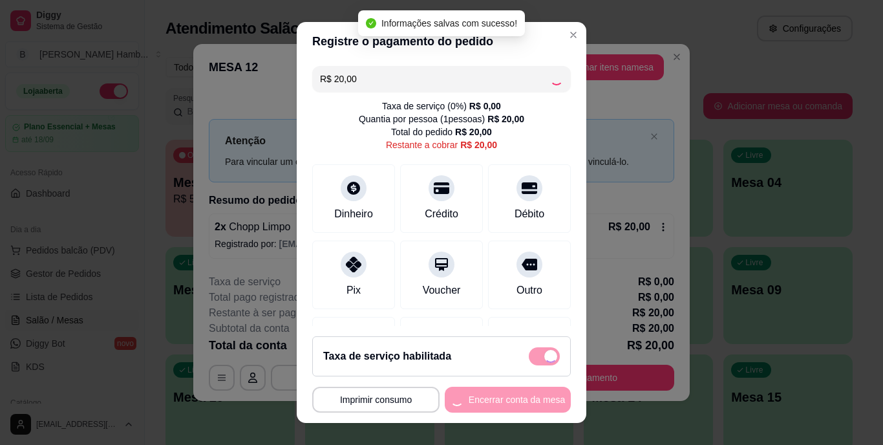
checkbox input "false"
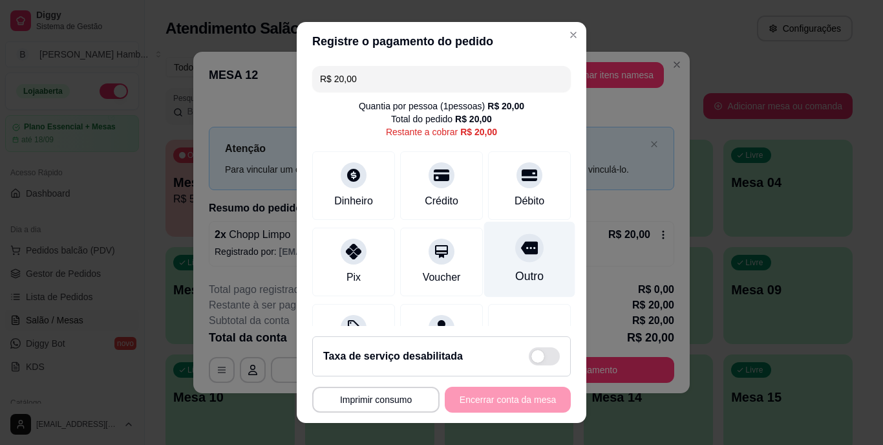
click at [515, 271] on div "Outro" at bounding box center [529, 276] width 28 height 17
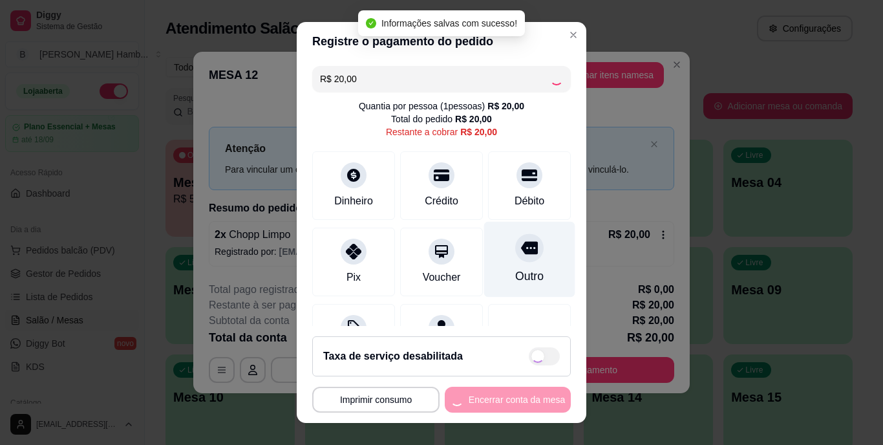
type input "R$ 0,00"
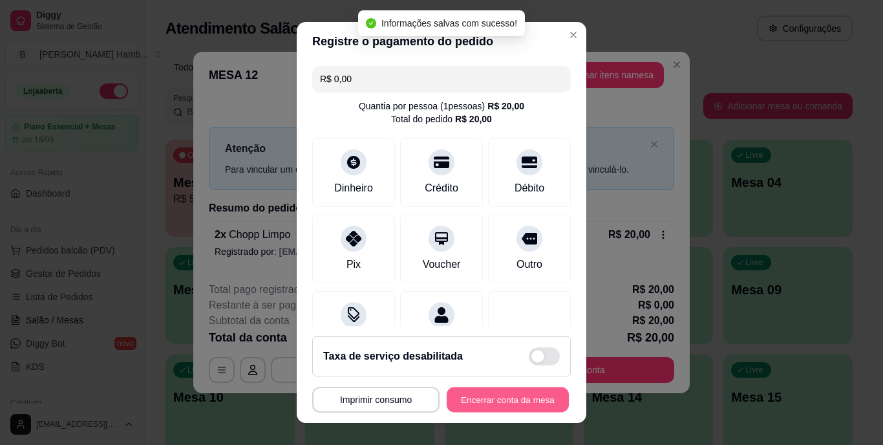
click at [496, 401] on button "Encerrar conta da mesa" at bounding box center [507, 398] width 122 height 25
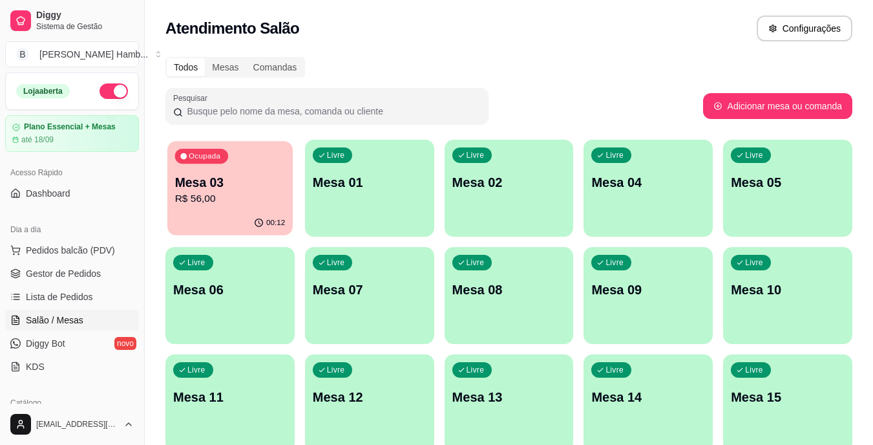
click at [197, 199] on p "R$ 56,00" at bounding box center [230, 198] width 110 height 15
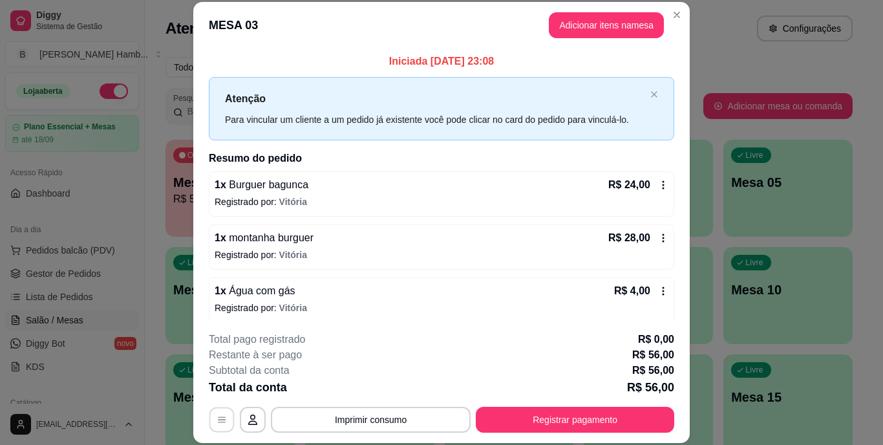
click at [224, 416] on button "button" at bounding box center [221, 418] width 25 height 25
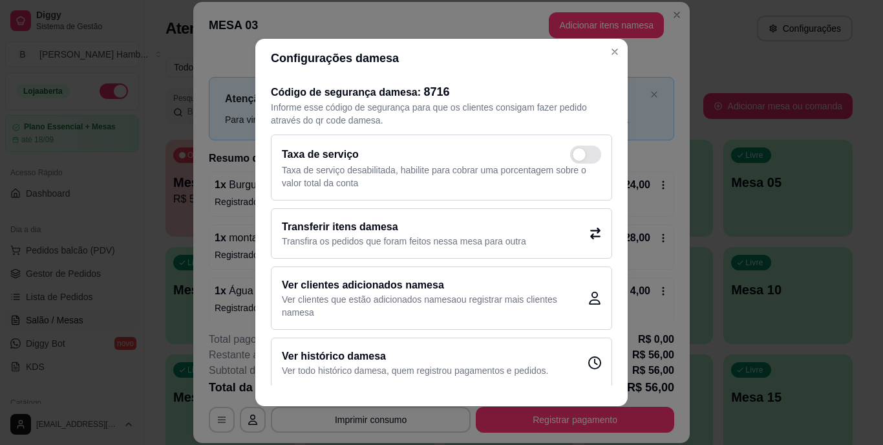
click at [456, 232] on h2 "Transferir itens da mesa" at bounding box center [404, 227] width 244 height 16
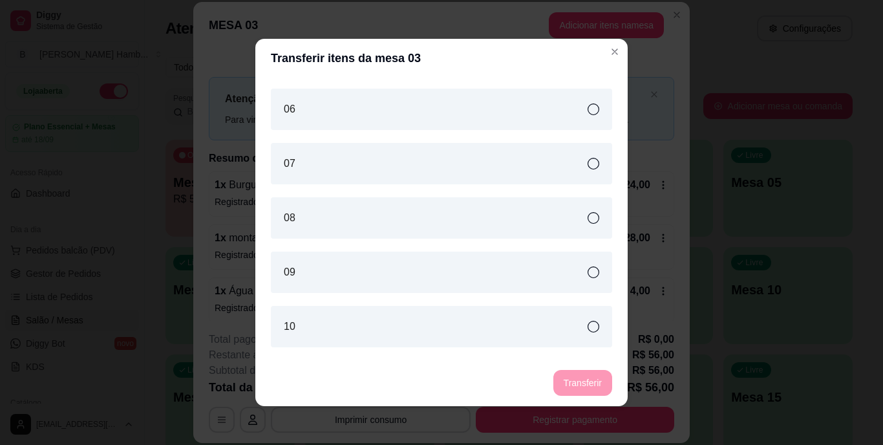
scroll to position [261, 0]
click at [443, 277] on div "10" at bounding box center [441, 276] width 341 height 41
click at [585, 384] on button "Transferir" at bounding box center [583, 382] width 58 height 25
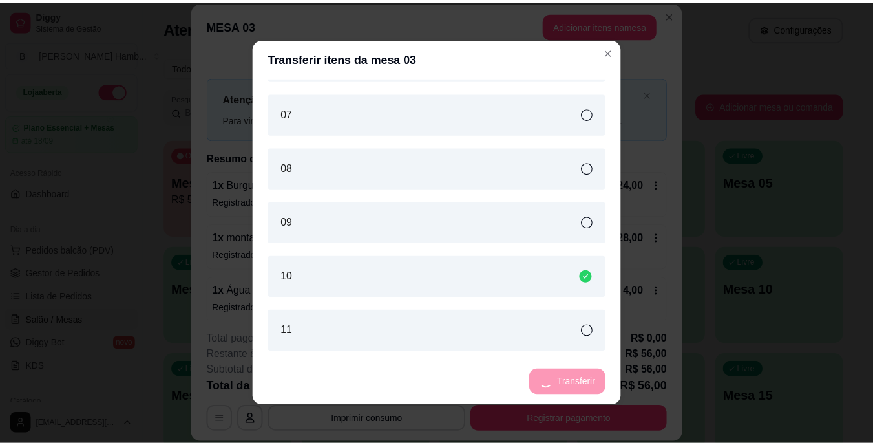
scroll to position [315, 0]
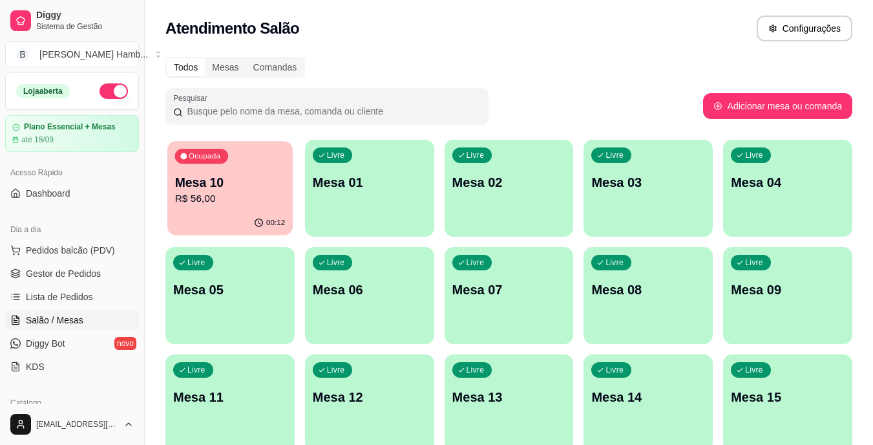
click at [216, 197] on p "R$ 56,00" at bounding box center [230, 198] width 110 height 15
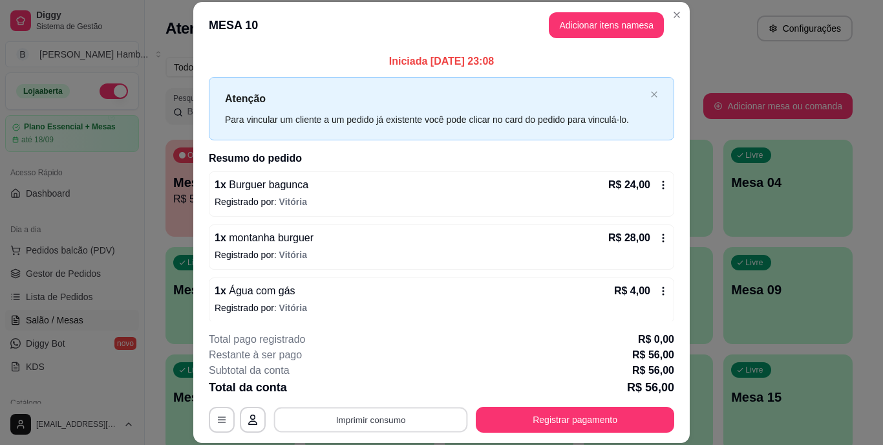
click at [344, 419] on button "Imprimir consumo" at bounding box center [371, 418] width 194 height 25
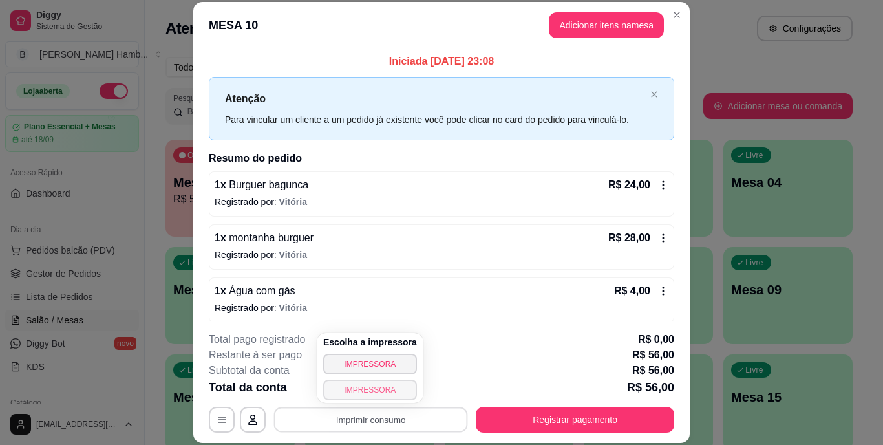
click at [359, 389] on button "IMPRESSORA" at bounding box center [370, 389] width 94 height 21
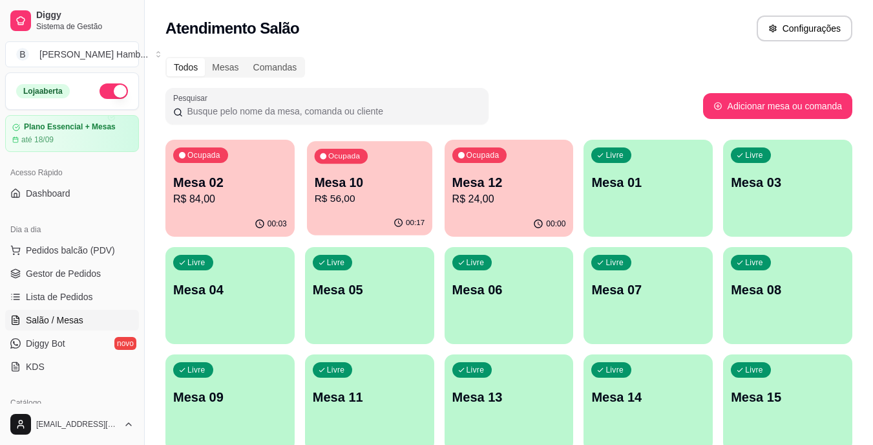
click at [379, 211] on div "00:17" at bounding box center [369, 223] width 125 height 25
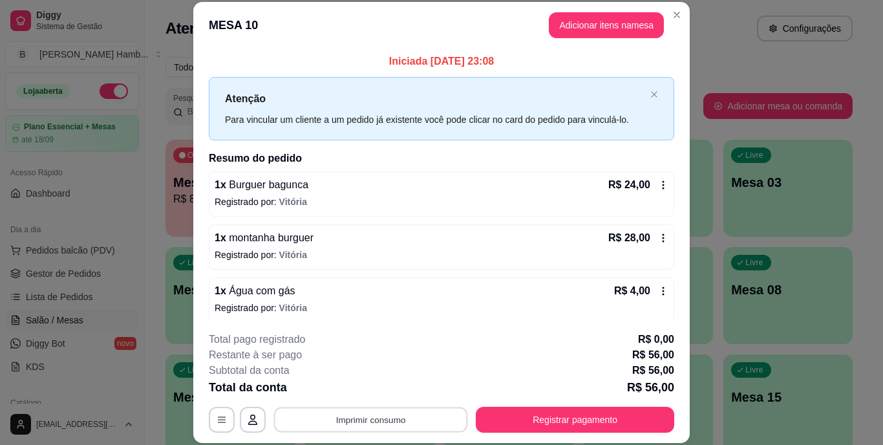
click at [320, 416] on button "Imprimir consumo" at bounding box center [371, 418] width 194 height 25
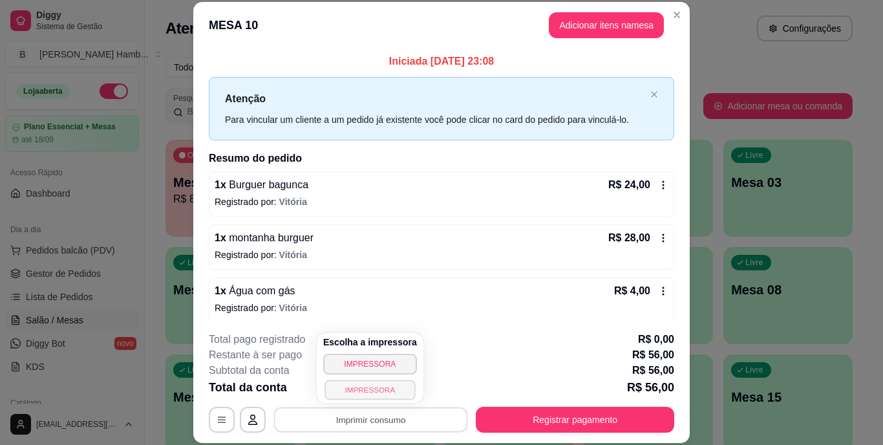
click at [348, 390] on button "IMPRESSORA" at bounding box center [369, 389] width 90 height 20
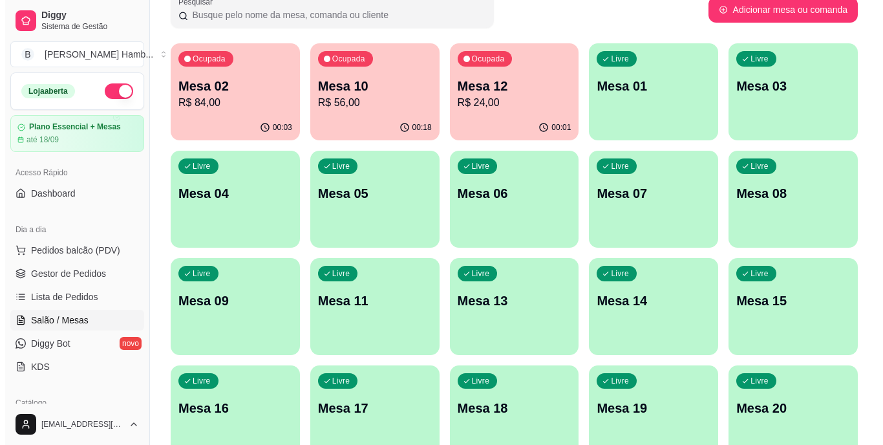
scroll to position [98, 0]
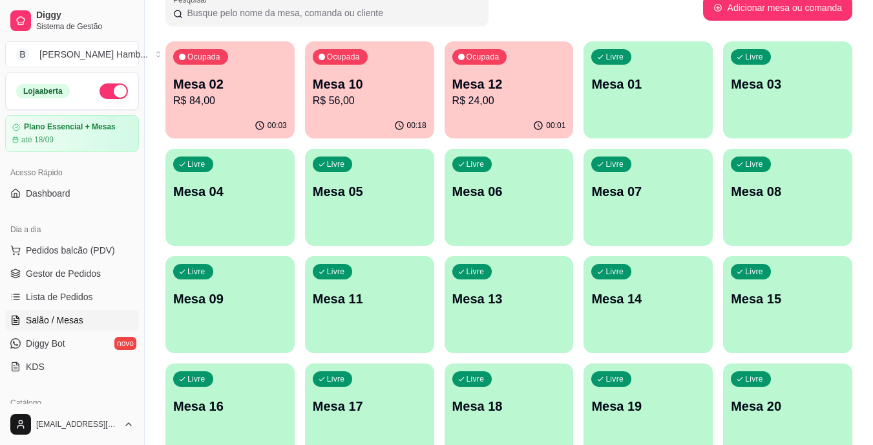
click at [362, 110] on div "Ocupada Mesa 10 R$ 56,00" at bounding box center [369, 77] width 129 height 72
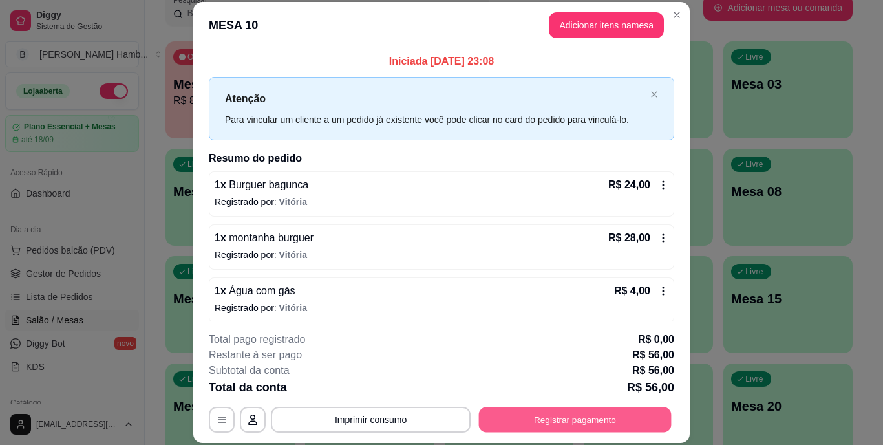
click at [525, 426] on button "Registrar pagamento" at bounding box center [575, 418] width 193 height 25
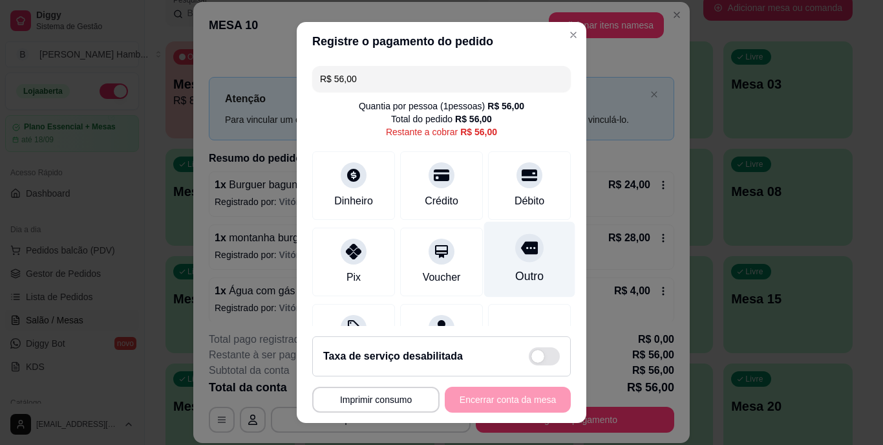
click at [509, 263] on div "Outro" at bounding box center [529, 260] width 91 height 76
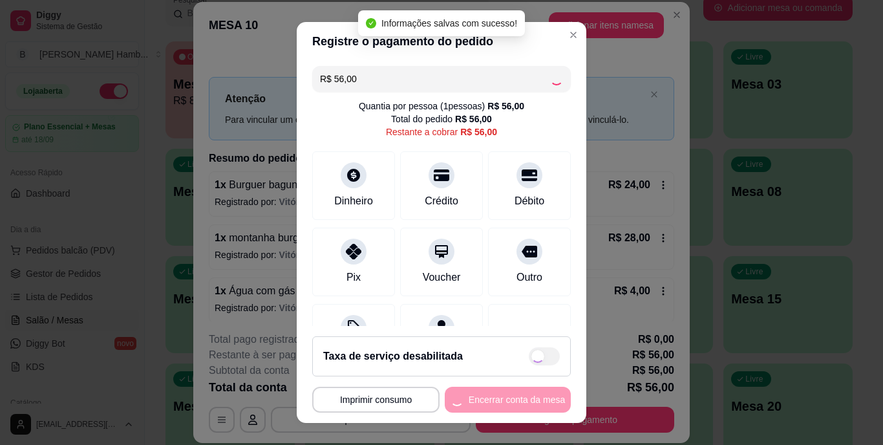
type input "R$ 0,00"
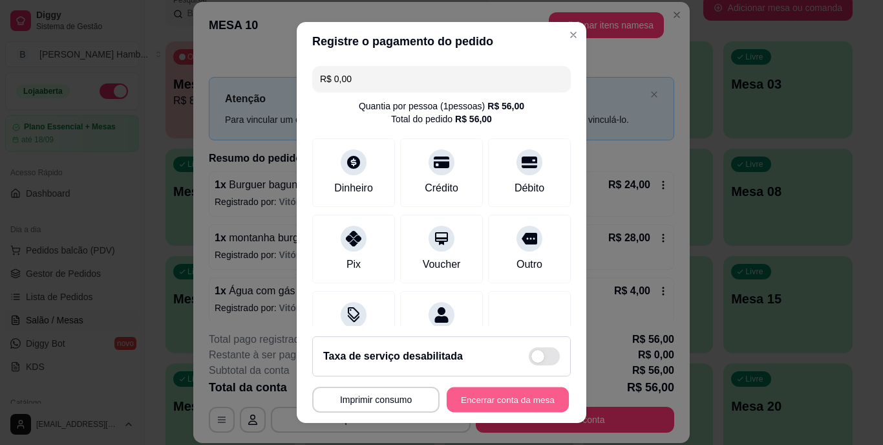
click at [479, 395] on button "Encerrar conta da mesa" at bounding box center [507, 398] width 122 height 25
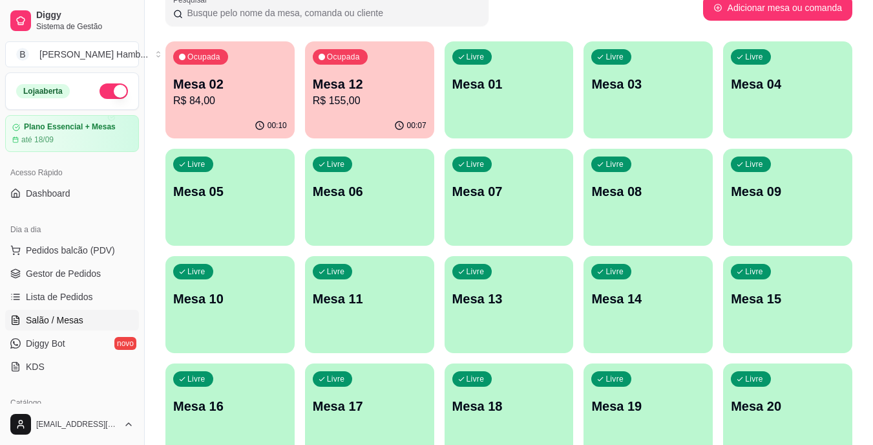
click at [214, 295] on p "Mesa 10" at bounding box center [230, 298] width 114 height 18
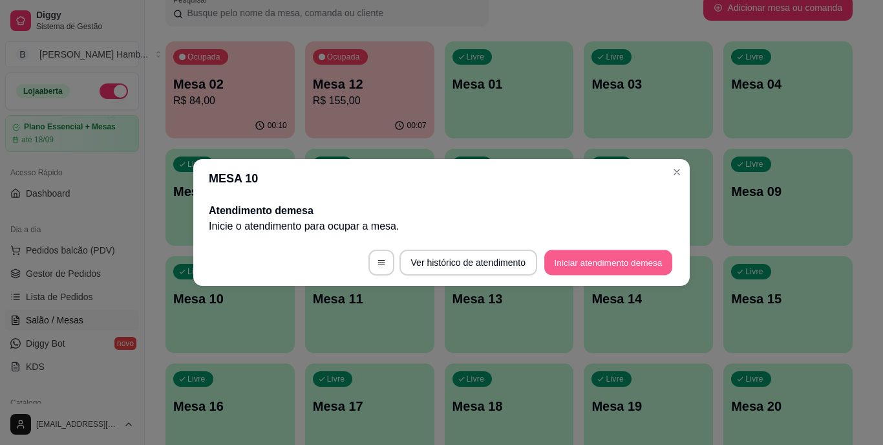
click at [565, 258] on button "Iniciar atendimento de mesa" at bounding box center [608, 262] width 128 height 25
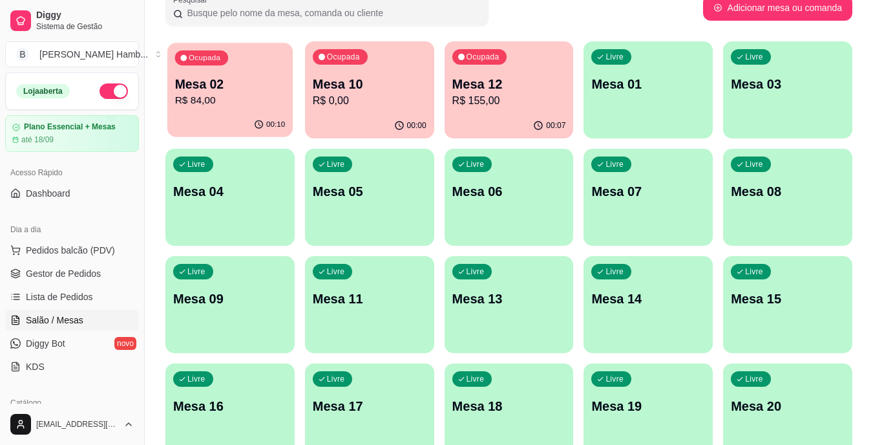
click at [262, 93] on p "R$ 84,00" at bounding box center [230, 100] width 110 height 15
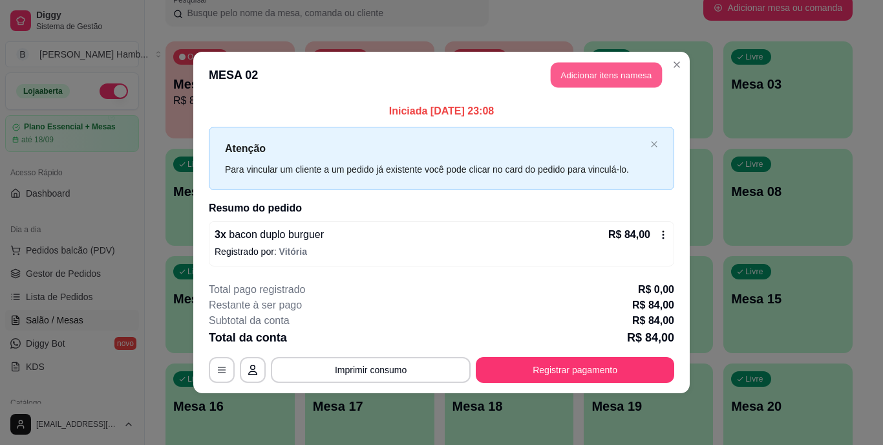
click at [603, 80] on button "Adicionar itens na mesa" at bounding box center [605, 75] width 111 height 25
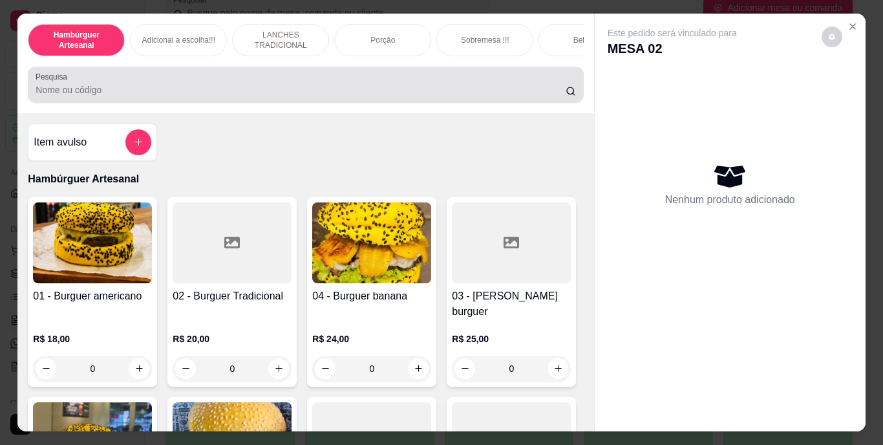
click at [501, 90] on input "Pesquisa" at bounding box center [301, 89] width 530 height 13
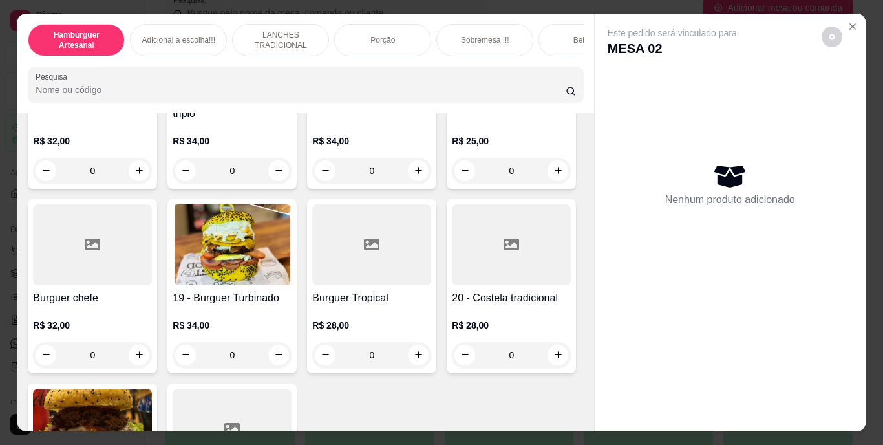
scroll to position [1003, 0]
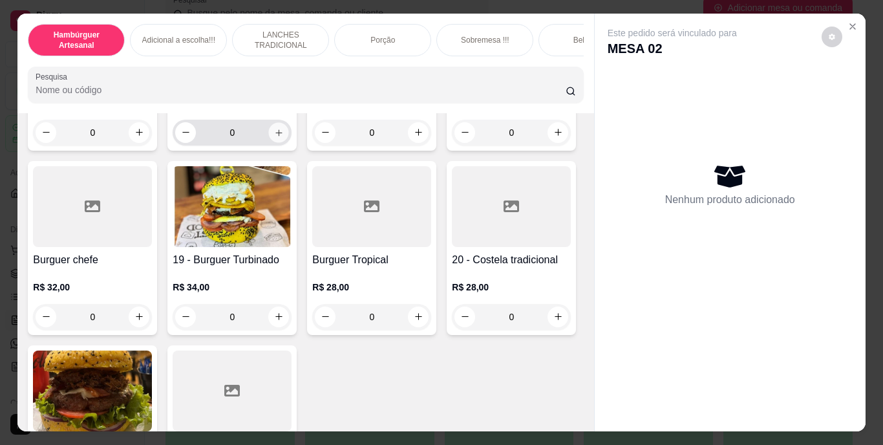
click at [284, 137] on icon "increase-product-quantity" at bounding box center [279, 132] width 10 height 10
type input "1"
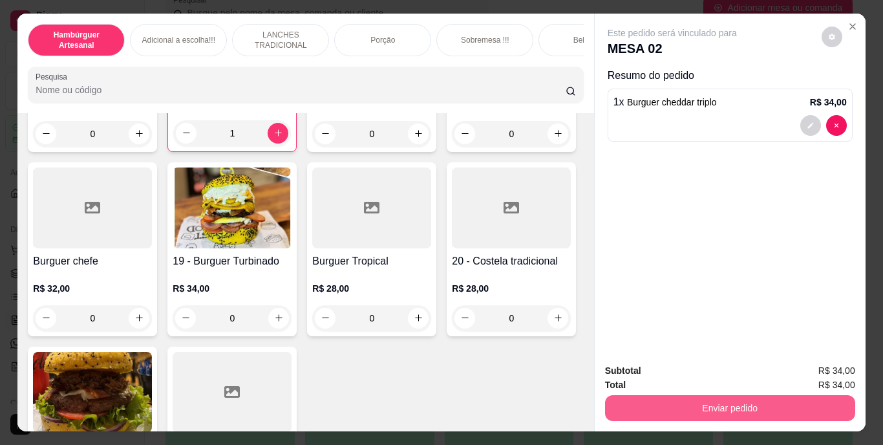
click at [658, 401] on button "Enviar pedido" at bounding box center [730, 408] width 250 height 26
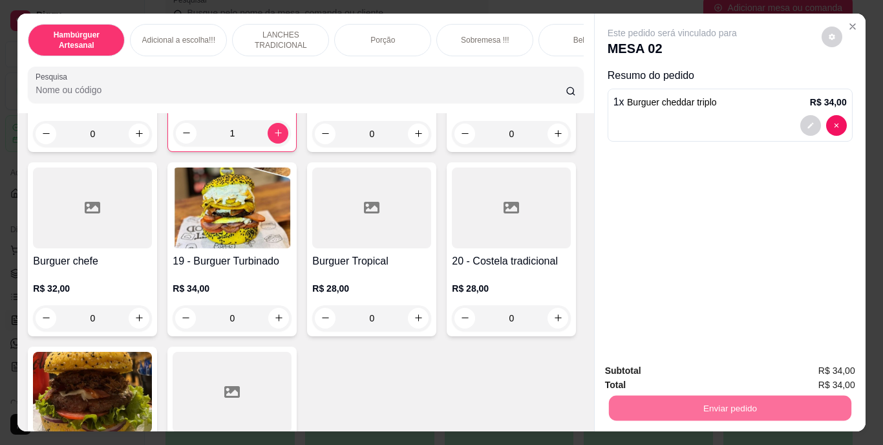
click at [641, 360] on button "Não registrar e enviar pedido" at bounding box center [687, 371] width 131 height 24
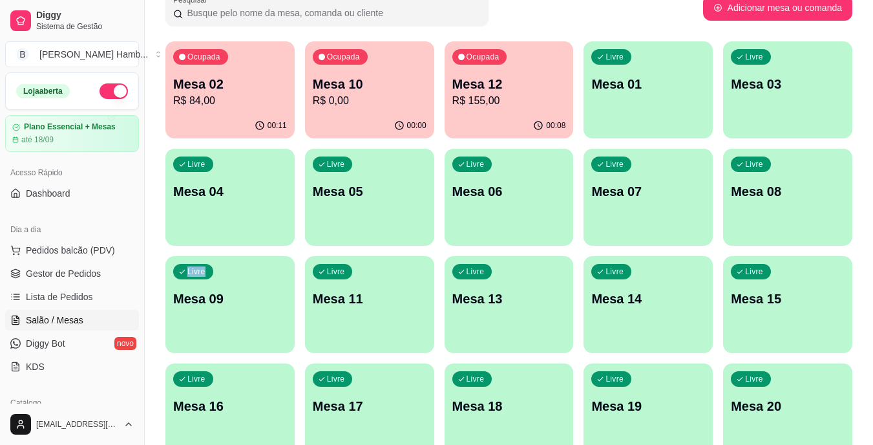
click at [157, 277] on div "Todos Mesas Comandas Pesquisar Adicionar mesa ou comanda Ocupada Mesa 02 R$ 84,…" at bounding box center [509, 213] width 728 height 525
click at [392, 107] on p "R$ 0,00" at bounding box center [369, 100] width 110 height 15
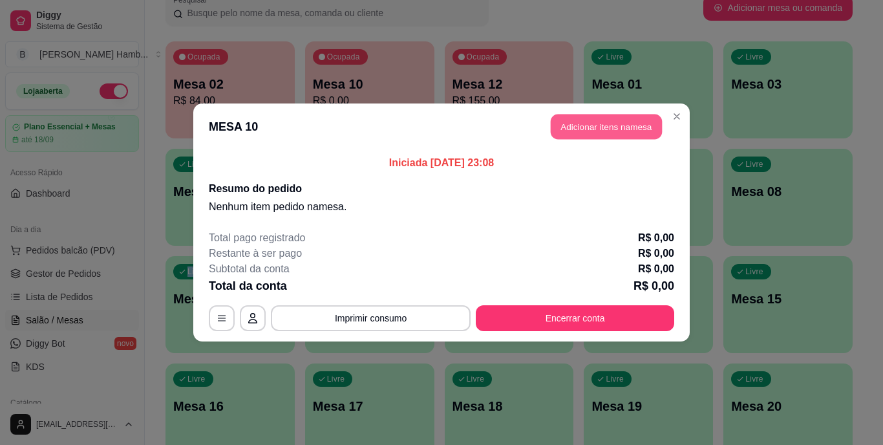
click at [579, 128] on button "Adicionar itens na mesa" at bounding box center [605, 126] width 111 height 25
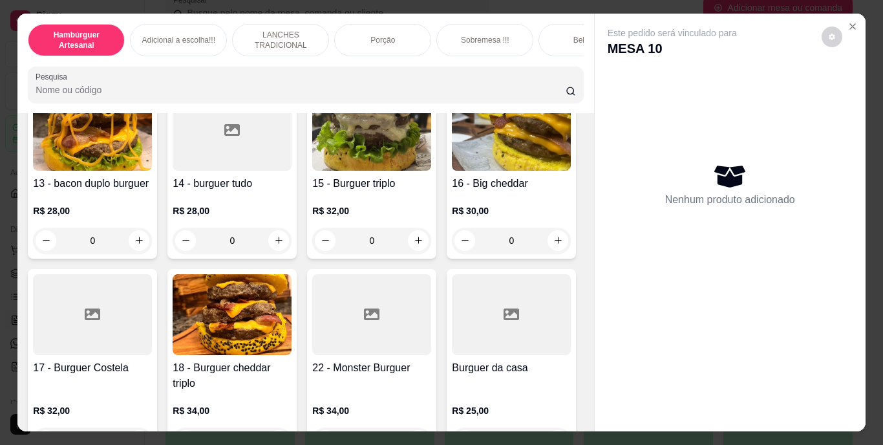
scroll to position [715, 0]
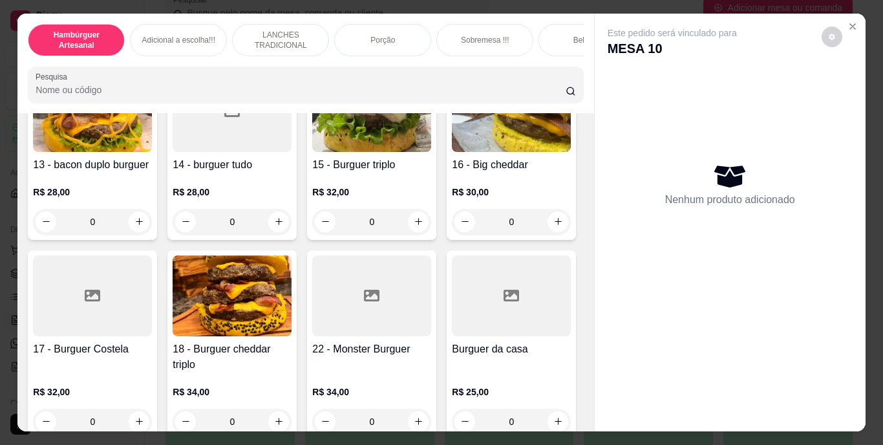
click at [553, 42] on icon "increase-product-quantity" at bounding box center [558, 37] width 10 height 10
type input "1"
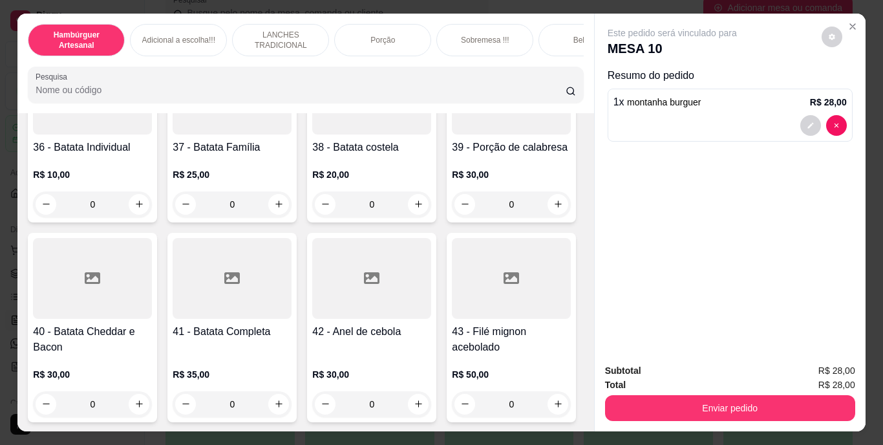
scroll to position [2499, 0]
type input "1"
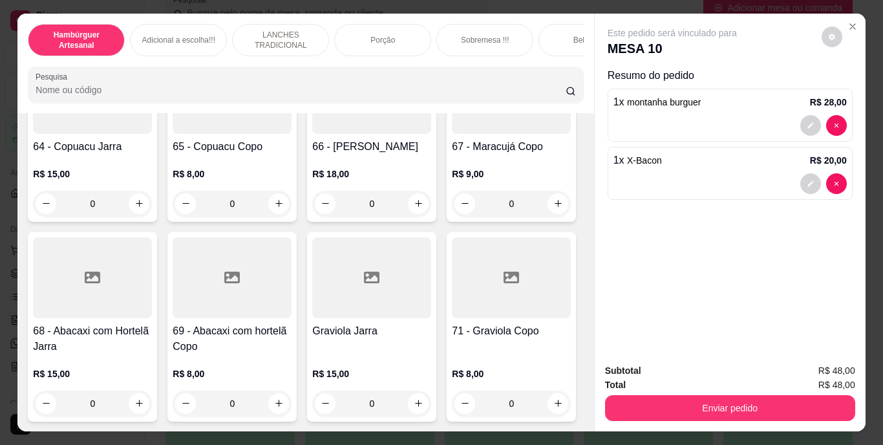
scroll to position [4579, 0]
type input "1"
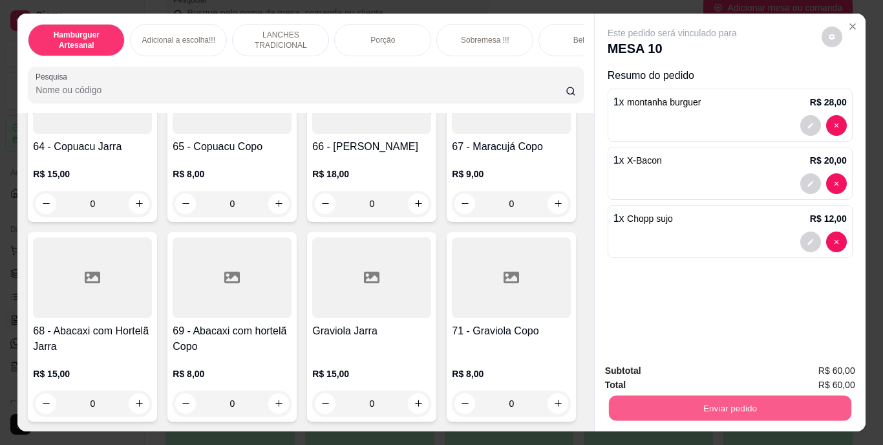
click at [667, 403] on button "Enviar pedido" at bounding box center [729, 407] width 242 height 25
click at [660, 374] on button "Não registrar e enviar pedido" at bounding box center [687, 371] width 131 height 24
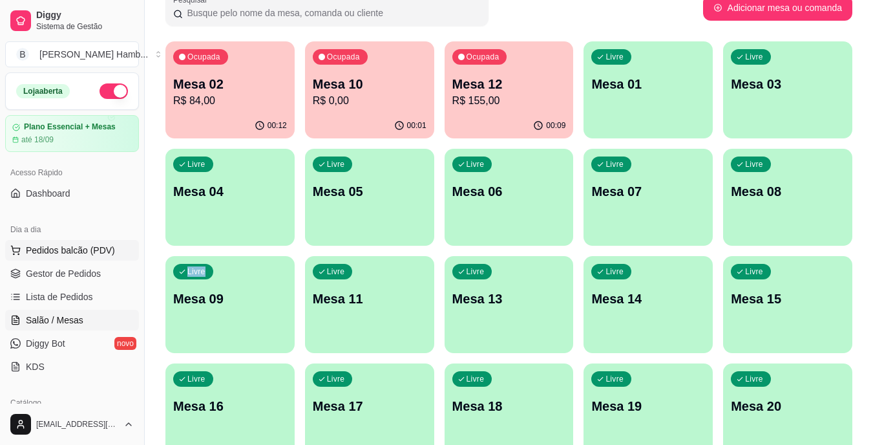
click at [103, 253] on span "Pedidos balcão (PDV)" at bounding box center [70, 250] width 89 height 13
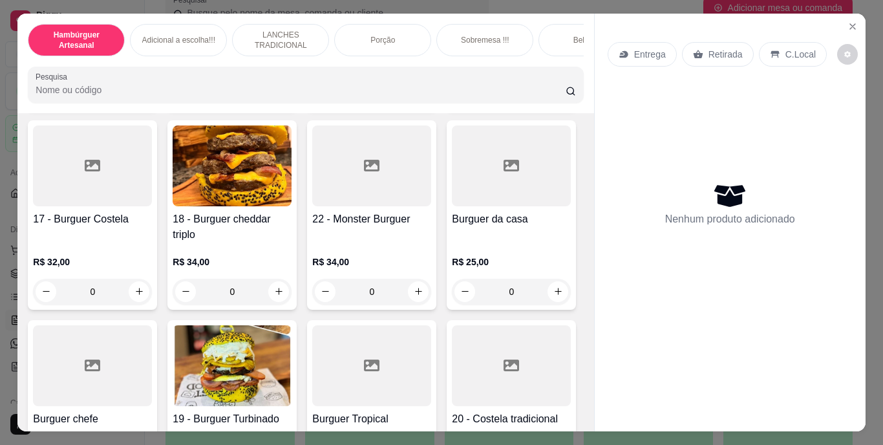
scroll to position [987, 0]
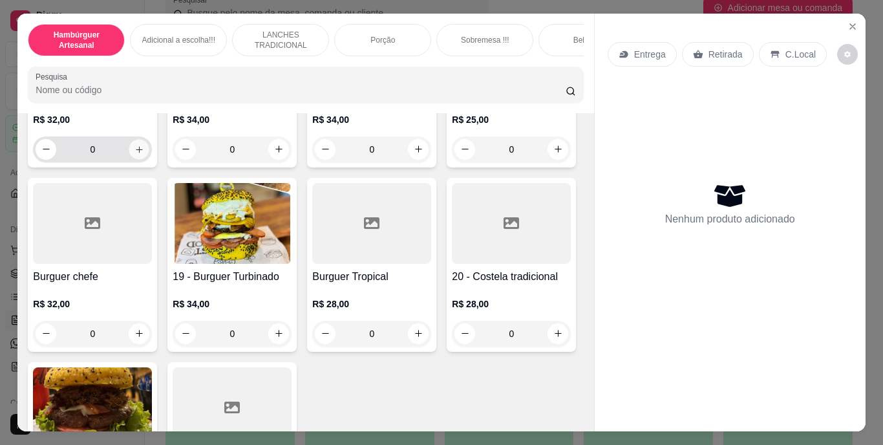
click at [144, 154] on icon "increase-product-quantity" at bounding box center [139, 149] width 10 height 10
type input "1"
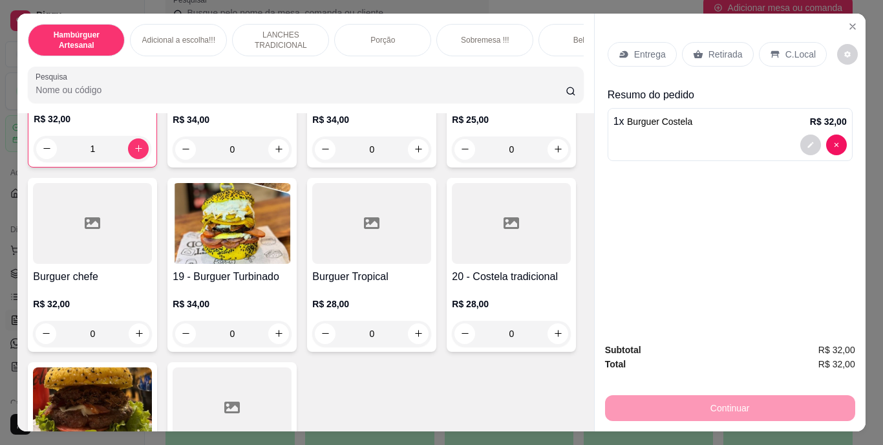
type input "1"
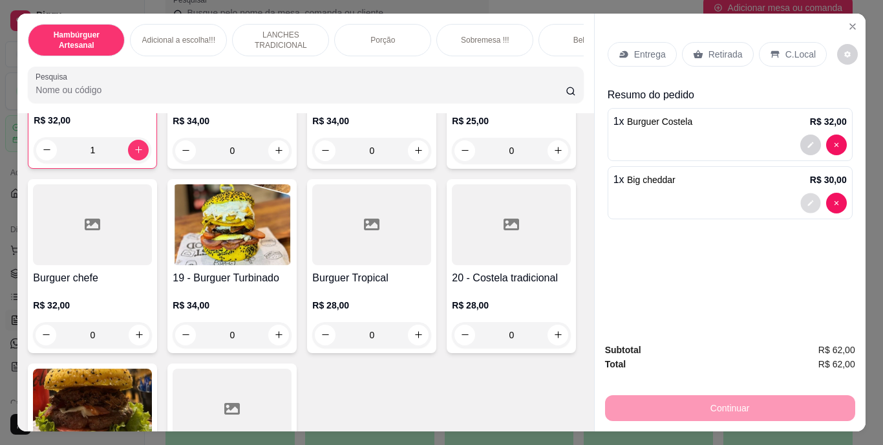
click at [800, 200] on button "decrease-product-quantity" at bounding box center [810, 203] width 20 height 20
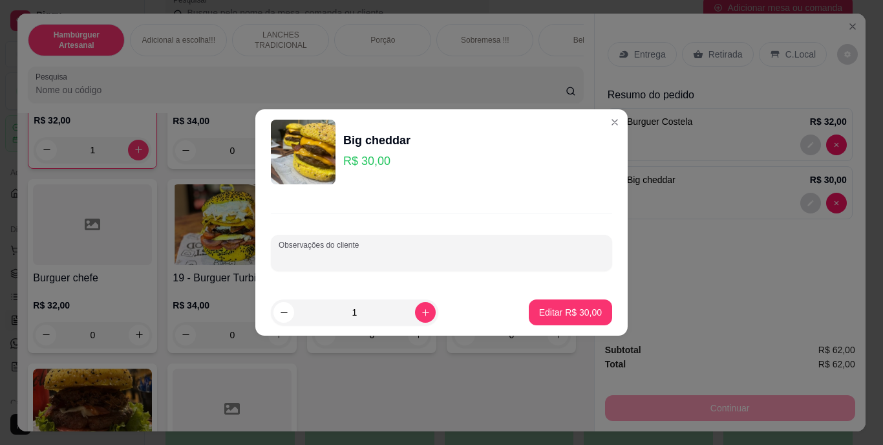
click at [458, 255] on input "Observações do cliente" at bounding box center [441, 257] width 326 height 13
type input "SEM CEBOLA"
click at [539, 306] on p "Editar R$ 30,00" at bounding box center [569, 312] width 61 height 12
type input "0"
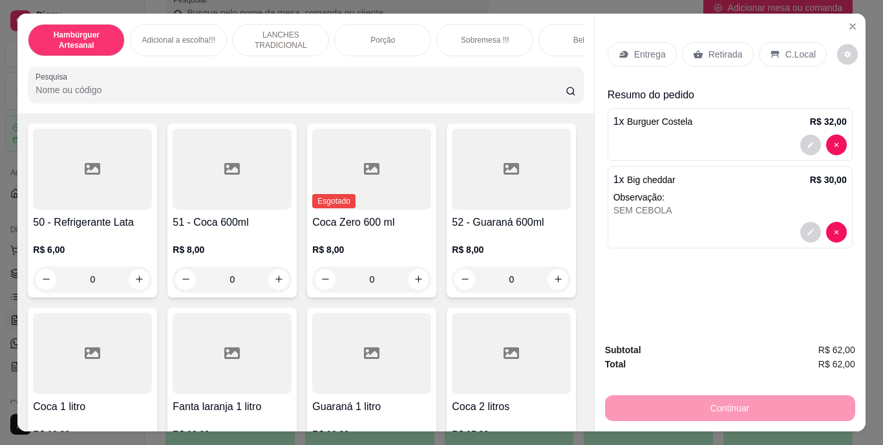
scroll to position [0, 3]
type input "1"
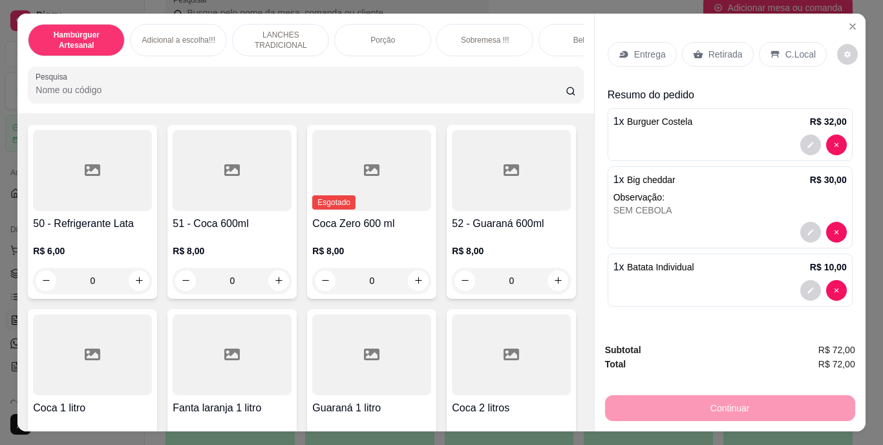
scroll to position [3043, 0]
click at [639, 48] on p "Entrega" at bounding box center [650, 54] width 32 height 13
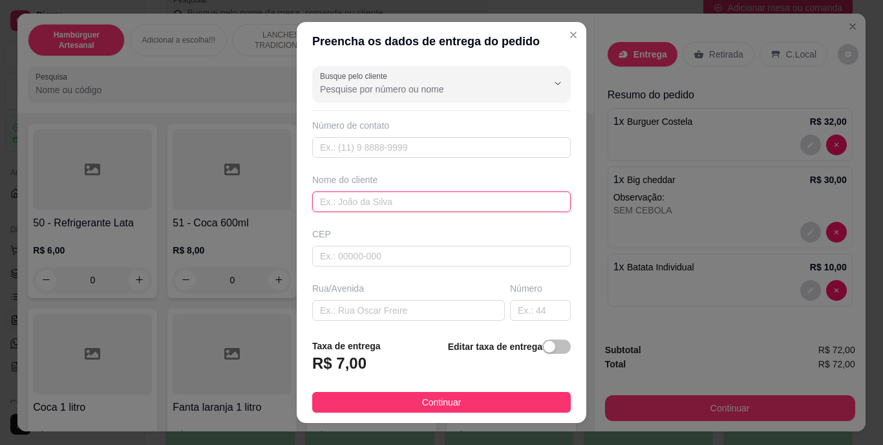
click at [488, 201] on input "text" at bounding box center [441, 201] width 258 height 21
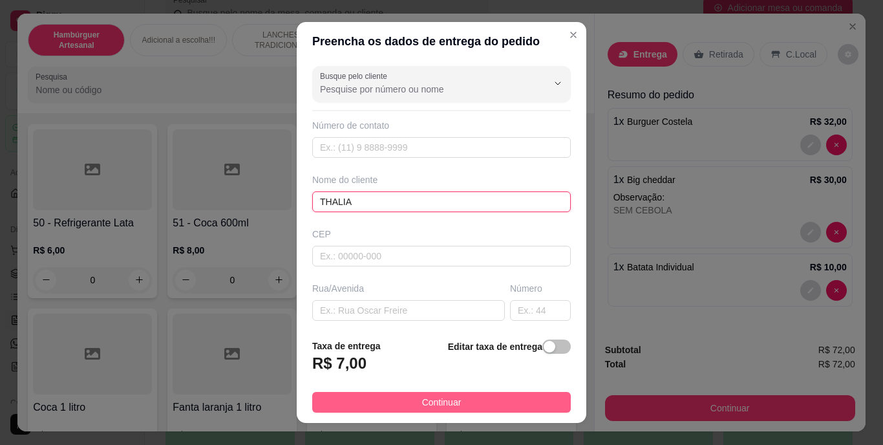
type input "THALIA"
click at [439, 400] on span "Continuar" at bounding box center [441, 402] width 39 height 14
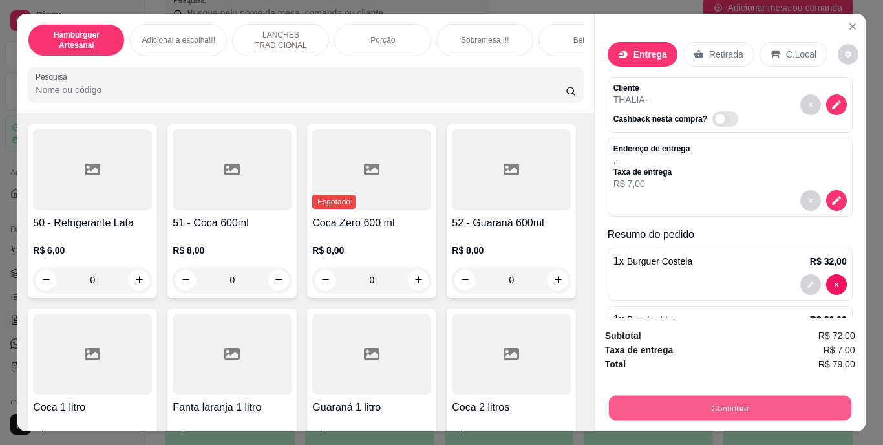
click at [726, 397] on button "Continuar" at bounding box center [729, 407] width 242 height 25
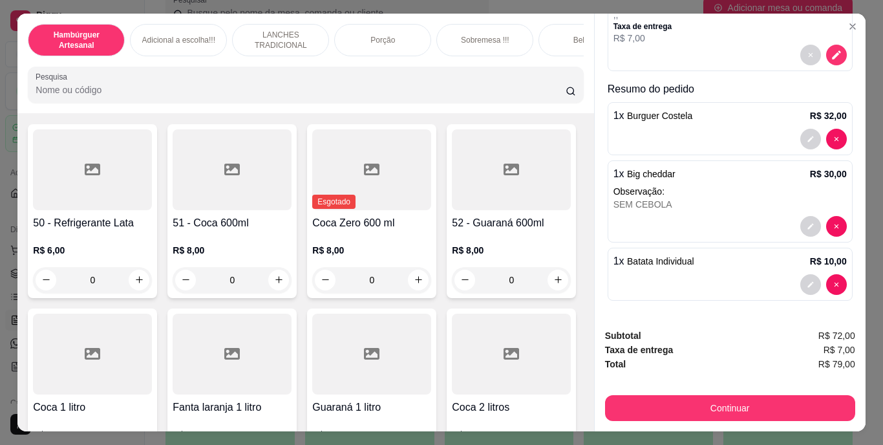
scroll to position [145, 0]
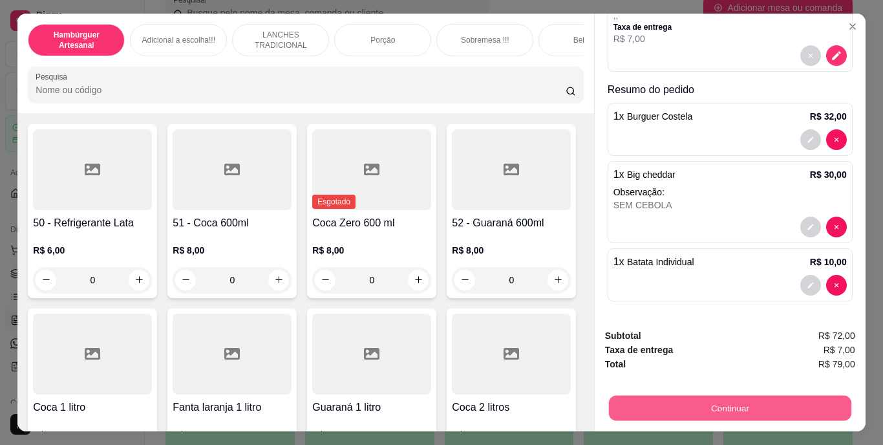
click at [665, 406] on button "Continuar" at bounding box center [729, 407] width 242 height 25
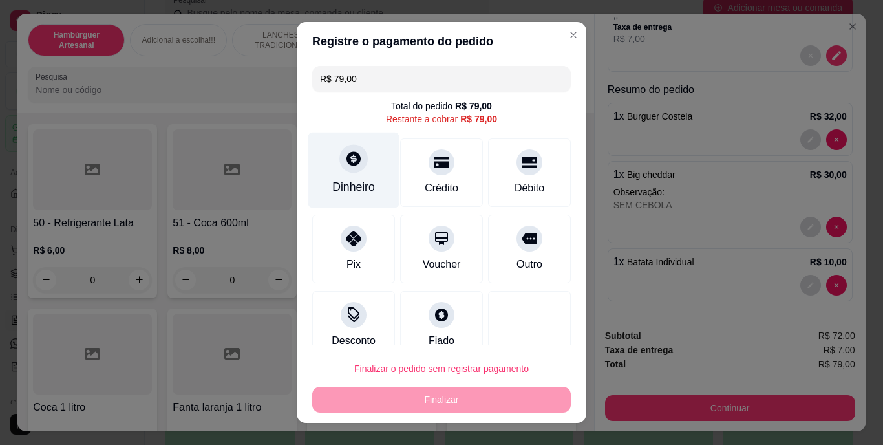
click at [359, 192] on div "Dinheiro" at bounding box center [353, 187] width 43 height 17
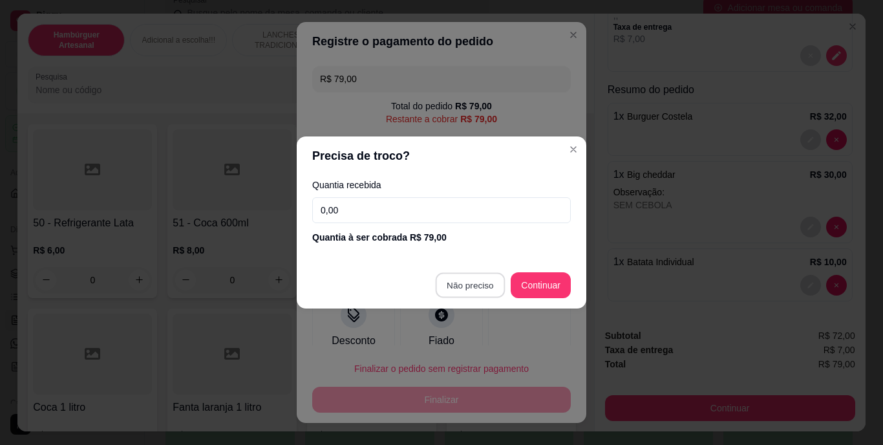
type input "R$ 0,00"
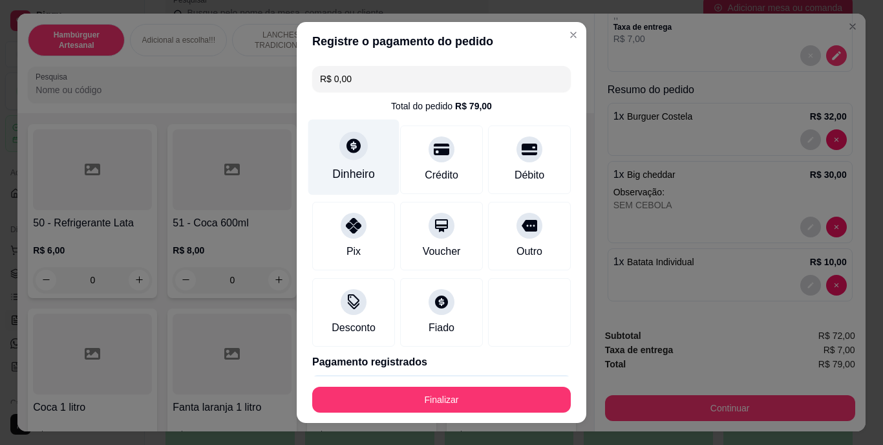
click at [332, 166] on div "Dinheiro" at bounding box center [353, 174] width 43 height 17
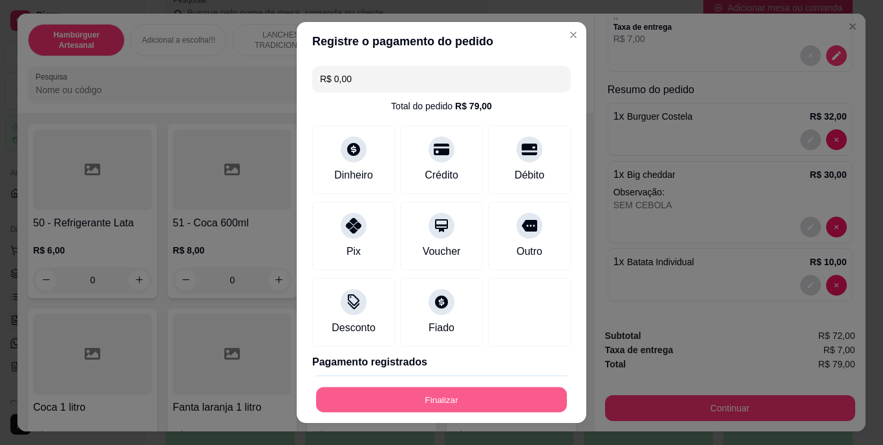
click at [473, 403] on button "Finalizar" at bounding box center [441, 398] width 251 height 25
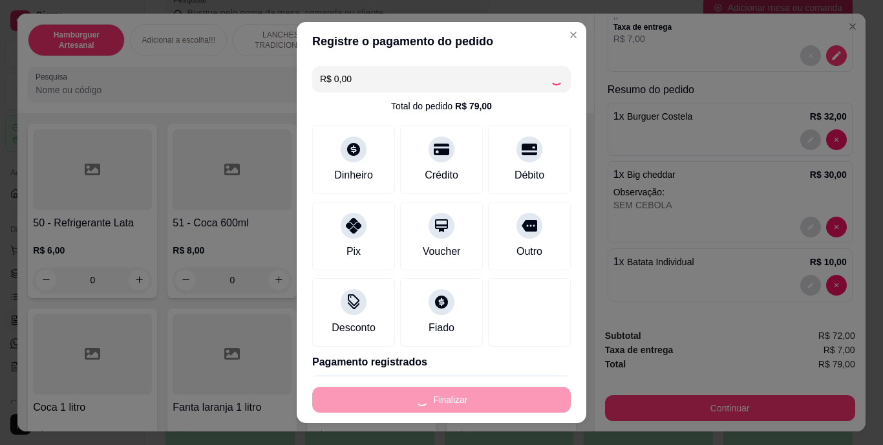
type input "0"
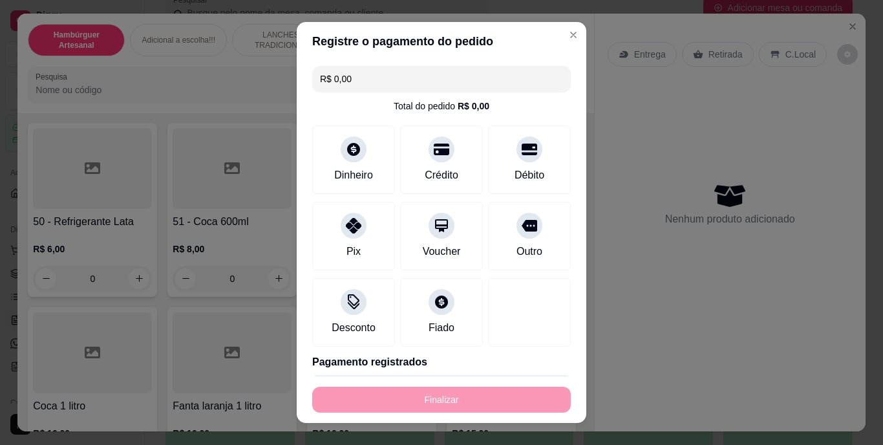
type input "-R$ 79,00"
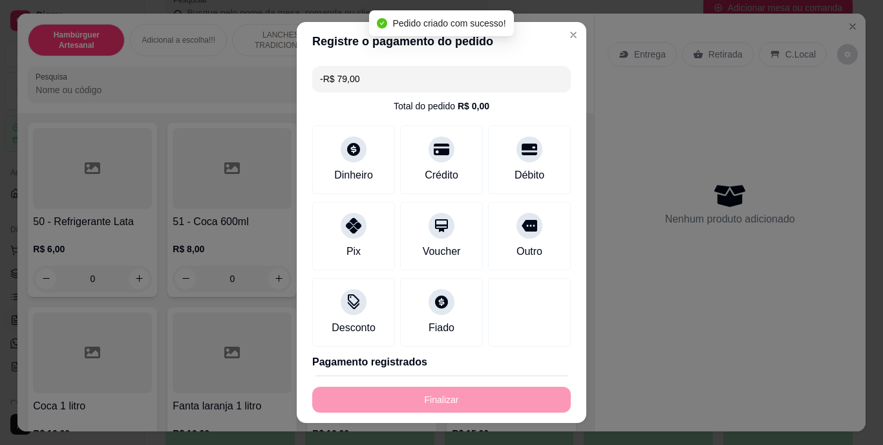
scroll to position [3042, 0]
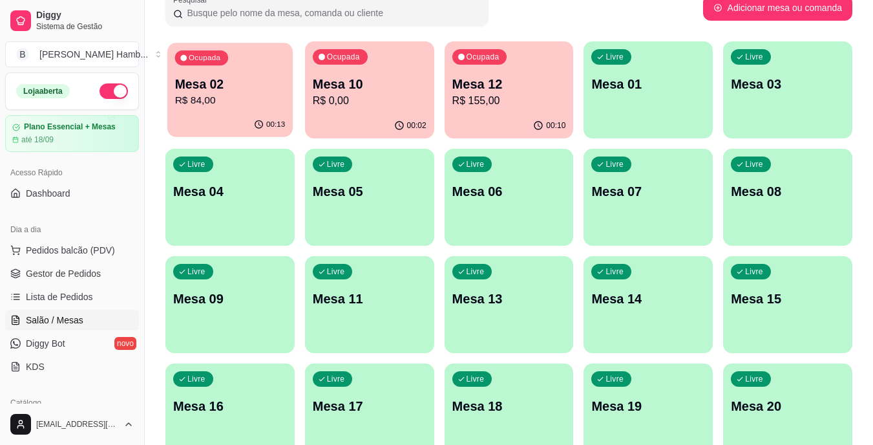
click at [279, 114] on div "00:13" at bounding box center [229, 124] width 125 height 25
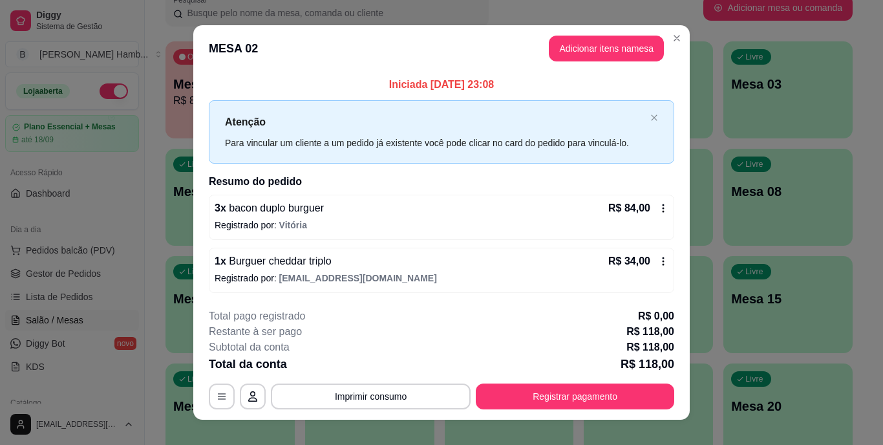
scroll to position [16, 0]
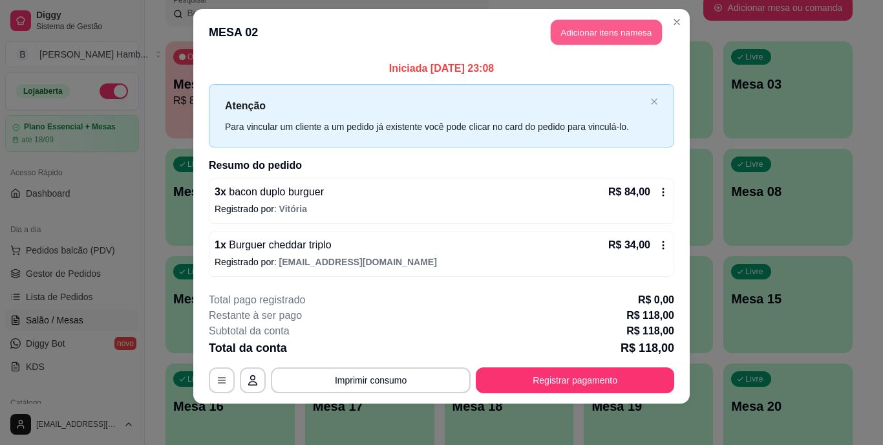
click at [581, 26] on button "Adicionar itens na mesa" at bounding box center [605, 32] width 111 height 25
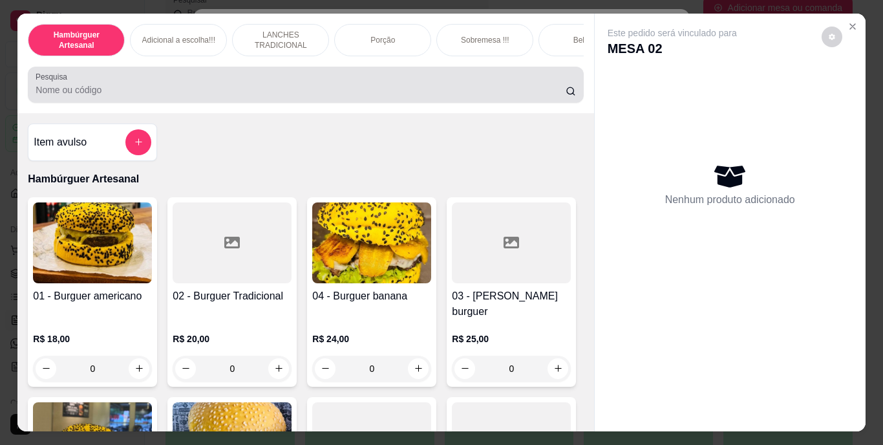
click at [477, 73] on div "Pesquisa" at bounding box center [305, 85] width 555 height 36
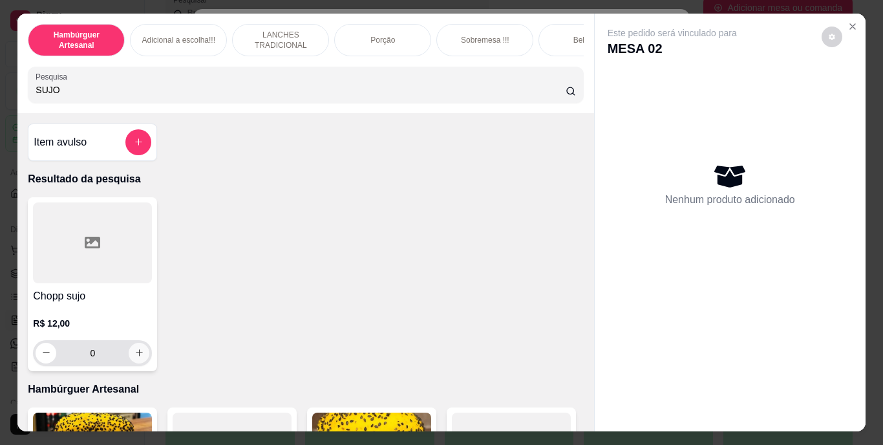
type input "SUJO"
click at [136, 356] on icon "increase-product-quantity" at bounding box center [139, 353] width 10 height 10
type input "1"
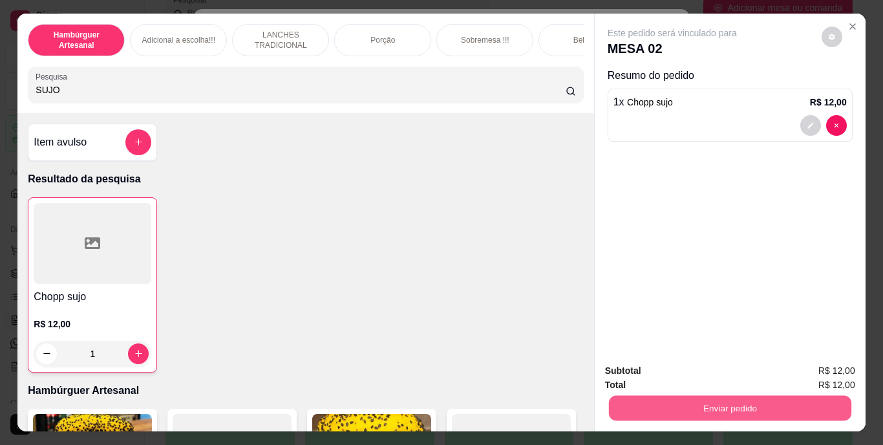
click at [612, 395] on button "Enviar pedido" at bounding box center [729, 407] width 242 height 25
click at [625, 372] on button "Não registrar e enviar pedido" at bounding box center [687, 371] width 131 height 24
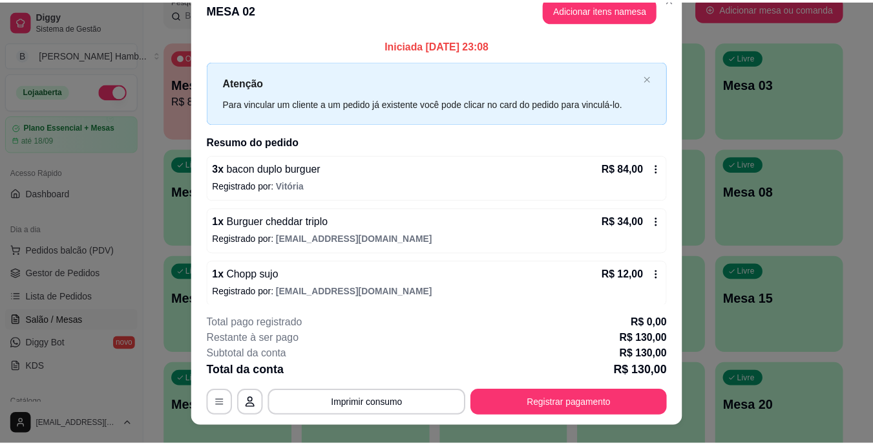
scroll to position [0, 0]
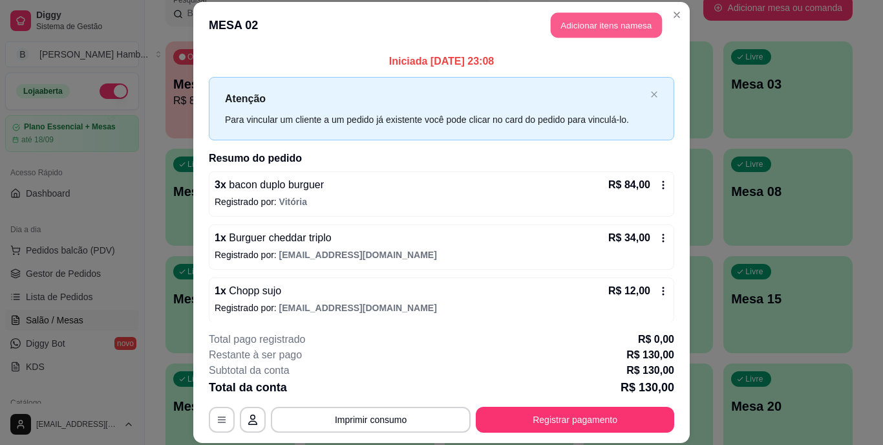
click at [600, 25] on button "Adicionar itens na mesa" at bounding box center [605, 25] width 111 height 25
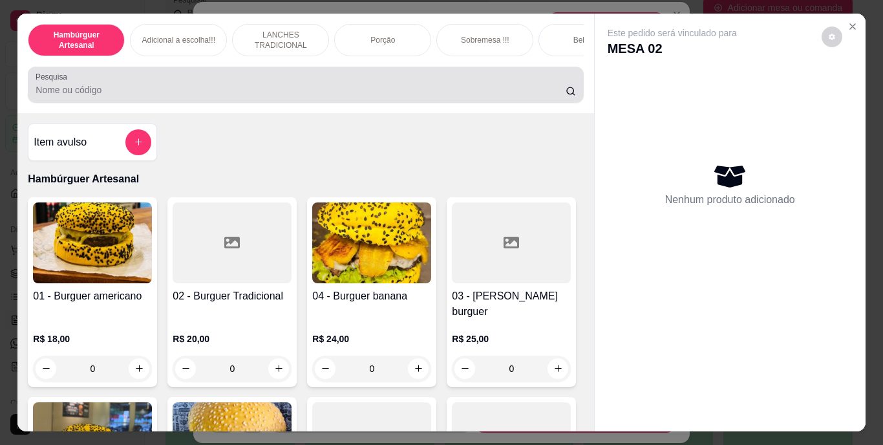
click at [499, 82] on div at bounding box center [305, 85] width 539 height 26
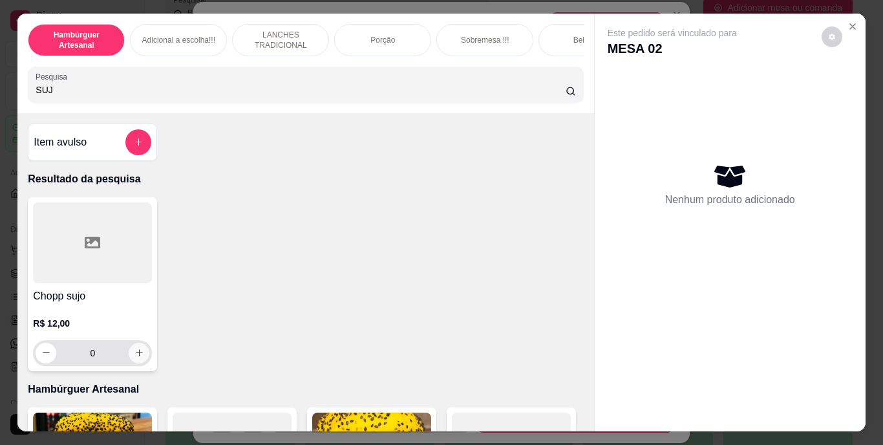
type input "SUJ"
click at [136, 356] on icon "increase-product-quantity" at bounding box center [139, 352] width 7 height 7
type input "1"
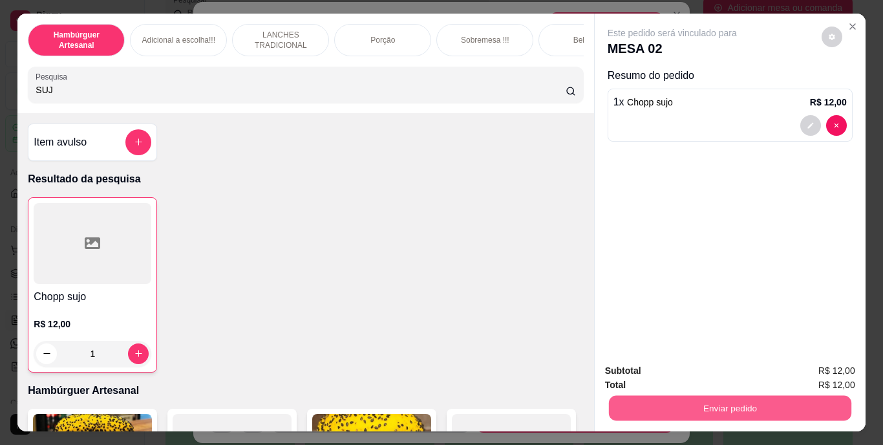
click at [654, 395] on button "Enviar pedido" at bounding box center [729, 407] width 242 height 25
click at [626, 365] on button "Não registrar e enviar pedido" at bounding box center [687, 371] width 131 height 24
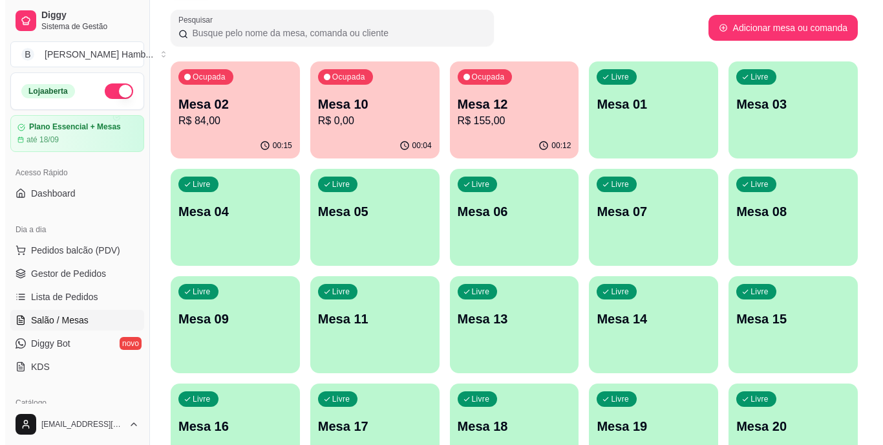
scroll to position [76, 0]
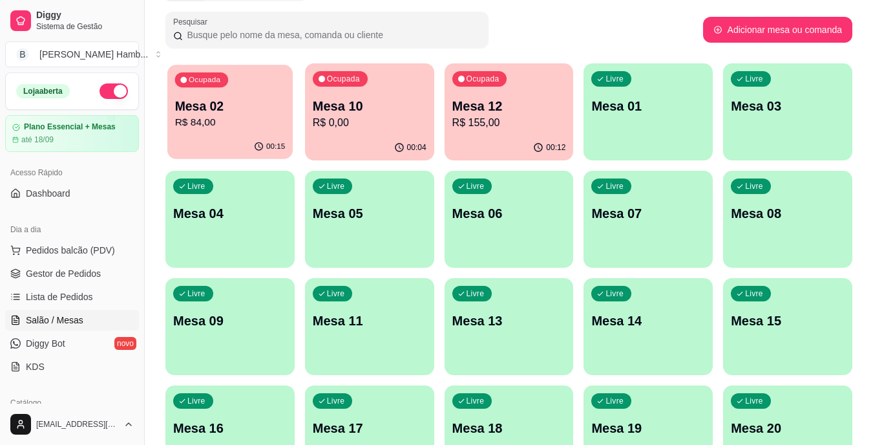
click at [200, 99] on p "Mesa 02" at bounding box center [230, 106] width 110 height 17
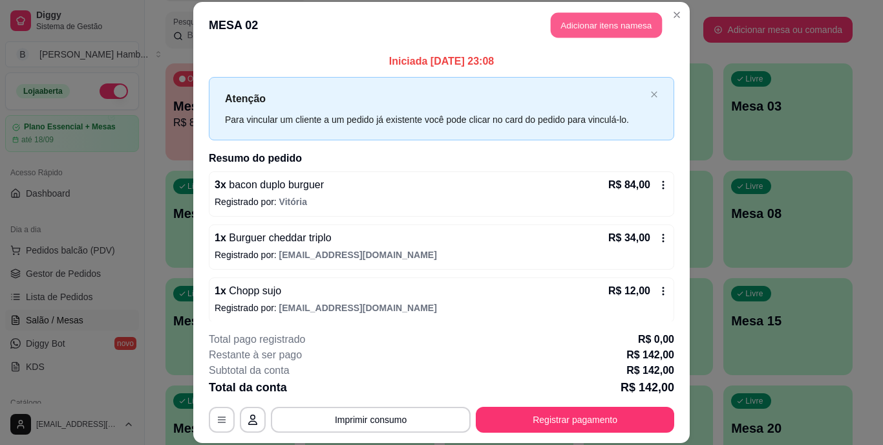
click at [620, 29] on button "Adicionar itens na mesa" at bounding box center [605, 25] width 111 height 25
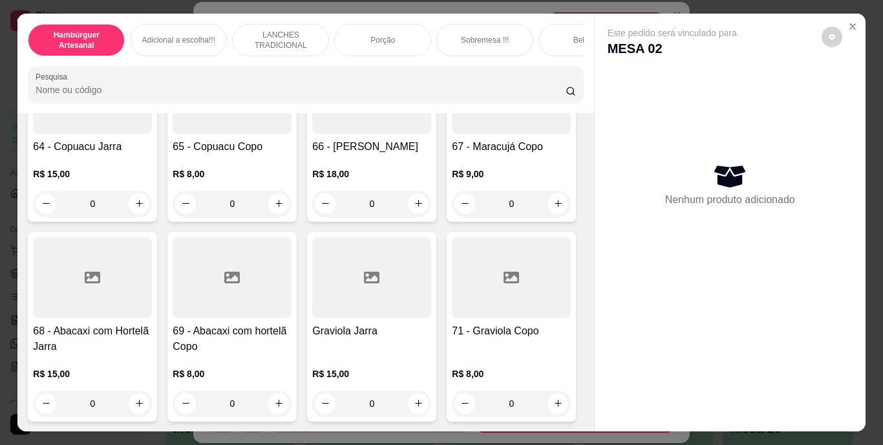
scroll to position [4510, 0]
type input "1"
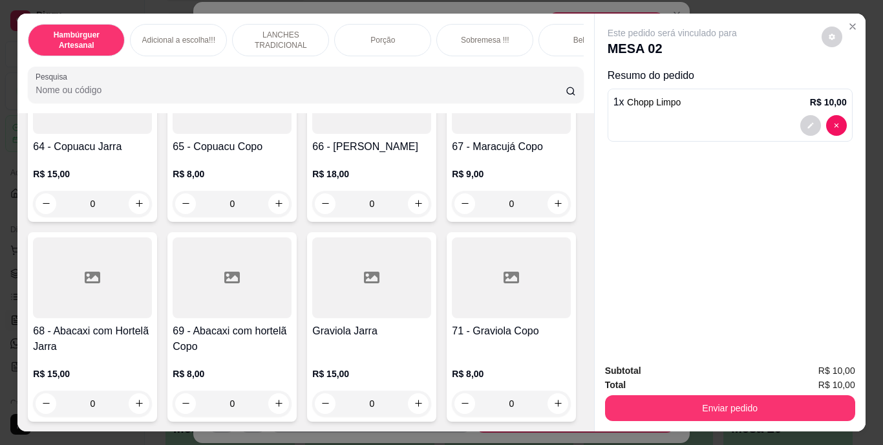
type input "1"
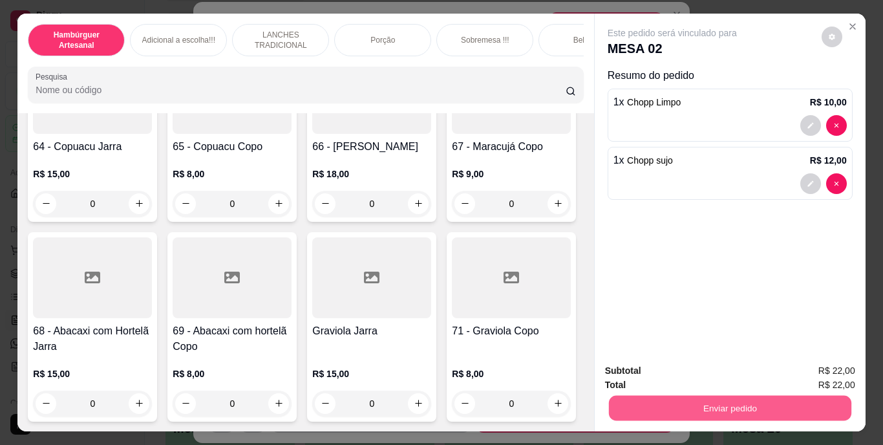
click at [656, 406] on button "Enviar pedido" at bounding box center [729, 407] width 242 height 25
click at [671, 376] on button "Não registrar e enviar pedido" at bounding box center [687, 371] width 131 height 24
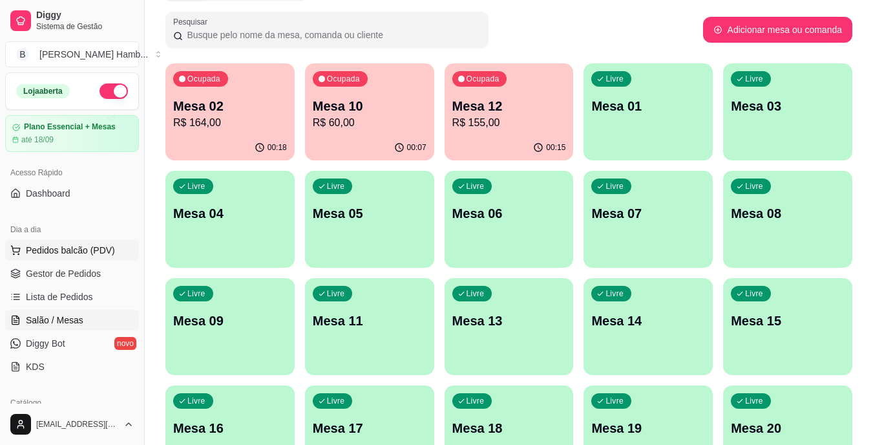
click at [109, 243] on button "Pedidos balcão (PDV)" at bounding box center [72, 250] width 134 height 21
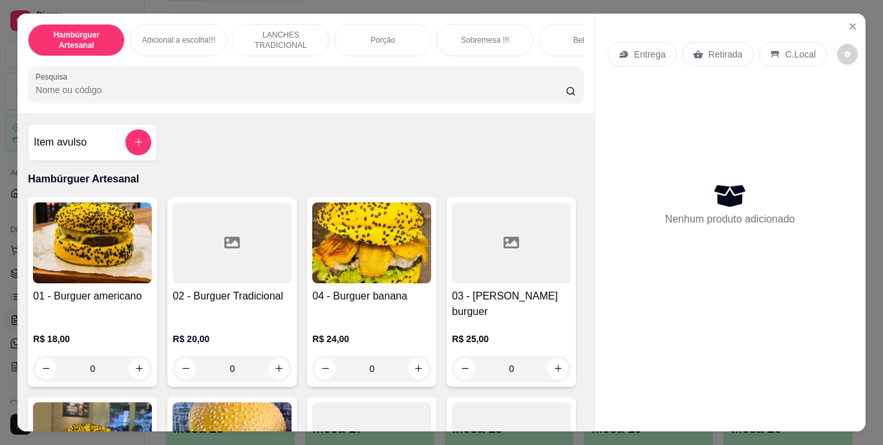
click at [253, 96] on input "Pesquisa" at bounding box center [301, 89] width 530 height 13
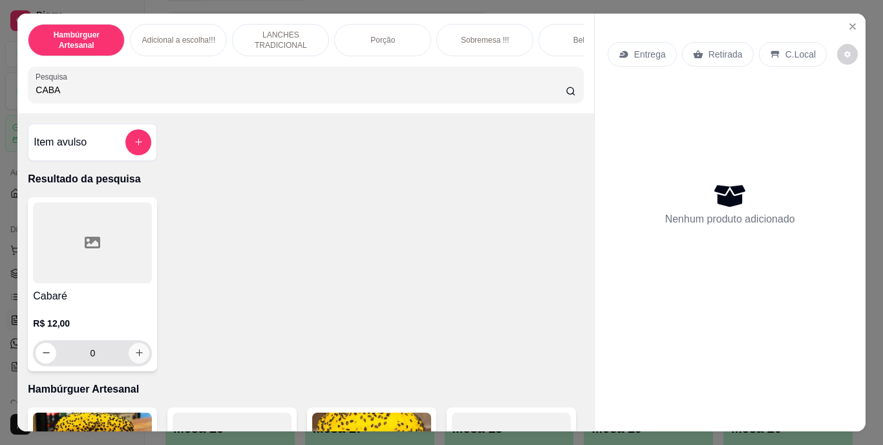
type input "CABA"
click at [134, 357] on icon "increase-product-quantity" at bounding box center [139, 353] width 10 height 10
type input "1"
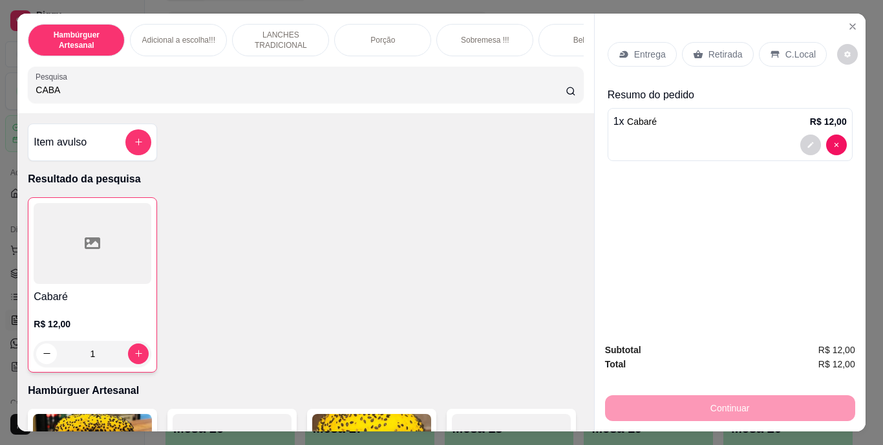
click at [697, 54] on div "Retirada" at bounding box center [718, 54] width 72 height 25
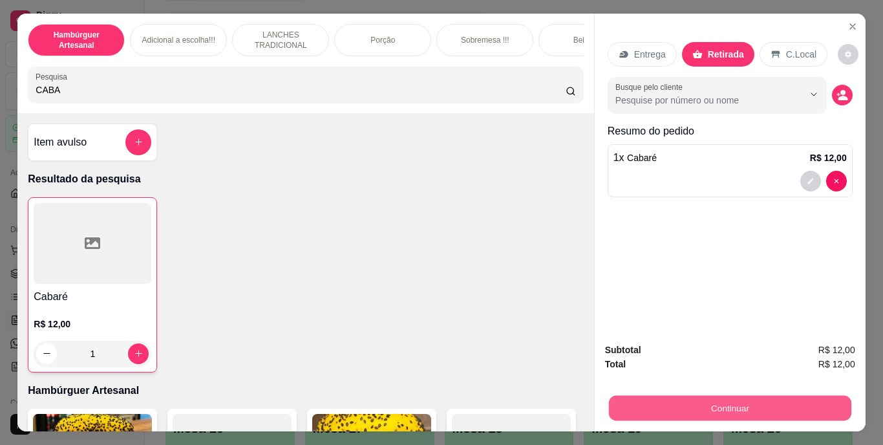
click at [647, 401] on button "Continuar" at bounding box center [729, 407] width 242 height 25
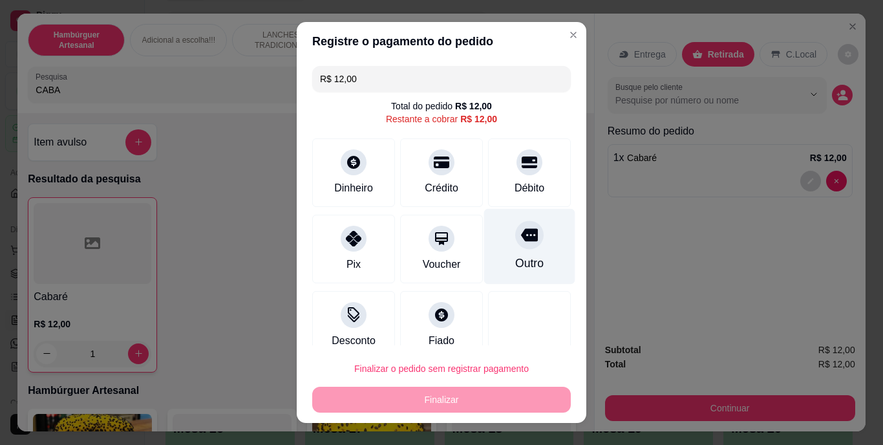
click at [515, 256] on div "Outro" at bounding box center [529, 263] width 28 height 17
type input "R$ 0,00"
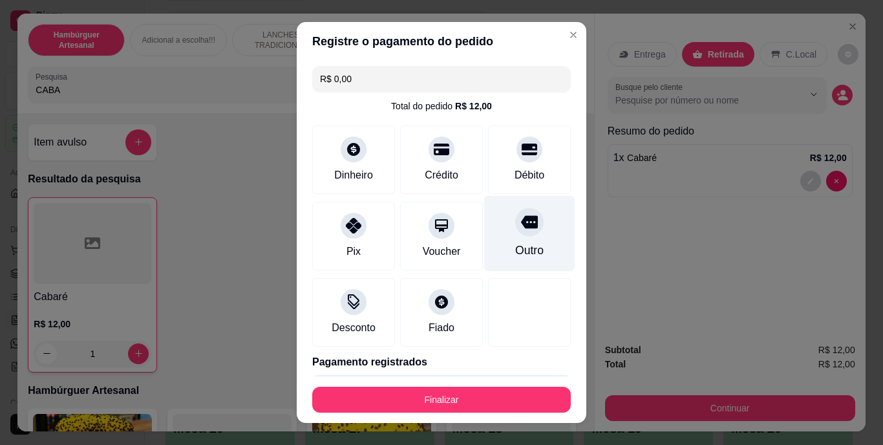
click at [515, 256] on div "Outro" at bounding box center [529, 250] width 28 height 17
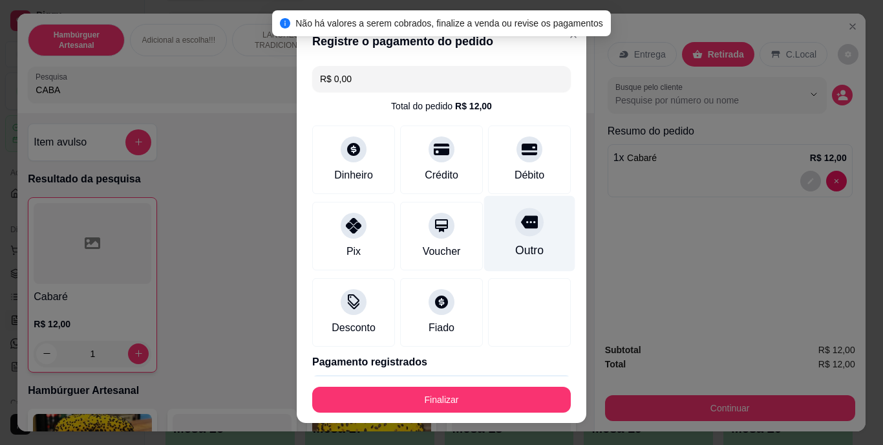
click at [521, 228] on icon at bounding box center [529, 222] width 17 height 13
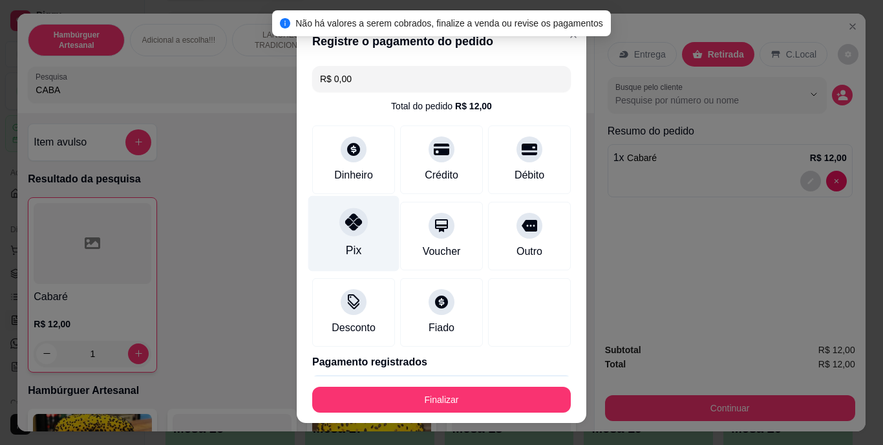
click at [346, 247] on div "Pix" at bounding box center [354, 250] width 16 height 17
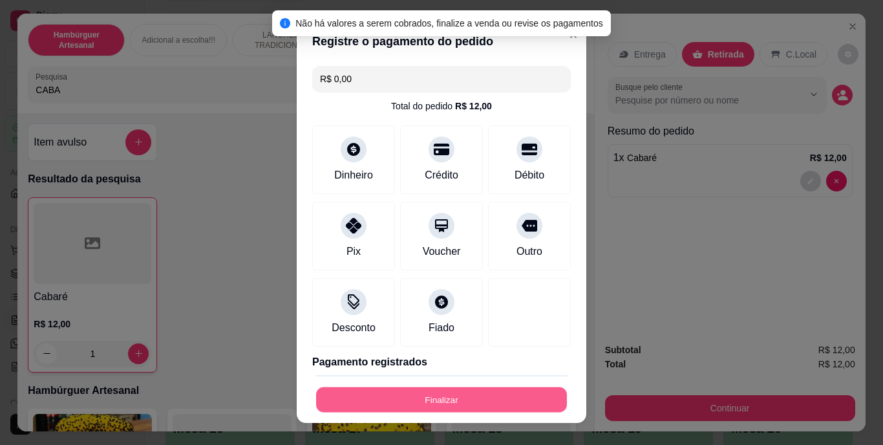
click at [361, 392] on button "Finalizar" at bounding box center [441, 398] width 251 height 25
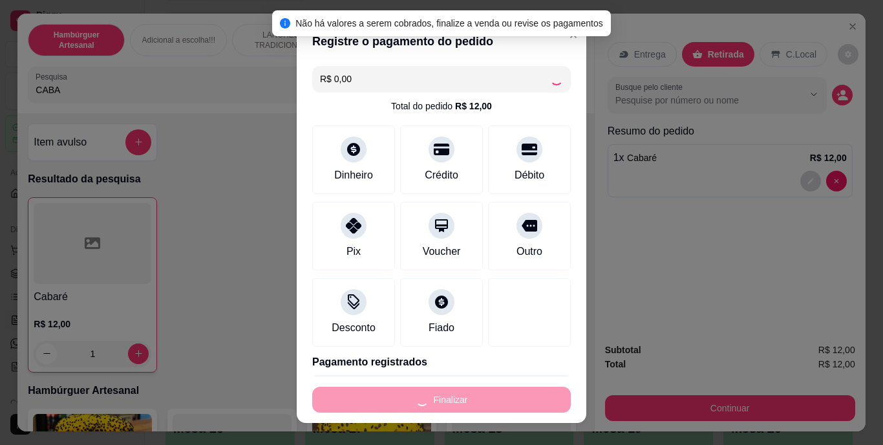
type input "0"
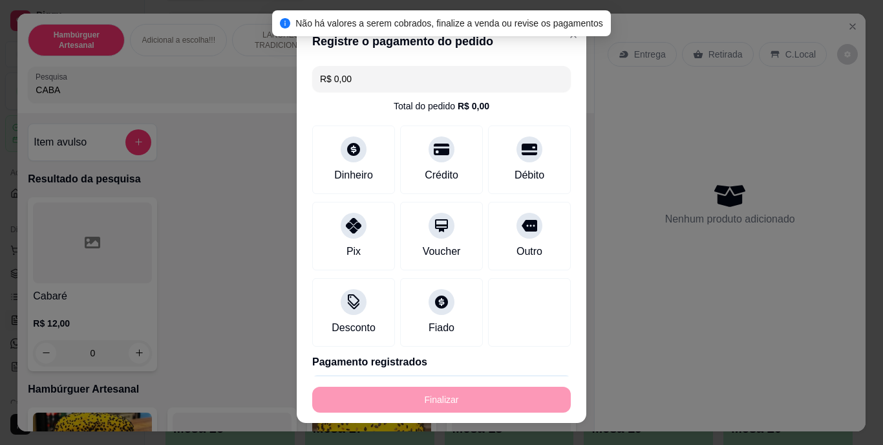
type input "-R$ 12,00"
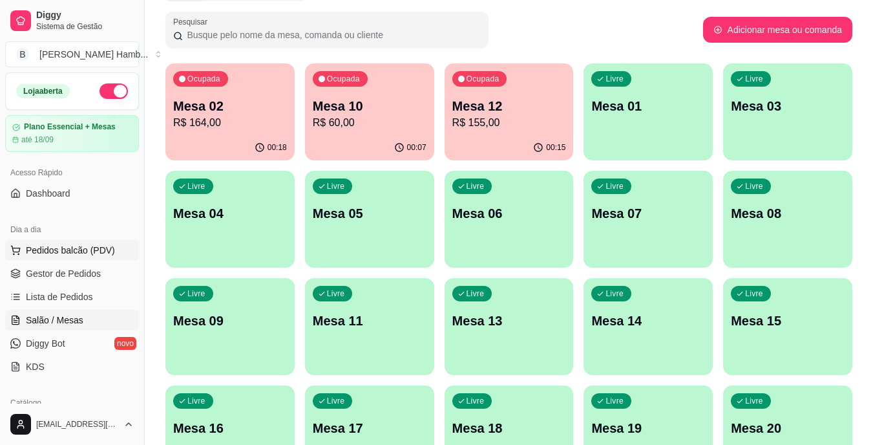
click at [109, 251] on span "Pedidos balcão (PDV)" at bounding box center [70, 250] width 89 height 13
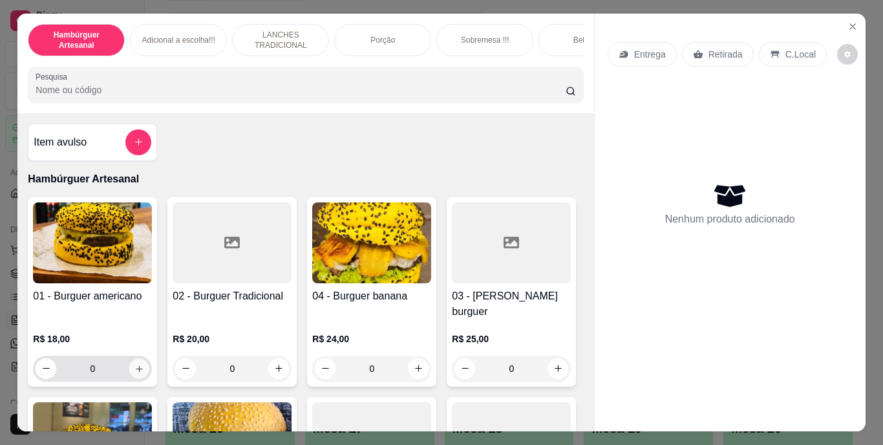
click at [136, 363] on icon "increase-product-quantity" at bounding box center [139, 368] width 10 height 10
type input "1"
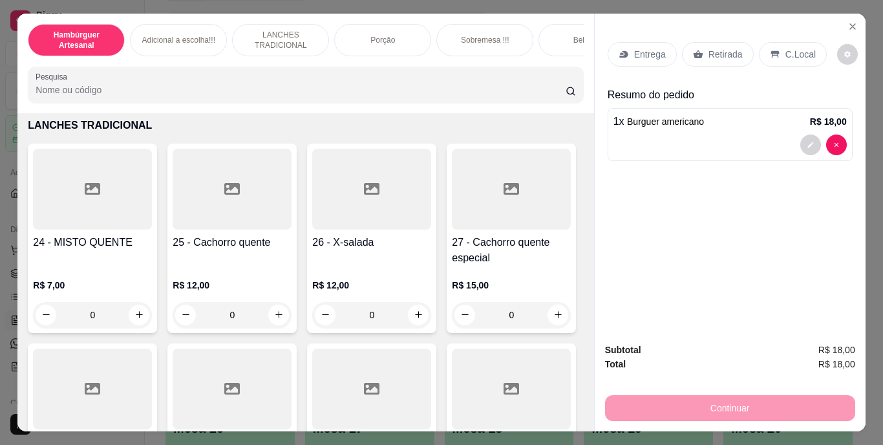
scroll to position [1830, 0]
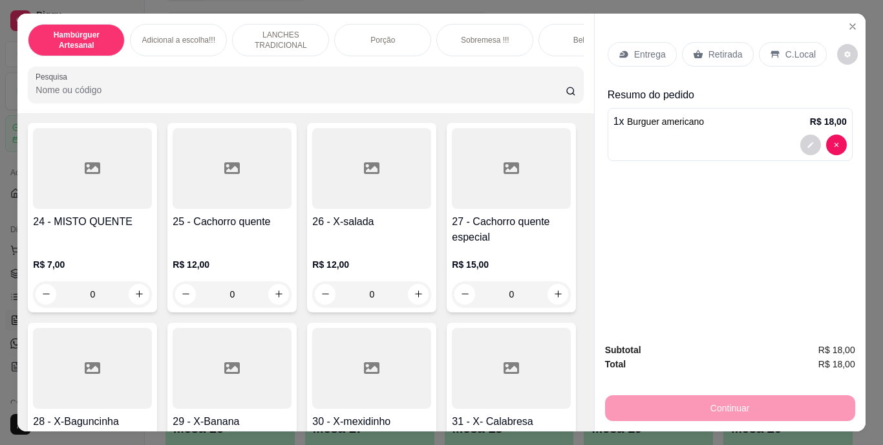
click at [841, 21] on section "Hambúrguer Artesanal Adicional a escolha!!! LANCHES TRADICIONAL Porção Sobremes…" at bounding box center [440, 223] width 847 height 418
click at [842, 21] on button "Close" at bounding box center [852, 26] width 21 height 21
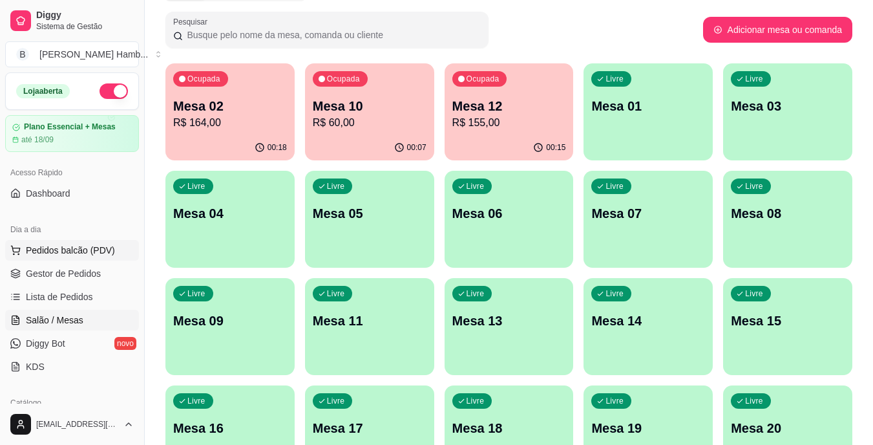
click at [101, 247] on span "Pedidos balcão (PDV)" at bounding box center [70, 250] width 89 height 13
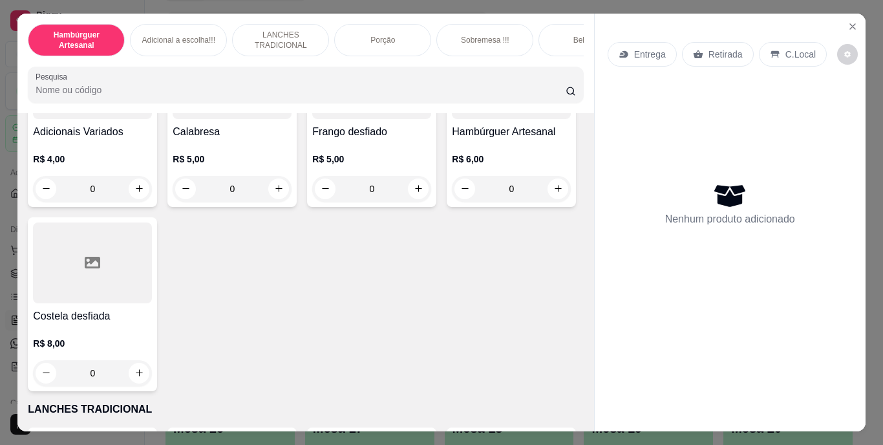
scroll to position [1401, 0]
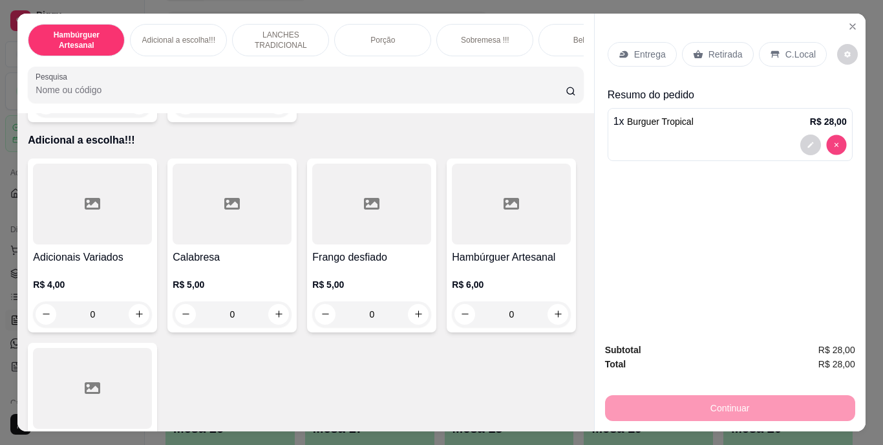
type input "0"
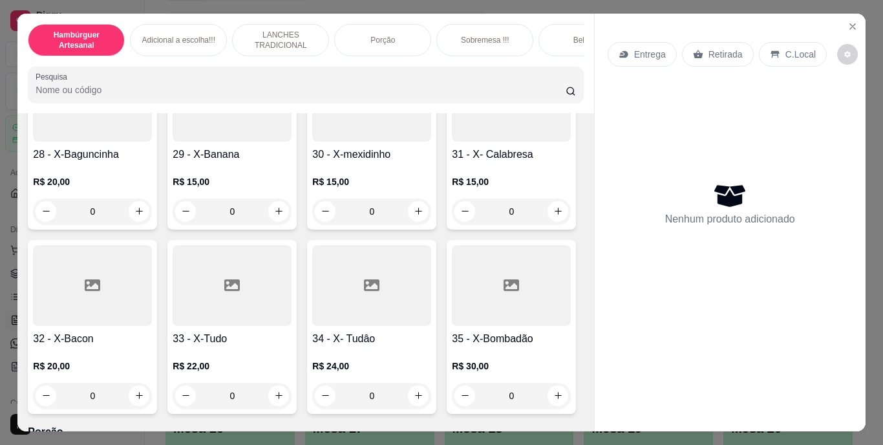
scroll to position [2098, 0]
click at [139, 30] on icon "increase-product-quantity" at bounding box center [139, 25] width 10 height 10
type input "1"
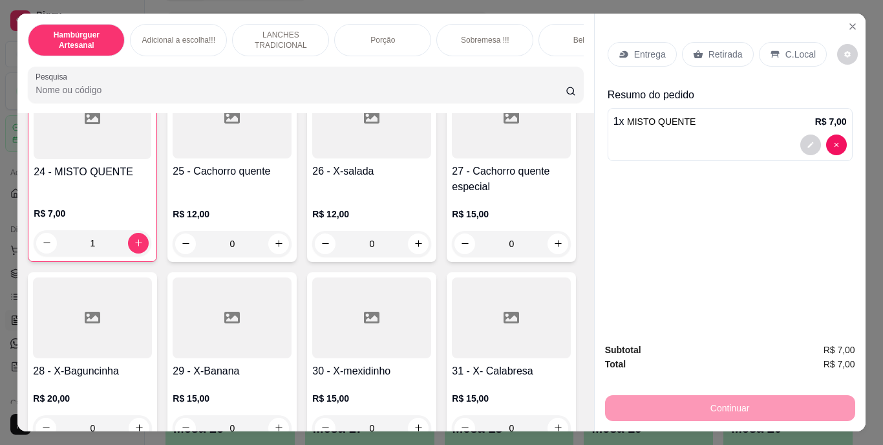
scroll to position [1879, 0]
click at [149, 28] on button "increase-product-quantity" at bounding box center [139, 18] width 20 height 20
type input "1"
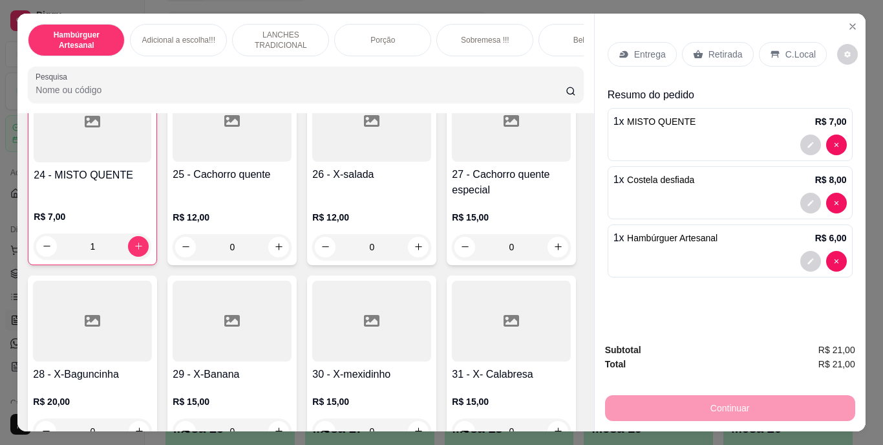
type input "1"
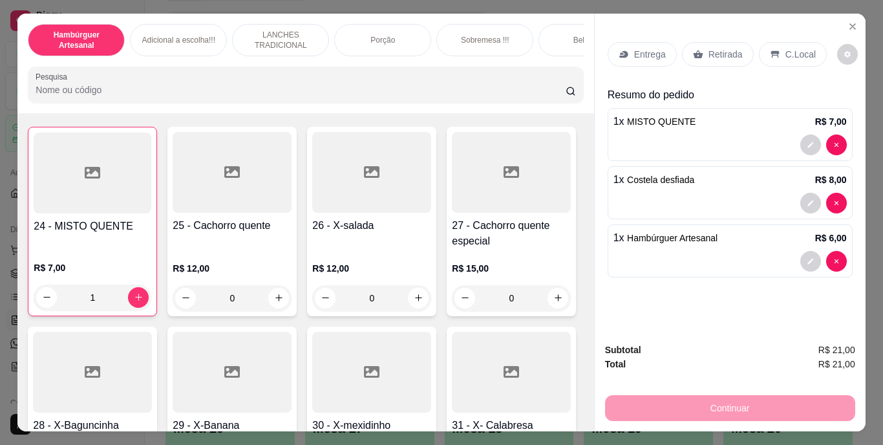
scroll to position [1824, 0]
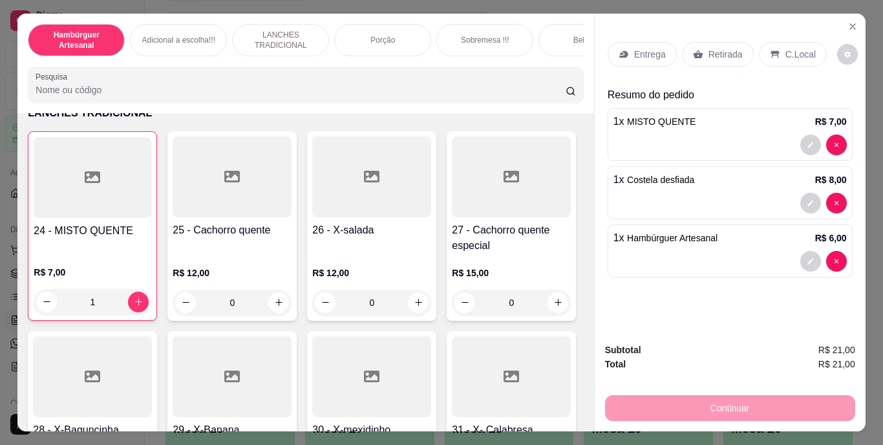
click at [848, 24] on icon "Close" at bounding box center [852, 26] width 10 height 10
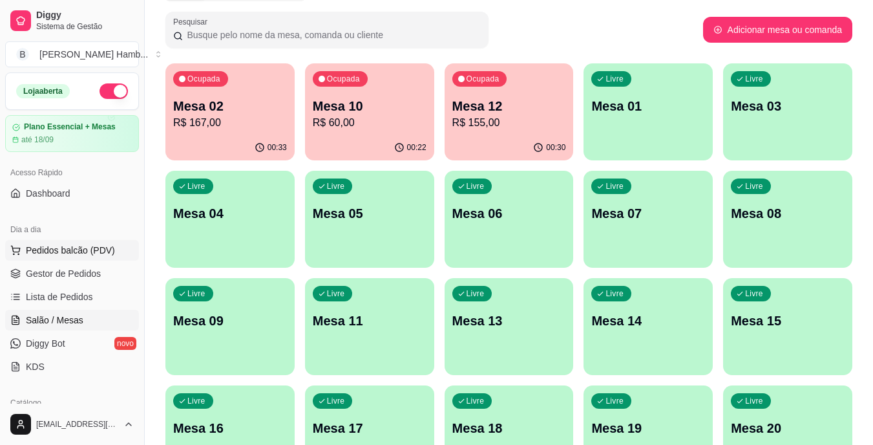
click at [107, 252] on span "Pedidos balcão (PDV)" at bounding box center [70, 250] width 89 height 13
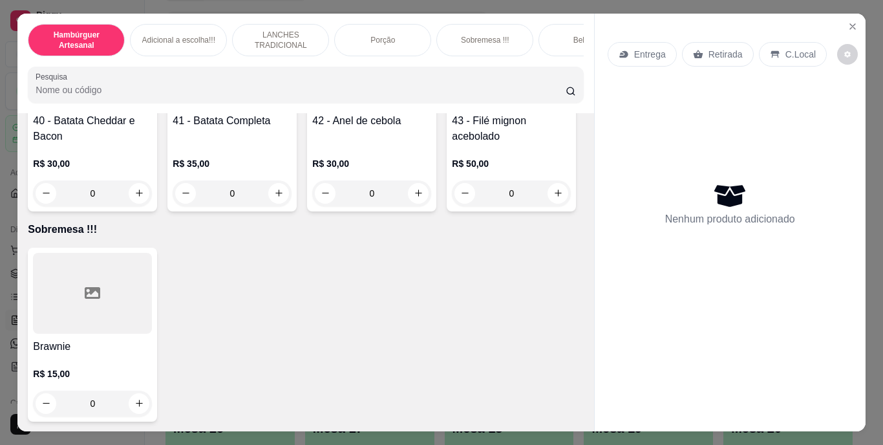
scroll to position [2708, 0]
type input "1"
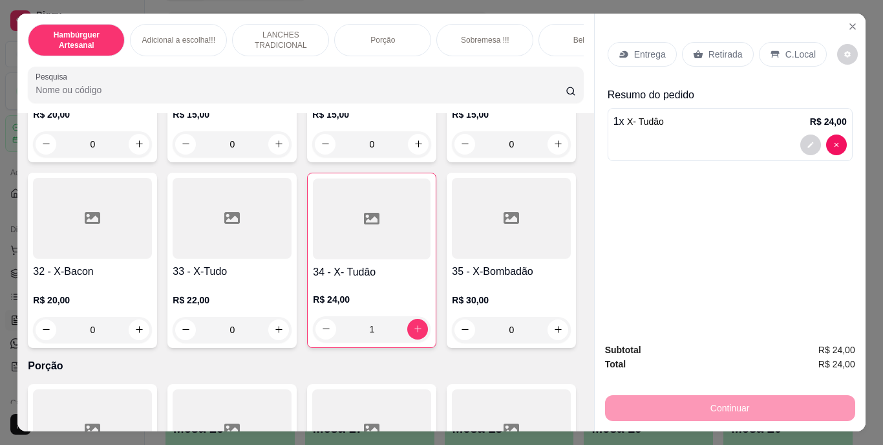
scroll to position [2149, 0]
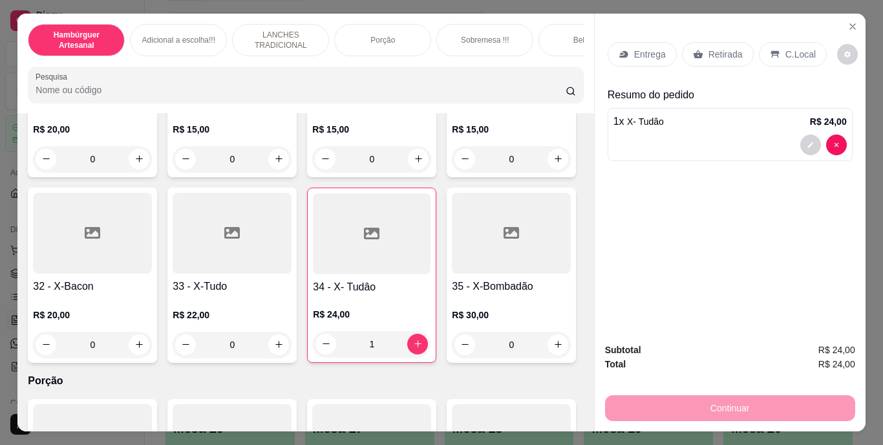
type input "2"
click at [808, 202] on button "decrease-product-quantity" at bounding box center [810, 203] width 20 height 20
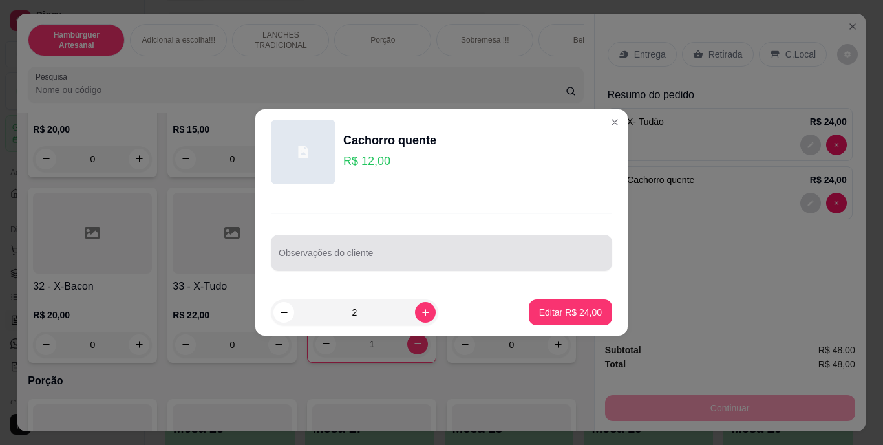
click at [548, 260] on input "Observações do cliente" at bounding box center [441, 257] width 326 height 13
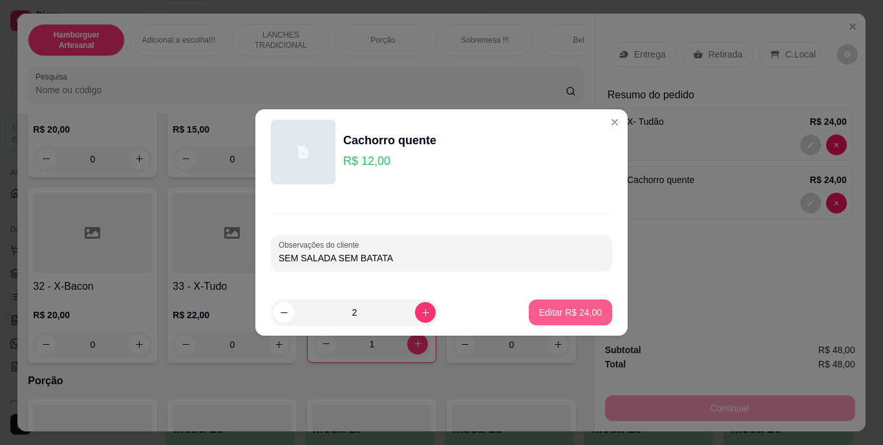
type input "SEM SALADA SEM BATATA"
click at [561, 317] on p "Editar R$ 24,00" at bounding box center [569, 312] width 61 height 12
type input "0"
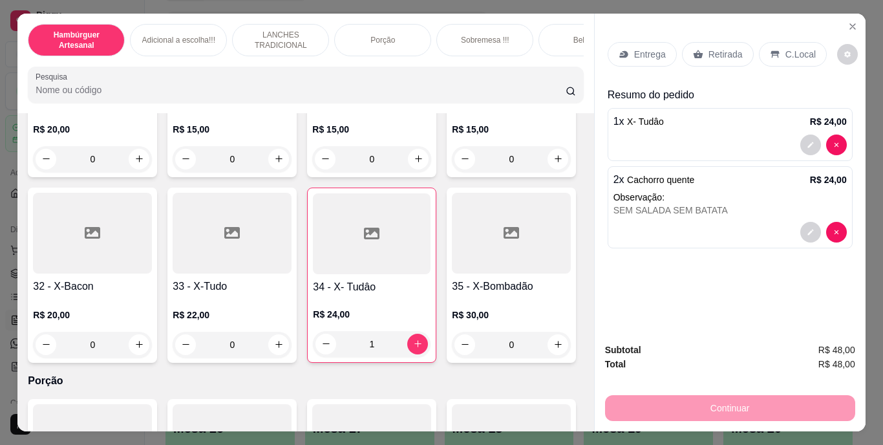
click at [709, 53] on p "Retirada" at bounding box center [725, 54] width 34 height 13
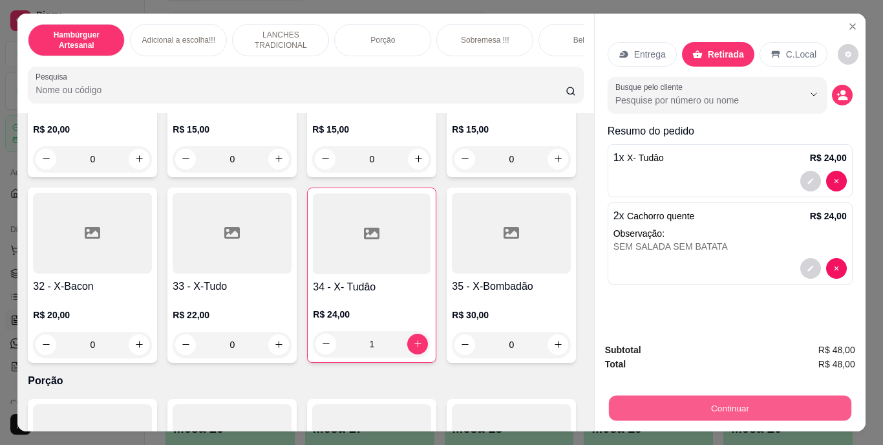
click at [672, 401] on button "Continuar" at bounding box center [729, 407] width 242 height 25
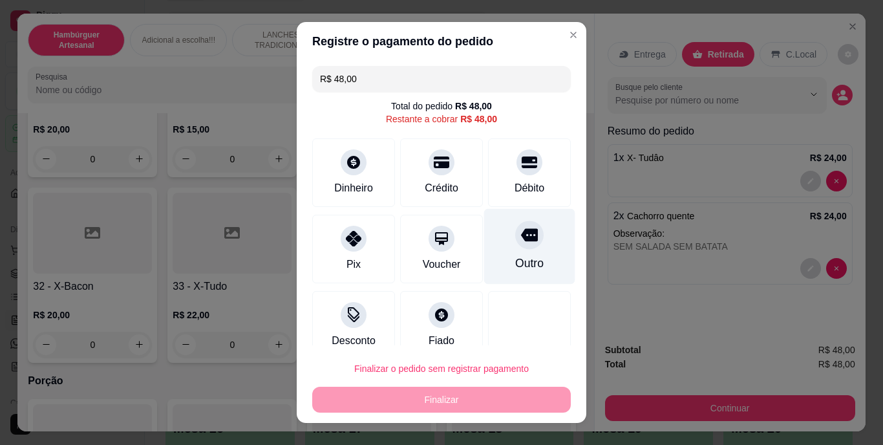
click at [515, 246] on div at bounding box center [529, 235] width 28 height 28
type input "R$ 0,00"
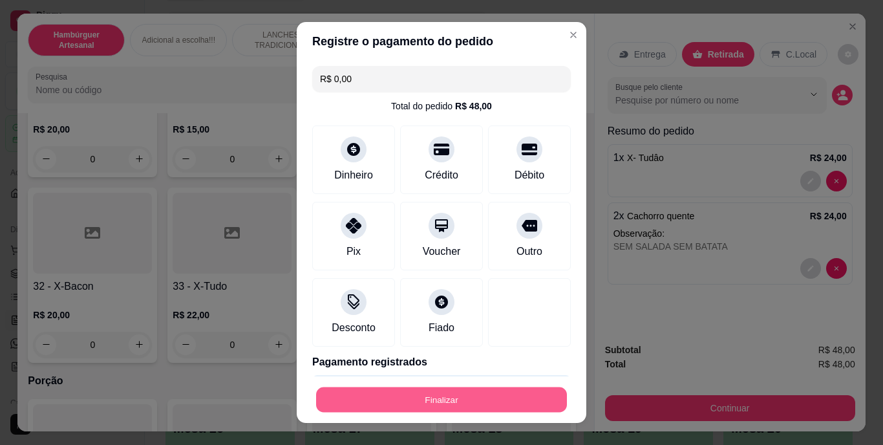
click at [445, 395] on button "Finalizar" at bounding box center [441, 398] width 251 height 25
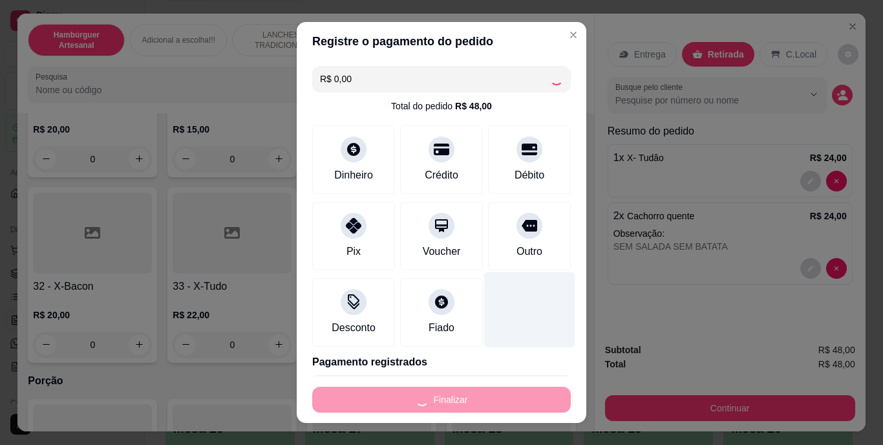
type input "0"
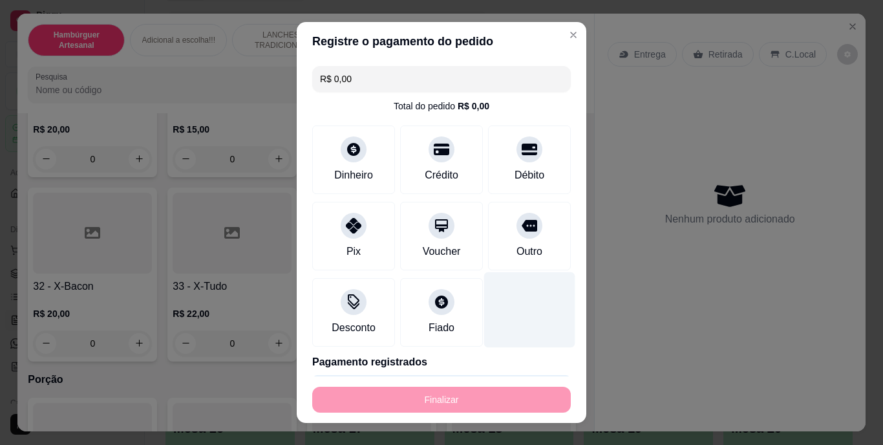
type input "-R$ 48,00"
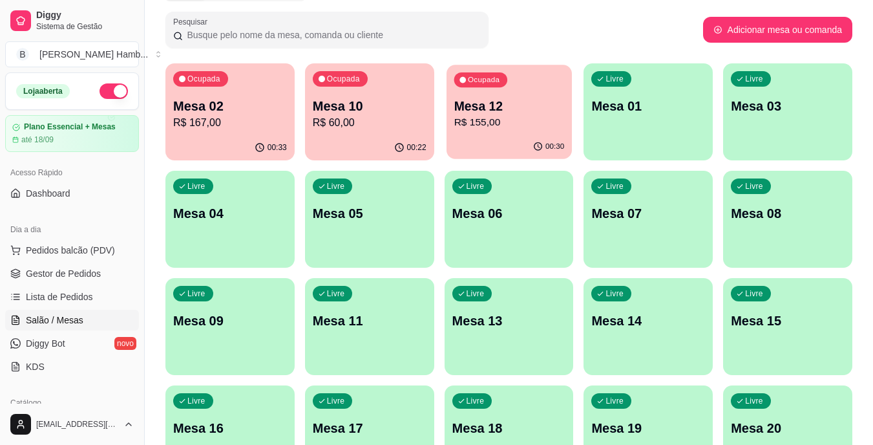
click at [520, 90] on div "Ocupada Mesa 12 R$ 155,00" at bounding box center [508, 100] width 125 height 70
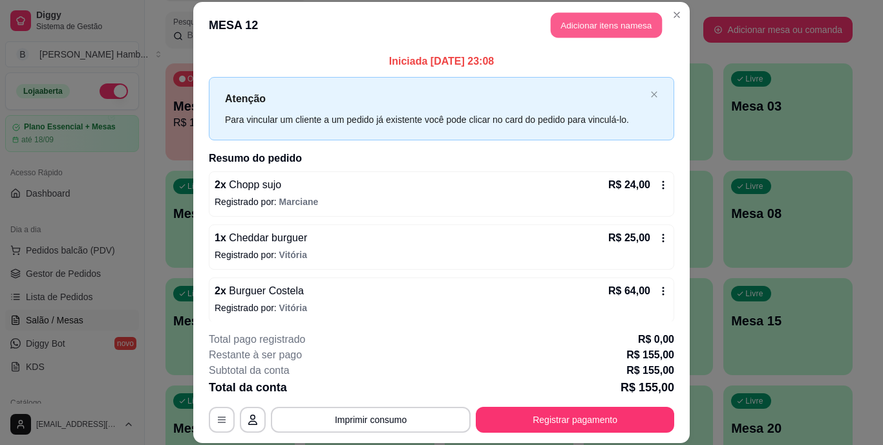
click at [607, 19] on button "Adicionar itens na mesa" at bounding box center [605, 25] width 111 height 25
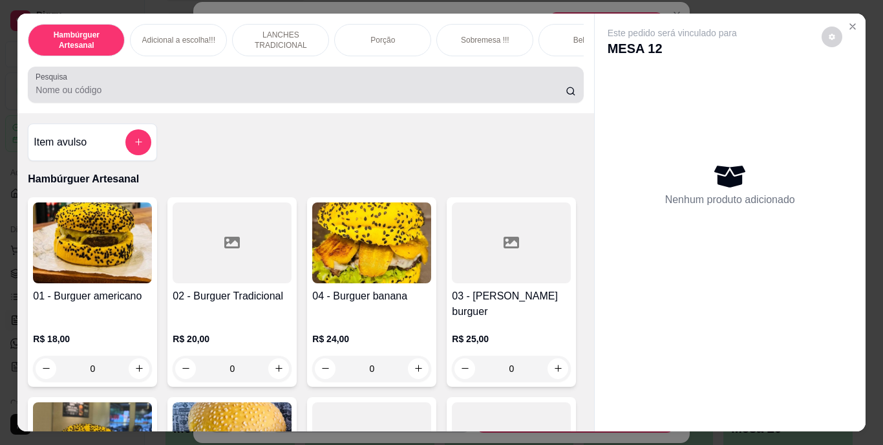
click at [414, 84] on div at bounding box center [305, 85] width 539 height 26
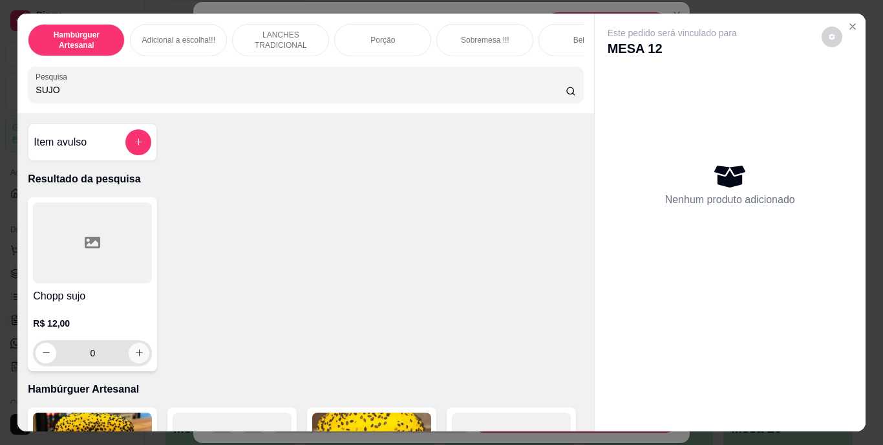
type input "SUJO"
click at [137, 357] on icon "increase-product-quantity" at bounding box center [139, 353] width 10 height 10
type input "1"
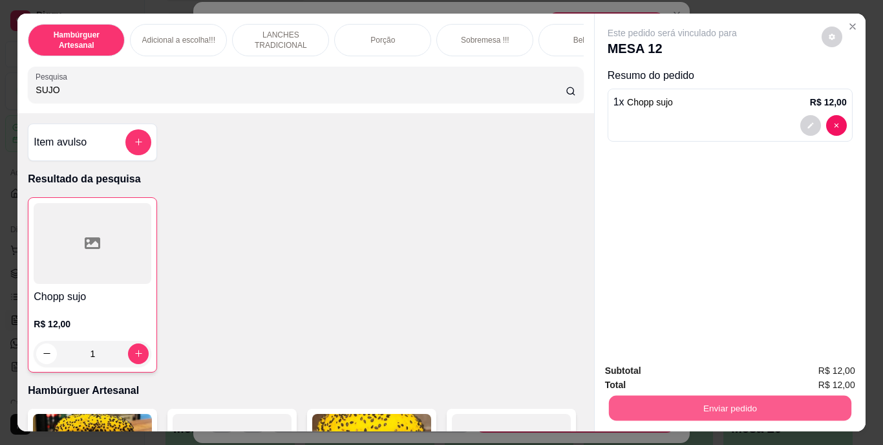
click at [634, 397] on button "Enviar pedido" at bounding box center [729, 407] width 242 height 25
click at [627, 371] on button "Não registrar e enviar pedido" at bounding box center [687, 371] width 131 height 24
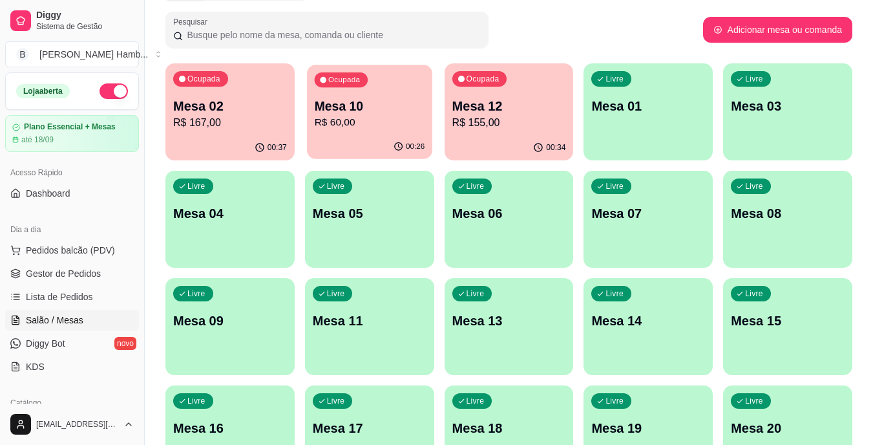
click at [381, 134] on button "Ocupada Mesa 10 R$ 60,00 00:26" at bounding box center [369, 112] width 125 height 94
click at [355, 118] on p "R$ 60,00" at bounding box center [369, 122] width 110 height 15
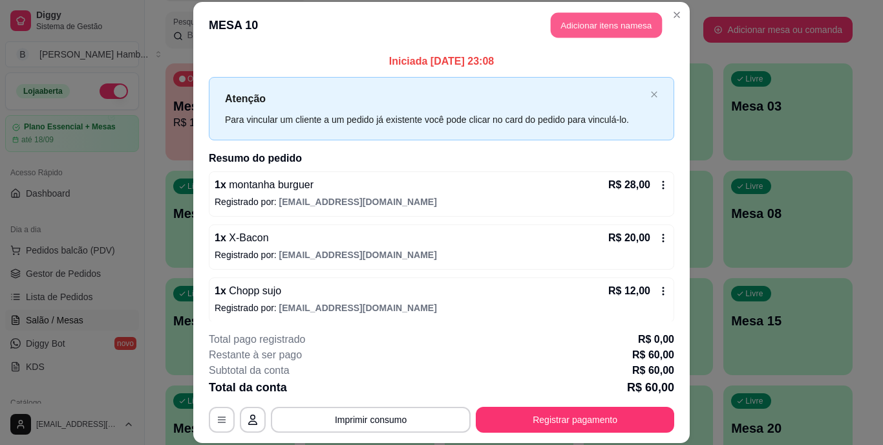
click at [578, 25] on button "Adicionar itens na mesa" at bounding box center [605, 25] width 111 height 25
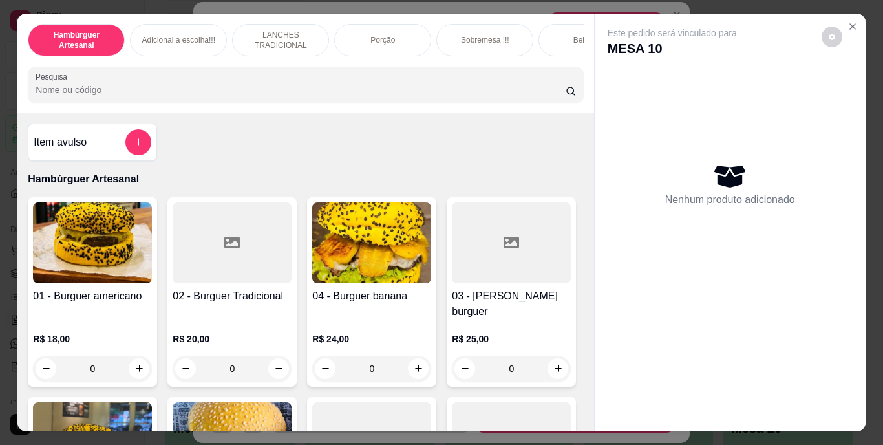
click at [430, 92] on input "Pesquisa" at bounding box center [301, 89] width 530 height 13
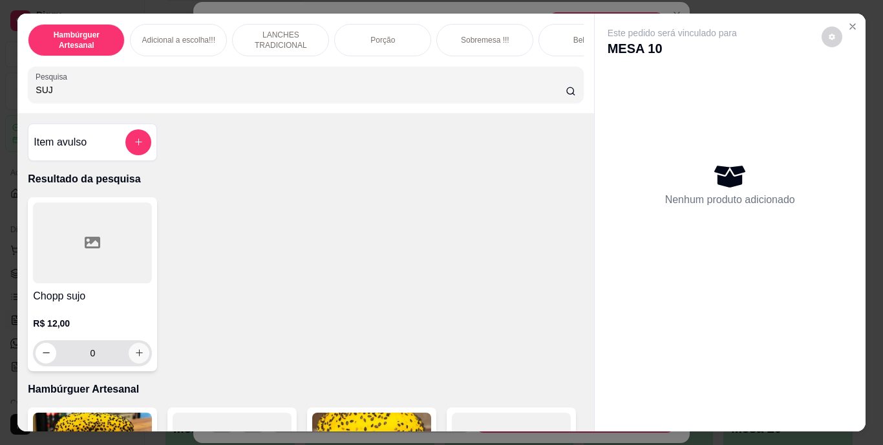
type input "SUJ"
click at [140, 359] on button "increase-product-quantity" at bounding box center [139, 352] width 20 height 20
type input "1"
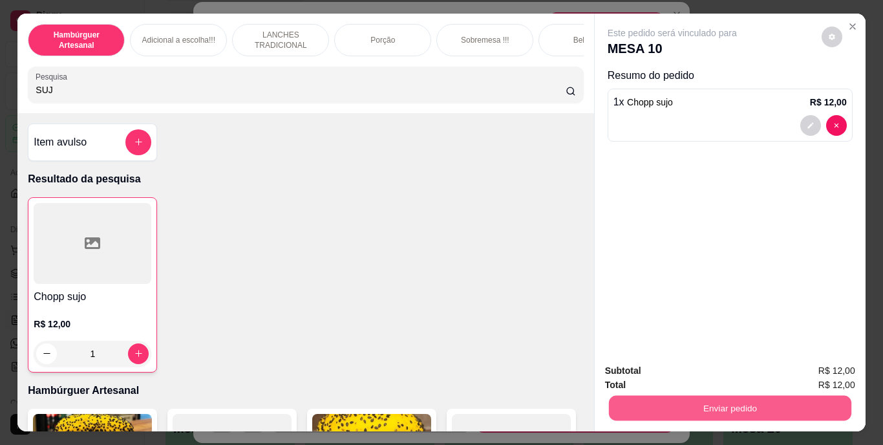
click at [686, 397] on button "Enviar pedido" at bounding box center [729, 407] width 242 height 25
click at [680, 370] on button "Não registrar e enviar pedido" at bounding box center [687, 371] width 131 height 24
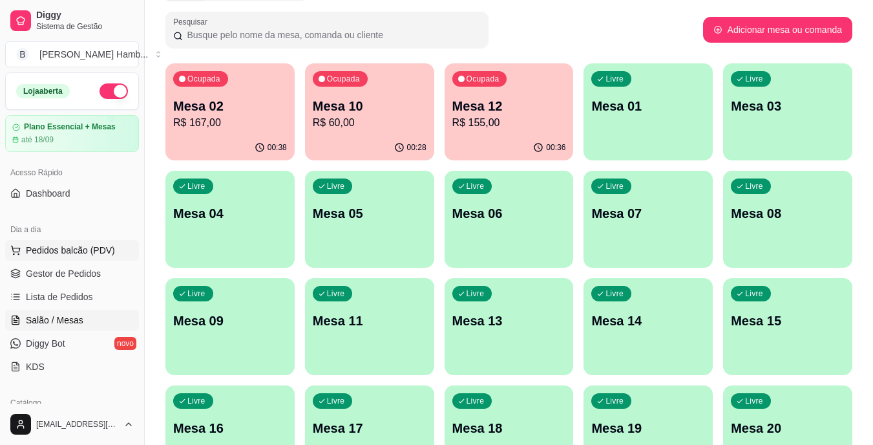
click at [122, 249] on button "Pedidos balcão (PDV)" at bounding box center [72, 250] width 134 height 21
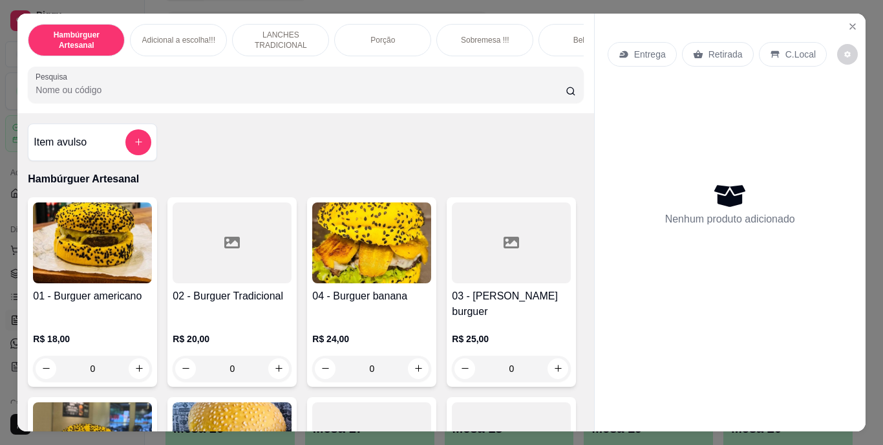
click at [806, 47] on div "C.Local" at bounding box center [793, 54] width 68 height 25
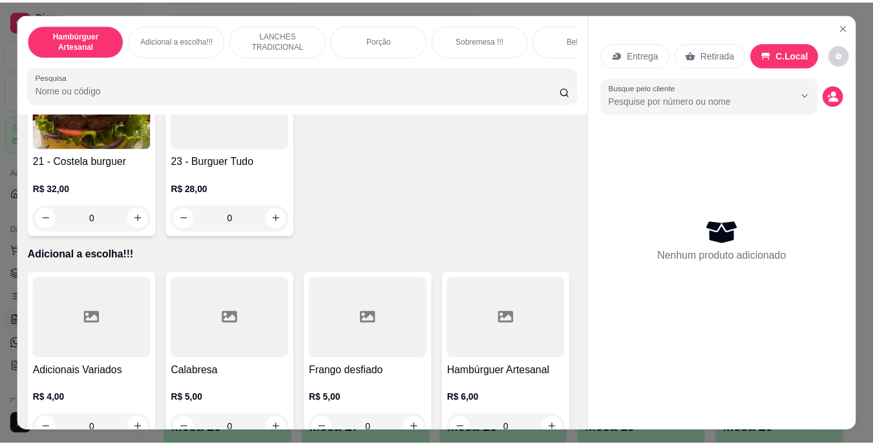
scroll to position [1287, 0]
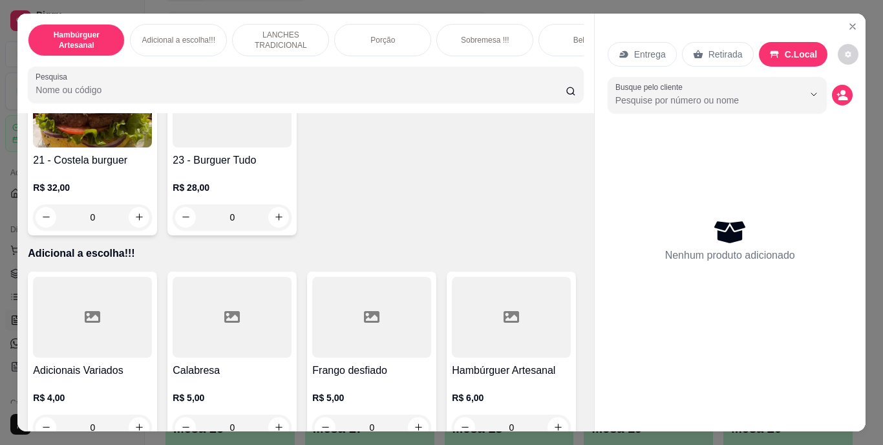
click at [553, 37] on icon "increase-product-quantity" at bounding box center [558, 33] width 10 height 10
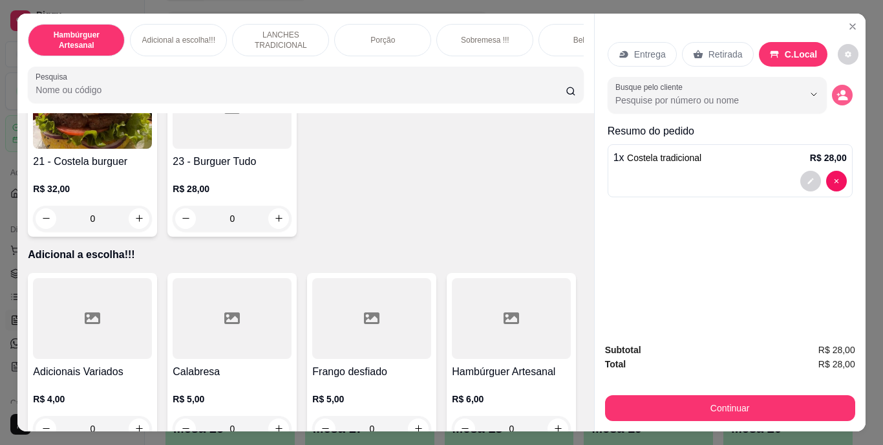
click at [840, 89] on icon "decrease-product-quantity" at bounding box center [842, 95] width 12 height 12
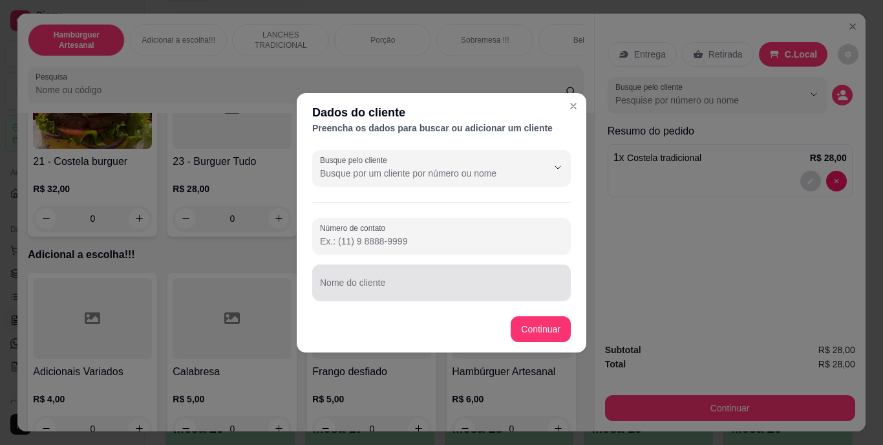
click at [485, 279] on div at bounding box center [441, 282] width 243 height 26
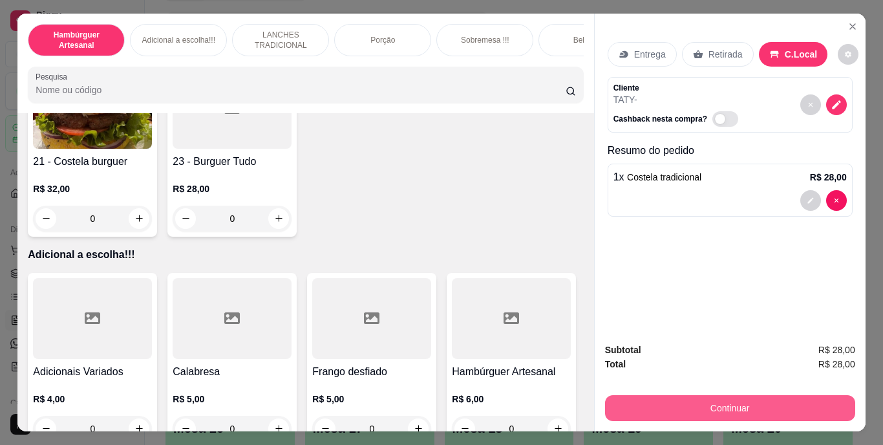
drag, startPoint x: 628, startPoint y: 387, endPoint x: 624, endPoint y: 398, distance: 11.6
click at [624, 398] on div "Continuar" at bounding box center [730, 406] width 250 height 29
click at [624, 398] on button "Continuar" at bounding box center [729, 407] width 242 height 25
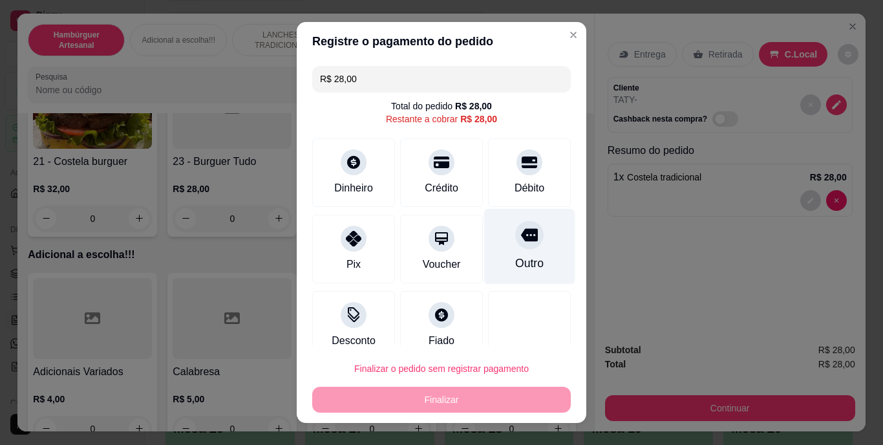
click at [490, 230] on div "Outro" at bounding box center [529, 247] width 91 height 76
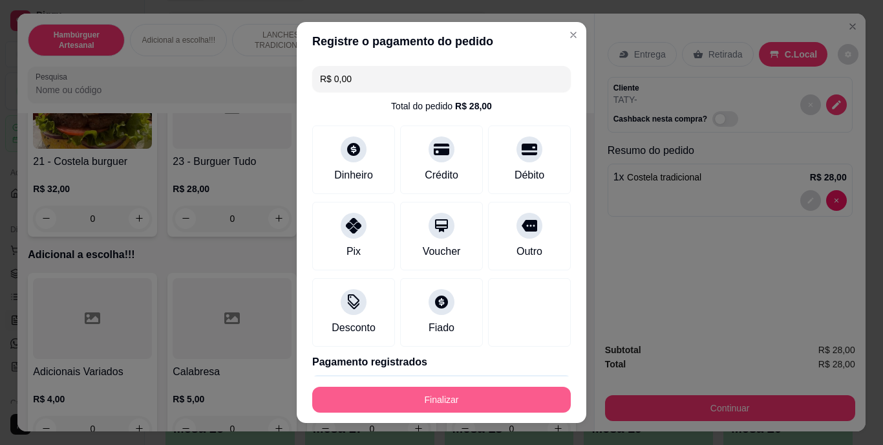
click at [531, 393] on button "Finalizar" at bounding box center [441, 399] width 258 height 26
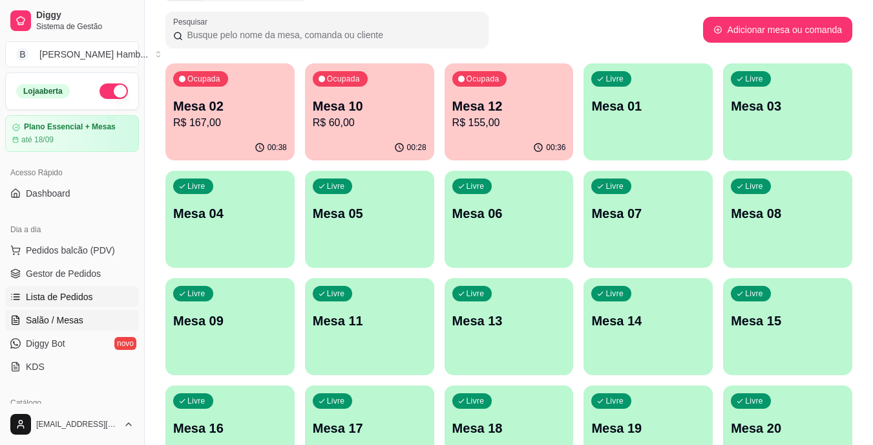
click at [64, 299] on span "Lista de Pedidos" at bounding box center [59, 296] width 67 height 13
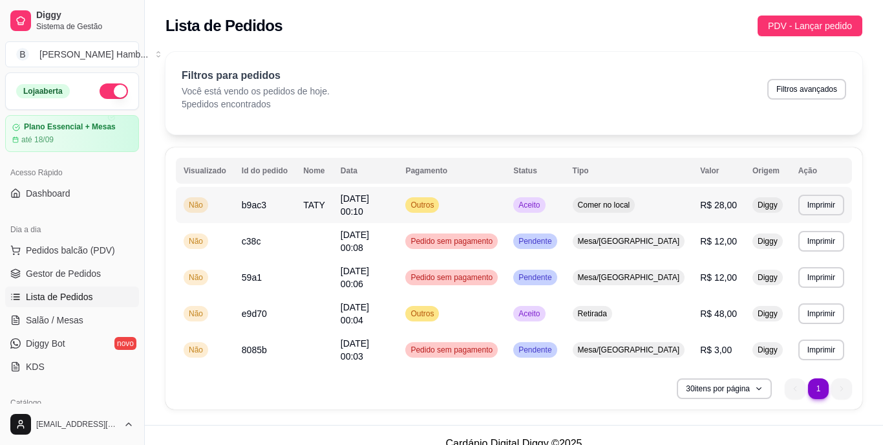
click at [356, 202] on span "[DATE] 00:10" at bounding box center [354, 204] width 28 height 23
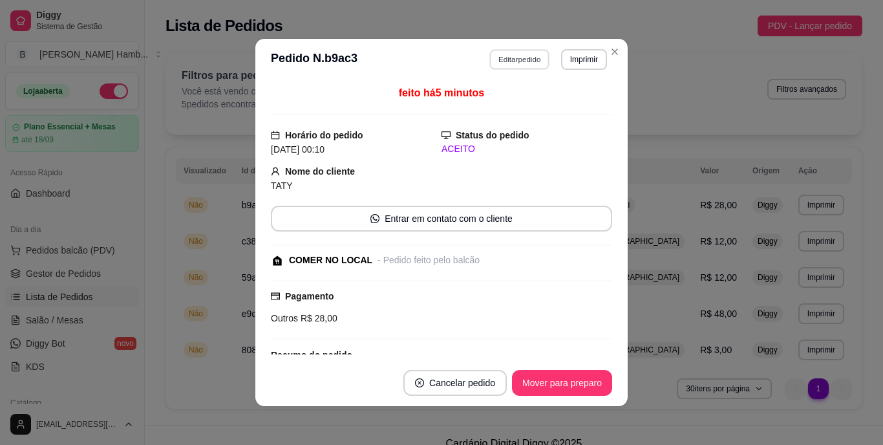
click at [525, 51] on button "Editar pedido" at bounding box center [520, 59] width 60 height 20
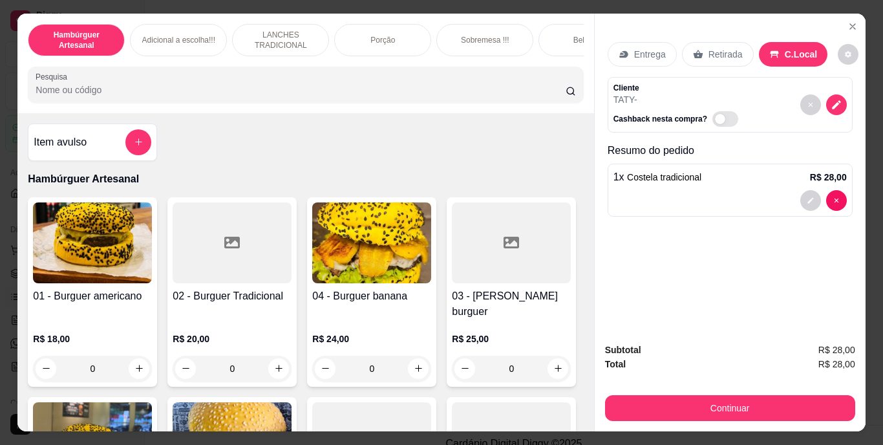
click at [364, 96] on input "Pesquisa" at bounding box center [301, 89] width 530 height 13
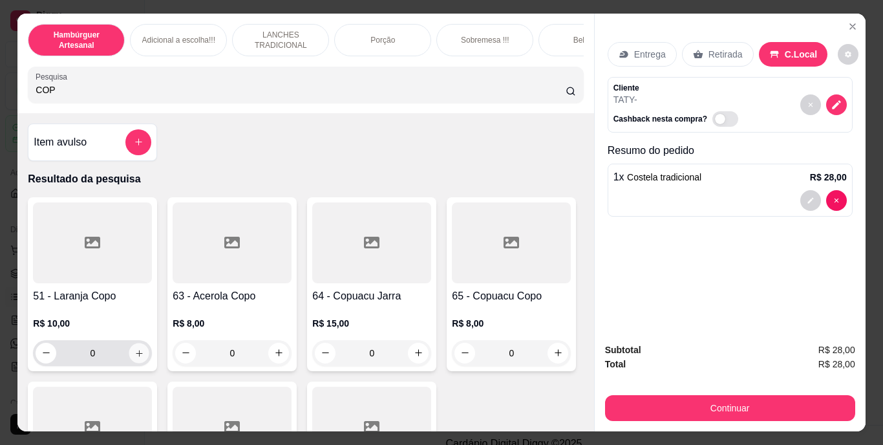
click at [136, 357] on icon "increase-product-quantity" at bounding box center [139, 353] width 10 height 10
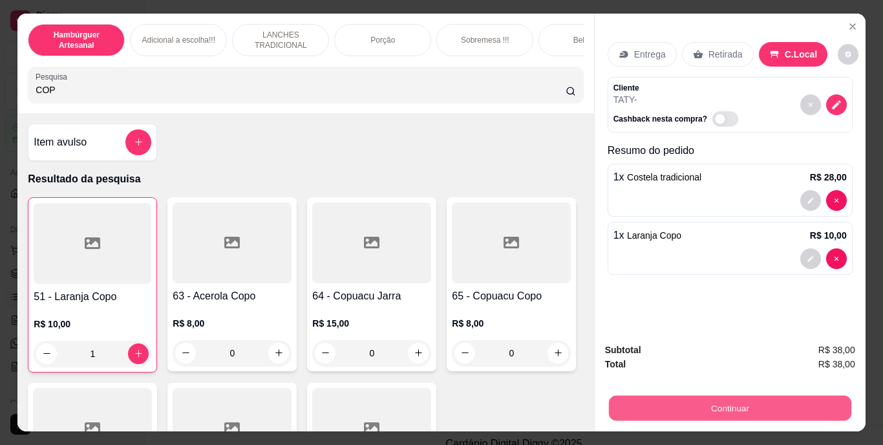
click at [608, 397] on button "Continuar" at bounding box center [729, 407] width 242 height 25
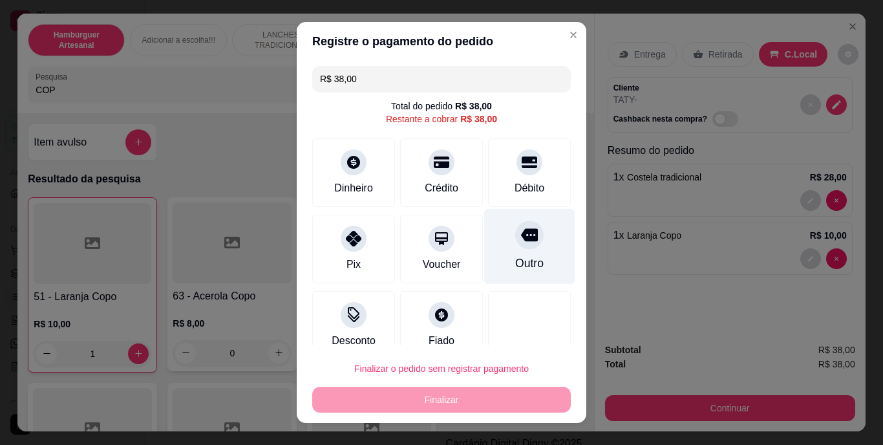
click at [515, 255] on div "Outro" at bounding box center [529, 263] width 28 height 17
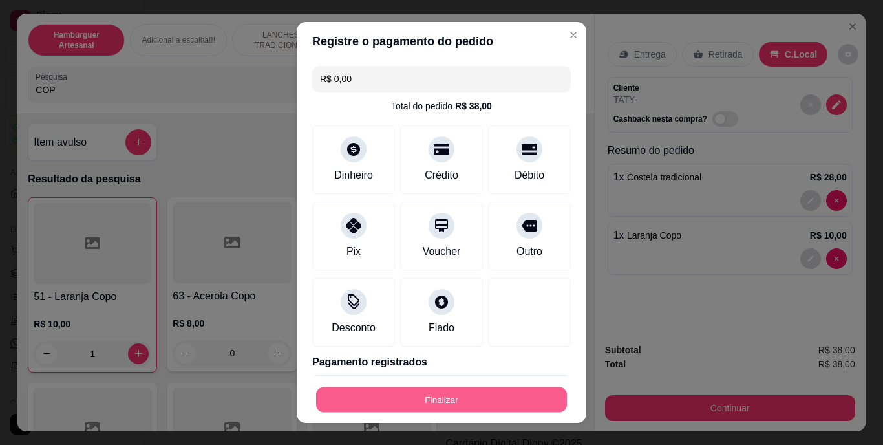
click at [445, 387] on button "Finalizar" at bounding box center [441, 398] width 251 height 25
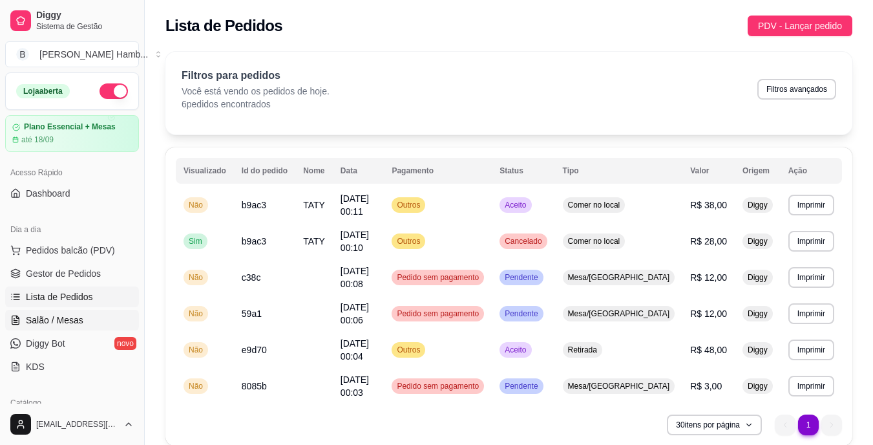
click at [50, 319] on span "Salão / Mesas" at bounding box center [55, 319] width 58 height 13
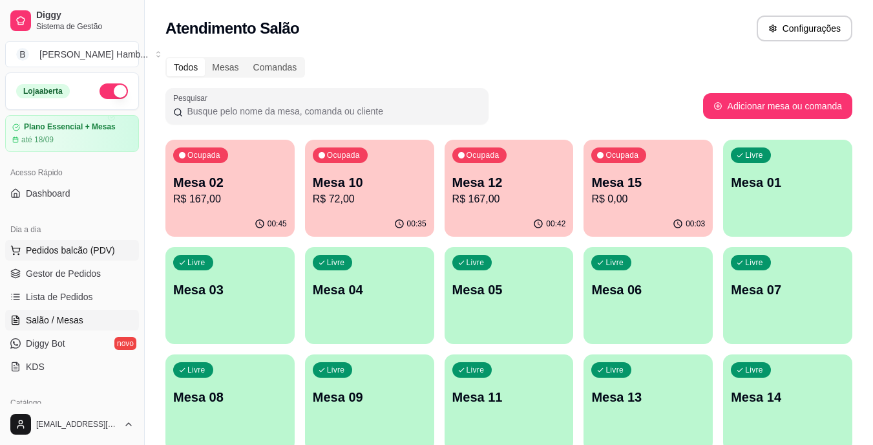
click at [42, 258] on button "Pedidos balcão (PDV)" at bounding box center [72, 250] width 134 height 21
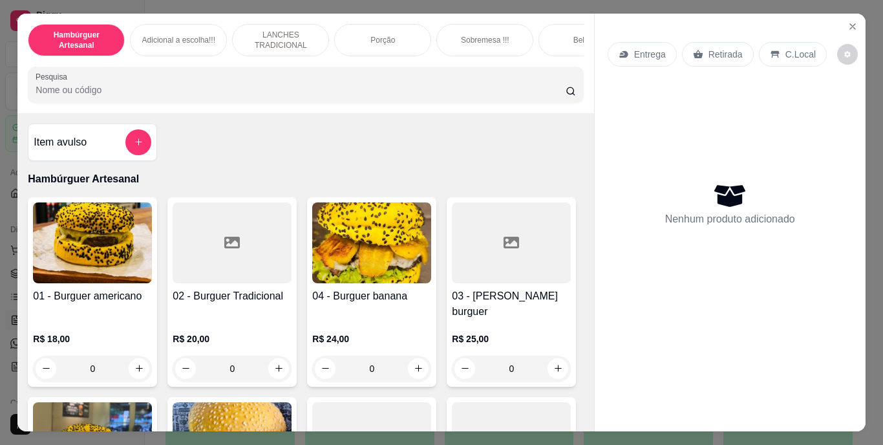
click at [143, 96] on input "Pesquisa" at bounding box center [301, 89] width 530 height 13
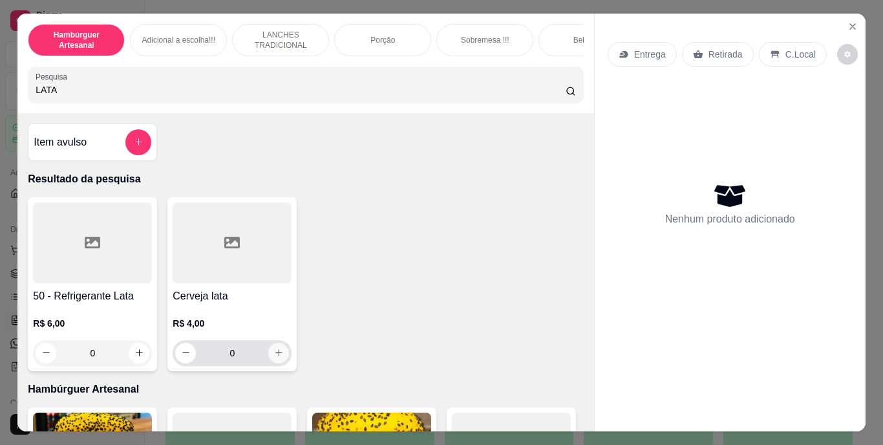
click at [275, 353] on icon "increase-product-quantity" at bounding box center [279, 353] width 10 height 10
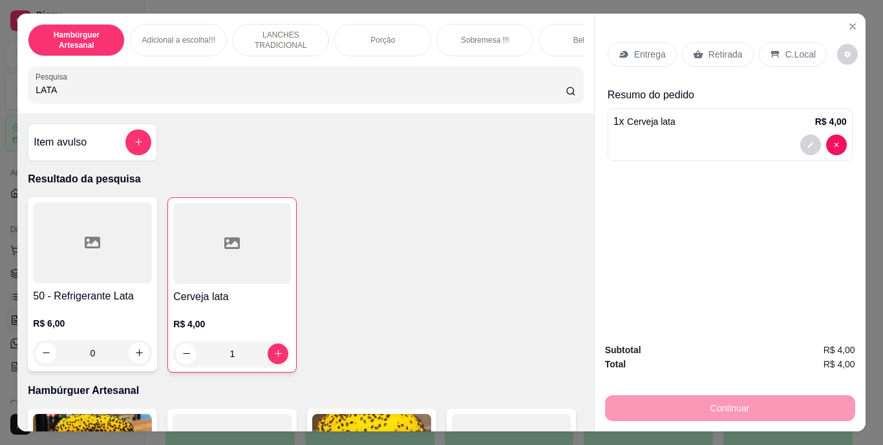
click at [715, 42] on div "Retirada" at bounding box center [718, 54] width 72 height 25
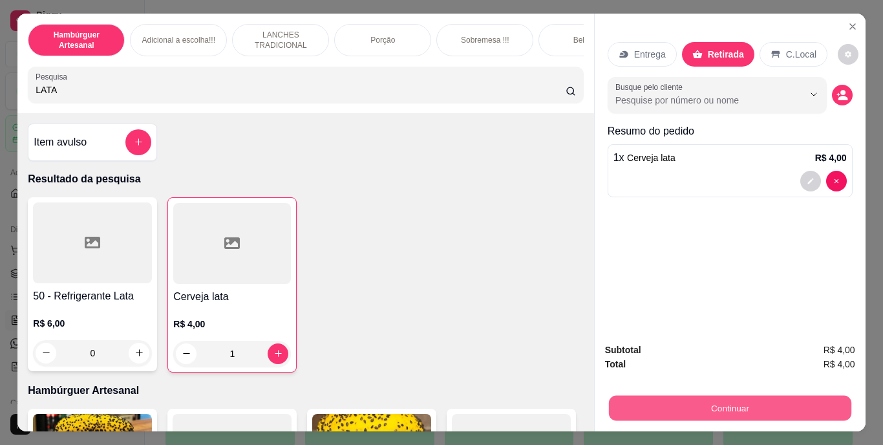
click at [681, 402] on button "Continuar" at bounding box center [729, 407] width 242 height 25
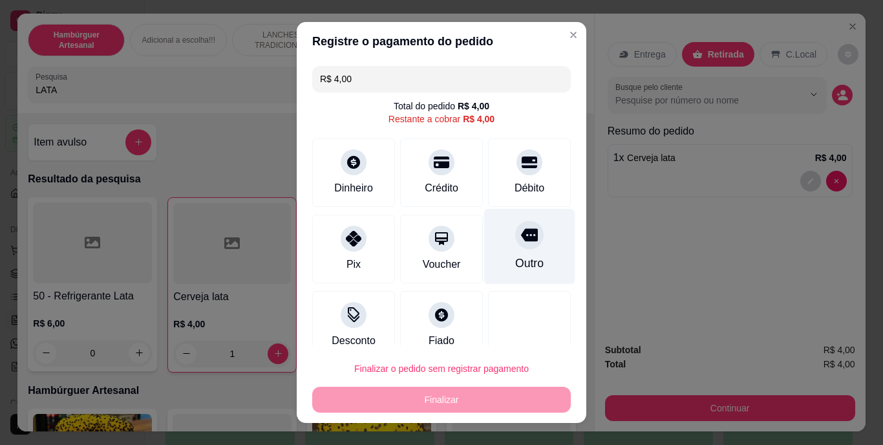
click at [519, 258] on div "Outro" at bounding box center [529, 263] width 28 height 17
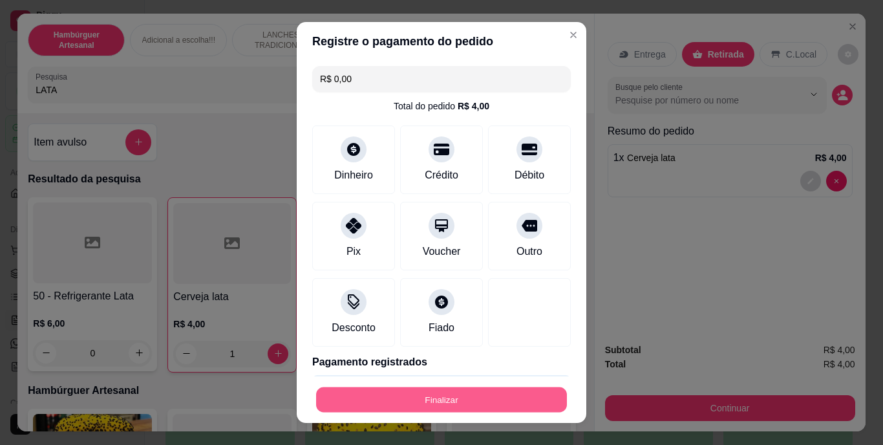
click at [466, 403] on button "Finalizar" at bounding box center [441, 398] width 251 height 25
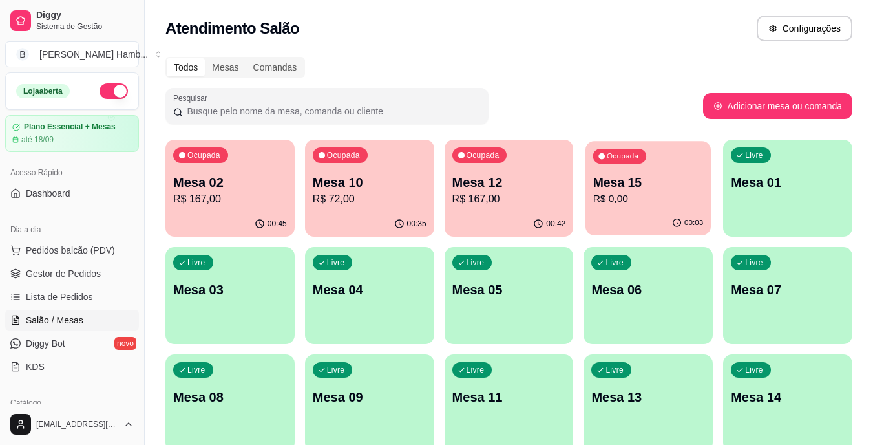
click at [656, 200] on p "R$ 0,00" at bounding box center [648, 198] width 110 height 15
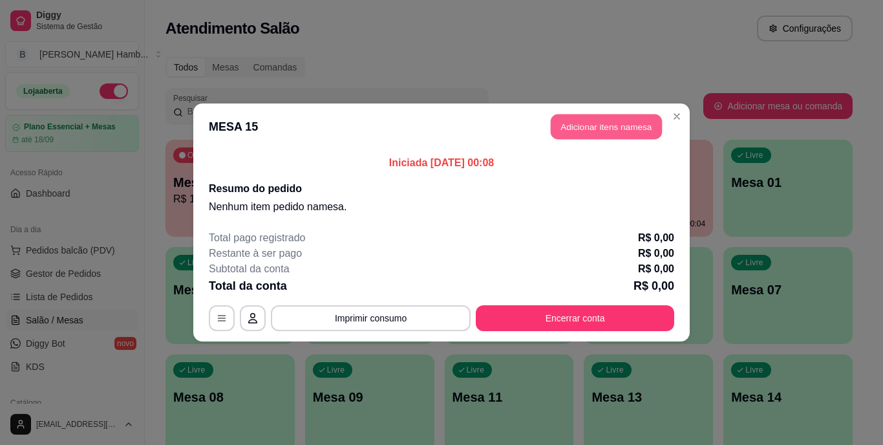
click at [619, 116] on button "Adicionar itens na mesa" at bounding box center [605, 126] width 111 height 25
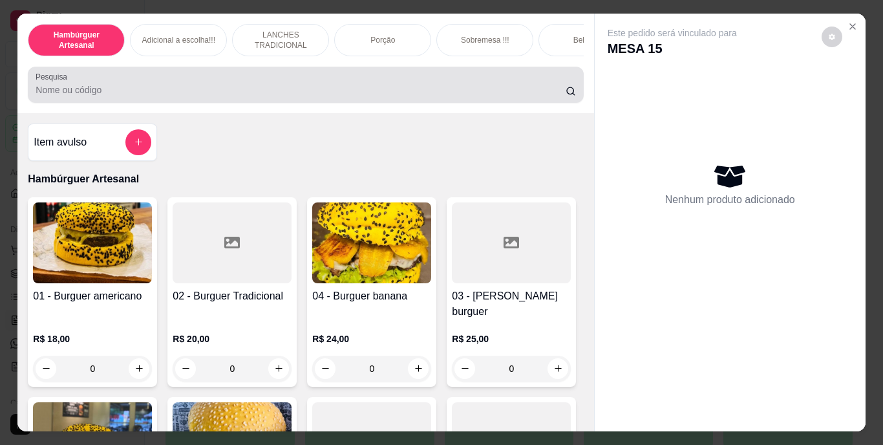
click at [488, 80] on div at bounding box center [305, 85] width 539 height 26
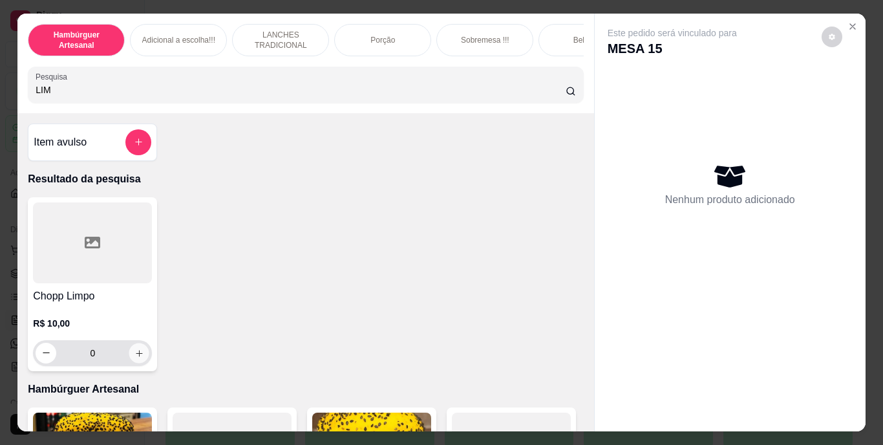
click at [136, 356] on icon "increase-product-quantity" at bounding box center [139, 353] width 6 height 6
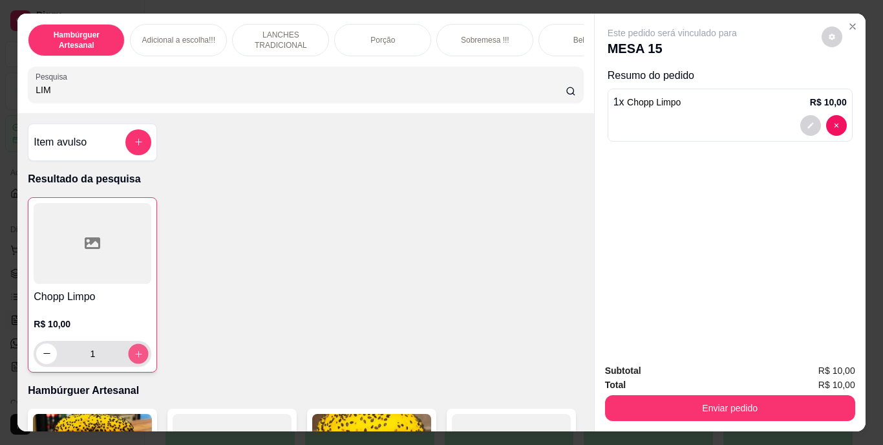
click at [136, 357] on icon "increase-product-quantity" at bounding box center [139, 353] width 10 height 10
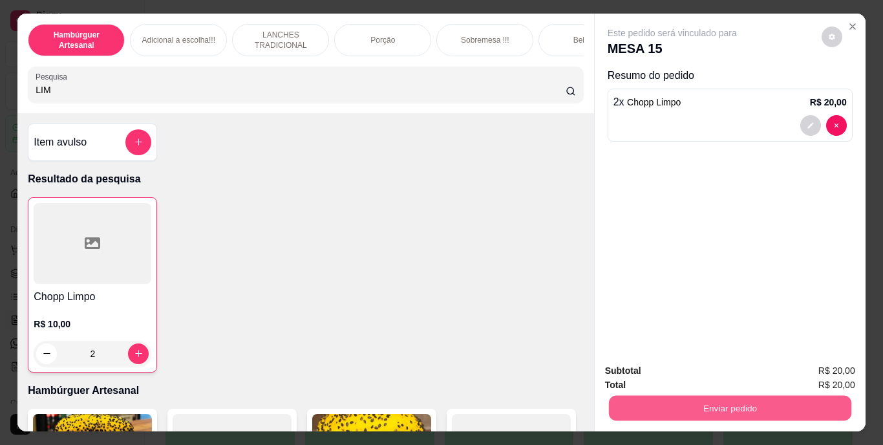
click at [633, 396] on button "Enviar pedido" at bounding box center [729, 407] width 242 height 25
click at [638, 366] on button "Não registrar e enviar pedido" at bounding box center [687, 371] width 131 height 24
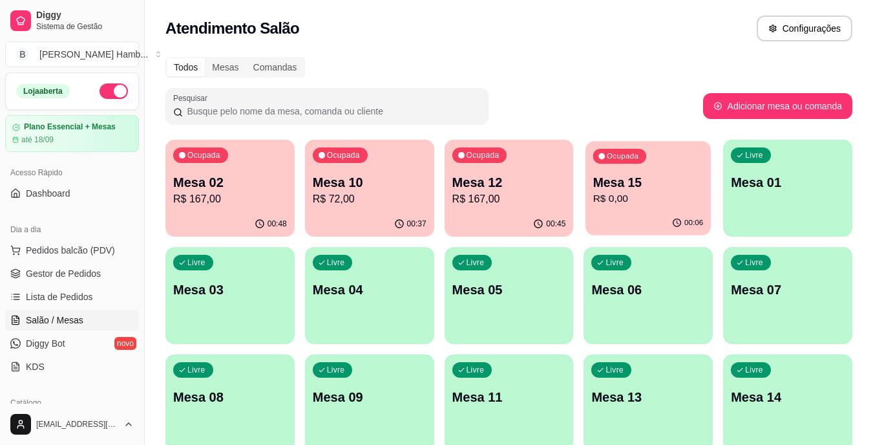
click at [693, 212] on div "00:06" at bounding box center [647, 223] width 125 height 25
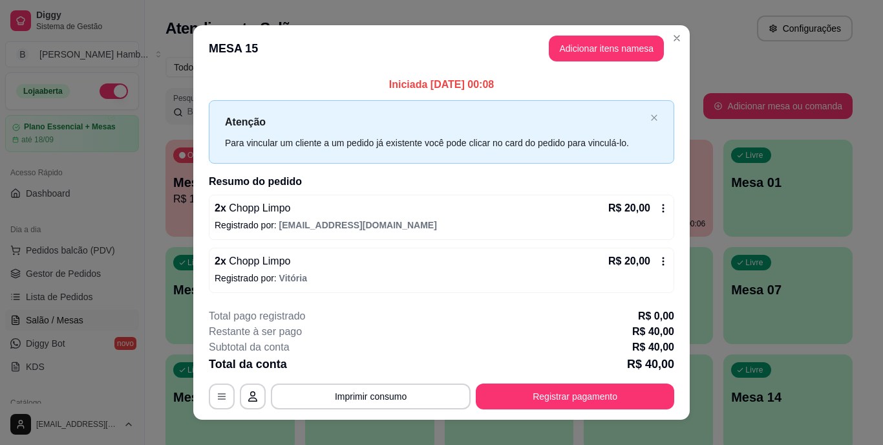
click at [658, 263] on icon at bounding box center [663, 261] width 10 height 10
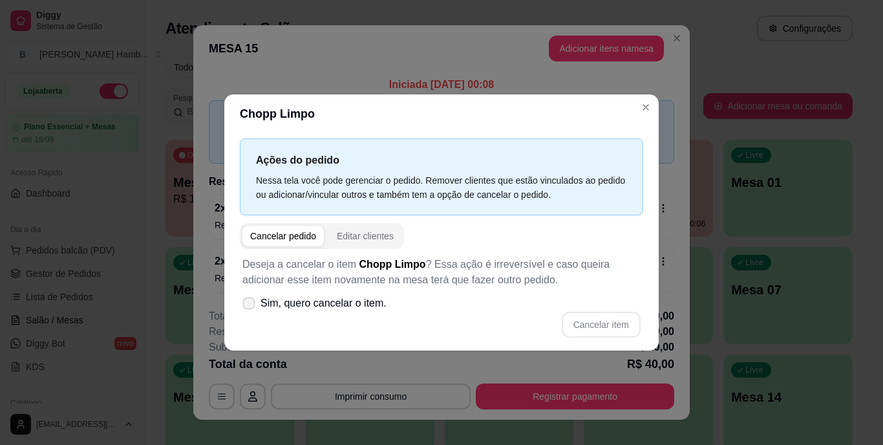
click at [255, 304] on span at bounding box center [249, 303] width 12 height 12
click at [250, 306] on input "Sim, quero cancelar o item." at bounding box center [246, 310] width 8 height 8
click at [581, 322] on button "Cancelar item" at bounding box center [600, 324] width 77 height 25
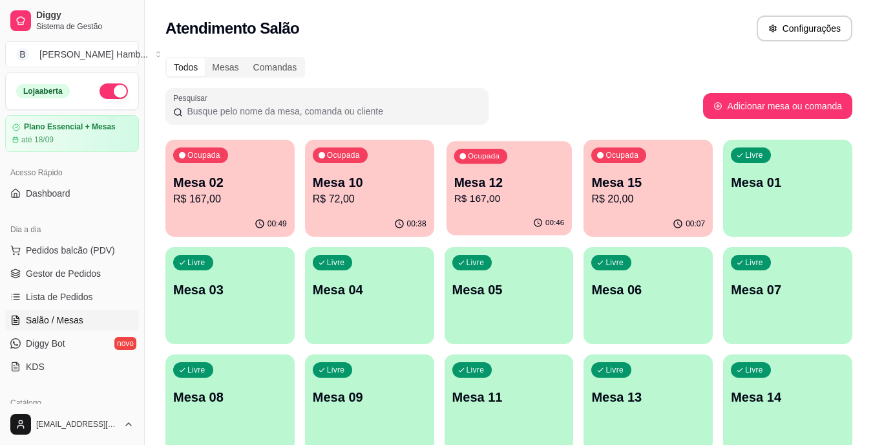
click at [513, 186] on p "Mesa 12" at bounding box center [509, 182] width 110 height 17
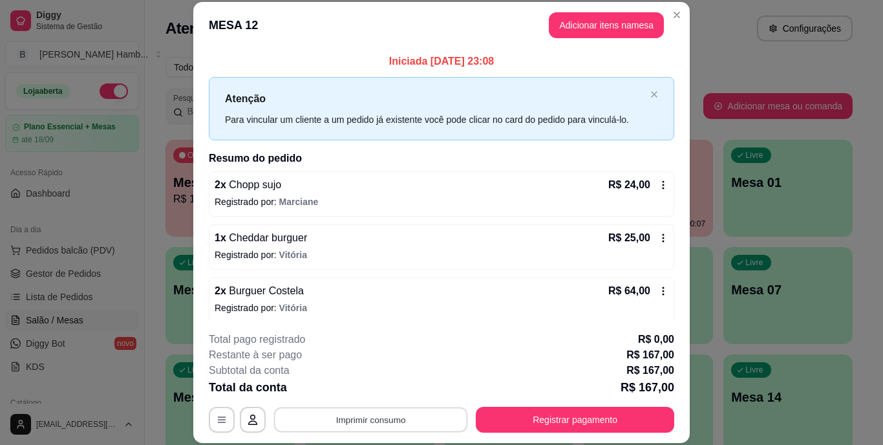
click at [355, 417] on button "Imprimir consumo" at bounding box center [371, 418] width 194 height 25
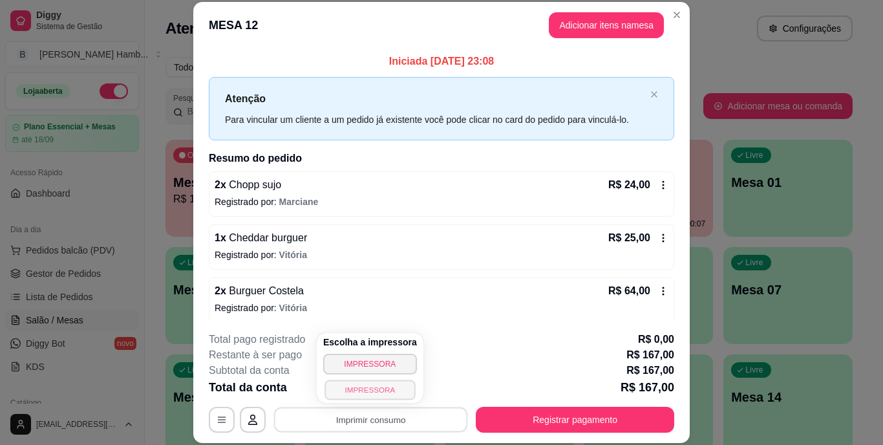
click at [356, 393] on button "IMPRESSORA" at bounding box center [369, 389] width 90 height 20
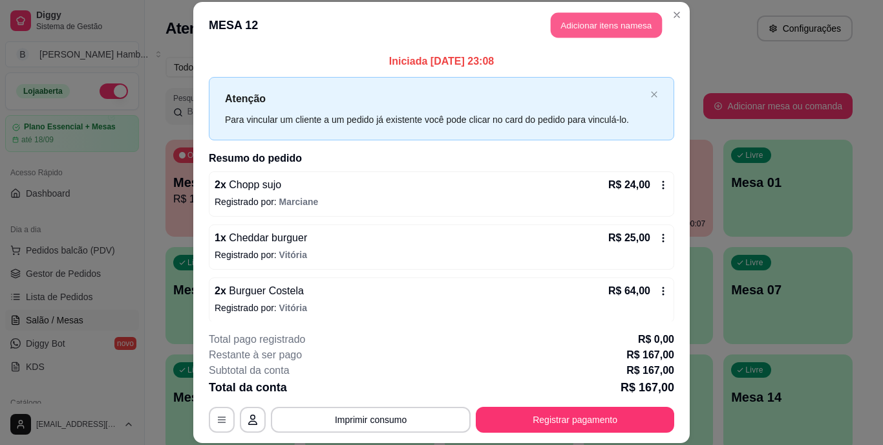
click at [576, 20] on button "Adicionar itens na mesa" at bounding box center [605, 25] width 111 height 25
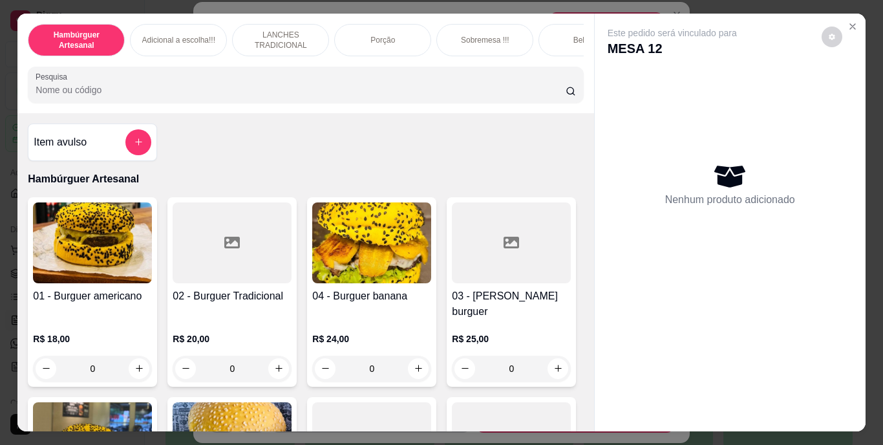
click at [456, 94] on input "Pesquisa" at bounding box center [301, 89] width 530 height 13
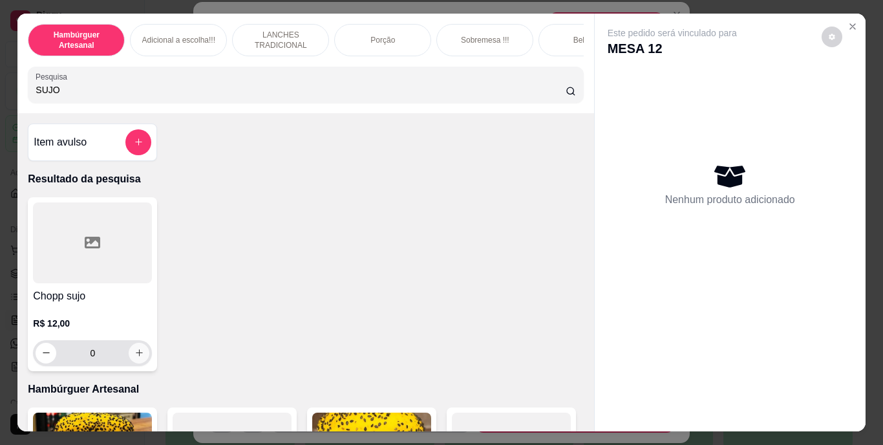
type input "SUJO"
click at [134, 355] on icon "increase-product-quantity" at bounding box center [139, 353] width 10 height 10
type input "1"
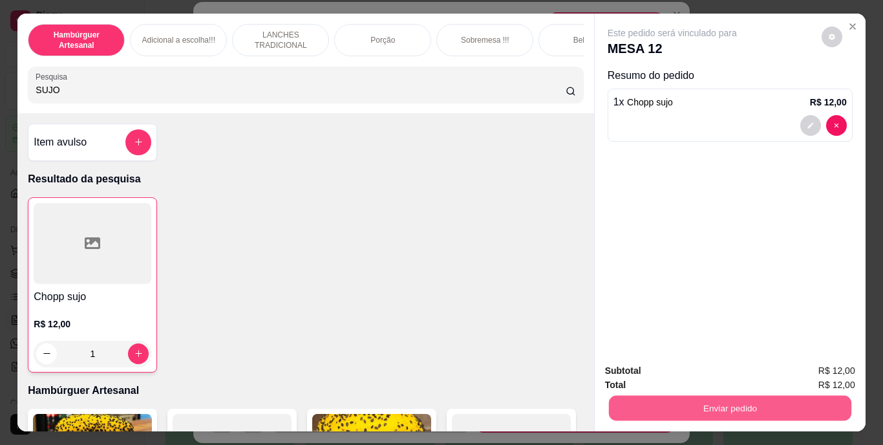
click at [659, 404] on button "Enviar pedido" at bounding box center [729, 407] width 242 height 25
click at [649, 368] on button "Não registrar e enviar pedido" at bounding box center [687, 371] width 131 height 24
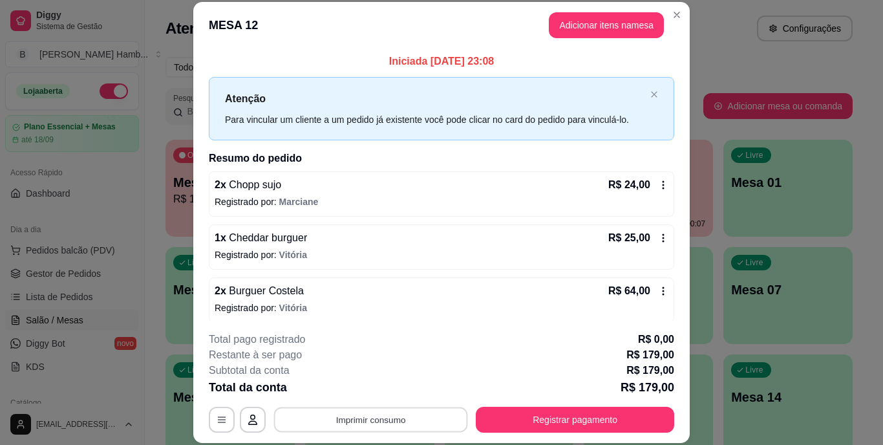
click at [421, 418] on button "Imprimir consumo" at bounding box center [371, 418] width 194 height 25
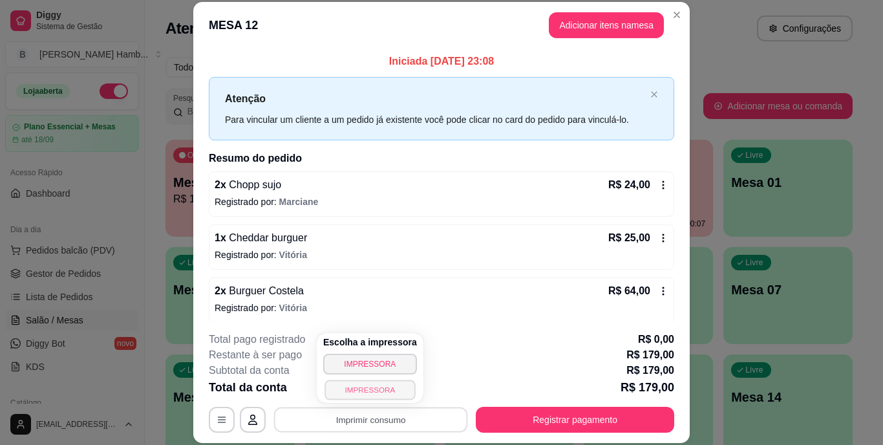
click at [379, 387] on button "IMPRESSORA" at bounding box center [369, 389] width 90 height 20
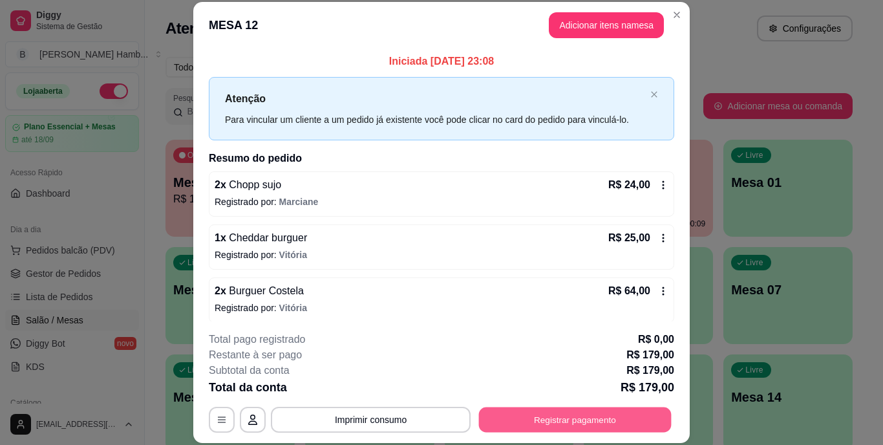
click at [504, 426] on button "Registrar pagamento" at bounding box center [575, 418] width 193 height 25
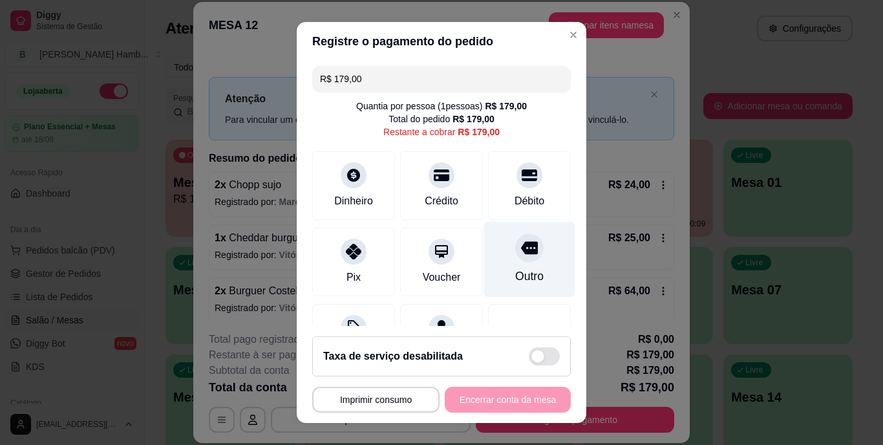
click at [515, 269] on div "Outro" at bounding box center [529, 276] width 28 height 17
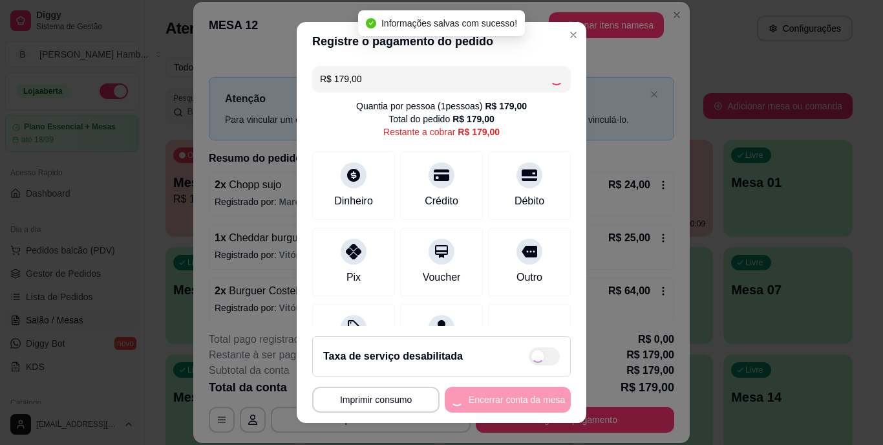
type input "R$ 0,00"
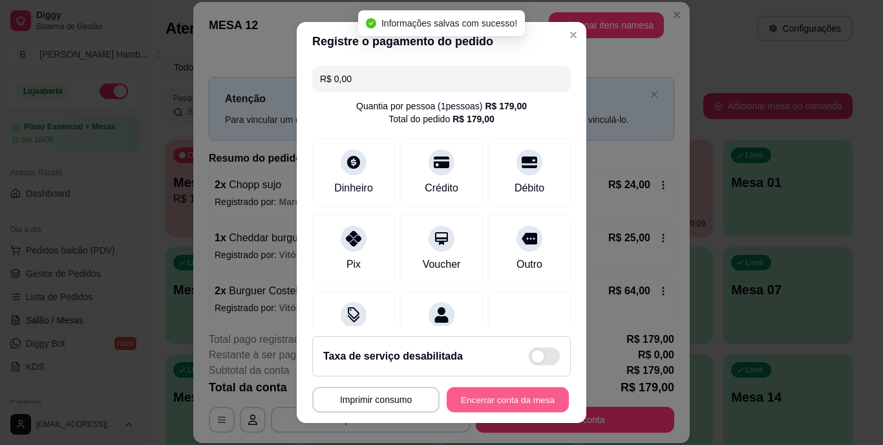
click at [474, 390] on button "Encerrar conta da mesa" at bounding box center [507, 398] width 122 height 25
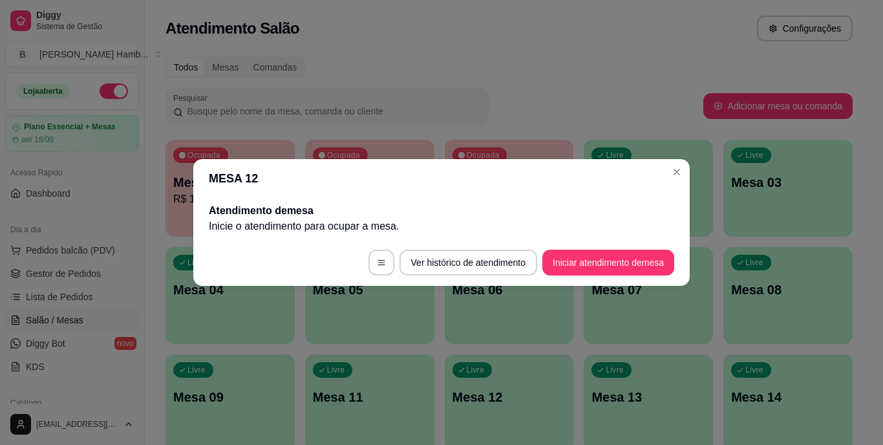
click at [459, 238] on div "MESA 12 Atendimento de mesa Inicie o atendimento para ocupar a mesa . Ver histó…" at bounding box center [441, 222] width 883 height 445
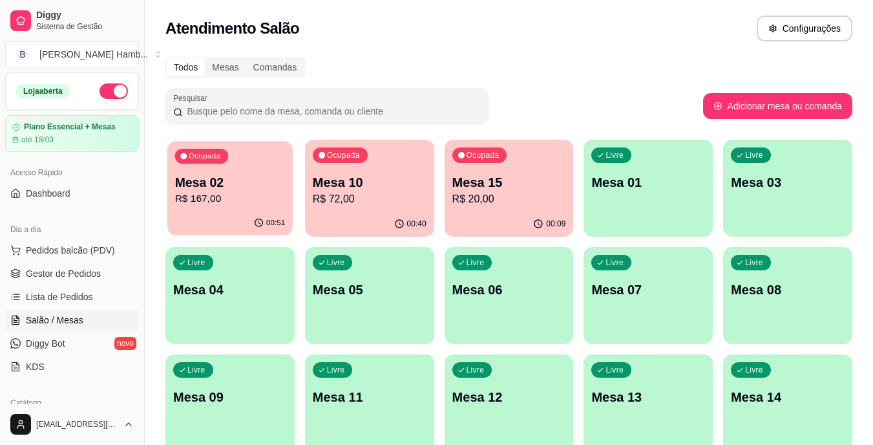
click at [250, 189] on p "Mesa 02" at bounding box center [230, 182] width 110 height 17
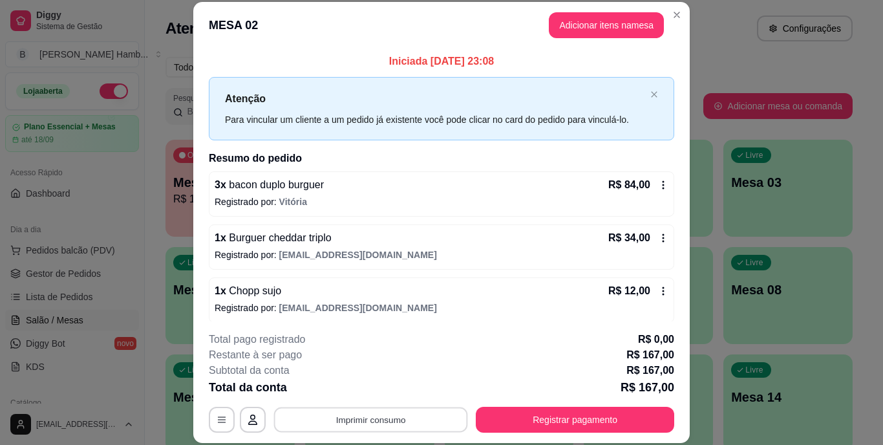
click at [404, 413] on button "Imprimir consumo" at bounding box center [371, 418] width 194 height 25
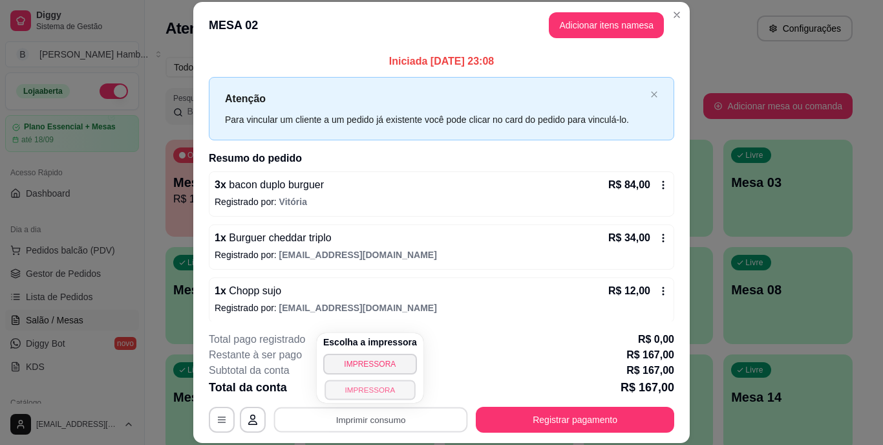
click at [395, 389] on button "IMPRESSORA" at bounding box center [369, 389] width 90 height 20
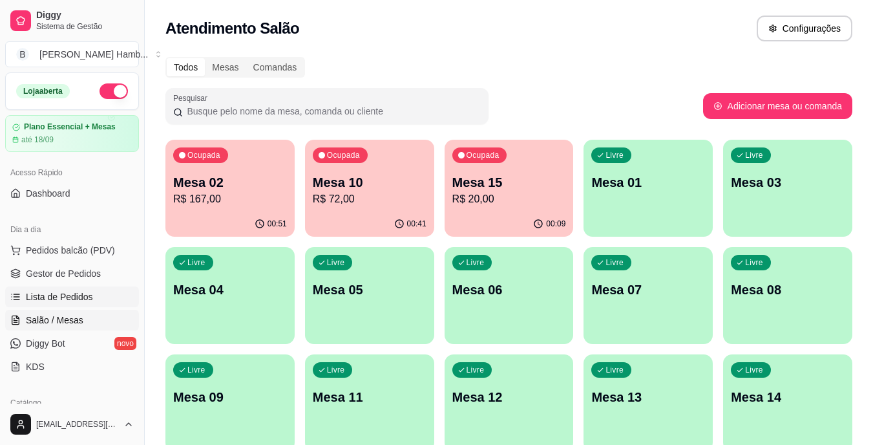
click at [51, 298] on span "Lista de Pedidos" at bounding box center [59, 296] width 67 height 13
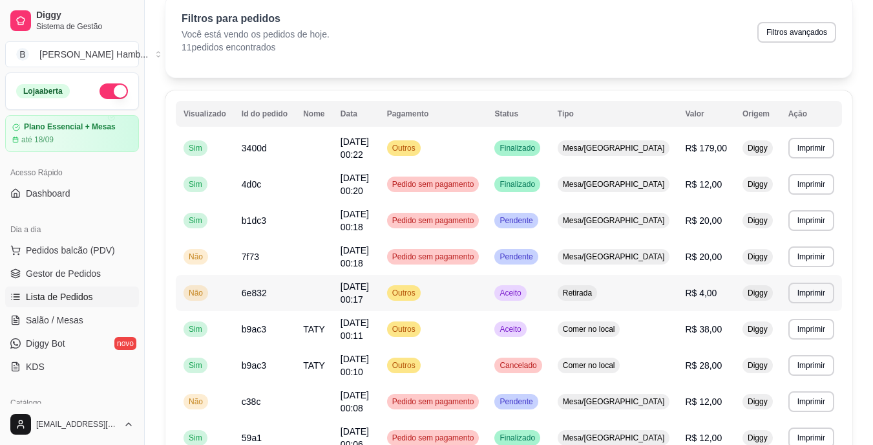
scroll to position [58, 0]
click at [369, 317] on span "[DATE] 00:11" at bounding box center [354, 328] width 28 height 23
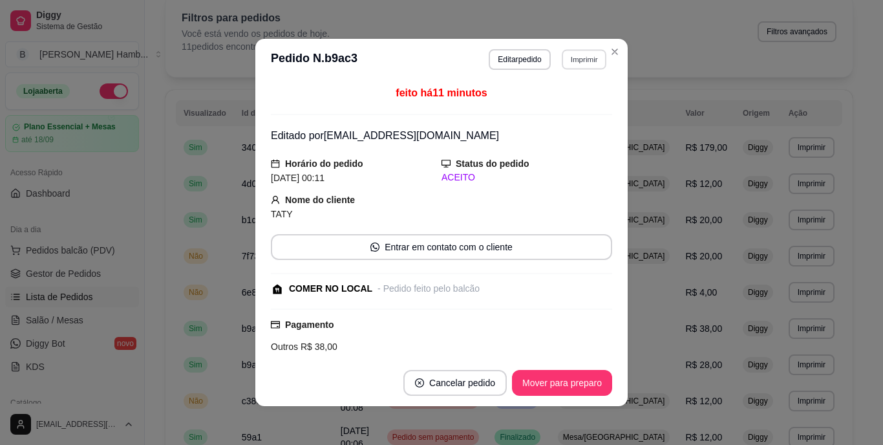
click at [565, 63] on button "Imprimir" at bounding box center [583, 59] width 45 height 20
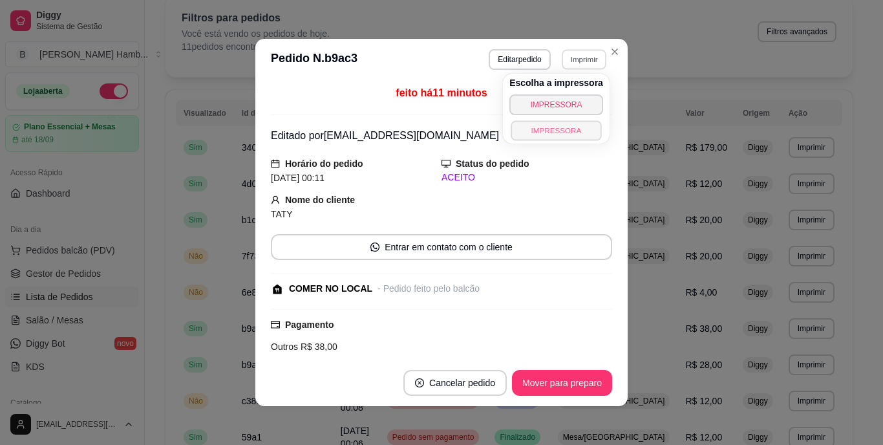
click at [545, 125] on button "IMPRESSORA" at bounding box center [555, 130] width 90 height 20
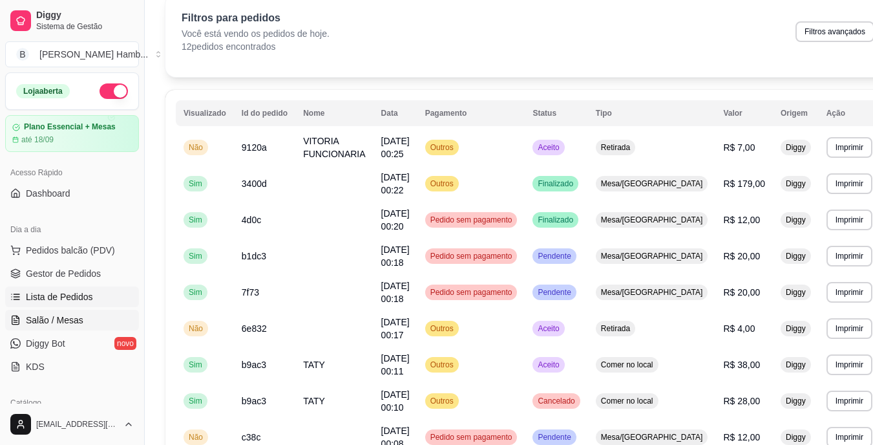
click at [64, 320] on span "Salão / Mesas" at bounding box center [55, 319] width 58 height 13
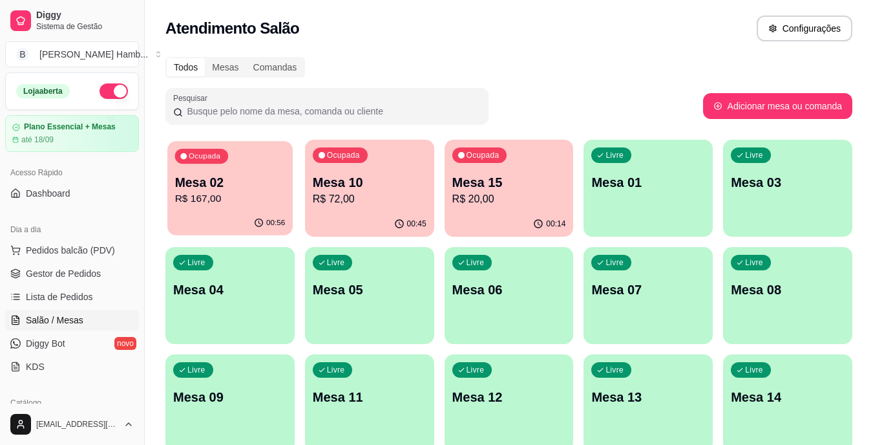
click at [215, 202] on p "R$ 167,00" at bounding box center [230, 198] width 110 height 15
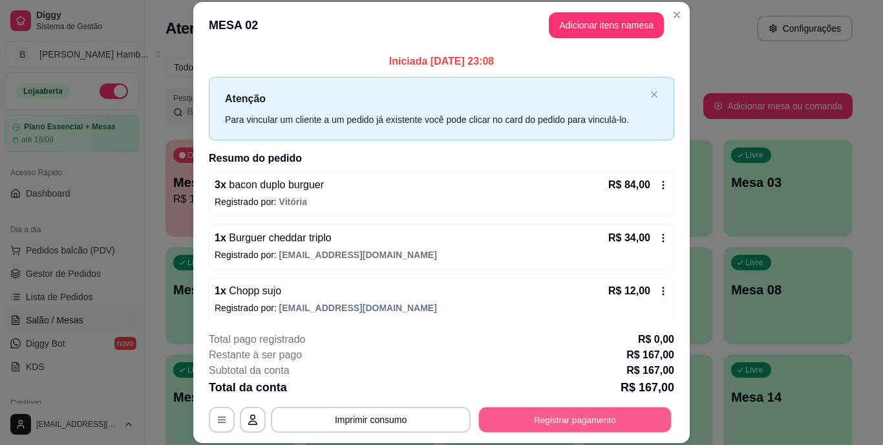
click at [516, 422] on button "Registrar pagamento" at bounding box center [575, 418] width 193 height 25
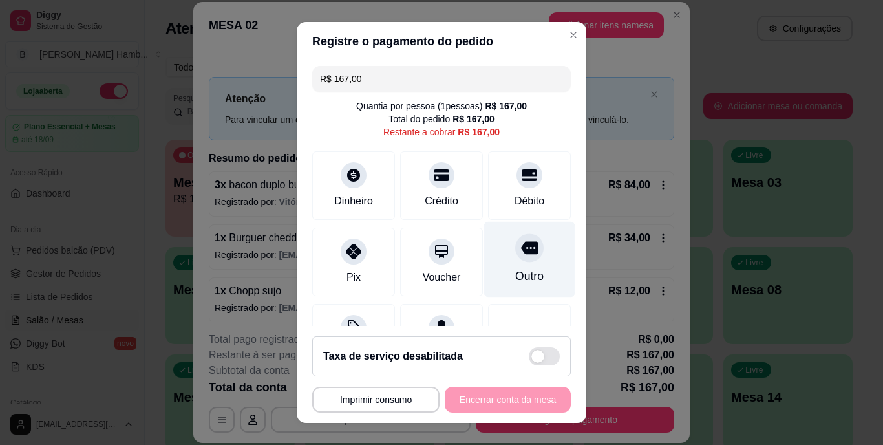
click at [515, 268] on div "Outro" at bounding box center [529, 276] width 28 height 17
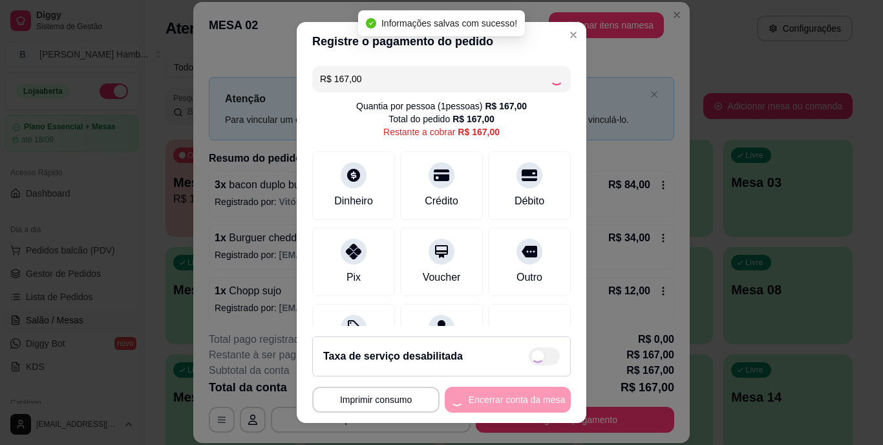
type input "R$ 0,00"
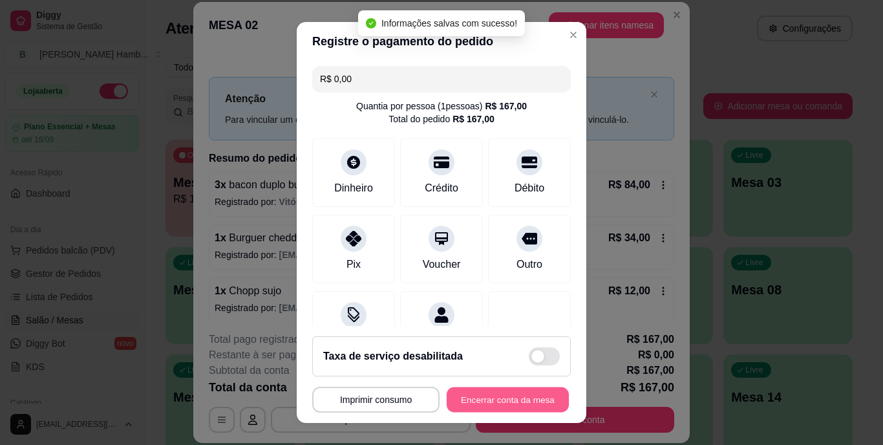
click at [485, 398] on button "Encerrar conta da mesa" at bounding box center [507, 398] width 122 height 25
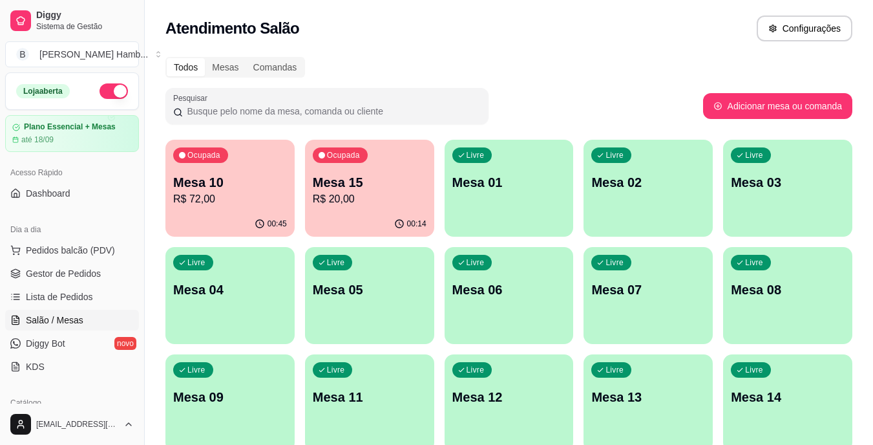
click at [550, 99] on div "Pesquisar" at bounding box center [434, 106] width 538 height 36
click at [403, 184] on p "Mesa 15" at bounding box center [369, 182] width 110 height 17
click at [218, 201] on p "R$ 72,00" at bounding box center [230, 198] width 110 height 15
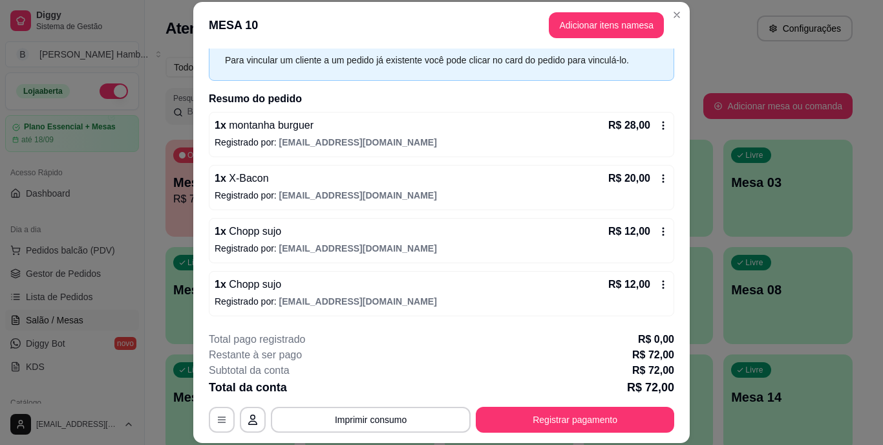
scroll to position [59, 0]
click at [344, 423] on button "Imprimir consumo" at bounding box center [371, 418] width 194 height 25
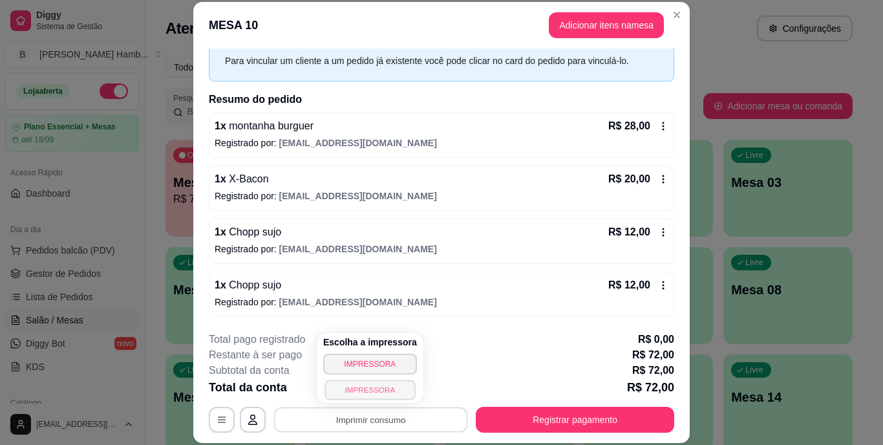
click at [349, 389] on button "IMPRESSORA" at bounding box center [369, 389] width 90 height 20
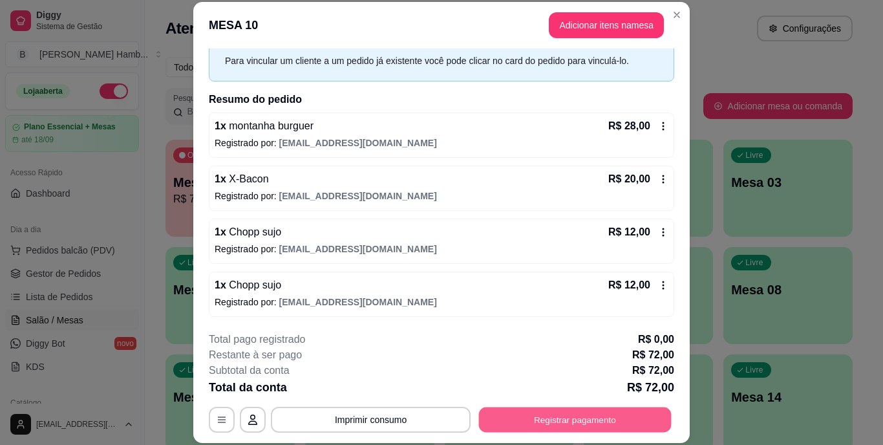
click at [507, 421] on button "Registrar pagamento" at bounding box center [575, 418] width 193 height 25
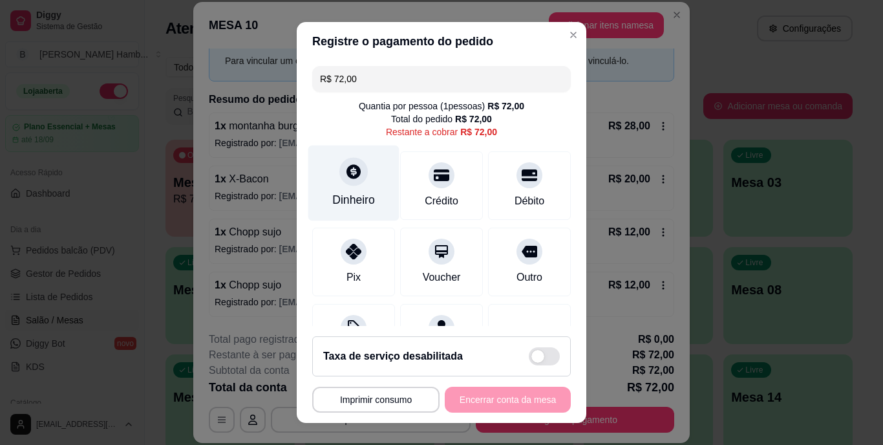
click at [349, 199] on div "Dinheiro" at bounding box center [353, 200] width 43 height 17
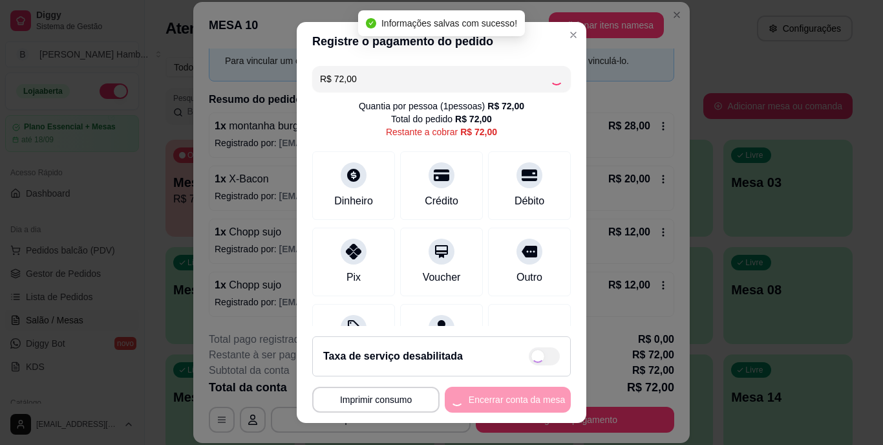
type input "R$ 0,00"
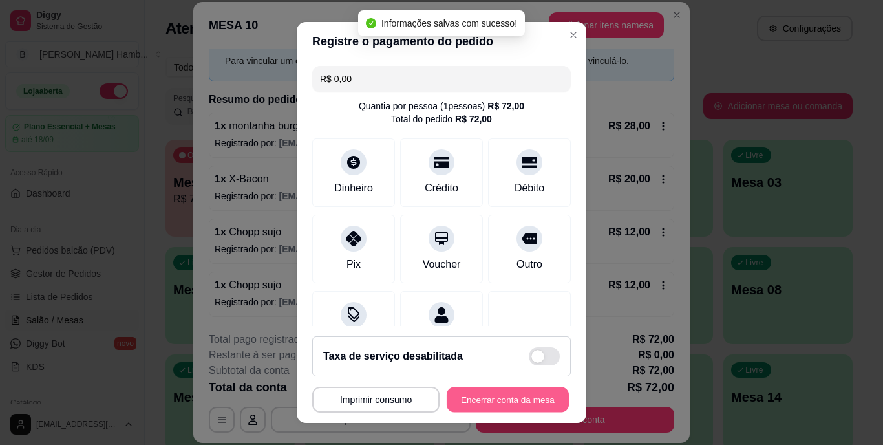
click at [466, 392] on button "Encerrar conta da mesa" at bounding box center [507, 398] width 122 height 25
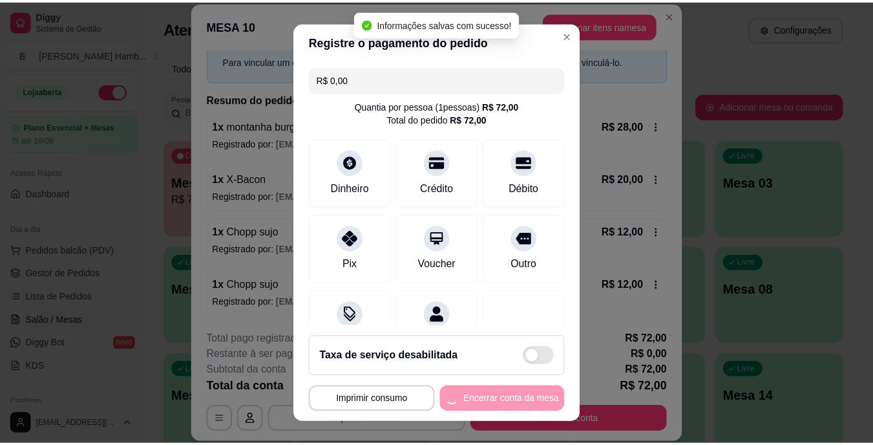
scroll to position [0, 0]
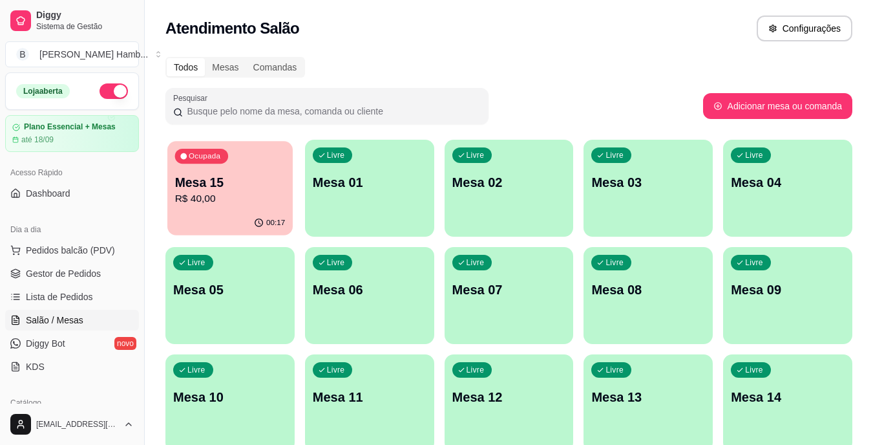
click at [253, 189] on p "Mesa 15" at bounding box center [230, 182] width 110 height 17
click at [68, 259] on button "Pedidos balcão (PDV)" at bounding box center [72, 250] width 134 height 21
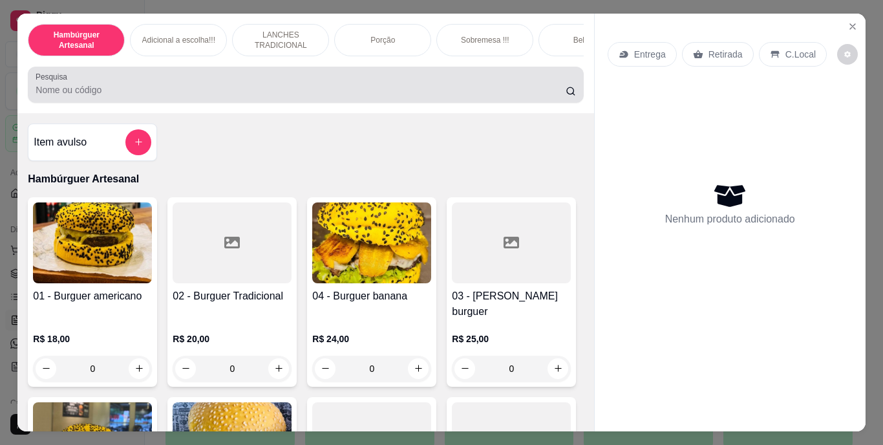
click at [237, 93] on input "Pesquisa" at bounding box center [301, 89] width 530 height 13
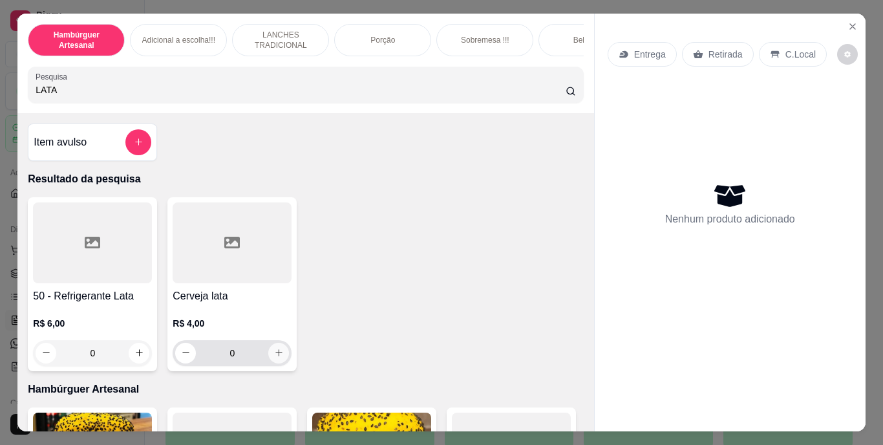
type input "LATA"
click at [269, 352] on button "increase-product-quantity" at bounding box center [279, 352] width 20 height 20
type input "1"
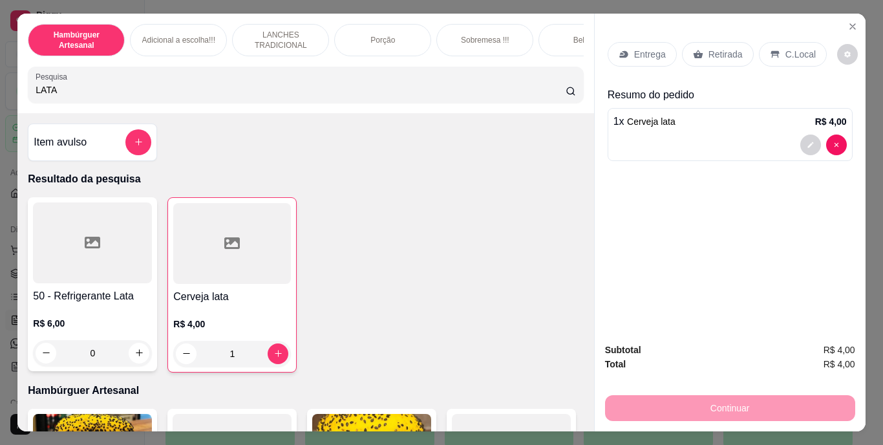
click at [695, 42] on div "Retirada" at bounding box center [718, 54] width 72 height 25
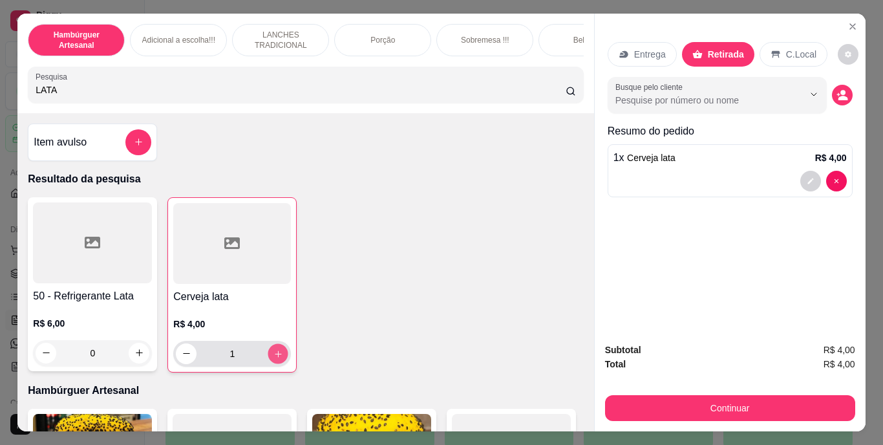
click at [273, 356] on icon "increase-product-quantity" at bounding box center [278, 353] width 10 height 10
type input "2"
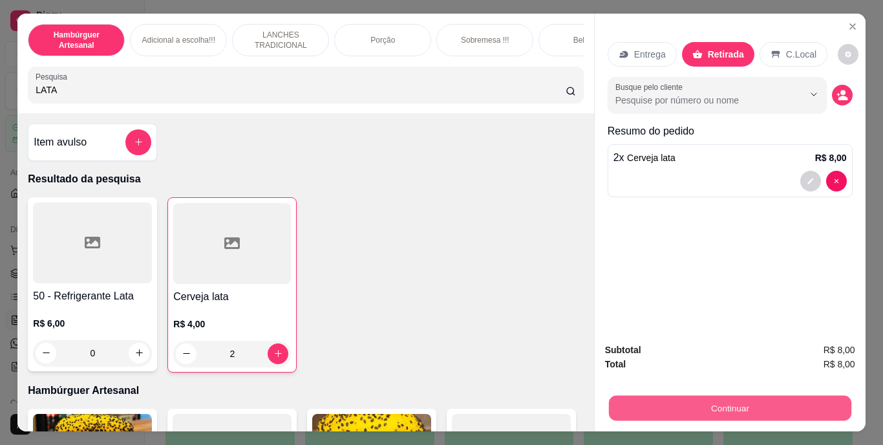
click at [700, 406] on button "Continuar" at bounding box center [729, 407] width 242 height 25
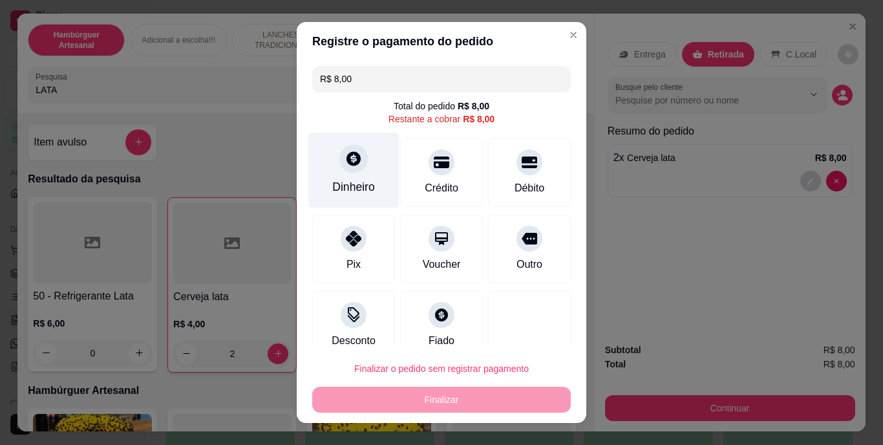
click at [361, 184] on div "Dinheiro" at bounding box center [353, 187] width 43 height 17
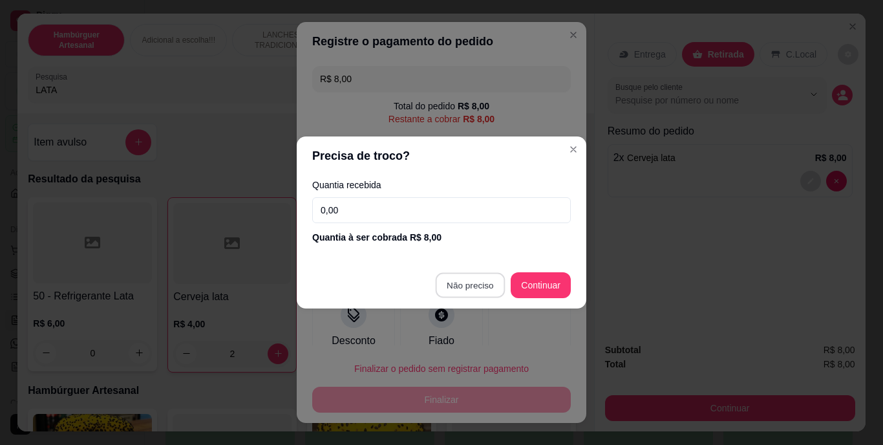
type input "R$ 0,00"
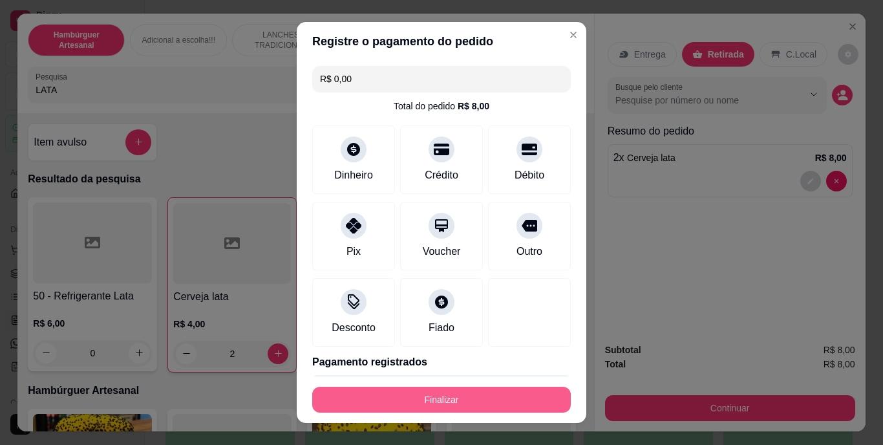
click at [441, 393] on button "Finalizar" at bounding box center [441, 399] width 258 height 26
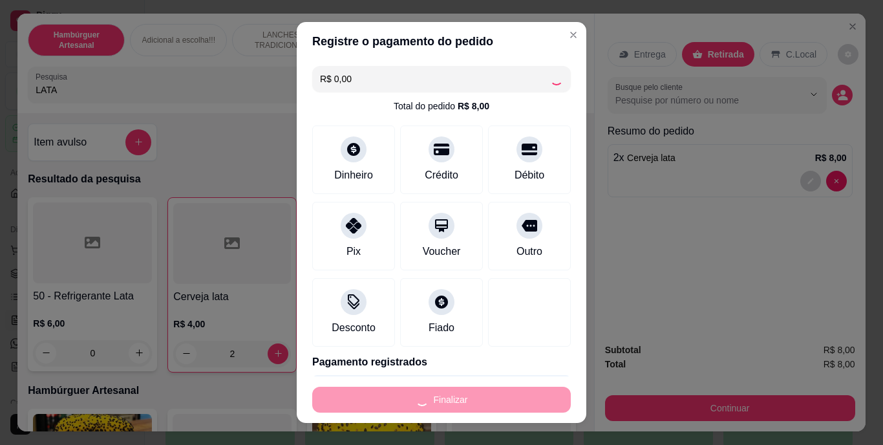
type input "0"
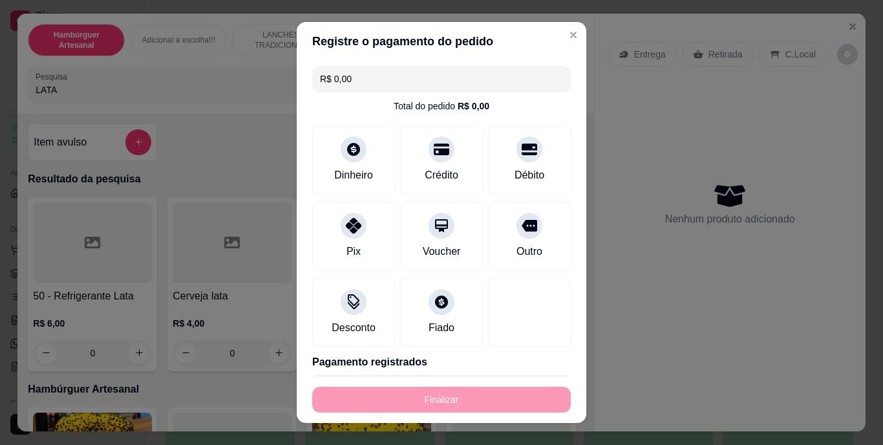
type input "-R$ 8,00"
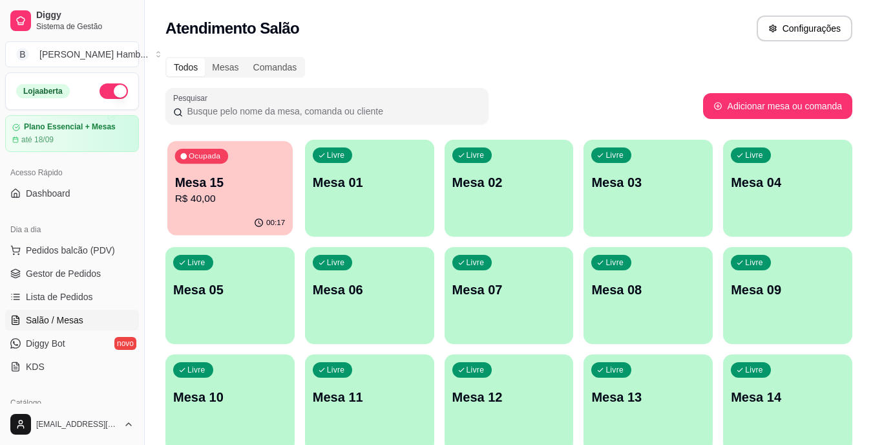
click at [216, 174] on p "Mesa 15" at bounding box center [230, 182] width 110 height 17
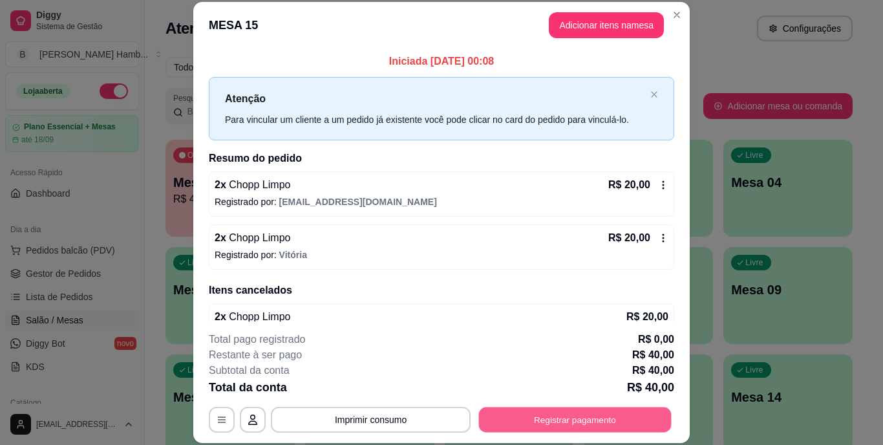
click at [489, 412] on button "Registrar pagamento" at bounding box center [575, 418] width 193 height 25
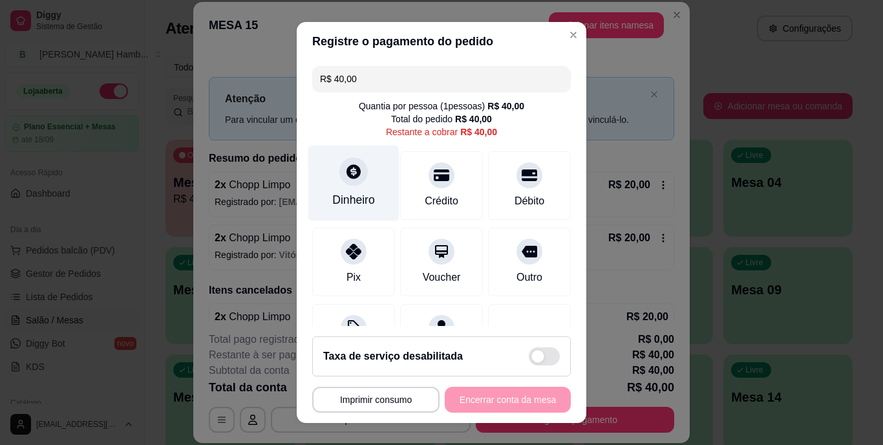
click at [339, 178] on div at bounding box center [353, 172] width 28 height 28
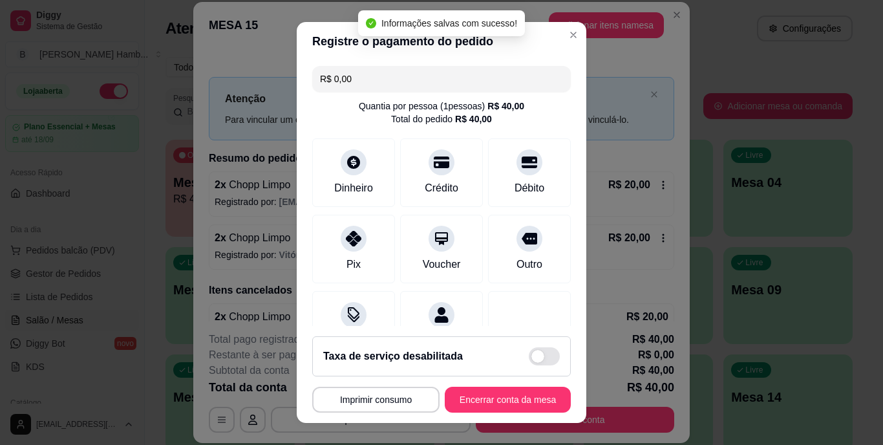
type input "R$ 0,00"
click at [492, 395] on button "Encerrar conta da mesa" at bounding box center [507, 398] width 122 height 25
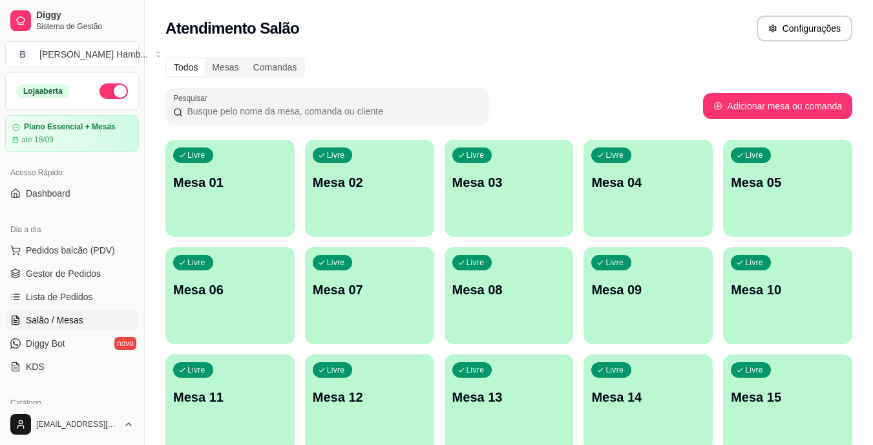
click at [99, 297] on link "Lista de Pedidos" at bounding box center [72, 296] width 134 height 21
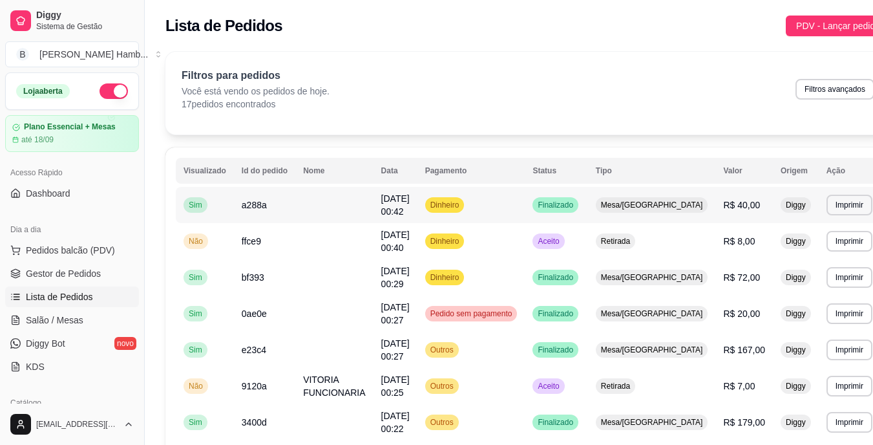
click at [515, 202] on td "Dinheiro" at bounding box center [471, 205] width 108 height 36
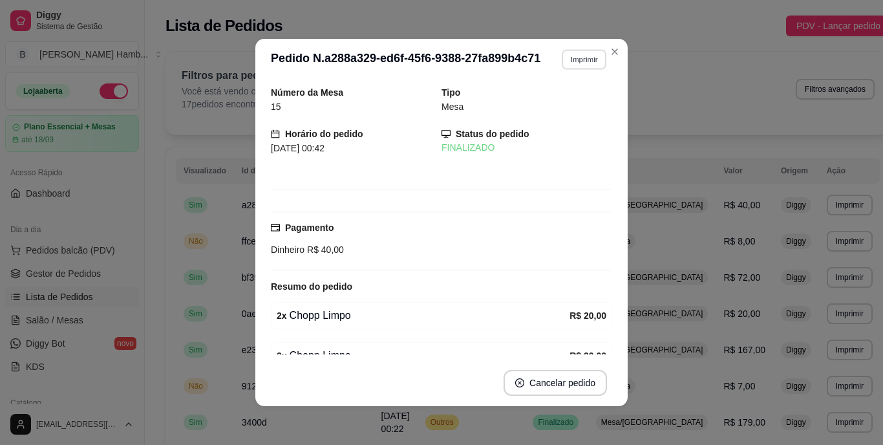
click at [568, 62] on button "Imprimir" at bounding box center [583, 59] width 45 height 20
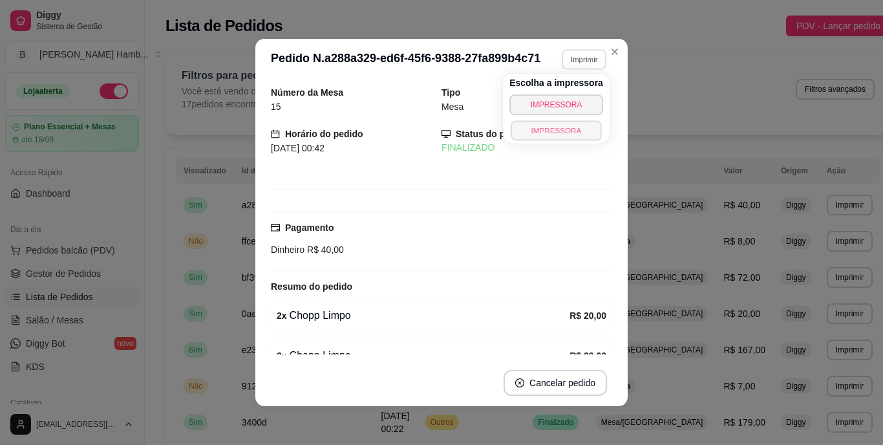
click at [558, 129] on button "IMPRESSORA" at bounding box center [555, 130] width 90 height 20
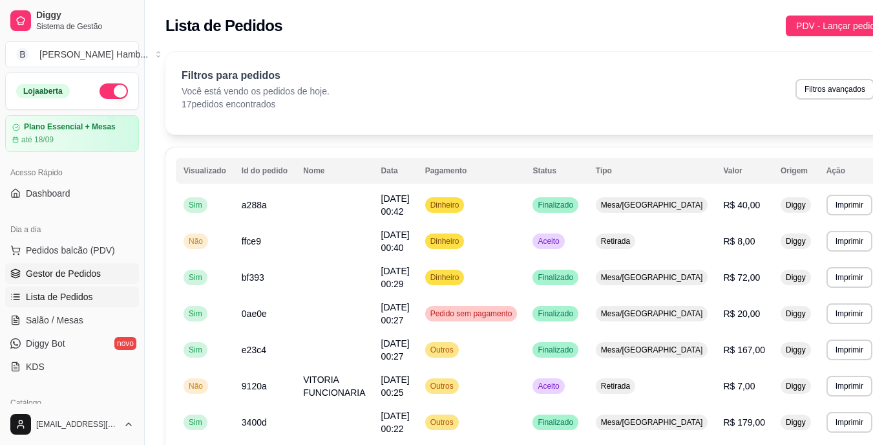
click at [97, 272] on span "Gestor de Pedidos" at bounding box center [63, 273] width 75 height 13
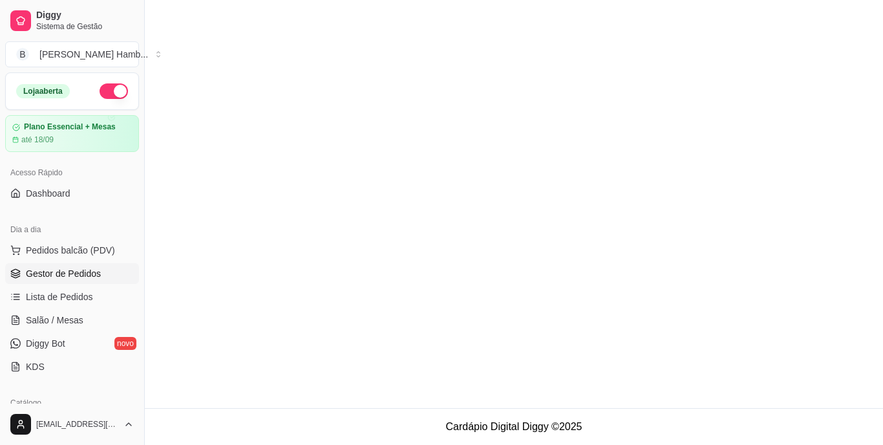
click at [97, 272] on span "Gestor de Pedidos" at bounding box center [63, 273] width 75 height 13
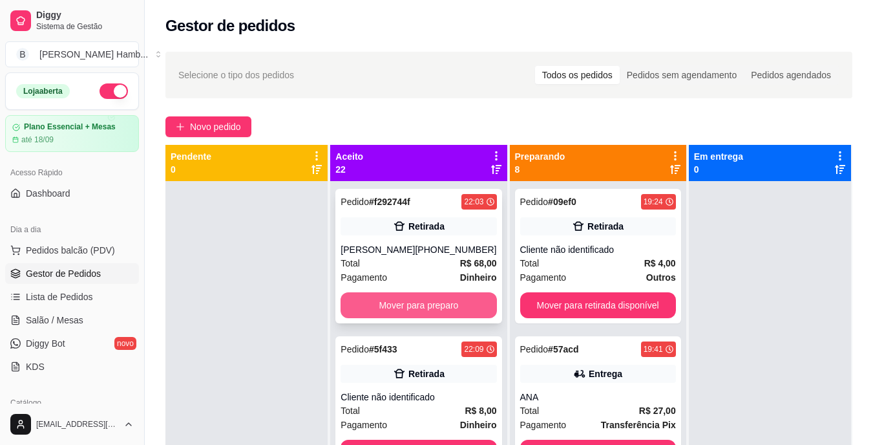
click at [399, 303] on button "Mover para preparo" at bounding box center [418, 305] width 156 height 26
click at [399, 303] on button "Mover para preparo" at bounding box center [418, 305] width 151 height 25
click at [399, 303] on div "Pedido # f1d57 22:21 Retirada Marciane Ramalho (69) 99333-4396 Total R$ 10,00 P…" at bounding box center [418, 256] width 166 height 134
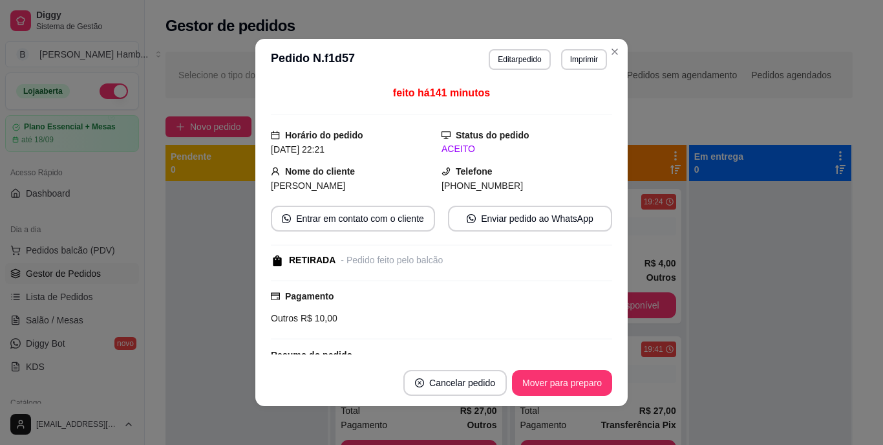
drag, startPoint x: 397, startPoint y: 315, endPoint x: 702, endPoint y: 314, distance: 304.3
click at [702, 314] on div "**********" at bounding box center [441, 222] width 883 height 445
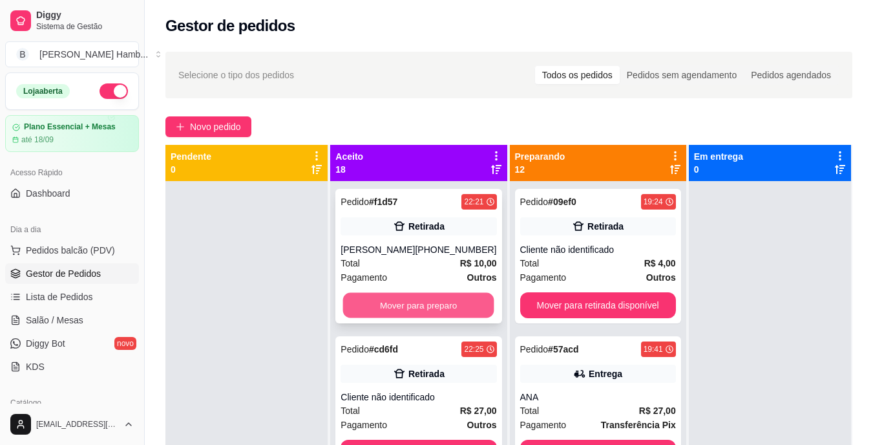
click at [432, 315] on button "Mover para preparo" at bounding box center [418, 305] width 151 height 25
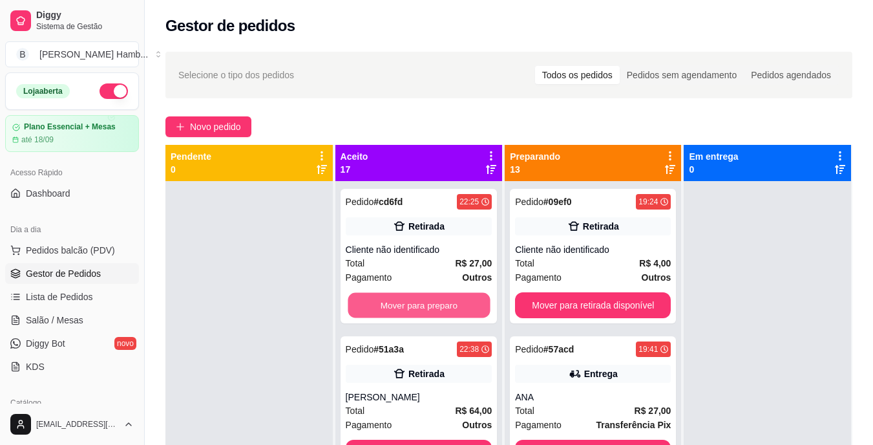
click at [432, 315] on button "Mover para preparo" at bounding box center [419, 305] width 142 height 25
click at [438, 305] on button "Mover para preparo" at bounding box center [419, 305] width 142 height 25
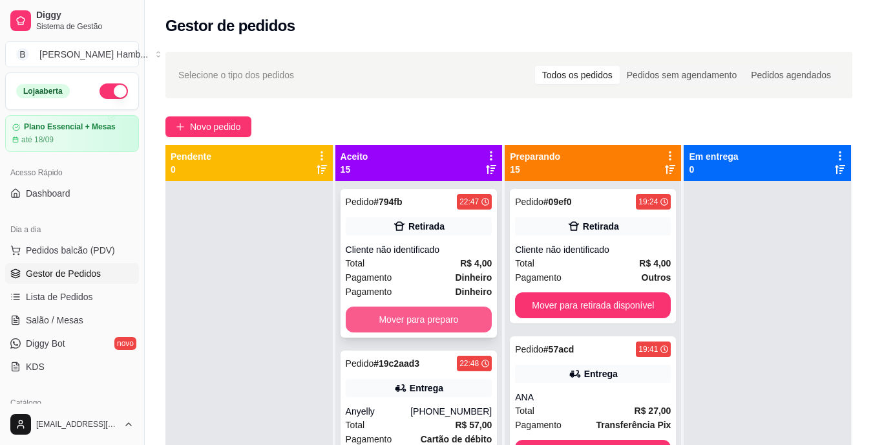
click at [435, 311] on div "Pedido # 794fb 22:47 Retirada Cliente não identificado Total R$ 4,00 Pagamento …" at bounding box center [418, 263] width 157 height 149
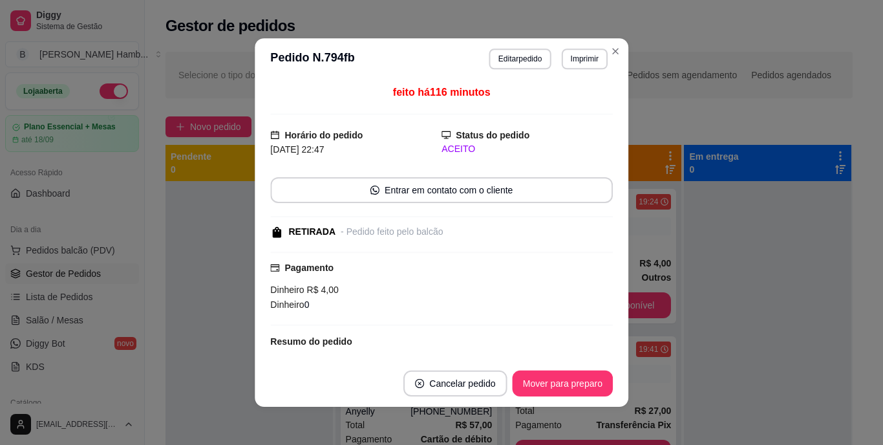
click at [435, 311] on div "Dinheiro 0" at bounding box center [441, 304] width 342 height 14
click at [616, 337] on div "feito há 116 minutos Horário do pedido 22/08/2025 22:47 Status do pedido ACEITO…" at bounding box center [441, 219] width 372 height 279
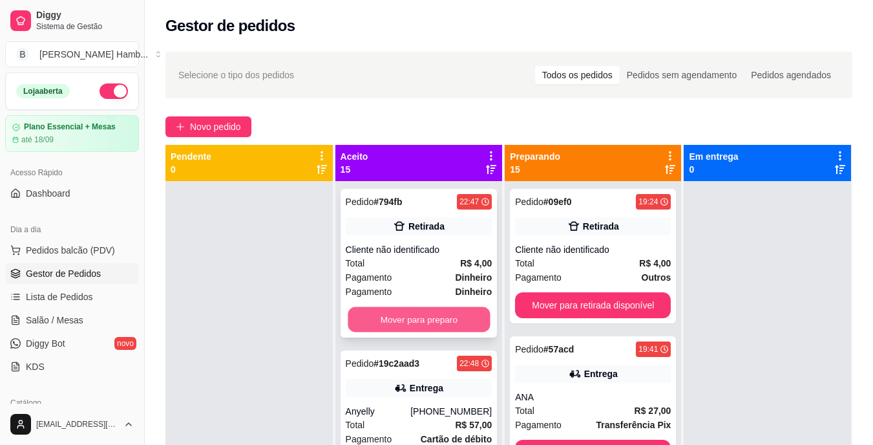
click at [441, 314] on button "Mover para preparo" at bounding box center [419, 319] width 142 height 25
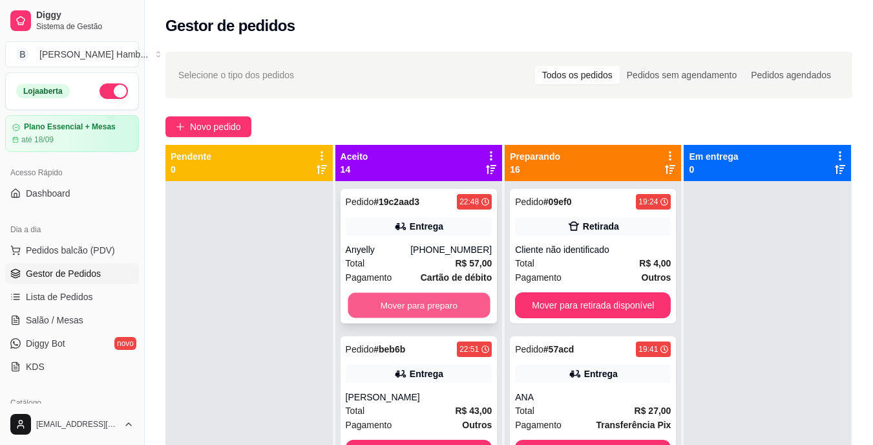
click at [449, 306] on button "Mover para preparo" at bounding box center [419, 305] width 142 height 25
click at [451, 303] on button "Mover para preparo" at bounding box center [419, 305] width 142 height 25
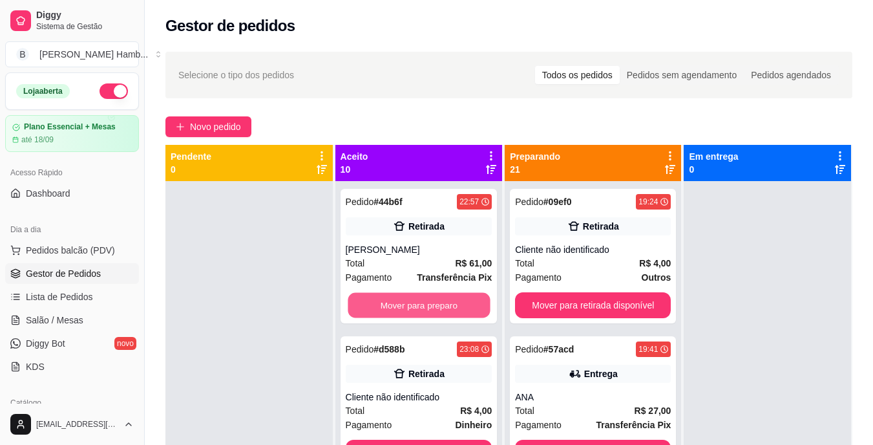
click at [451, 303] on button "Mover para preparo" at bounding box center [419, 305] width 142 height 25
click at [431, 303] on button "Mover para preparo" at bounding box center [419, 305] width 142 height 25
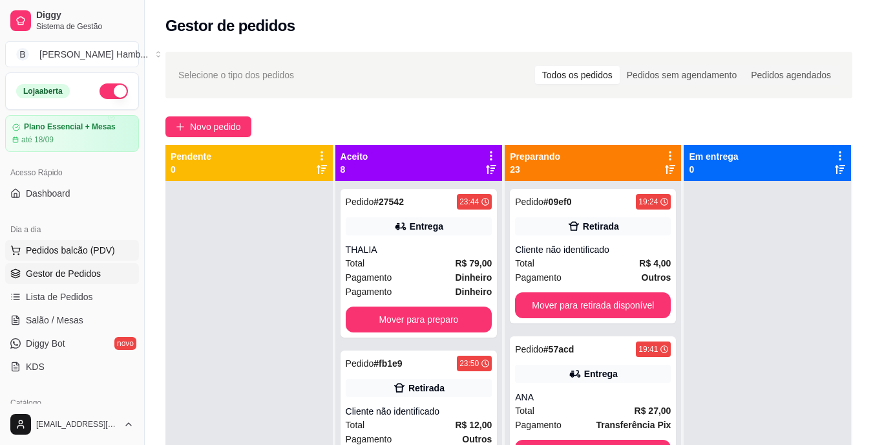
click at [89, 251] on span "Pedidos balcão (PDV)" at bounding box center [70, 250] width 89 height 13
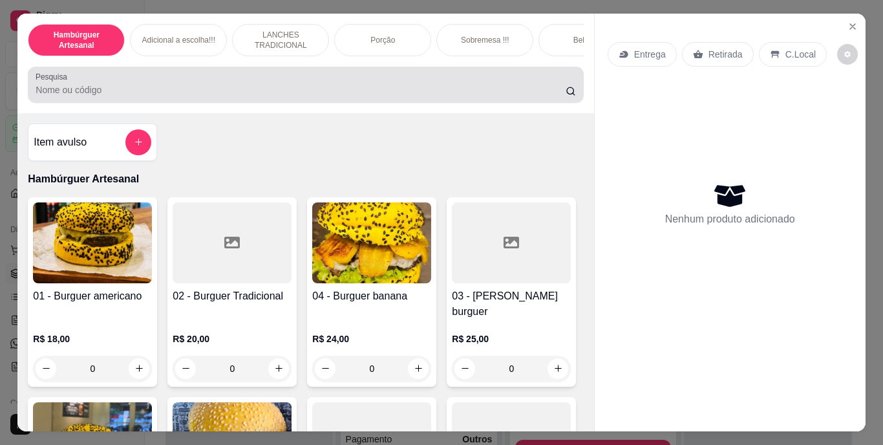
click at [349, 98] on div at bounding box center [305, 85] width 539 height 26
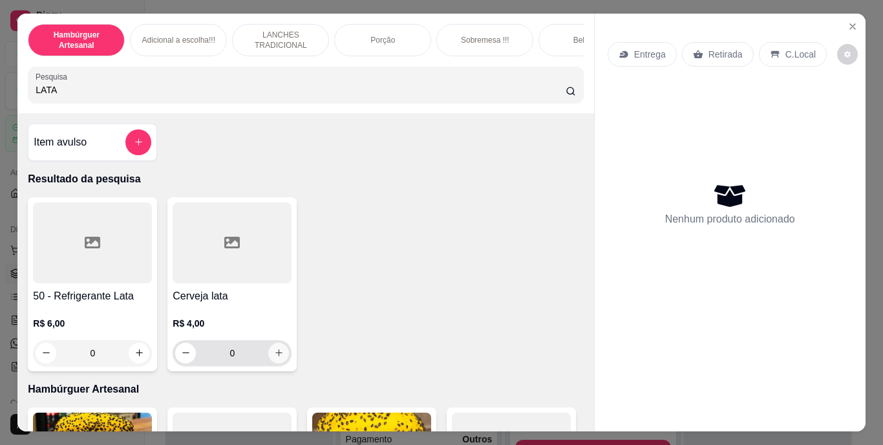
type input "LATA"
click at [275, 356] on icon "increase-product-quantity" at bounding box center [278, 353] width 6 height 6
type input "1"
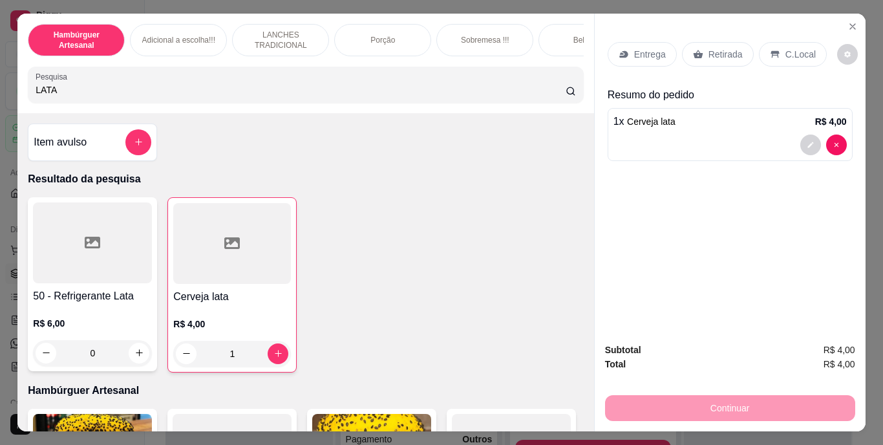
click at [720, 48] on p "Retirada" at bounding box center [725, 54] width 34 height 13
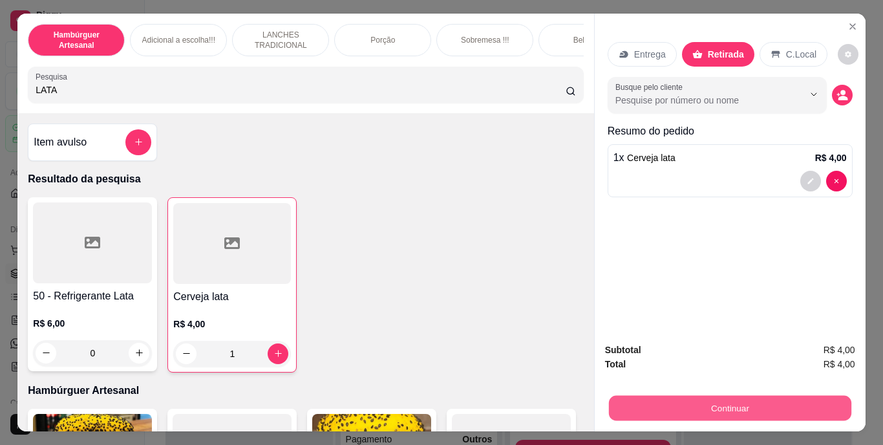
click at [628, 407] on button "Continuar" at bounding box center [729, 407] width 242 height 25
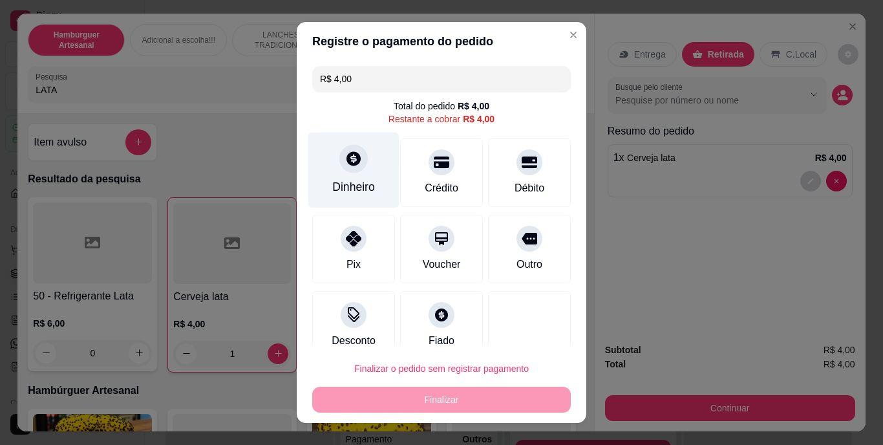
click at [349, 197] on div "Dinheiro" at bounding box center [353, 170] width 91 height 76
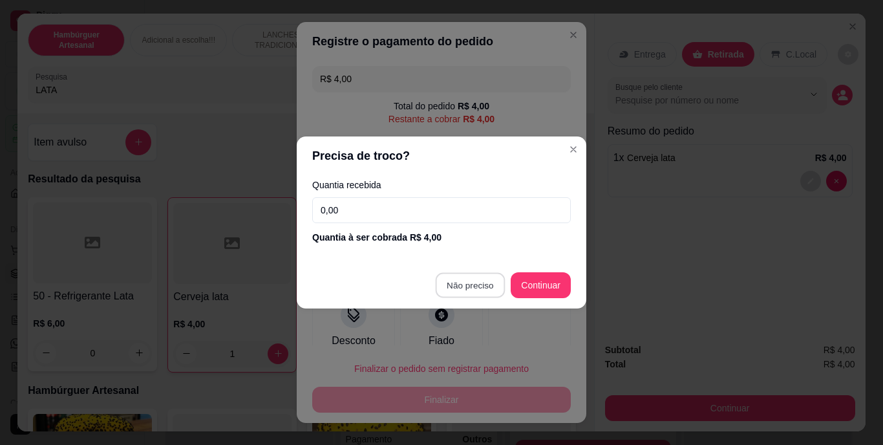
type input "R$ 0,00"
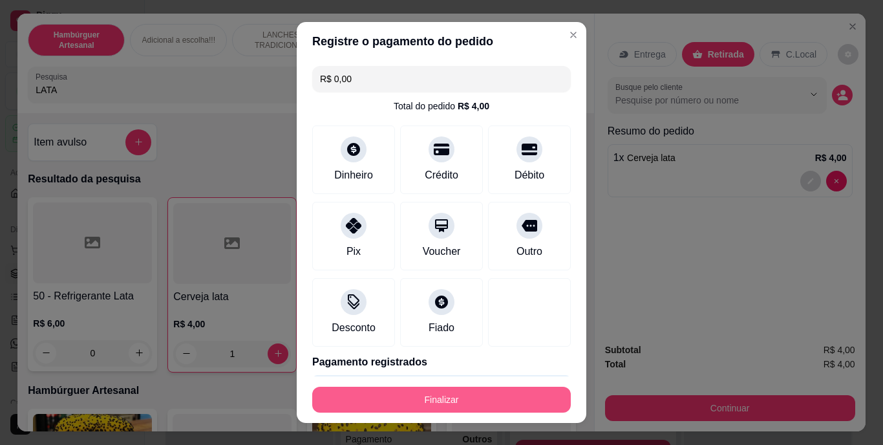
click at [386, 395] on button "Finalizar" at bounding box center [441, 399] width 258 height 26
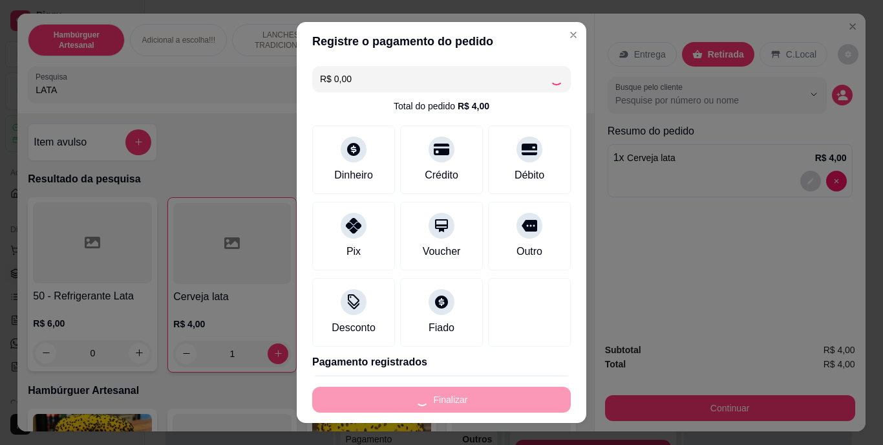
type input "0"
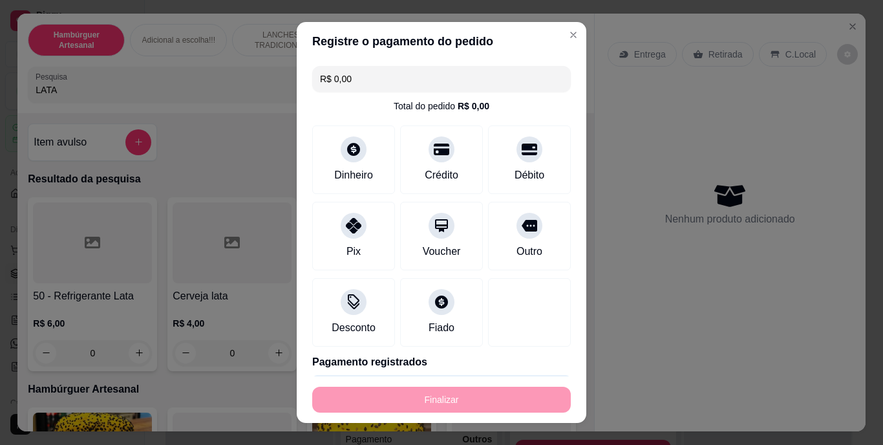
type input "-R$ 4,00"
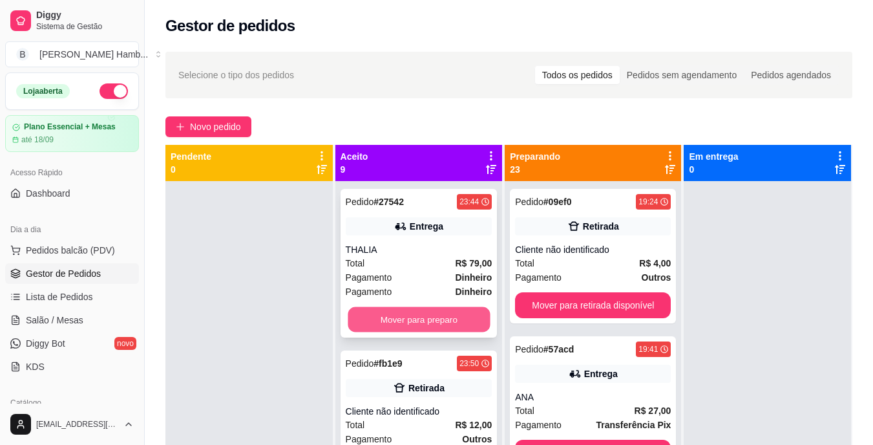
click at [380, 317] on button "Mover para preparo" at bounding box center [419, 319] width 142 height 25
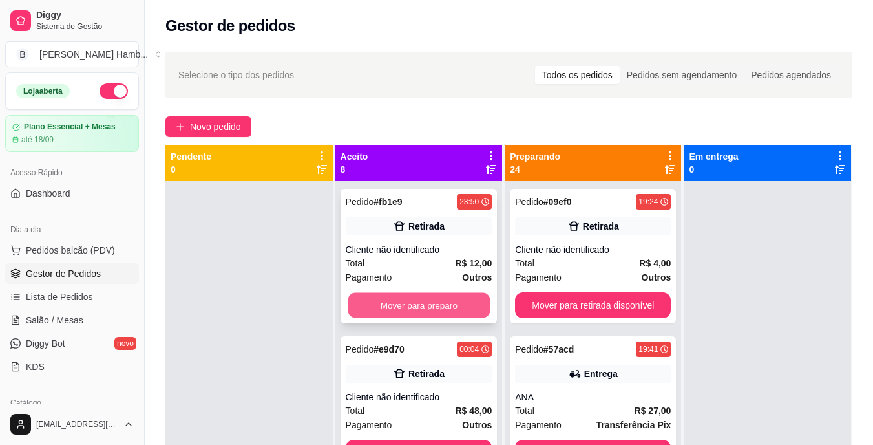
click at [390, 302] on button "Mover para preparo" at bounding box center [419, 305] width 142 height 25
click at [390, 304] on button "Mover para preparo" at bounding box center [419, 305] width 142 height 25
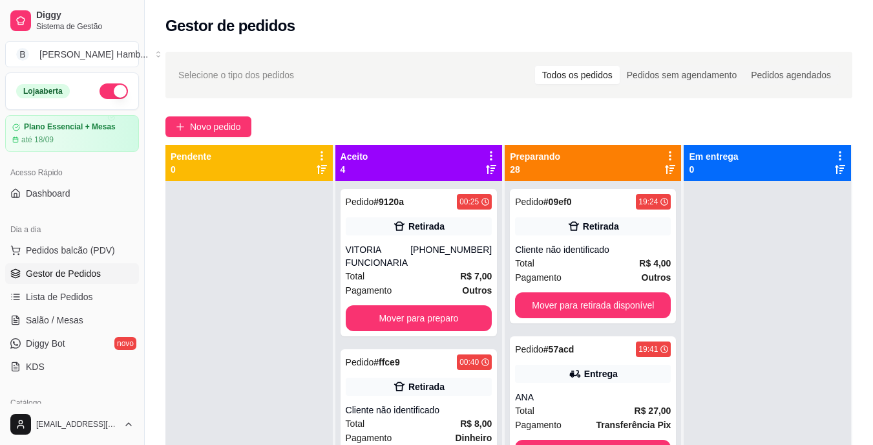
click at [390, 304] on div "Pedido # 9120a 00:25 Retirada VITORIA FUNCIONARIA (69) 99270-4653 Total R$ 7,00…" at bounding box center [418, 262] width 157 height 147
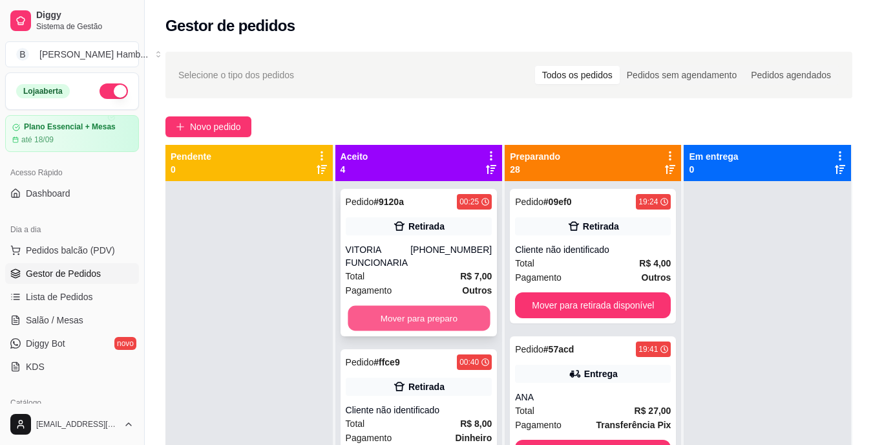
click at [449, 315] on button "Mover para preparo" at bounding box center [419, 318] width 142 height 25
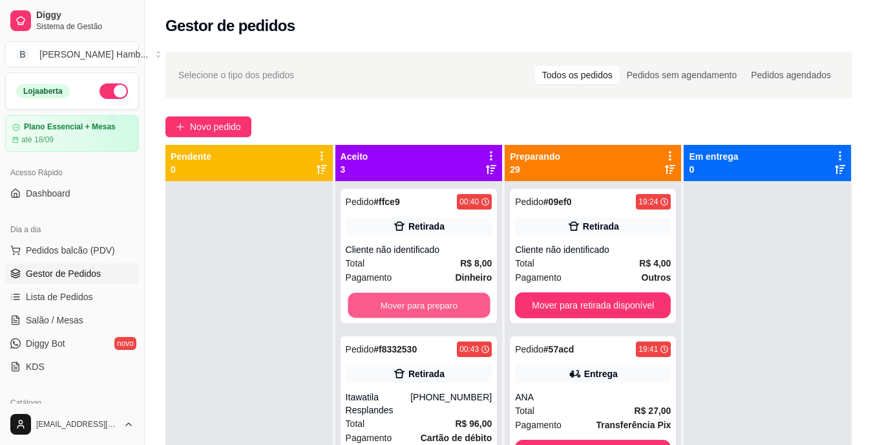
click at [449, 315] on button "Mover para preparo" at bounding box center [419, 305] width 142 height 25
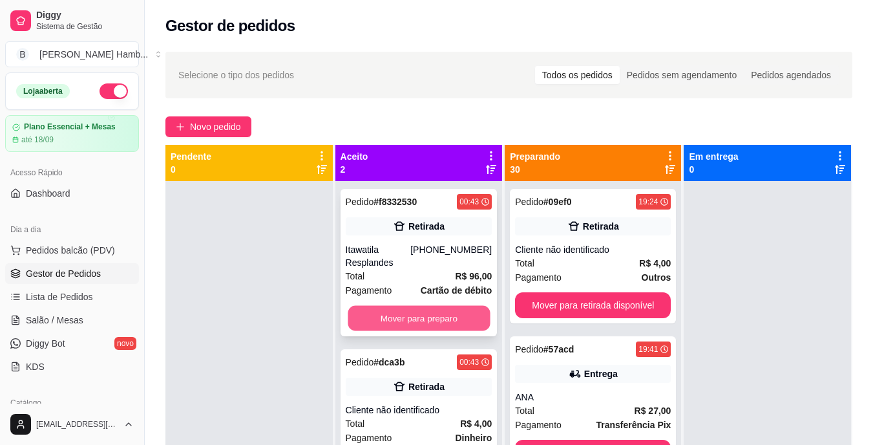
click at [453, 309] on button "Mover para preparo" at bounding box center [419, 318] width 142 height 25
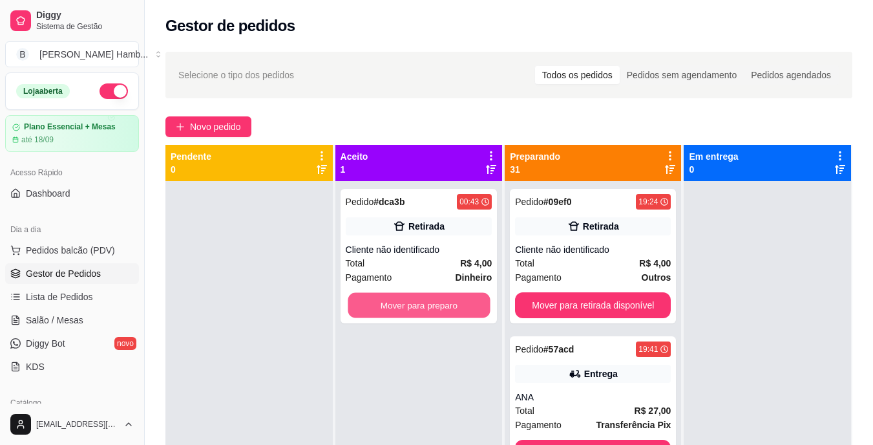
click at [450, 313] on button "Mover para preparo" at bounding box center [419, 305] width 142 height 25
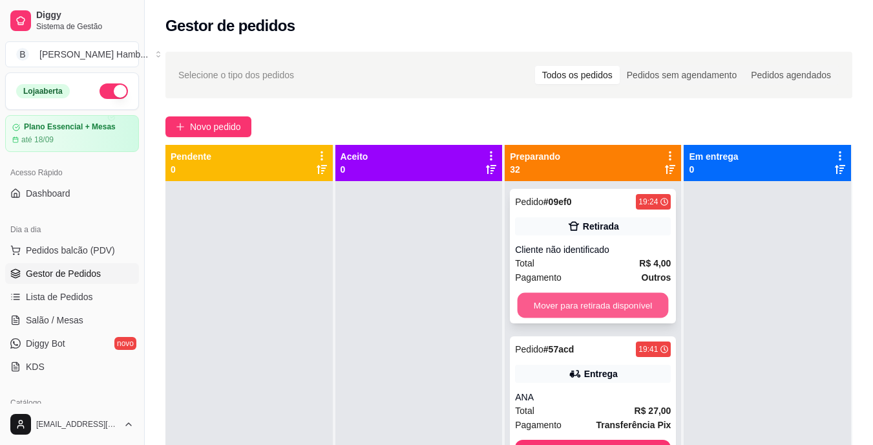
click at [544, 298] on button "Mover para retirada disponível" at bounding box center [593, 305] width 151 height 25
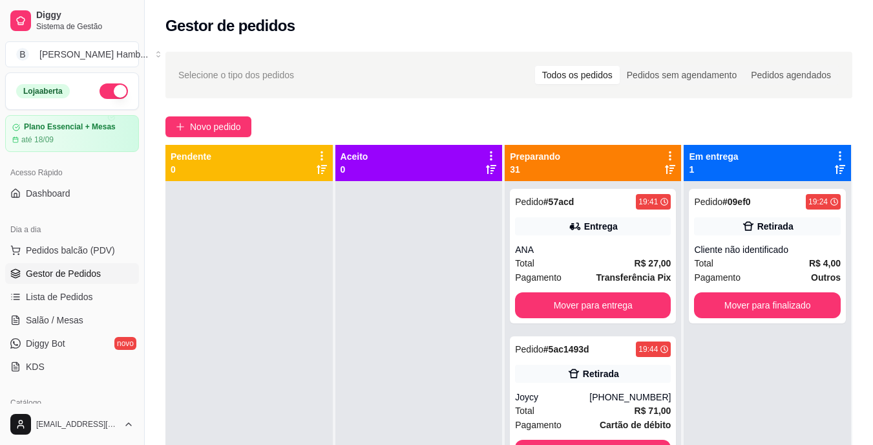
click at [544, 298] on button "Mover para entrega" at bounding box center [593, 305] width 156 height 26
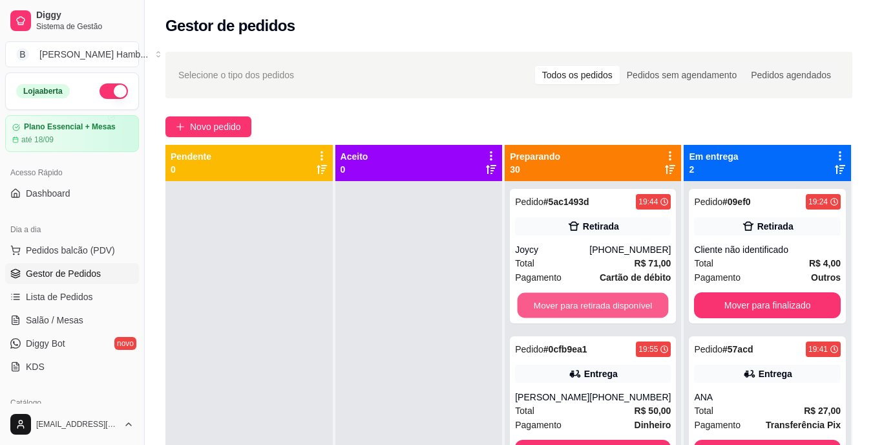
click at [544, 298] on button "Mover para retirada disponível" at bounding box center [593, 305] width 151 height 25
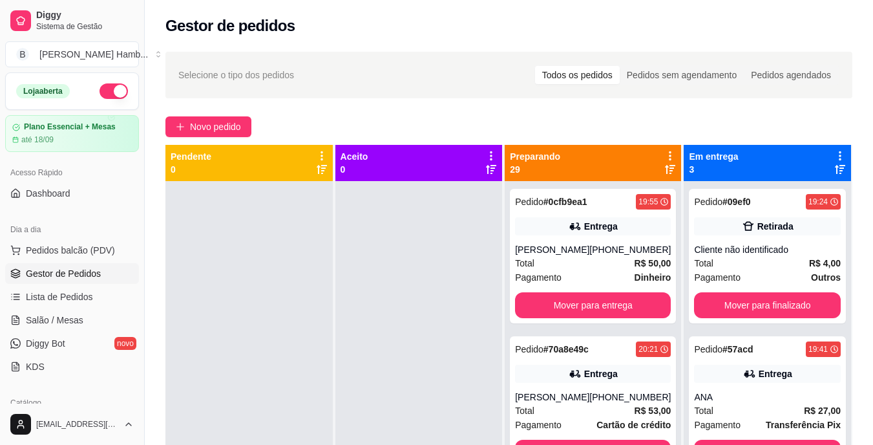
click at [544, 298] on div "Pedido # 0cfb9ea1 19:55 Entrega Andressa de Melo Silva (69) 99342-9704 Total R$…" at bounding box center [593, 256] width 166 height 134
click at [579, 318] on button "Mover para entrega" at bounding box center [593, 305] width 151 height 25
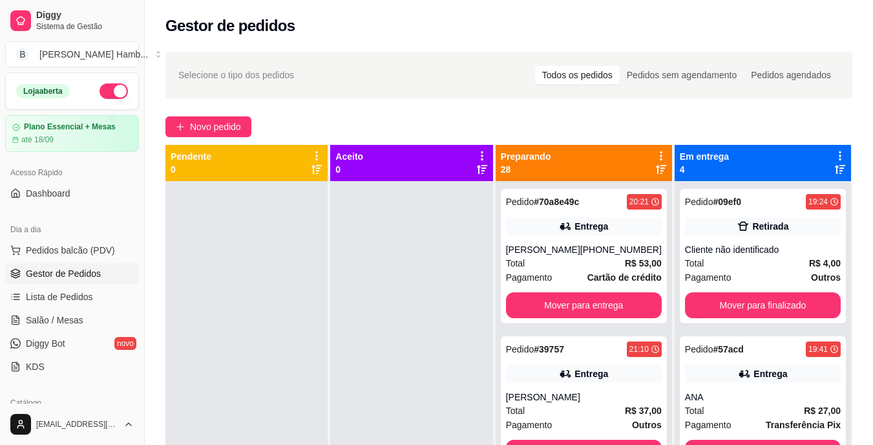
click at [579, 326] on div "Pedido # 70a8e49c 20:21 Entrega Vitoria Reis (69) 99367-6282 Total R$ 53,00 Pag…" at bounding box center [584, 403] width 176 height 445
click at [587, 311] on button "Mover para entrega" at bounding box center [583, 305] width 151 height 25
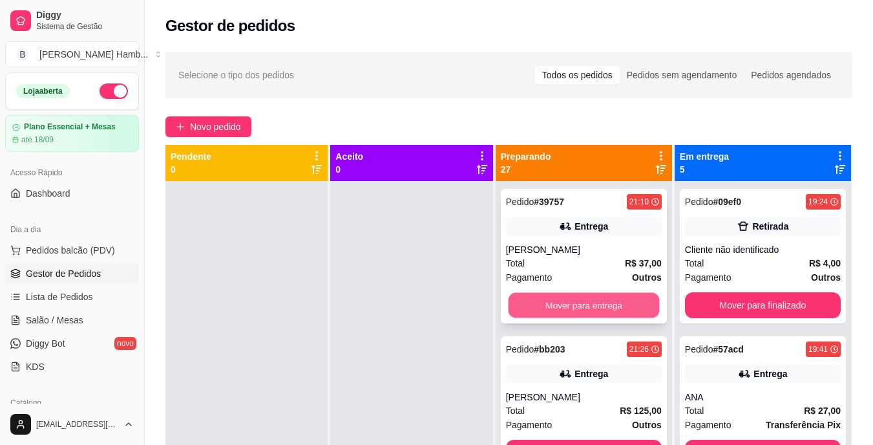
click at [589, 306] on button "Mover para entrega" at bounding box center [583, 305] width 151 height 25
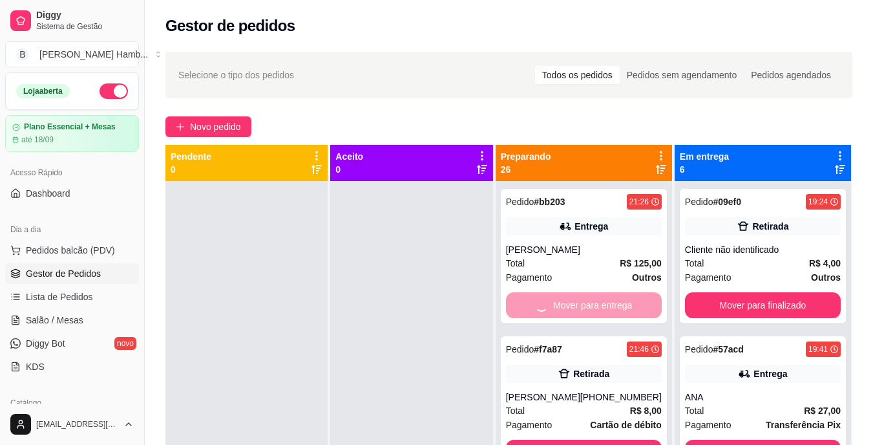
click at [589, 306] on div "Mover para entrega" at bounding box center [584, 305] width 156 height 26
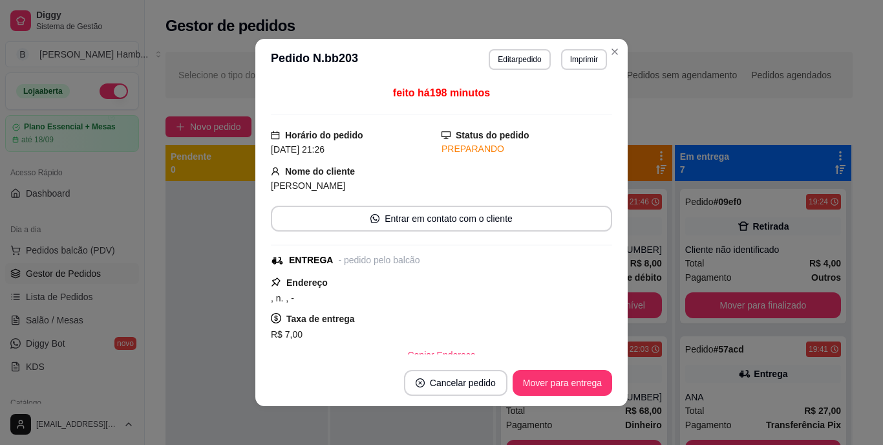
drag, startPoint x: 589, startPoint y: 306, endPoint x: 607, endPoint y: 304, distance: 18.8
click at [589, 306] on div "Endereço , n. , - Taxa de entrega R$ 7,00 Copiar Endereço" at bounding box center [441, 321] width 341 height 93
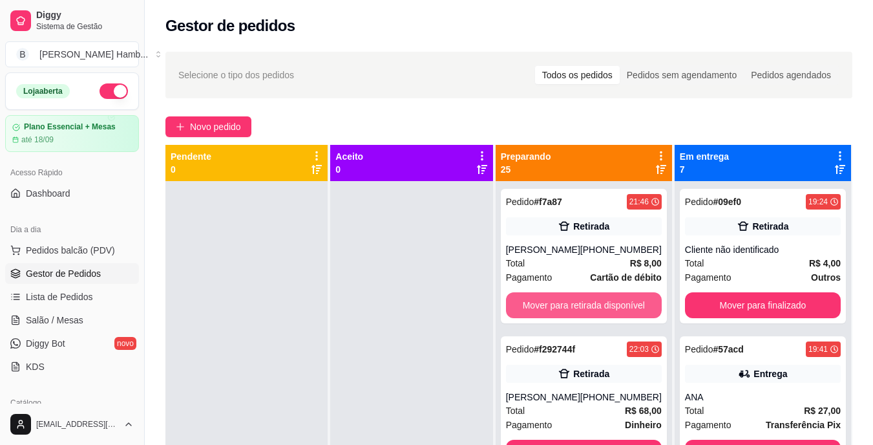
click at [644, 298] on button "Mover para retirada disponível" at bounding box center [584, 305] width 156 height 26
click at [627, 306] on button "Mover para retirada disponível" at bounding box center [583, 305] width 151 height 25
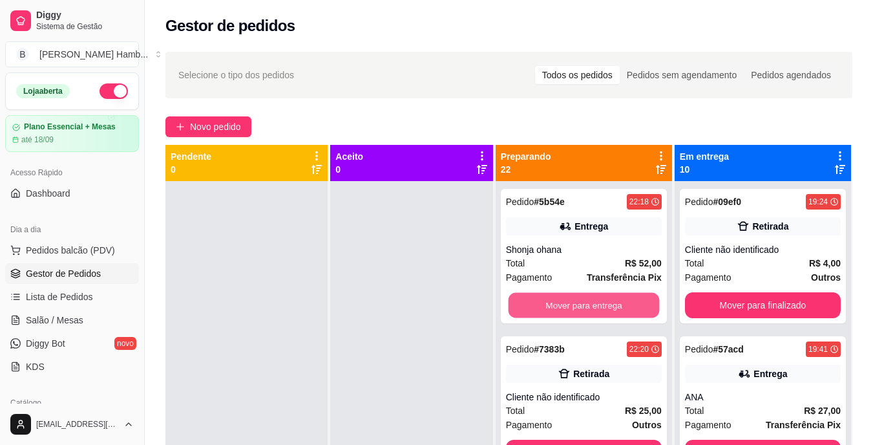
click at [627, 306] on button "Mover para entrega" at bounding box center [583, 305] width 151 height 25
click at [627, 306] on button "Mover para retirada disponível" at bounding box center [583, 305] width 151 height 25
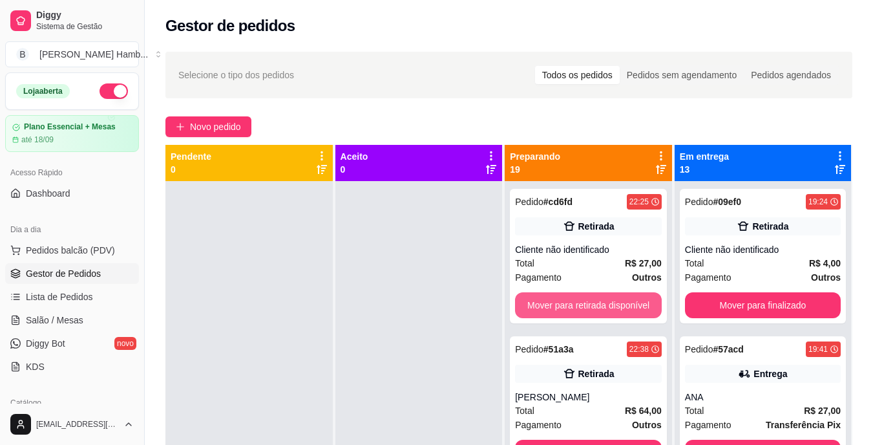
click at [627, 306] on button "Mover para retirada disponível" at bounding box center [588, 305] width 147 height 26
click at [627, 306] on button "Mover para retirada disponível" at bounding box center [589, 305] width 142 height 25
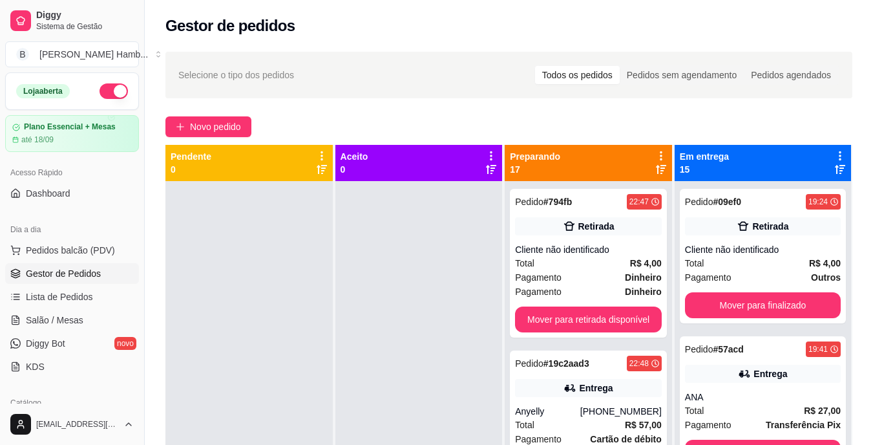
click at [627, 306] on div "Pedido # 794fb 22:47 Retirada Cliente não identificado Total R$ 4,00 Pagamento …" at bounding box center [588, 263] width 157 height 149
click at [633, 313] on button "Mover para retirada disponível" at bounding box center [589, 319] width 142 height 25
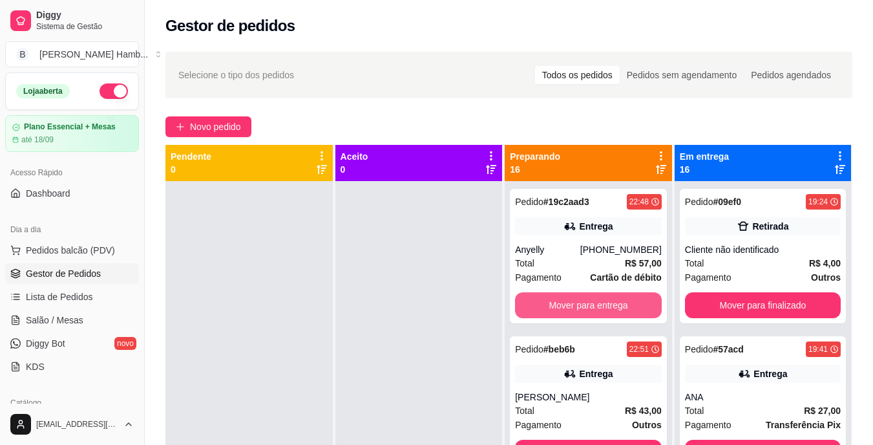
click at [633, 313] on button "Mover para entrega" at bounding box center [588, 305] width 147 height 26
click at [637, 306] on button "Mover para entrega" at bounding box center [589, 305] width 142 height 25
click at [637, 306] on button "Mover para retirada disponível" at bounding box center [589, 305] width 142 height 25
click at [637, 306] on button "Mover para retirada disponível" at bounding box center [588, 305] width 147 height 26
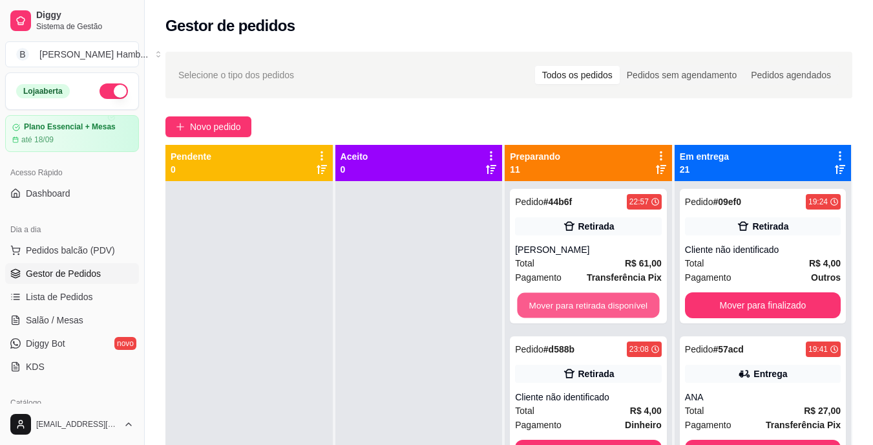
click at [637, 306] on button "Mover para retirada disponível" at bounding box center [589, 305] width 142 height 25
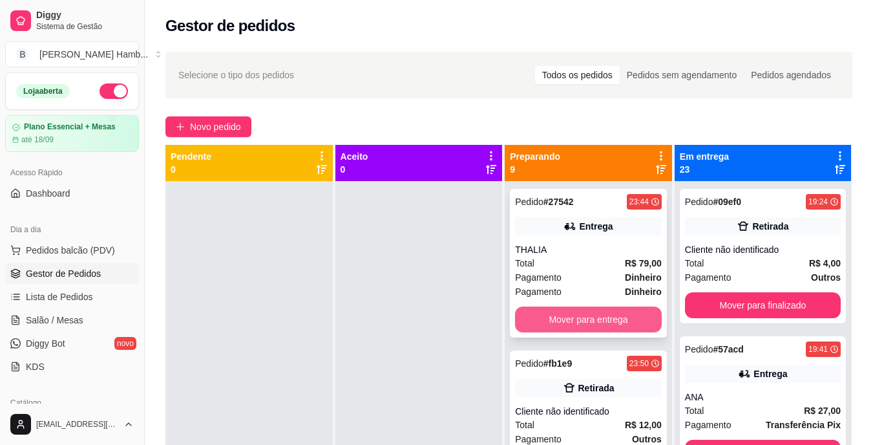
click at [634, 315] on button "Mover para entrega" at bounding box center [588, 319] width 147 height 26
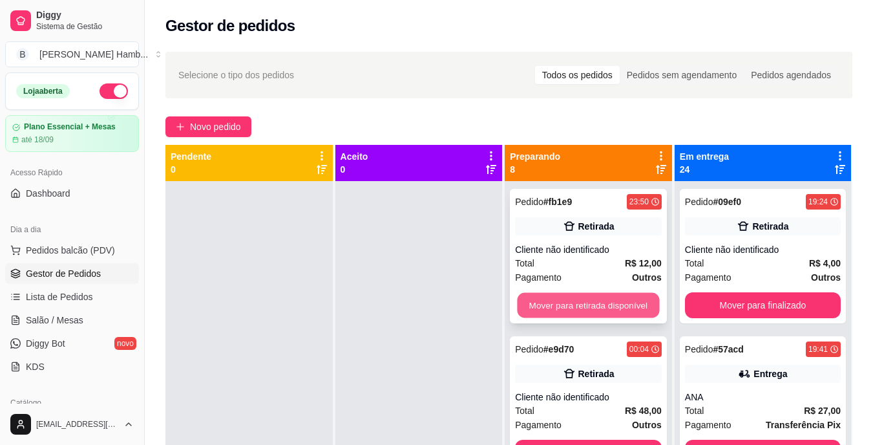
click at [638, 302] on button "Mover para retirada disponível" at bounding box center [589, 305] width 142 height 25
click at [638, 302] on button "Mover para retirada disponível" at bounding box center [588, 305] width 147 height 26
click at [638, 302] on button "Mover para retirada disponível" at bounding box center [589, 305] width 142 height 25
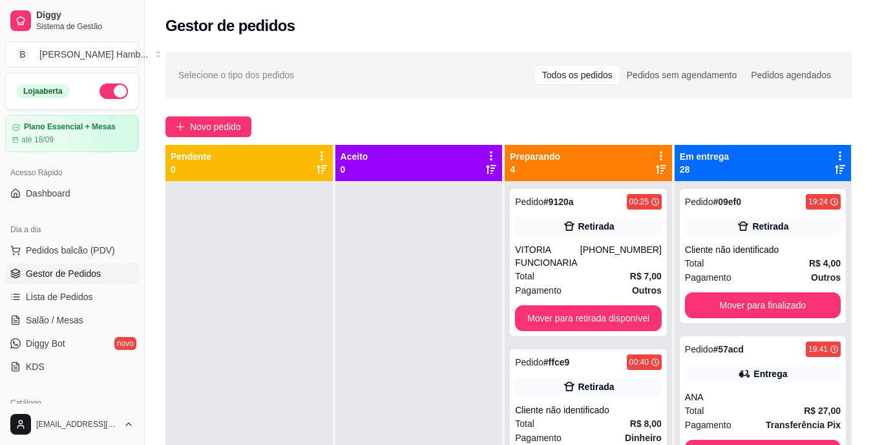
click at [638, 302] on div "Pedido # 9120a 00:25 Retirada VITORIA FUNCIONARIA (69) 99270-4653 Total R$ 7,00…" at bounding box center [588, 262] width 157 height 147
click at [638, 306] on button "Mover para retirada disponível" at bounding box center [589, 318] width 142 height 25
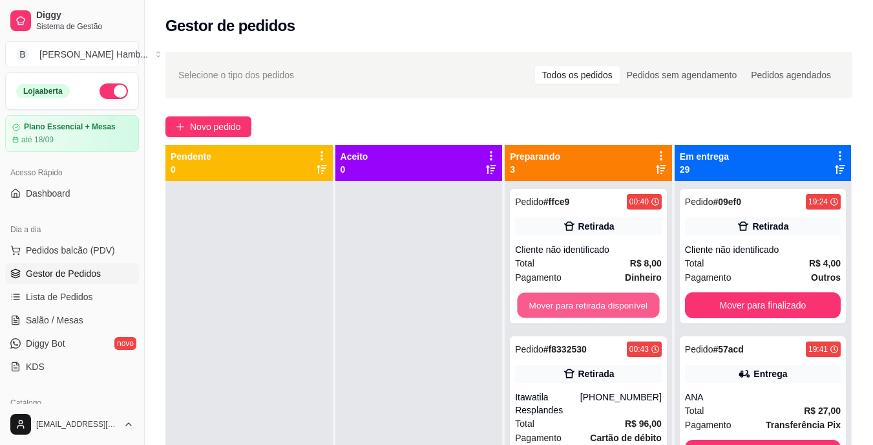
click at [638, 306] on button "Mover para retirada disponível" at bounding box center [589, 305] width 142 height 25
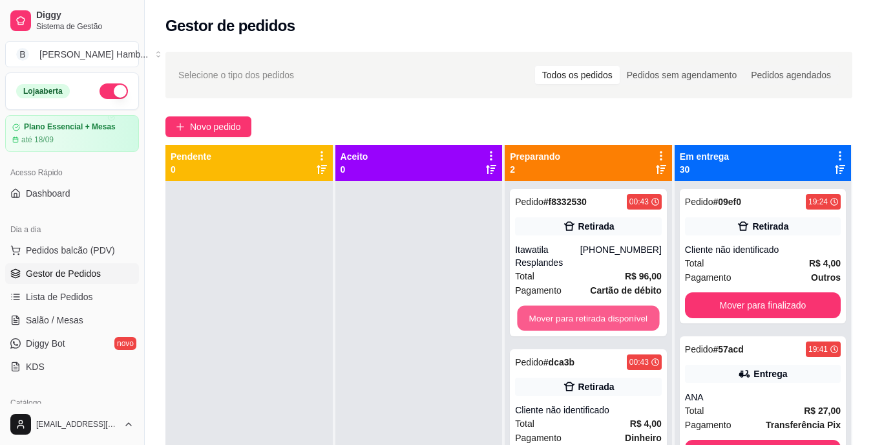
click at [638, 306] on button "Mover para retirada disponível" at bounding box center [589, 318] width 142 height 25
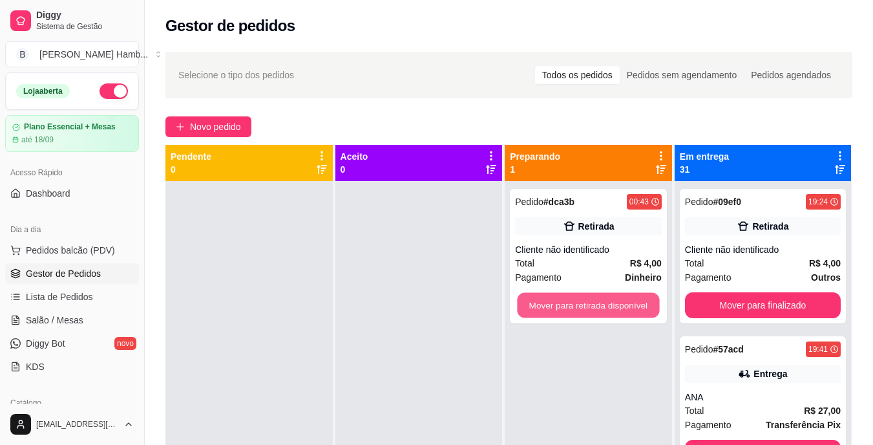
click at [638, 306] on button "Mover para retirada disponível" at bounding box center [589, 305] width 142 height 25
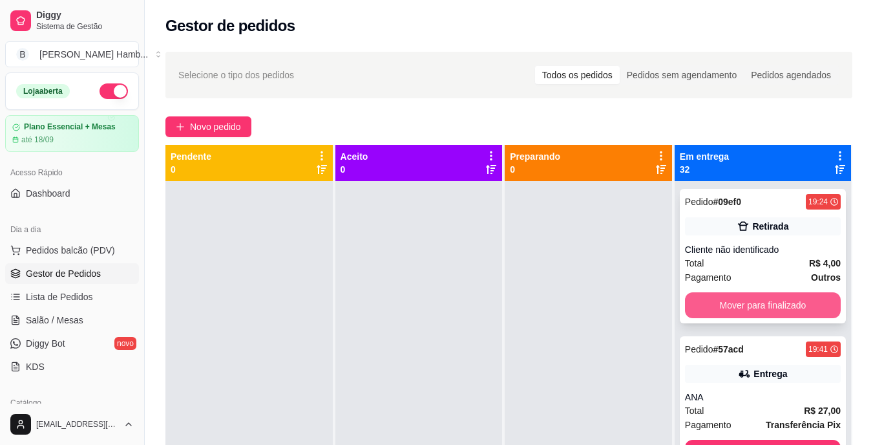
click at [710, 297] on button "Mover para finalizado" at bounding box center [763, 305] width 156 height 26
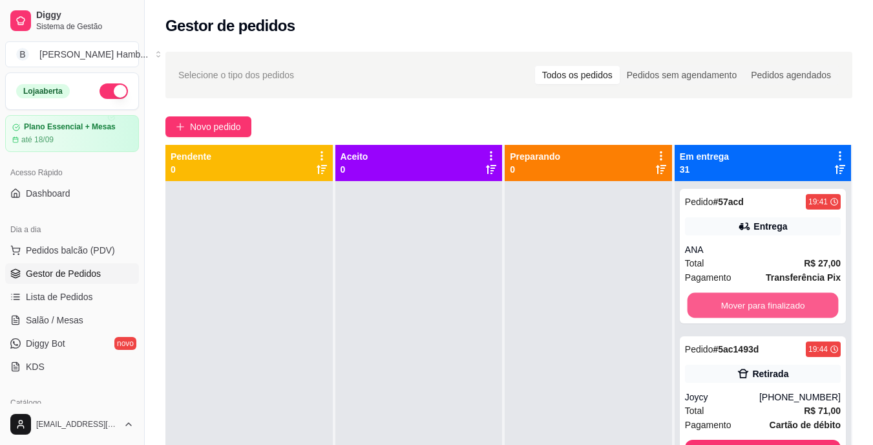
click at [710, 297] on button "Mover para finalizado" at bounding box center [762, 305] width 151 height 25
click at [706, 318] on button "Mover para finalizado" at bounding box center [762, 305] width 151 height 25
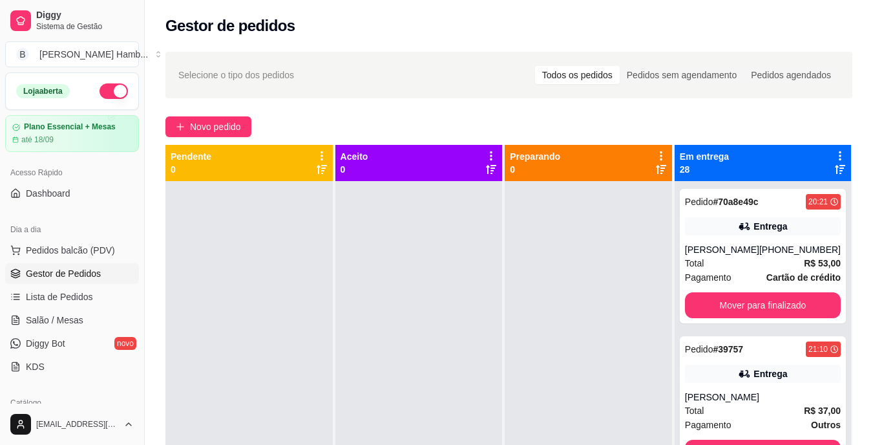
click at [706, 318] on div "Pedido # 70a8e49c 20:21 Entrega Vitoria Reis (69) 99367-6282 Total R$ 53,00 Pag…" at bounding box center [763, 256] width 166 height 134
click at [715, 309] on button "Mover para finalizado" at bounding box center [762, 305] width 151 height 25
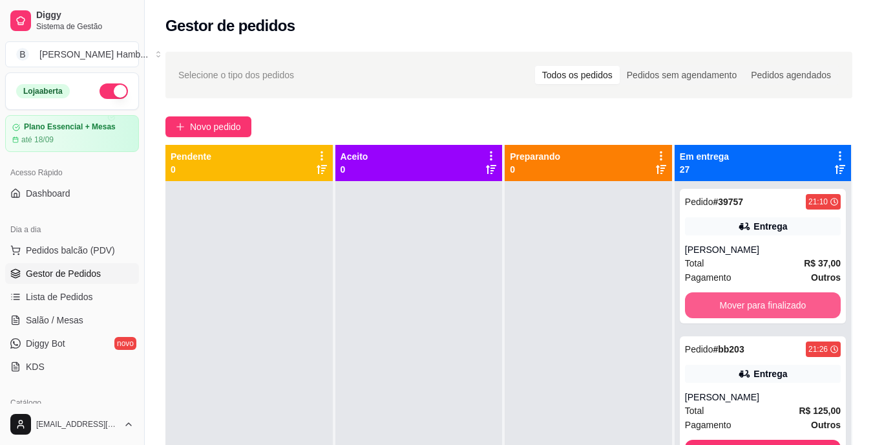
click at [715, 309] on button "Mover para finalizado" at bounding box center [763, 305] width 156 height 26
click at [715, 309] on button "Mover para finalizado" at bounding box center [762, 305] width 151 height 25
click at [720, 305] on button "Mover para finalizado" at bounding box center [762, 305] width 151 height 25
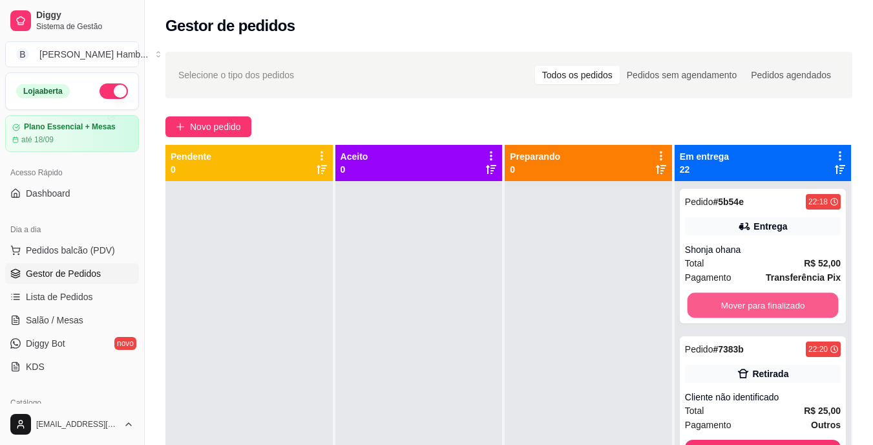
click at [720, 305] on button "Mover para finalizado" at bounding box center [762, 305] width 151 height 25
click at [720, 309] on button "Mover para finalizado" at bounding box center [762, 305] width 151 height 25
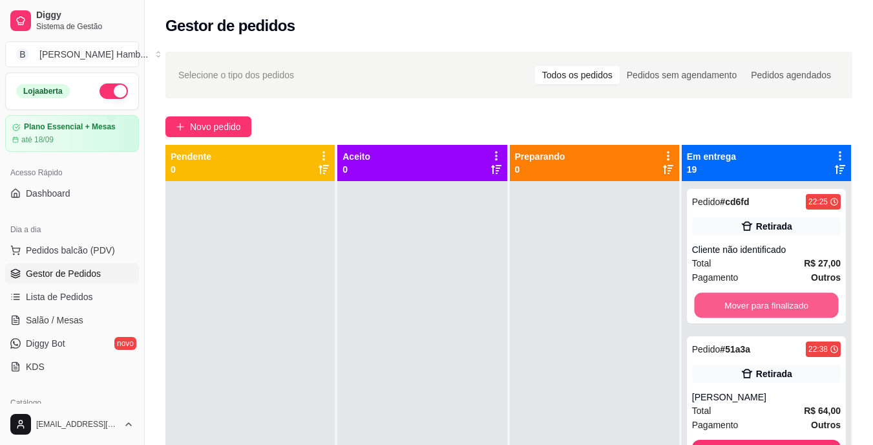
click at [720, 309] on button "Mover para finalizado" at bounding box center [766, 305] width 144 height 25
click at [727, 301] on button "Mover para finalizado" at bounding box center [766, 305] width 144 height 25
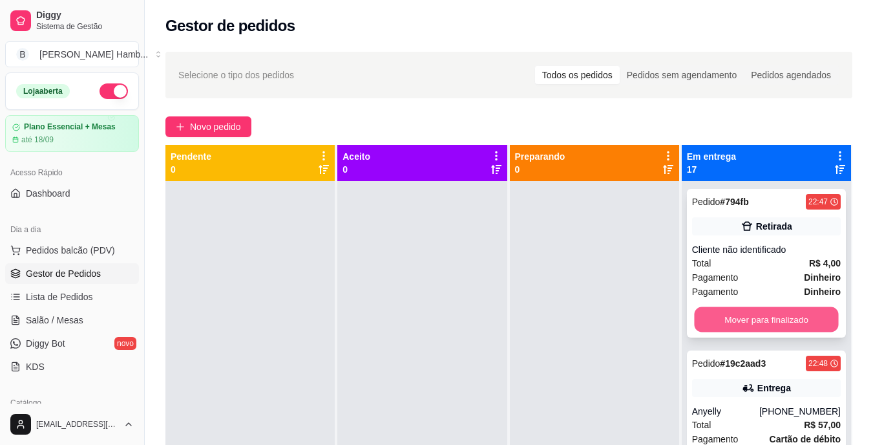
click at [725, 315] on button "Mover para finalizado" at bounding box center [766, 319] width 144 height 25
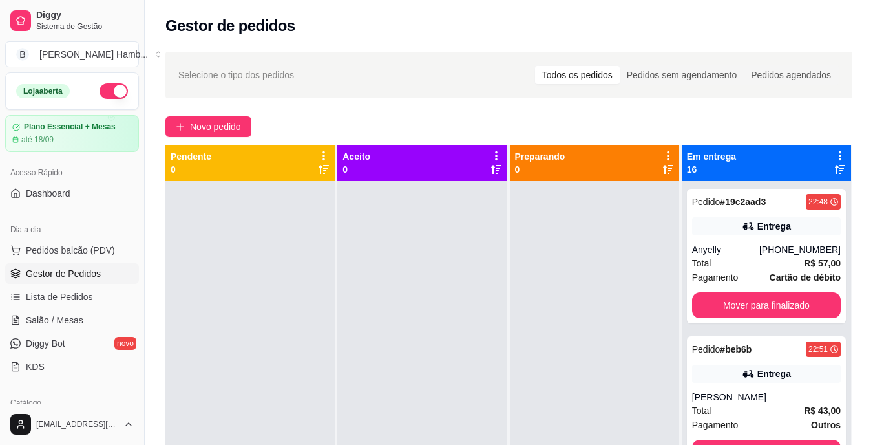
click at [724, 309] on button "Mover para finalizado" at bounding box center [766, 305] width 149 height 26
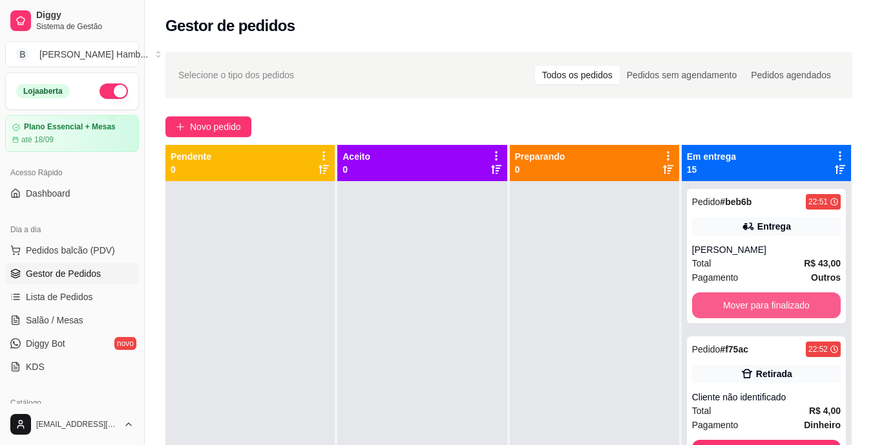
click at [724, 309] on button "Mover para finalizado" at bounding box center [766, 305] width 149 height 26
click at [727, 307] on button "Mover para finalizado" at bounding box center [766, 305] width 144 height 25
click at [736, 299] on button "Mover para finalizado" at bounding box center [766, 305] width 149 height 26
click at [736, 299] on button "Mover para finalizado" at bounding box center [766, 305] width 144 height 25
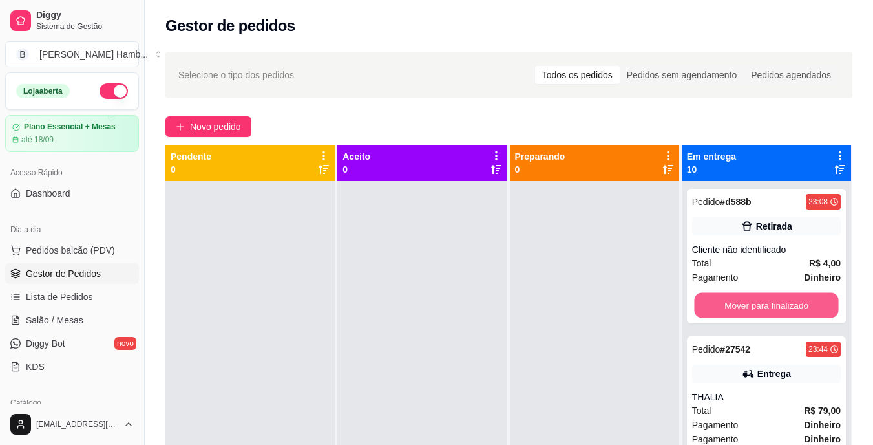
click at [736, 299] on button "Mover para finalizado" at bounding box center [766, 305] width 144 height 25
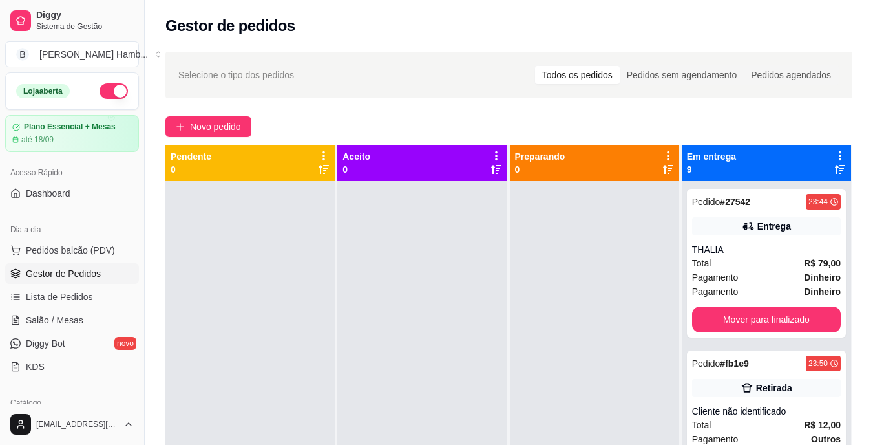
click at [736, 299] on div "Pedido # 27542 23:44 Entrega THALIA Total R$ 79,00 Pagamento Dinheiro Pagamento…" at bounding box center [766, 263] width 159 height 149
click at [731, 315] on button "Mover para finalizado" at bounding box center [766, 319] width 149 height 26
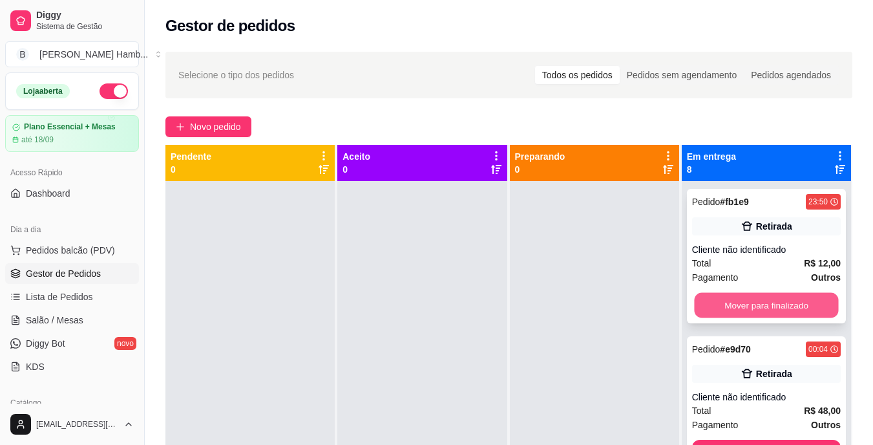
click at [735, 300] on button "Mover para finalizado" at bounding box center [766, 305] width 144 height 25
click at [735, 301] on button "Mover para finalizado" at bounding box center [766, 305] width 149 height 26
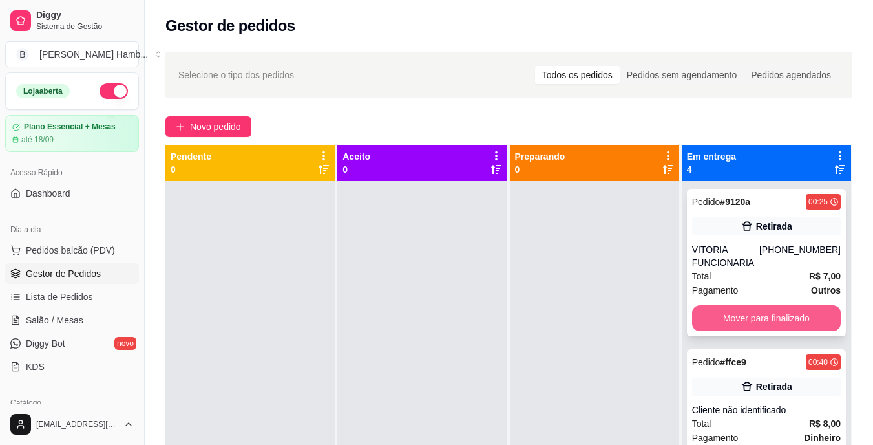
click at [728, 309] on button "Mover para finalizado" at bounding box center [766, 318] width 149 height 26
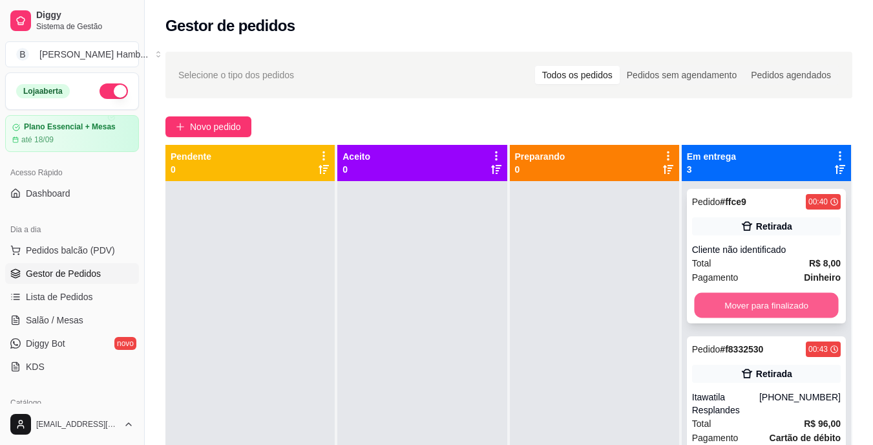
click at [725, 306] on button "Mover para finalizado" at bounding box center [766, 305] width 144 height 25
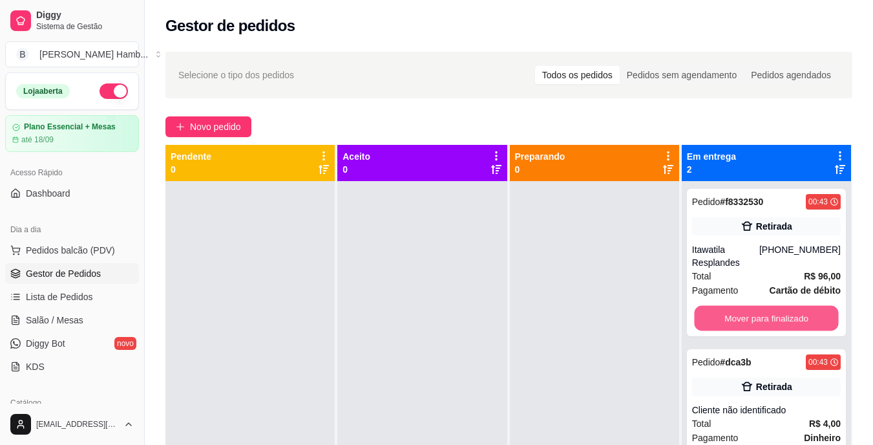
click at [725, 306] on button "Mover para finalizado" at bounding box center [766, 318] width 144 height 25
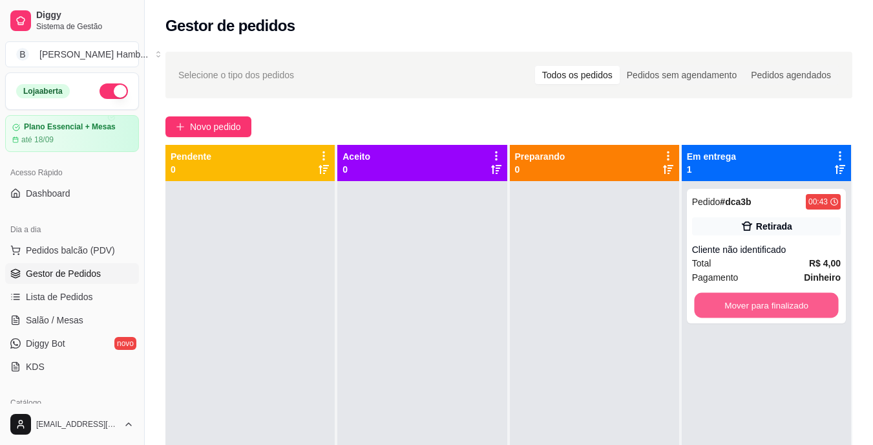
click at [725, 306] on button "Mover para finalizado" at bounding box center [766, 305] width 144 height 25
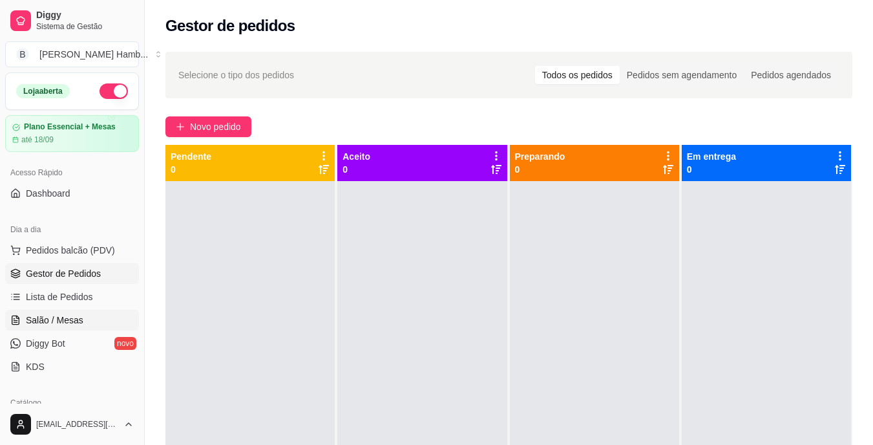
click at [63, 315] on span "Salão / Mesas" at bounding box center [55, 319] width 58 height 13
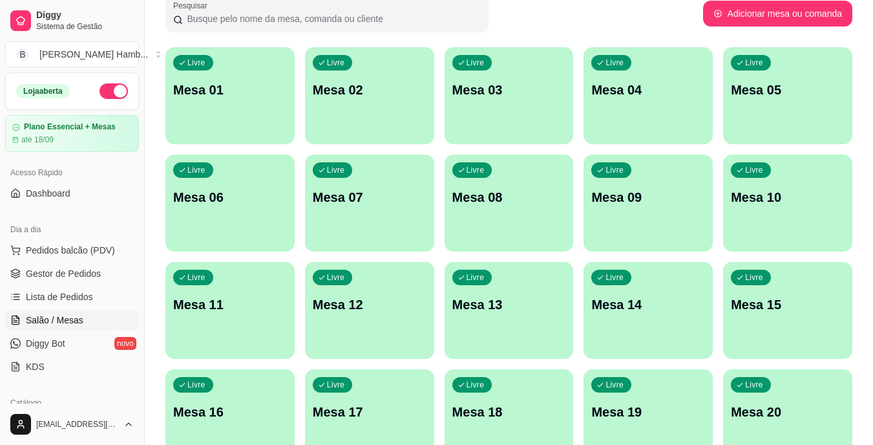
scroll to position [94, 0]
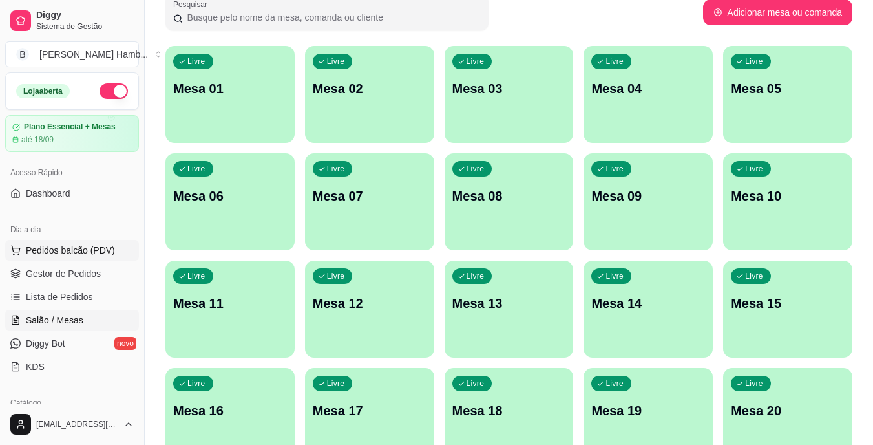
click at [66, 245] on span "Pedidos balcão (PDV)" at bounding box center [70, 250] width 89 height 13
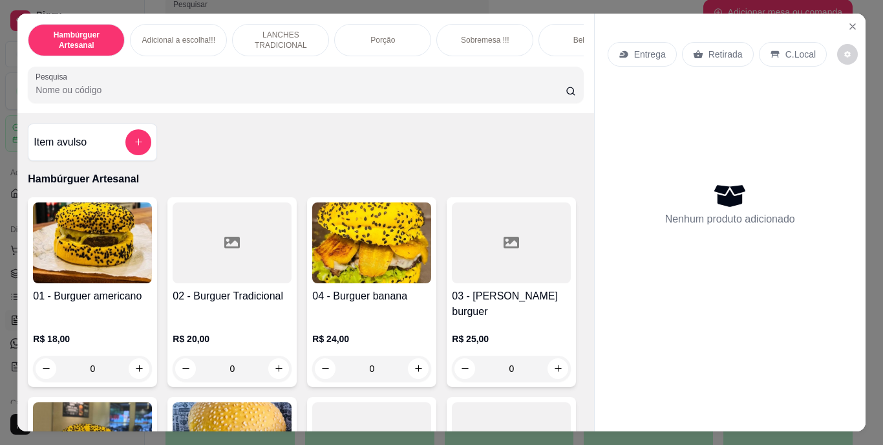
click at [193, 94] on input "Pesquisa" at bounding box center [301, 89] width 530 height 13
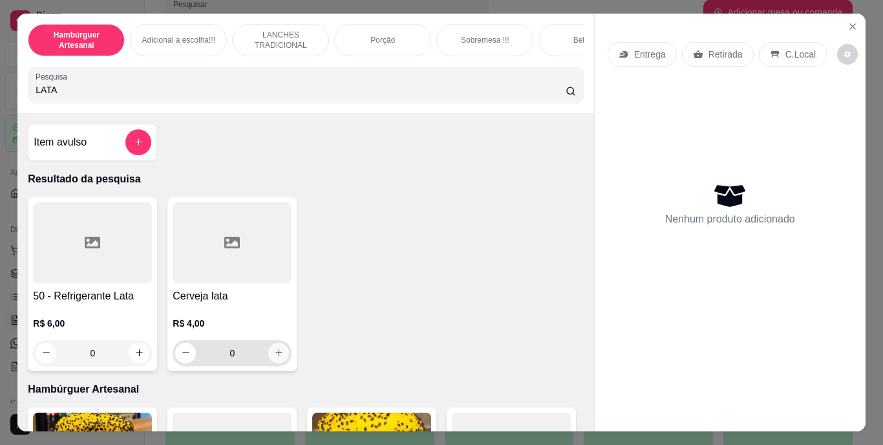
type input "LATA"
click at [274, 355] on icon "increase-product-quantity" at bounding box center [279, 353] width 10 height 10
type input "1"
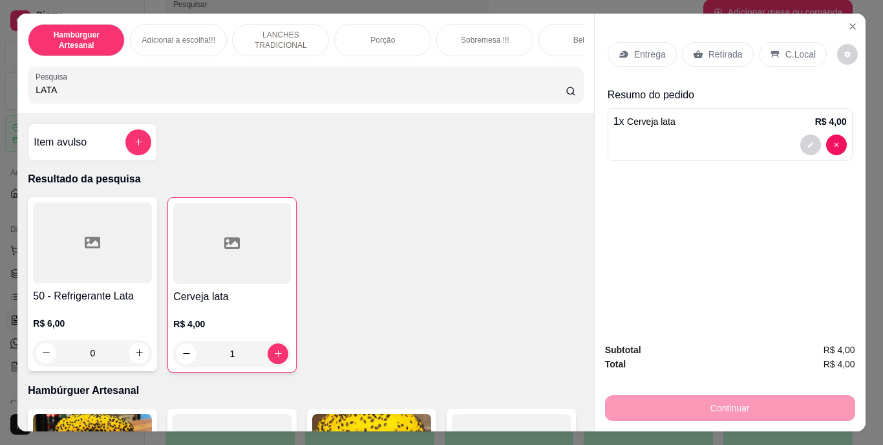
click at [708, 48] on p "Retirada" at bounding box center [725, 54] width 34 height 13
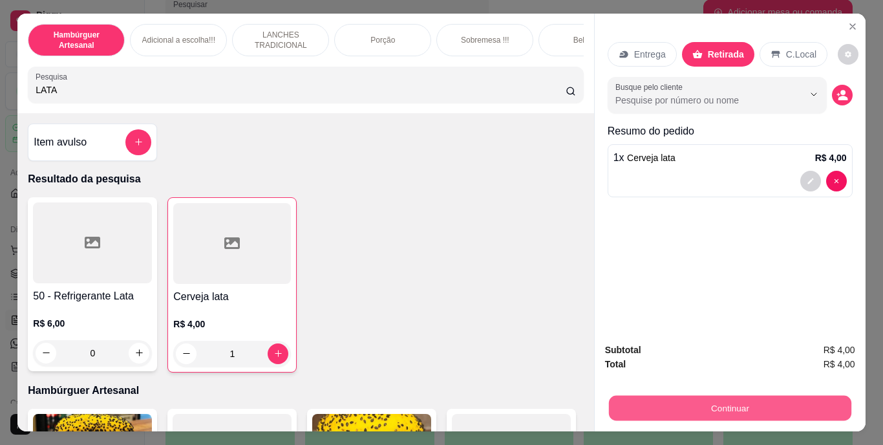
click at [671, 395] on button "Continuar" at bounding box center [729, 407] width 242 height 25
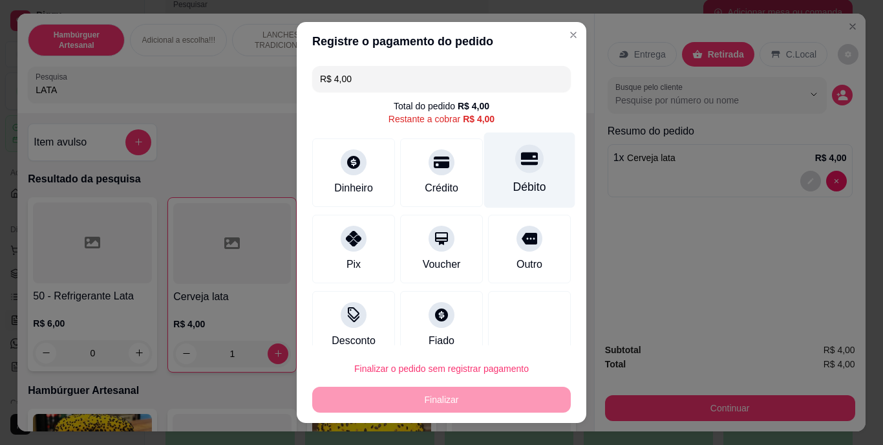
click at [526, 164] on div "Débito" at bounding box center [529, 170] width 91 height 76
type input "R$ 0,00"
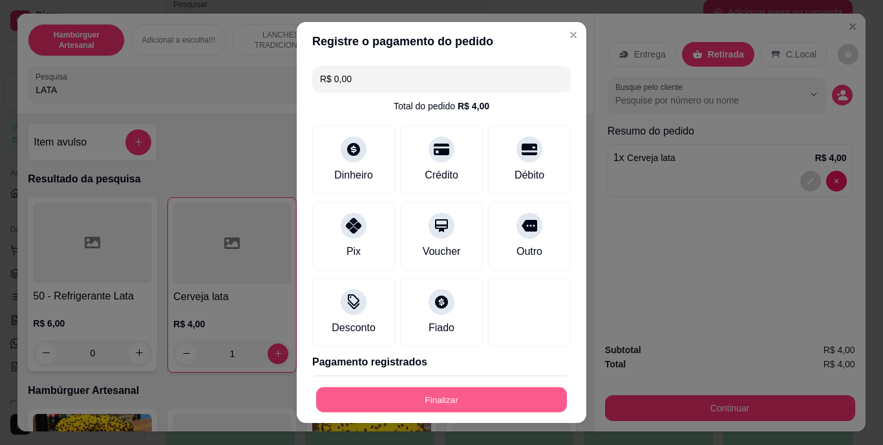
click at [482, 396] on button "Finalizar" at bounding box center [441, 398] width 251 height 25
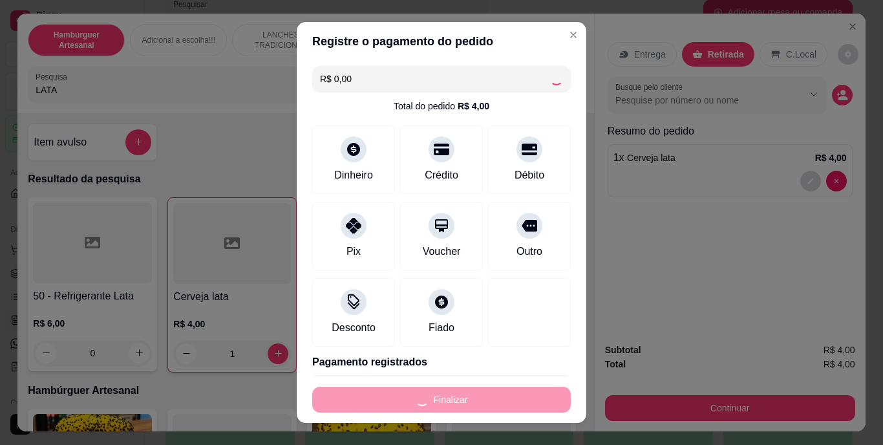
type input "0"
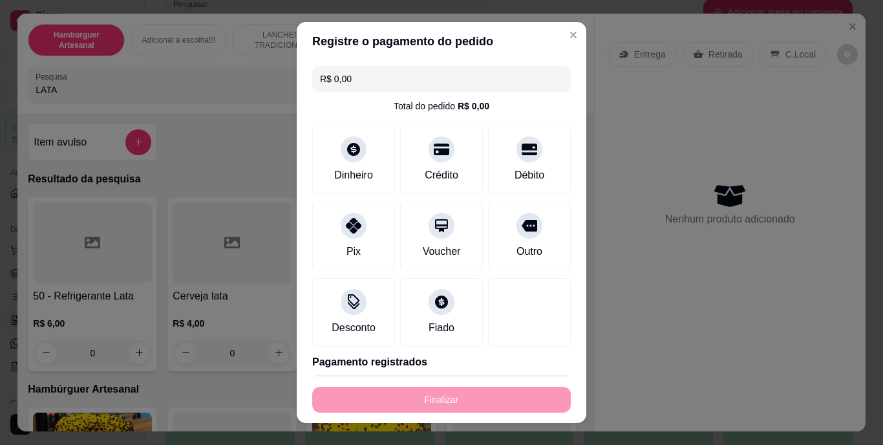
type input "-R$ 4,00"
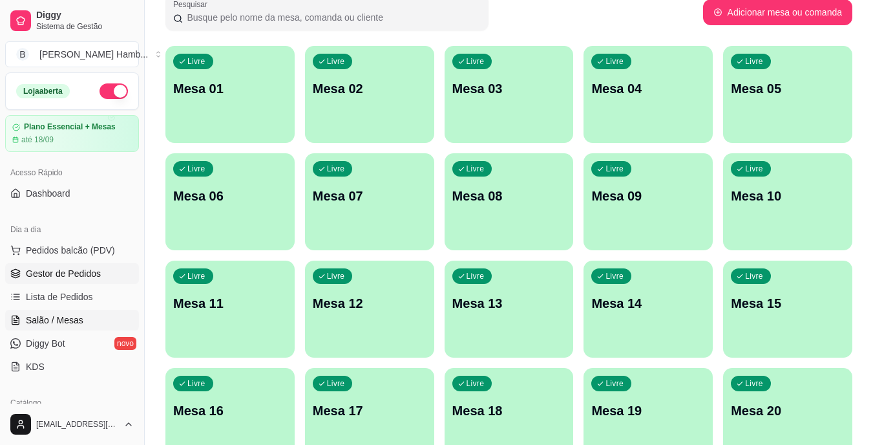
click at [63, 264] on link "Gestor de Pedidos" at bounding box center [72, 273] width 134 height 21
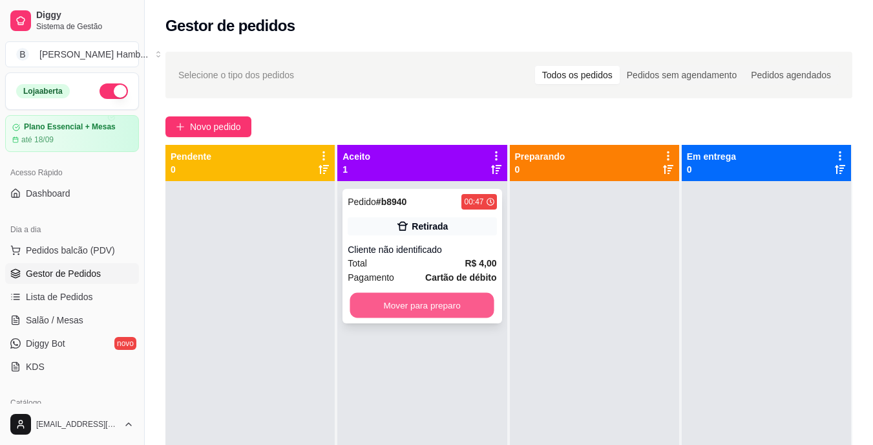
click at [390, 304] on button "Mover para preparo" at bounding box center [422, 305] width 144 height 25
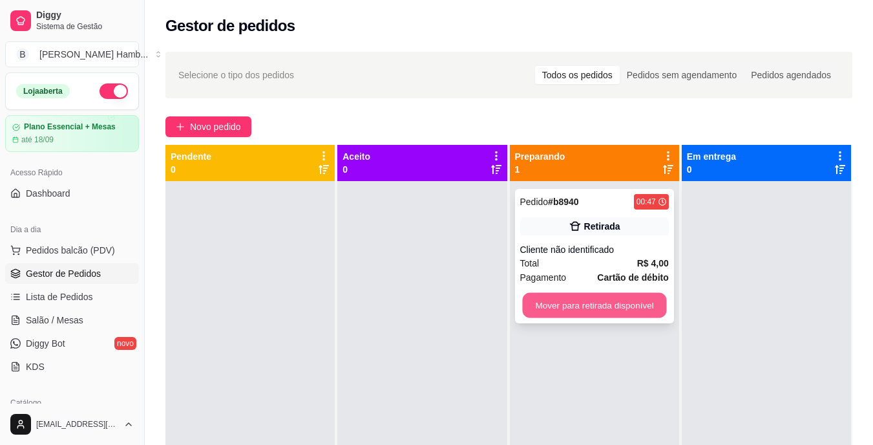
click at [561, 308] on button "Mover para retirada disponível" at bounding box center [594, 305] width 144 height 25
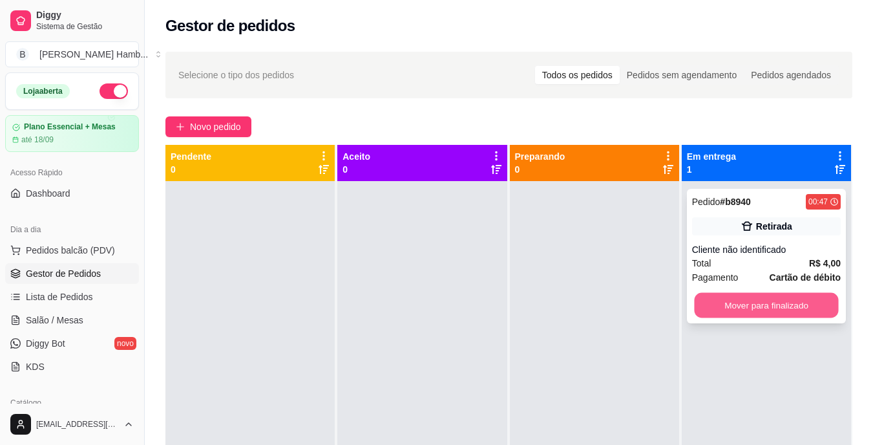
click at [694, 306] on button "Mover para finalizado" at bounding box center [766, 305] width 144 height 25
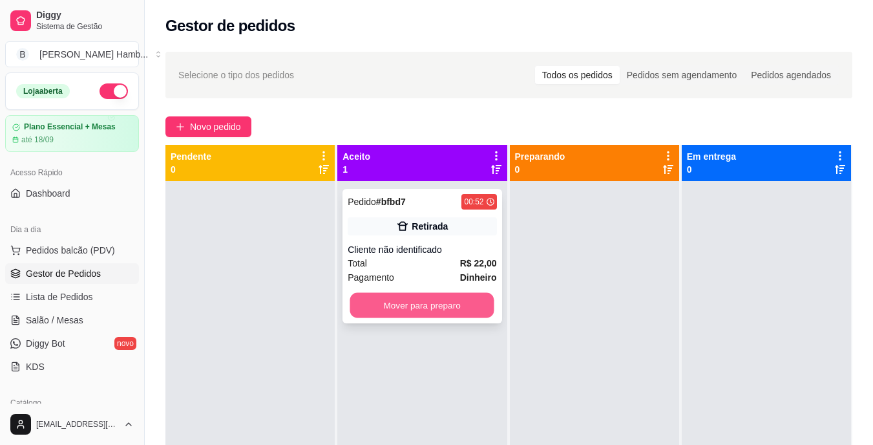
click at [426, 297] on button "Mover para preparo" at bounding box center [422, 305] width 144 height 25
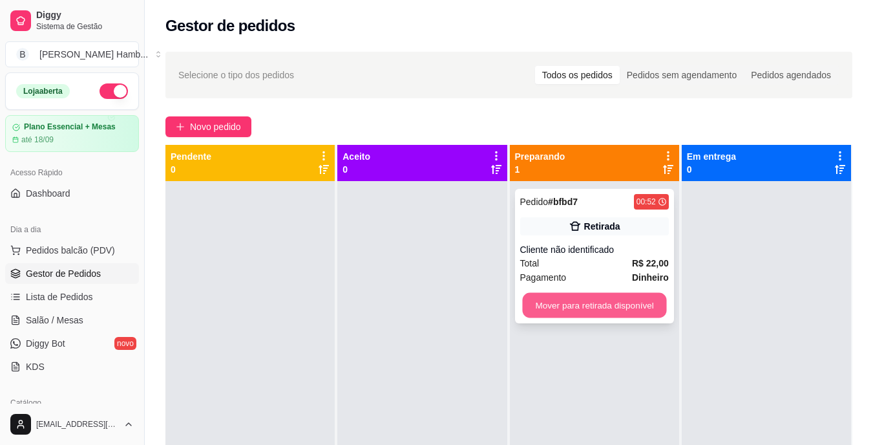
click at [582, 301] on button "Mover para retirada disponível" at bounding box center [594, 305] width 144 height 25
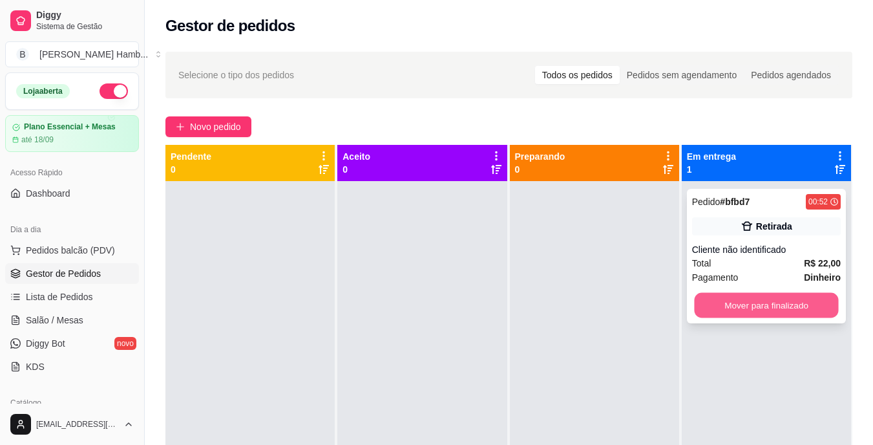
click at [715, 300] on button "Mover para finalizado" at bounding box center [766, 305] width 144 height 25
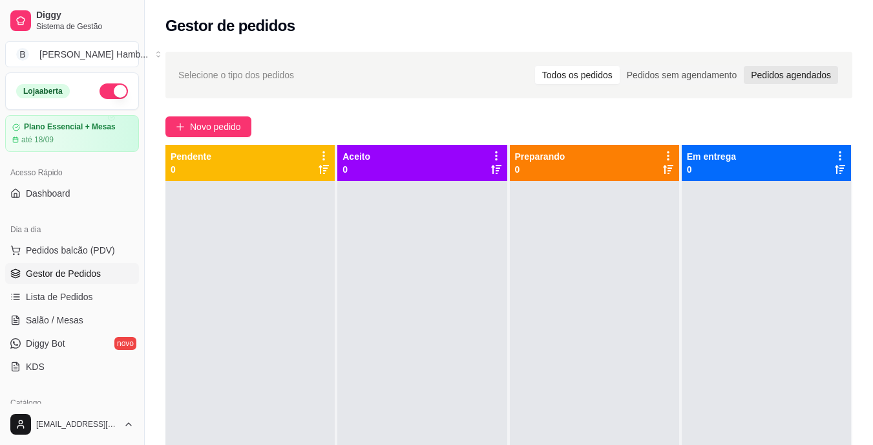
click at [764, 72] on div "Pedidos agendados" at bounding box center [791, 75] width 94 height 18
click at [744, 66] on input "Pedidos agendados" at bounding box center [744, 66] width 0 height 0
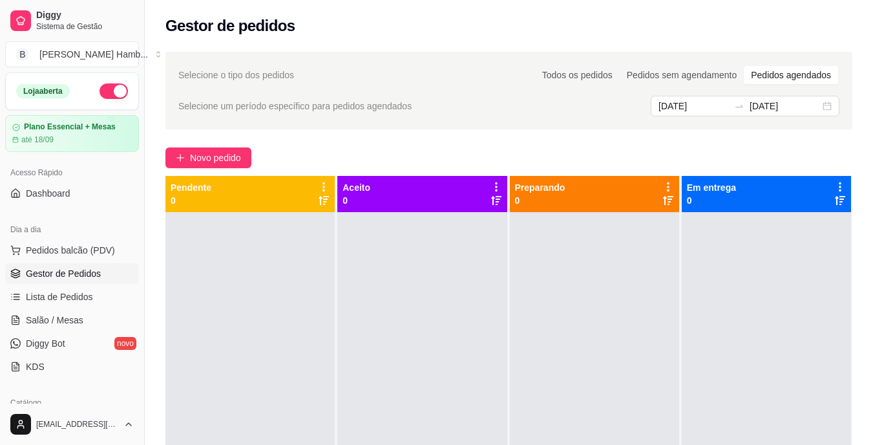
click at [771, 151] on div "Novo pedido" at bounding box center [508, 157] width 687 height 21
click at [77, 296] on span "Lista de Pedidos" at bounding box center [59, 296] width 67 height 13
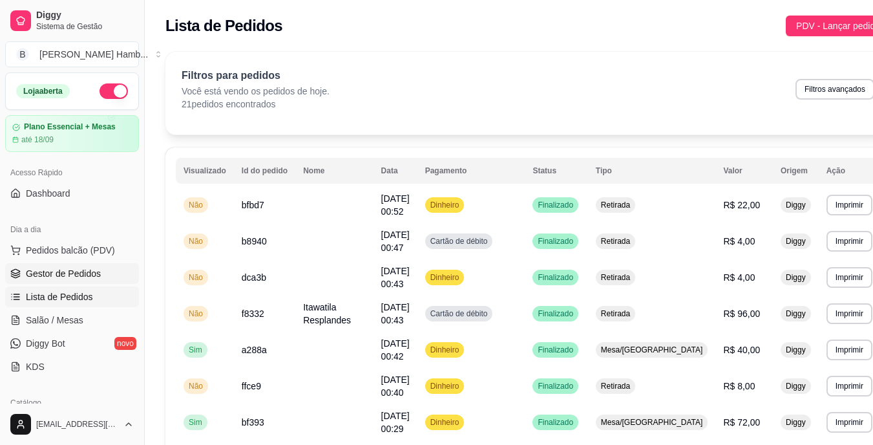
click at [63, 269] on span "Gestor de Pedidos" at bounding box center [63, 273] width 75 height 13
